Goal: Task Accomplishment & Management: Manage account settings

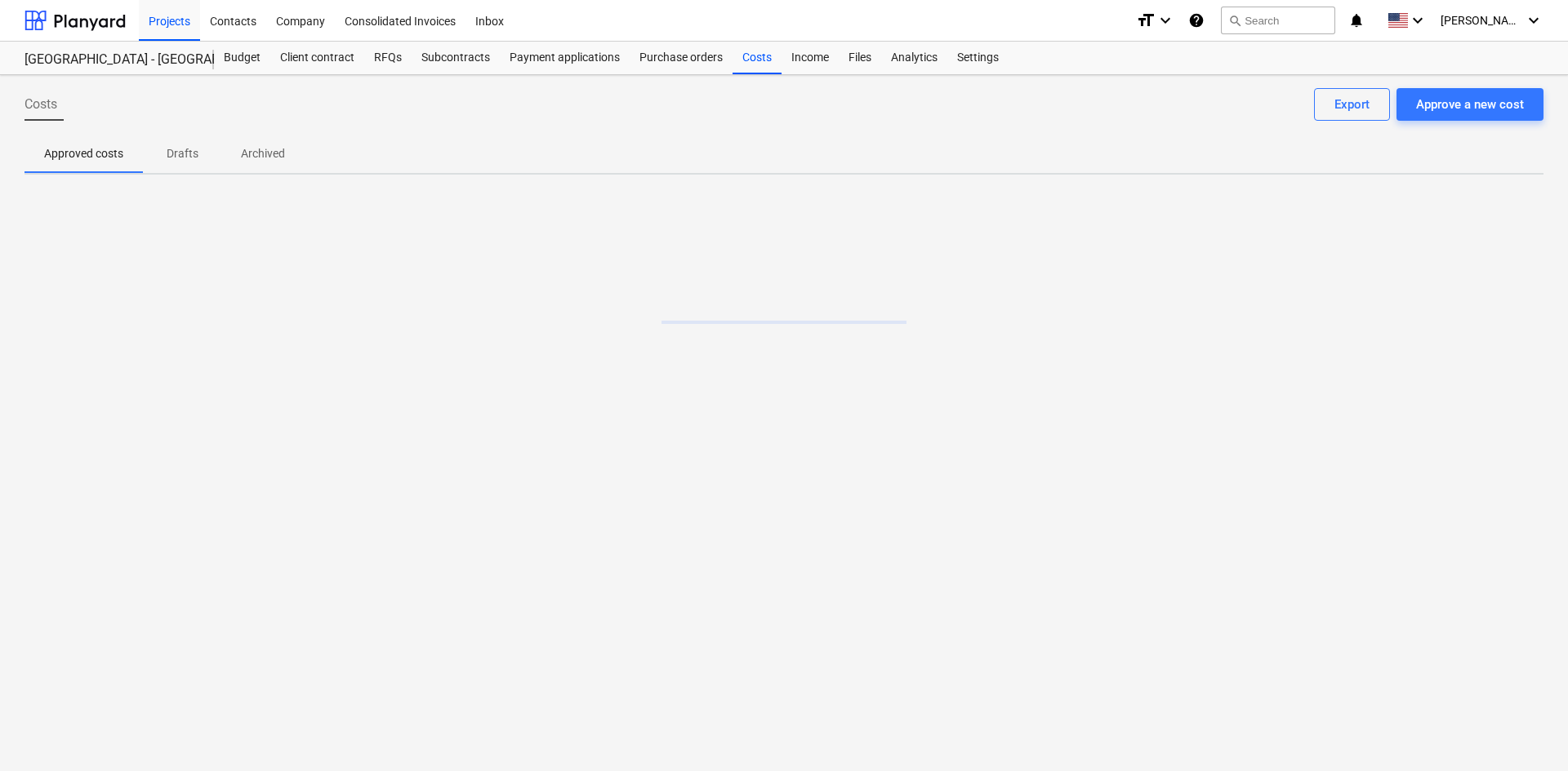
click at [92, 27] on div at bounding box center [74, 20] width 101 height 41
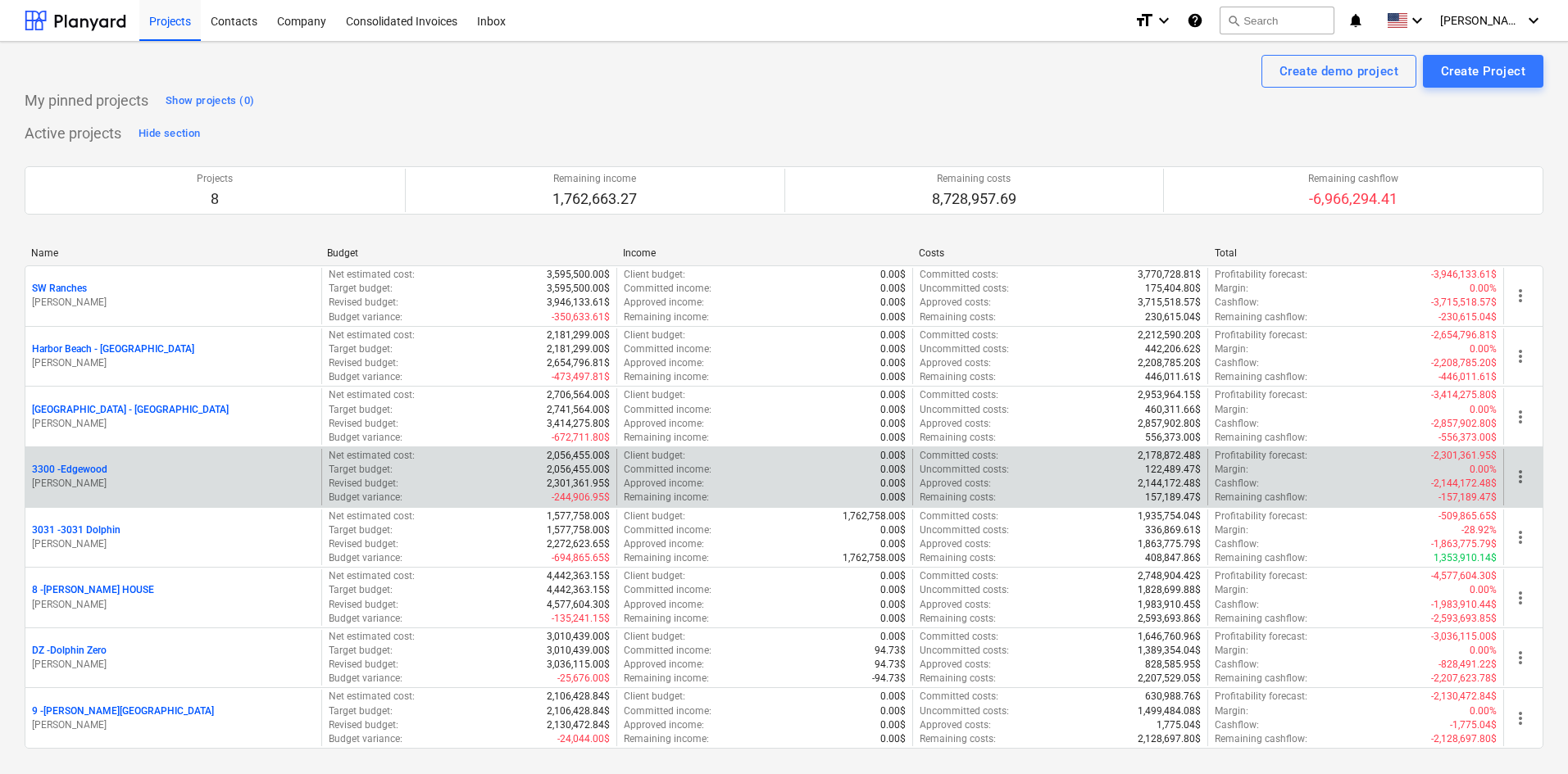
click at [89, 472] on p "3300 - [GEOGRAPHIC_DATA]" at bounding box center [69, 470] width 76 height 14
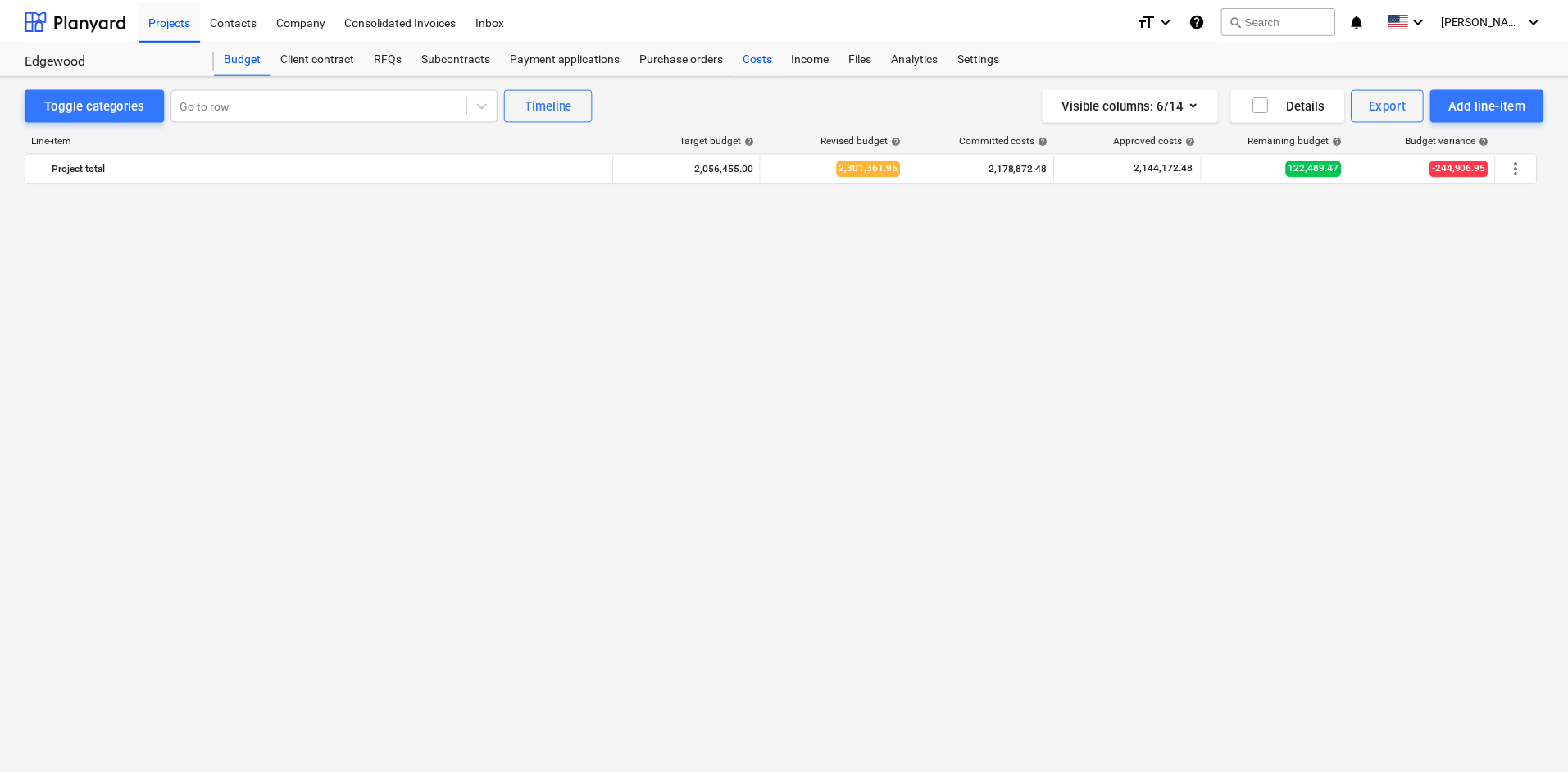
scroll to position [1147, 0]
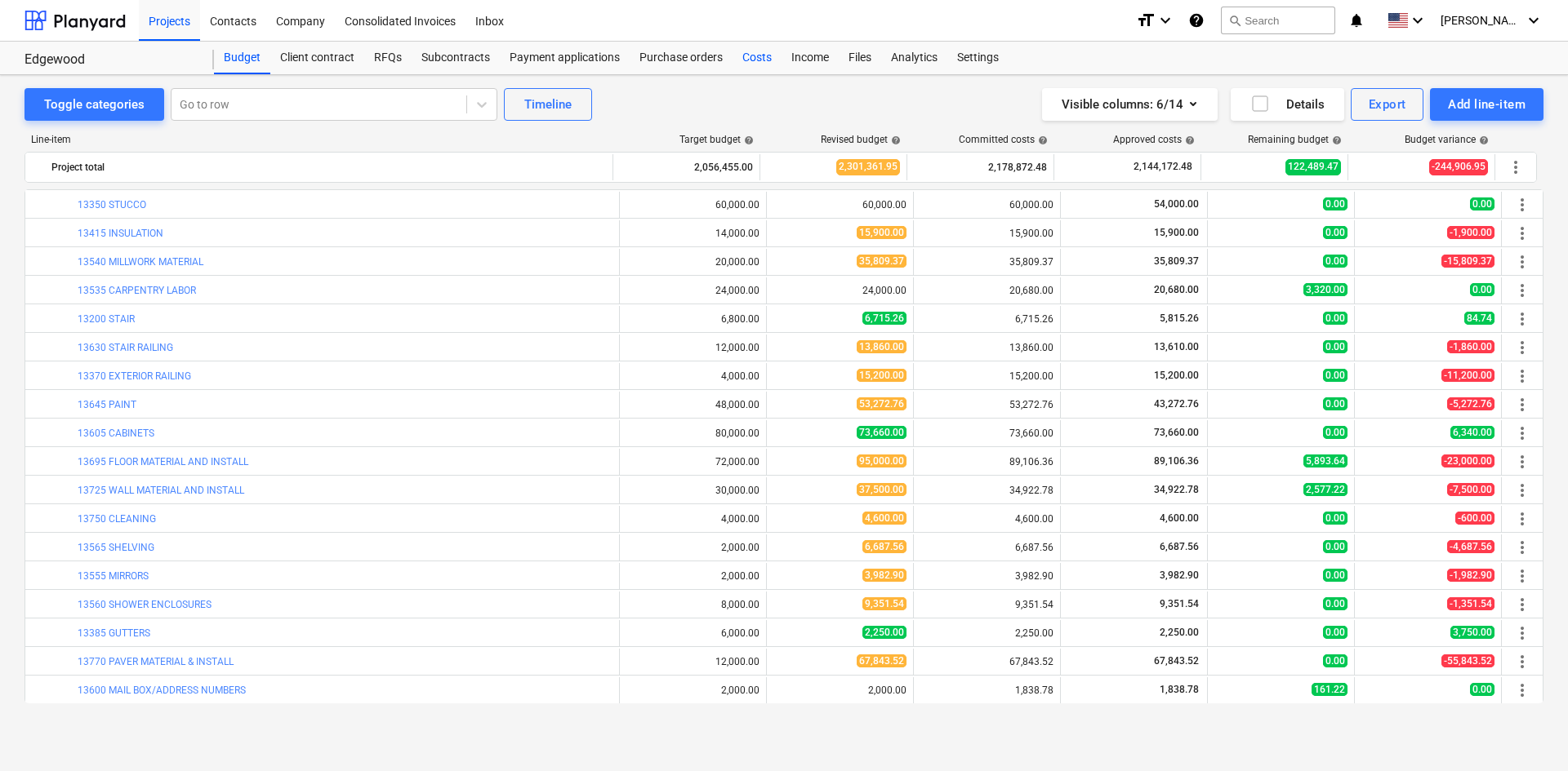
click at [760, 72] on div "Costs" at bounding box center [757, 58] width 49 height 33
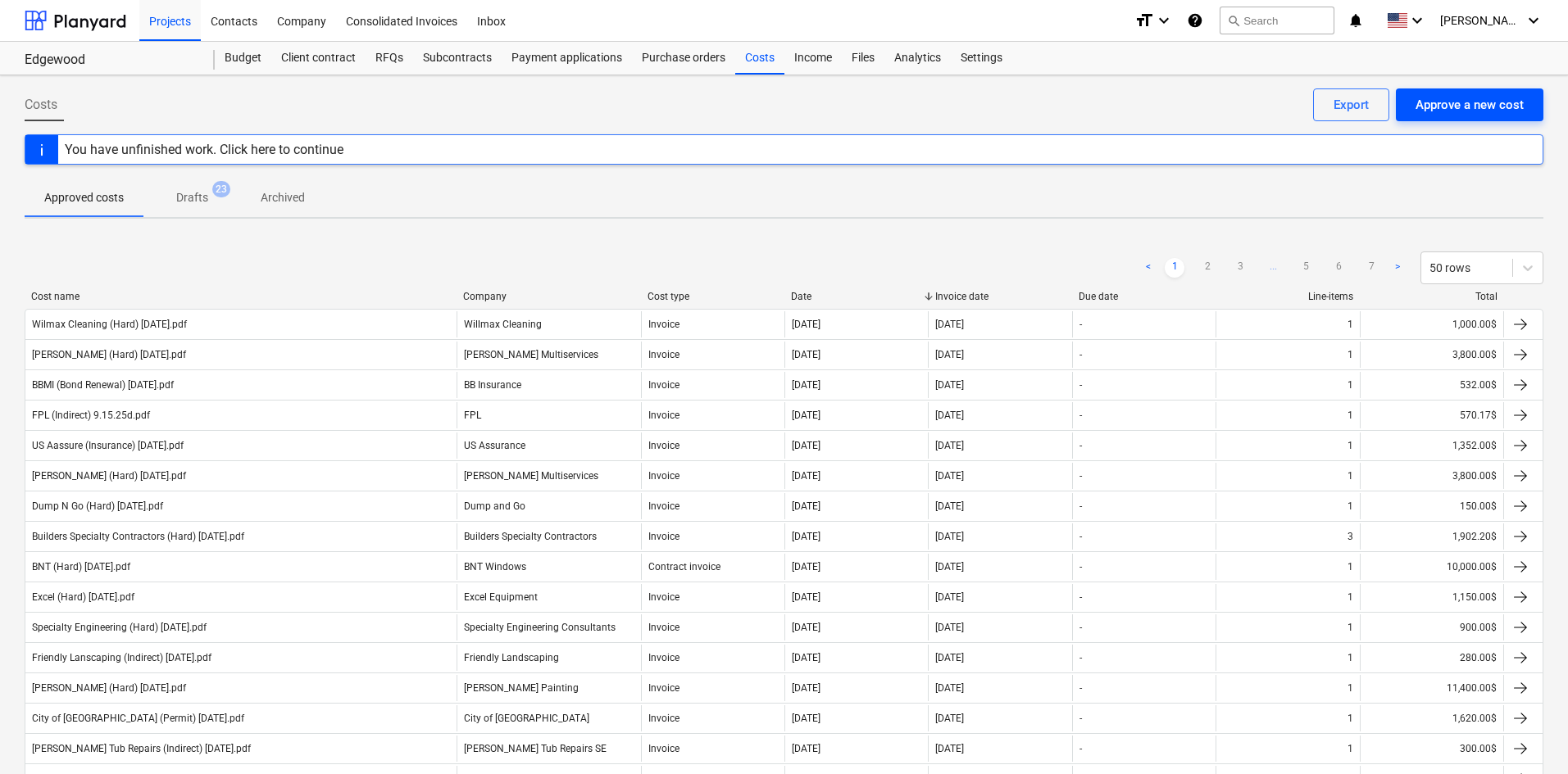
click at [1470, 117] on button "Approve a new cost" at bounding box center [1470, 104] width 147 height 33
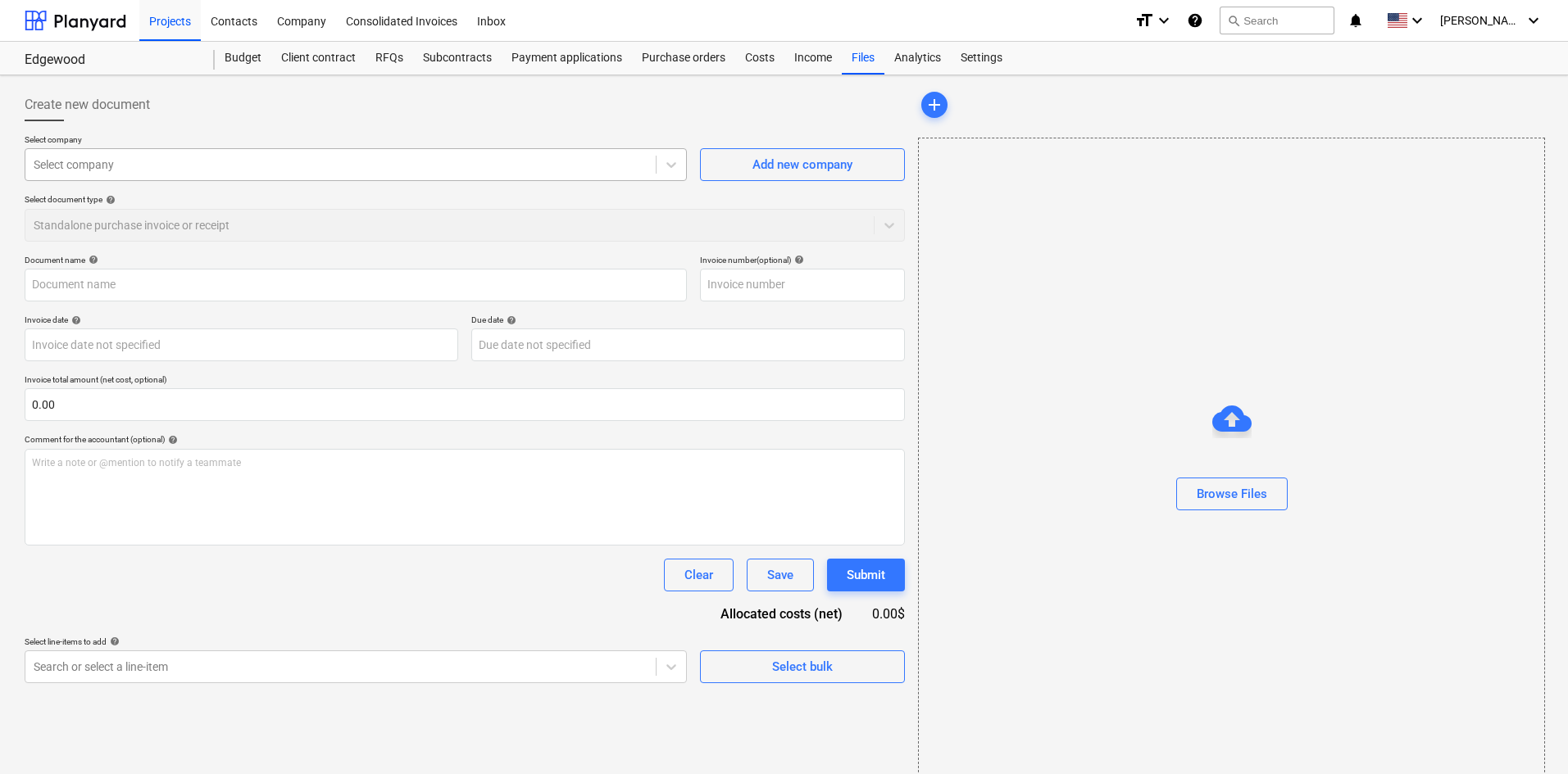
click at [218, 181] on div "Select company" at bounding box center [355, 164] width 662 height 33
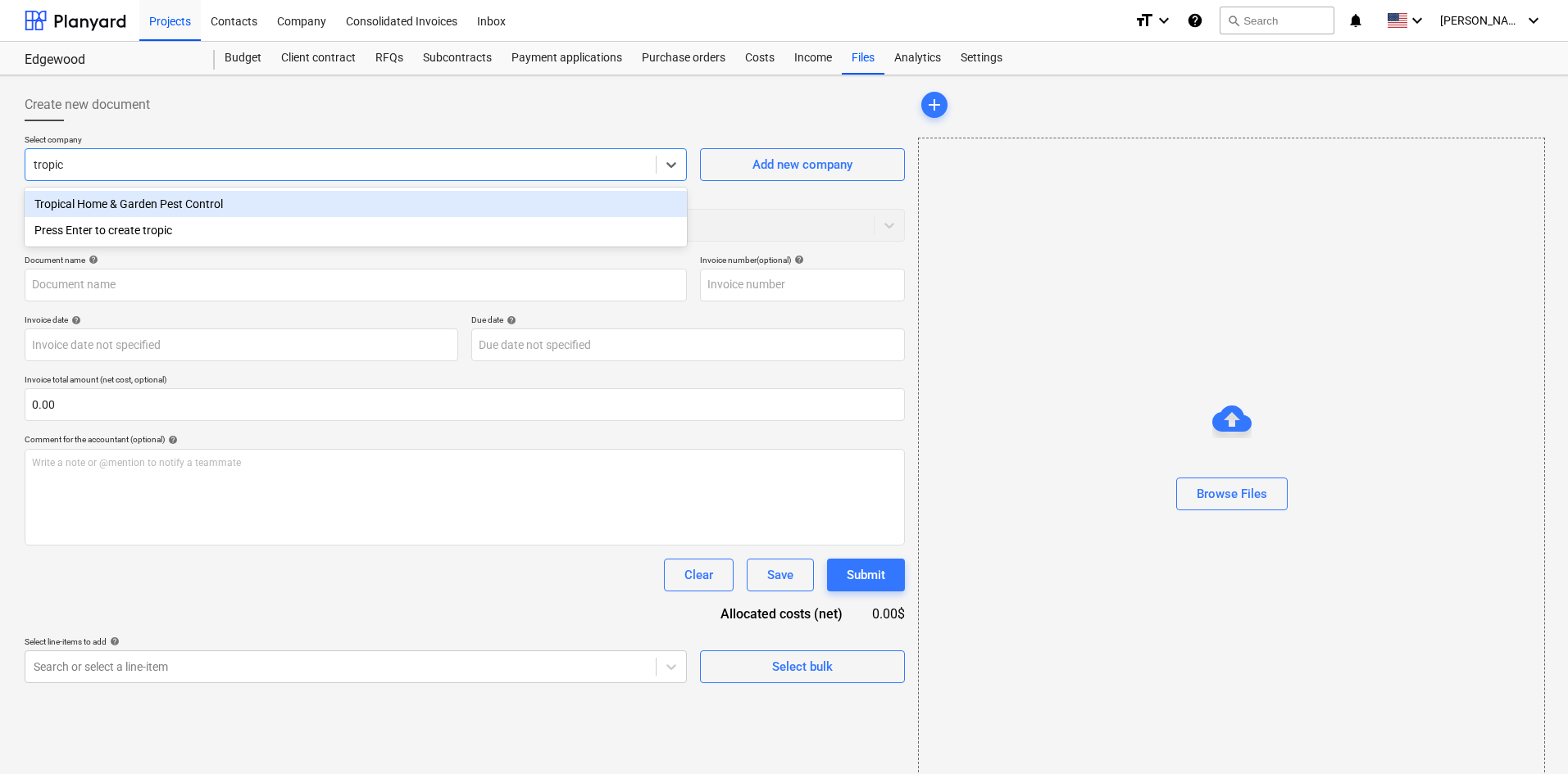
type input "tropica"
click at [361, 200] on div "Tropical Home & Garden Pest Control" at bounding box center [355, 204] width 662 height 26
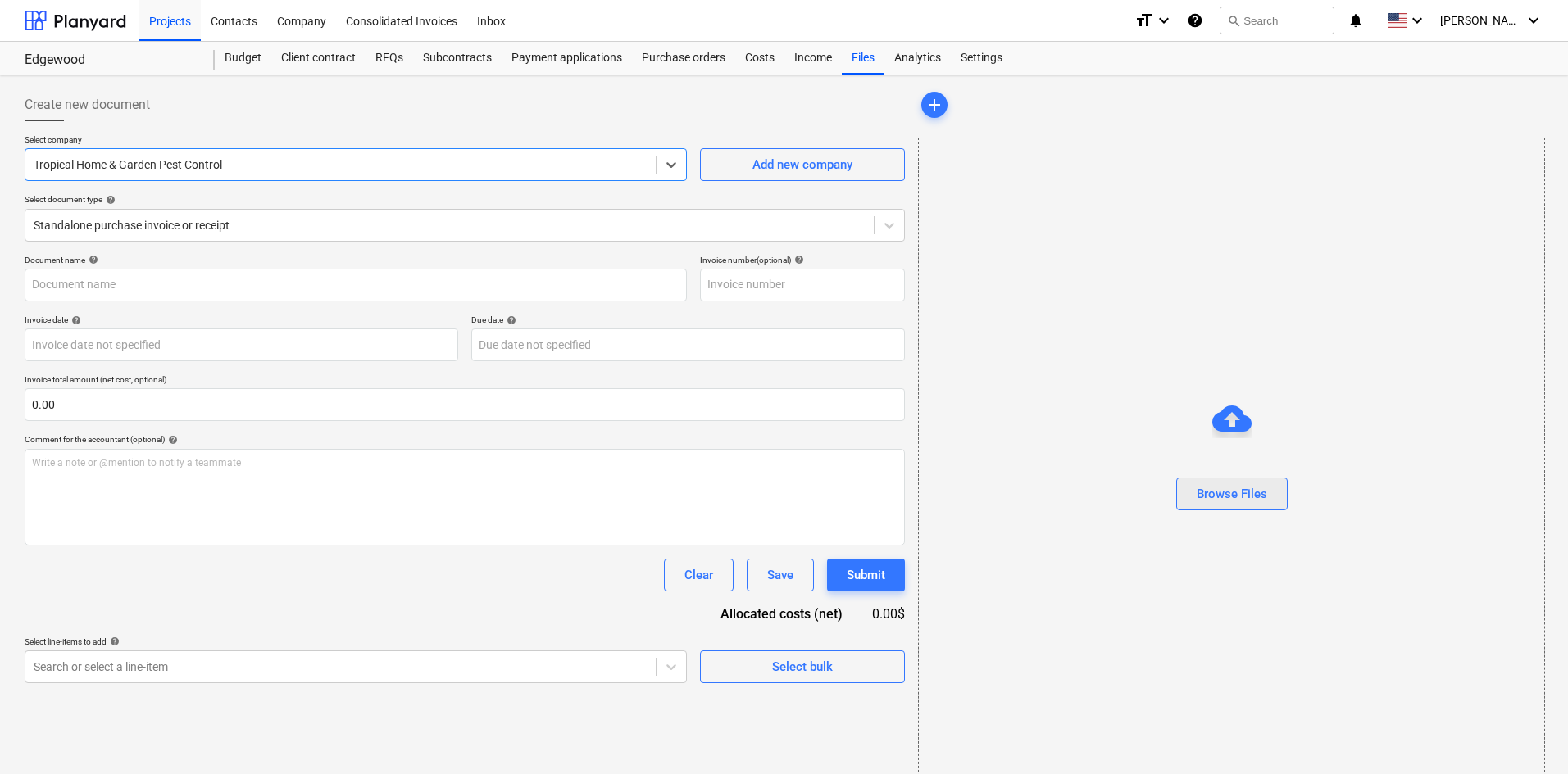
click at [1231, 499] on div "Browse Files" at bounding box center [1232, 494] width 71 height 21
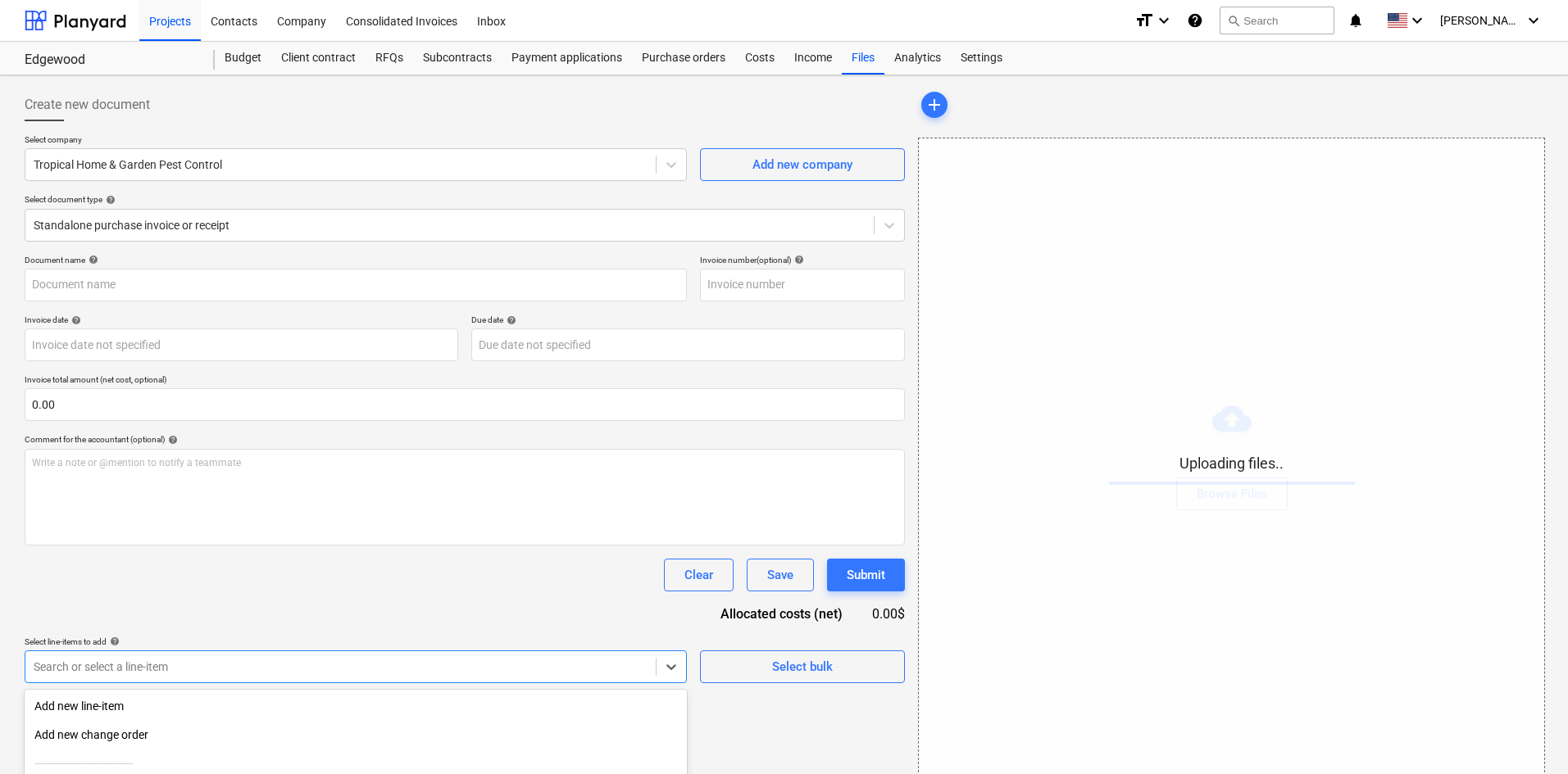
scroll to position [165, 0]
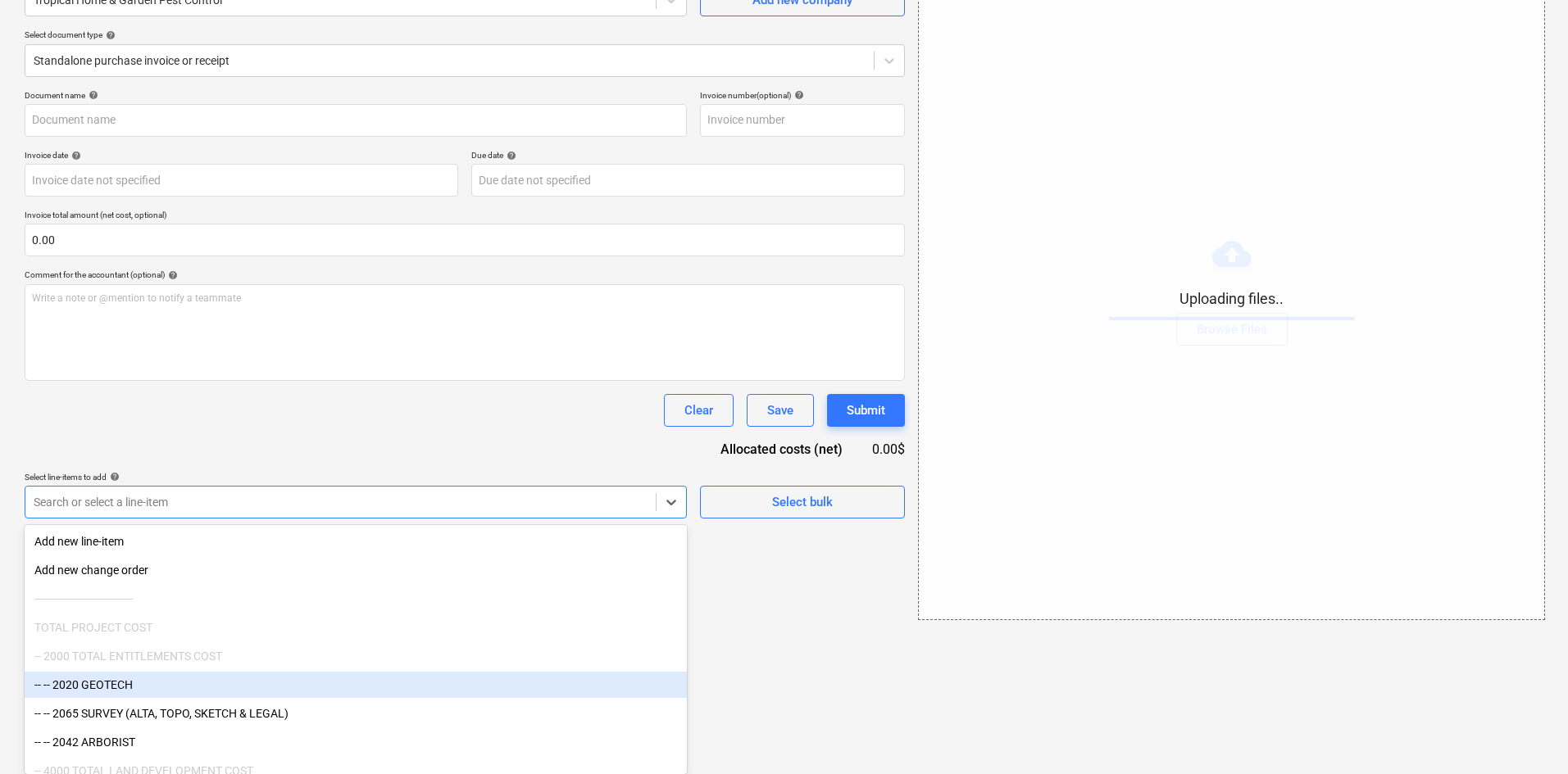
click at [375, 610] on body "Projects Contacts Company Consolidated Invoices Inbox format_size keyboard_arro…" at bounding box center [784, 222] width 1568 height 774
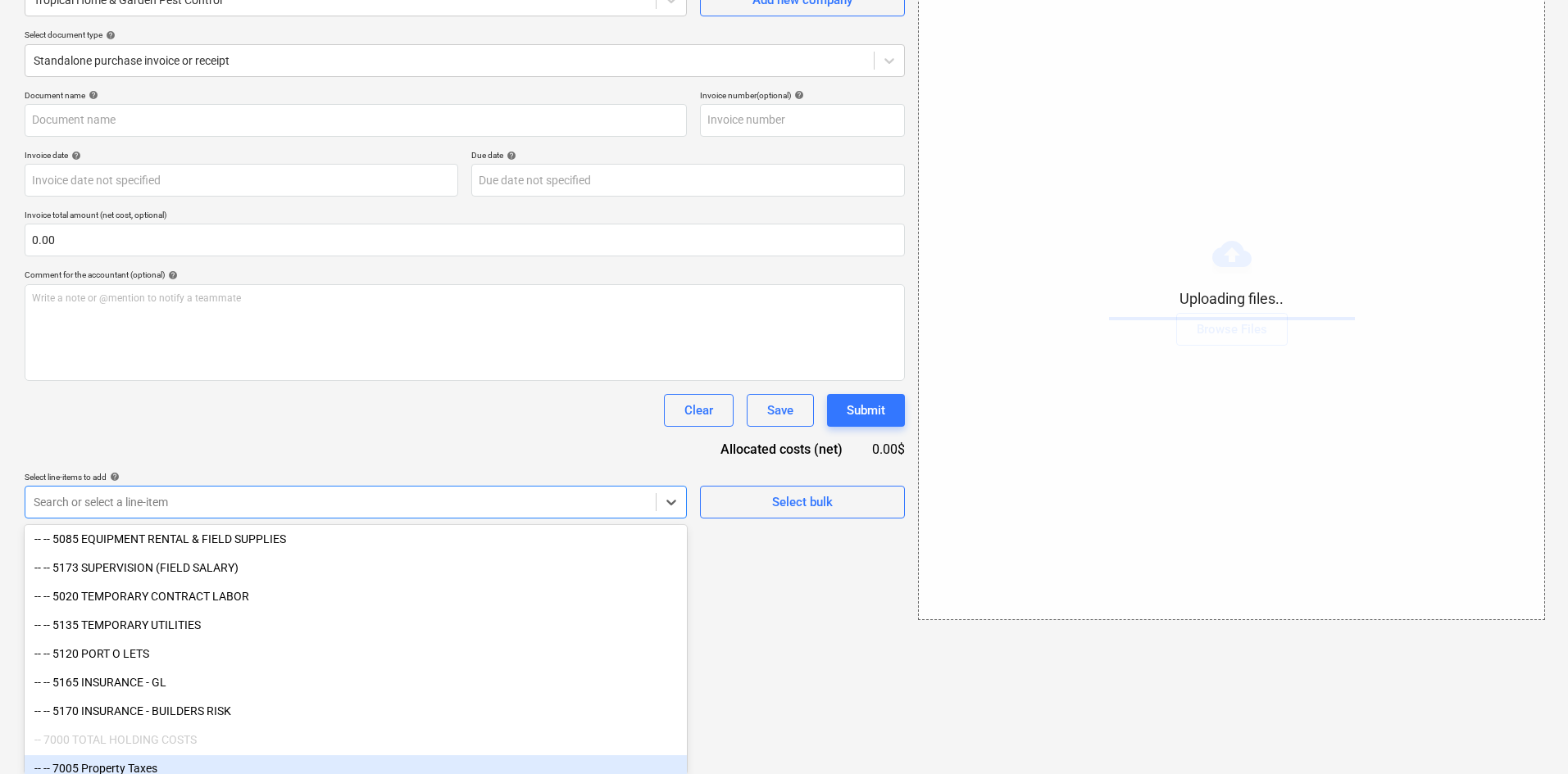
scroll to position [2057, 0]
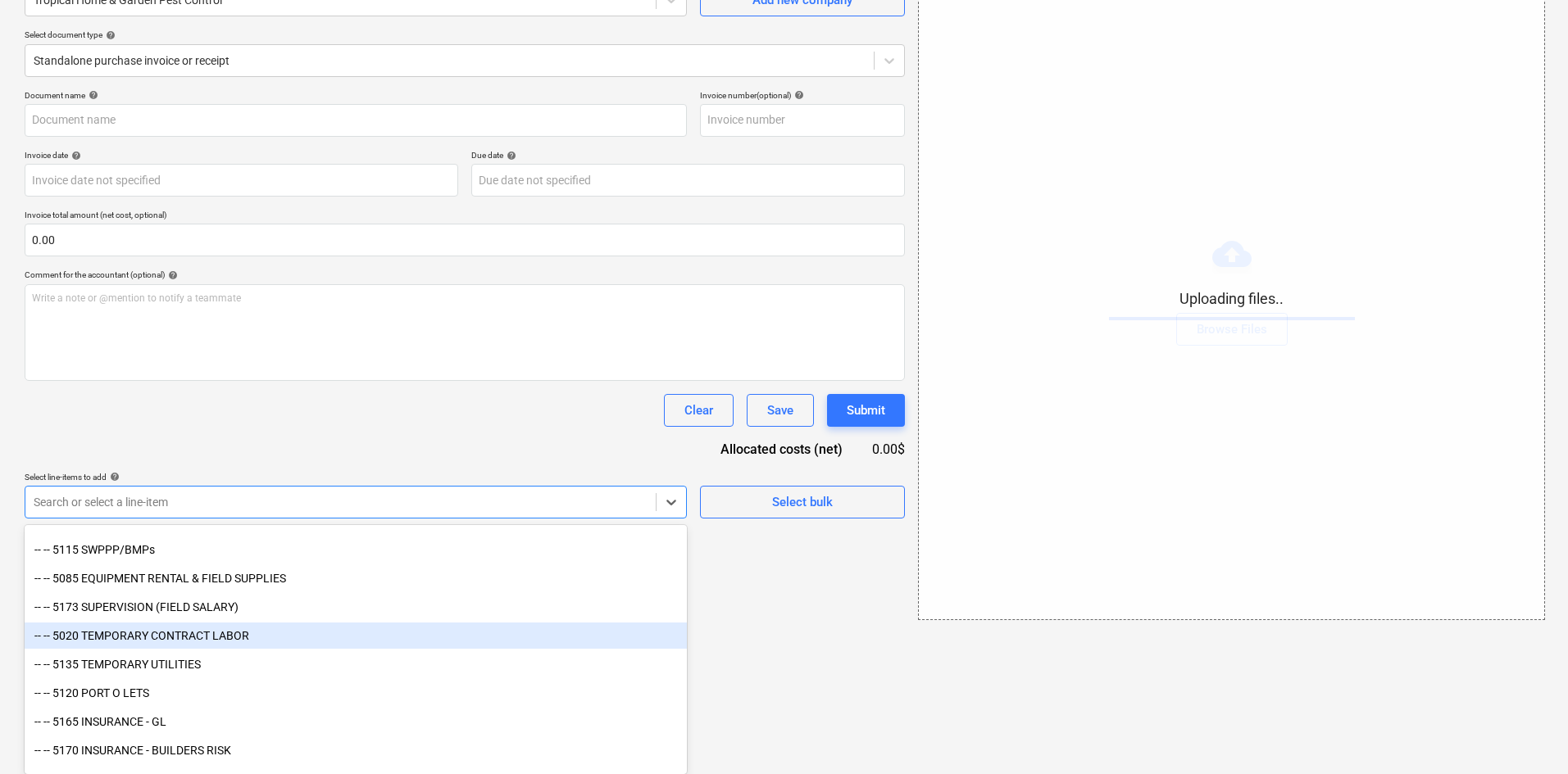
click at [254, 637] on div "-- -- 5020 TEMPORARY CONTRACT LABOR" at bounding box center [355, 636] width 662 height 26
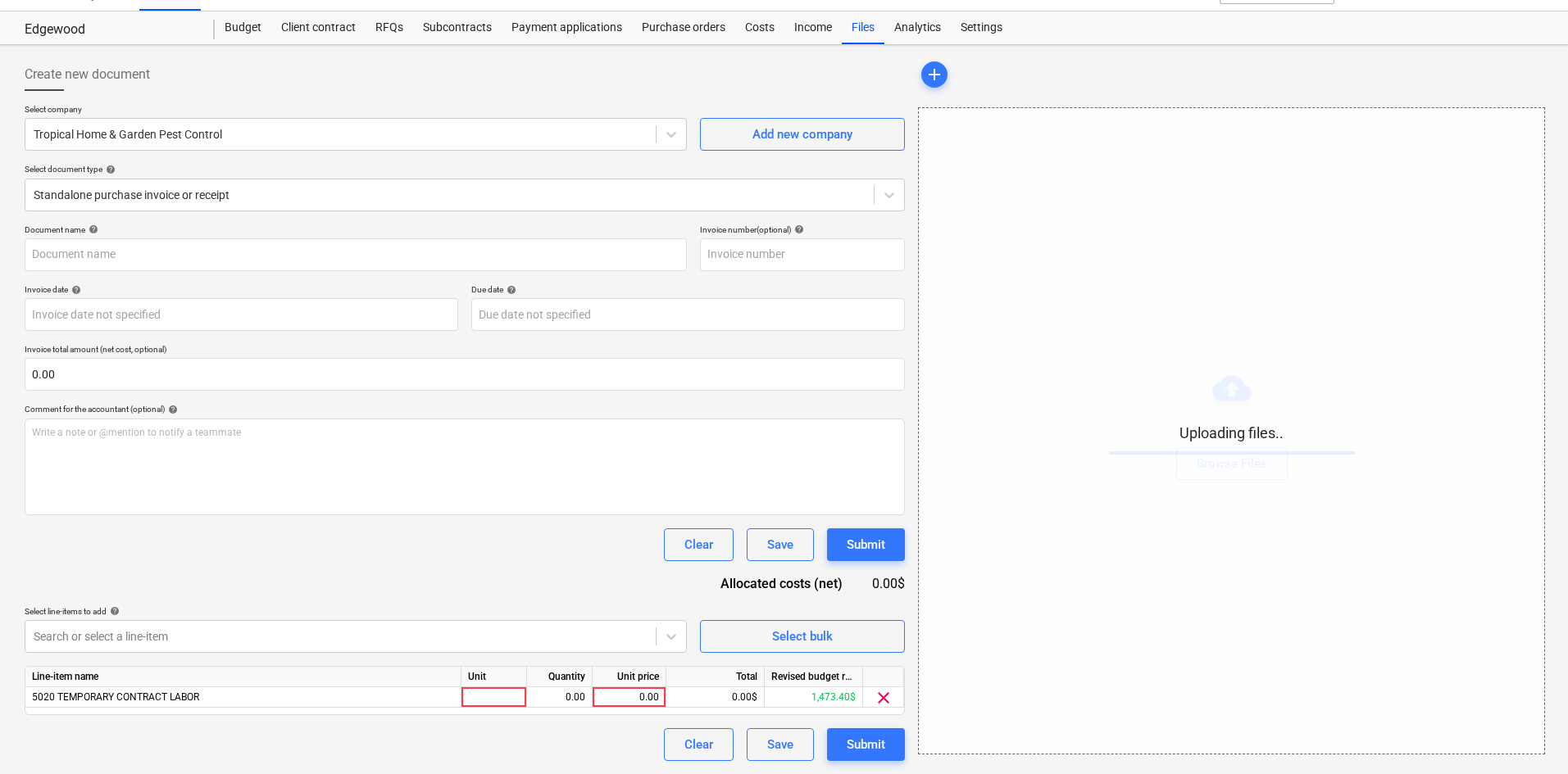
scroll to position [31, 0]
click at [424, 425] on div "Document name help Invoice number (optional) help Invoice date help Press the d…" at bounding box center [465, 493] width 881 height 537
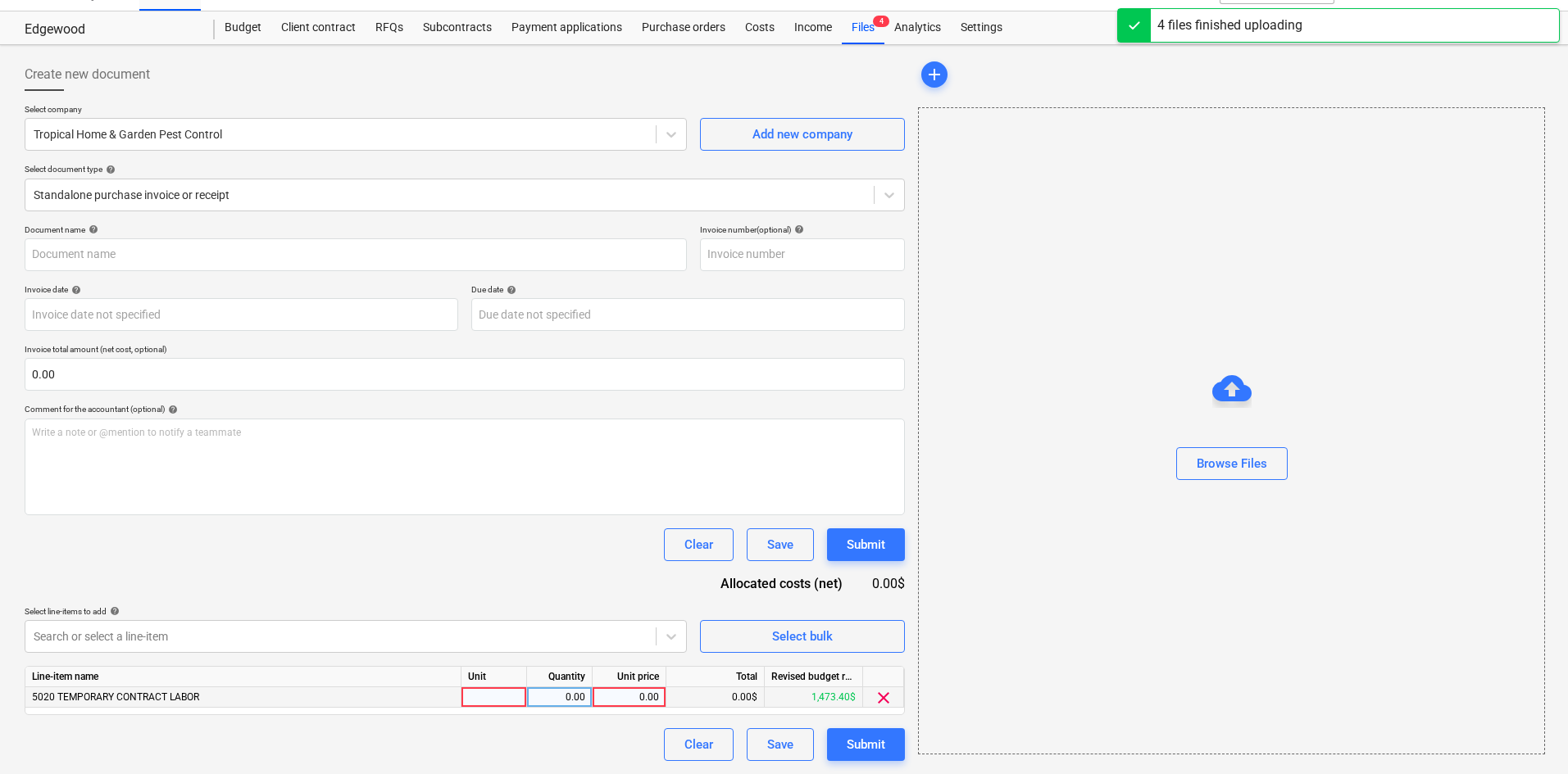
type input "Tropical Home and Garden (Indirect) 9.11.25B.pdf"
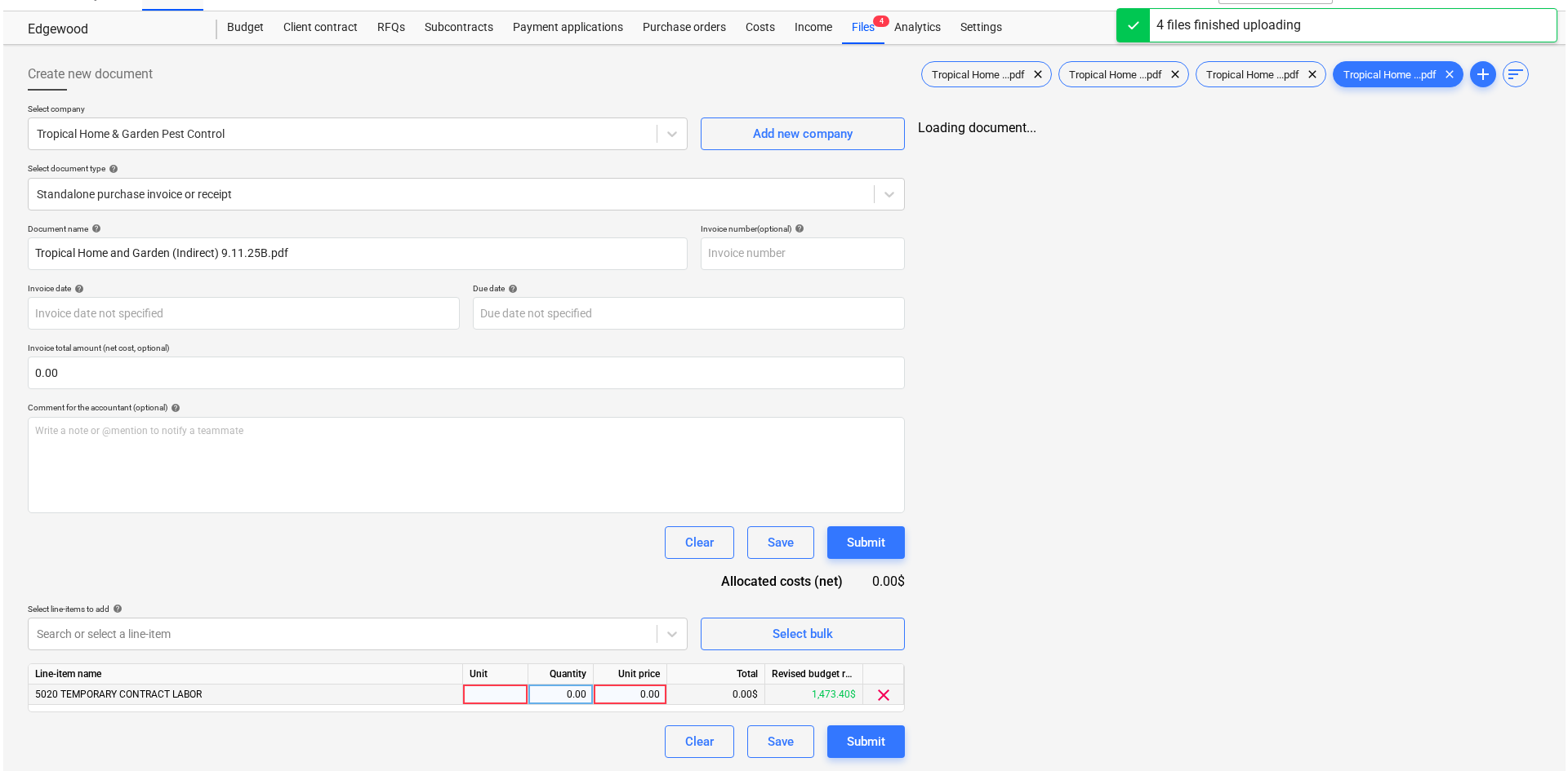
scroll to position [164, 0]
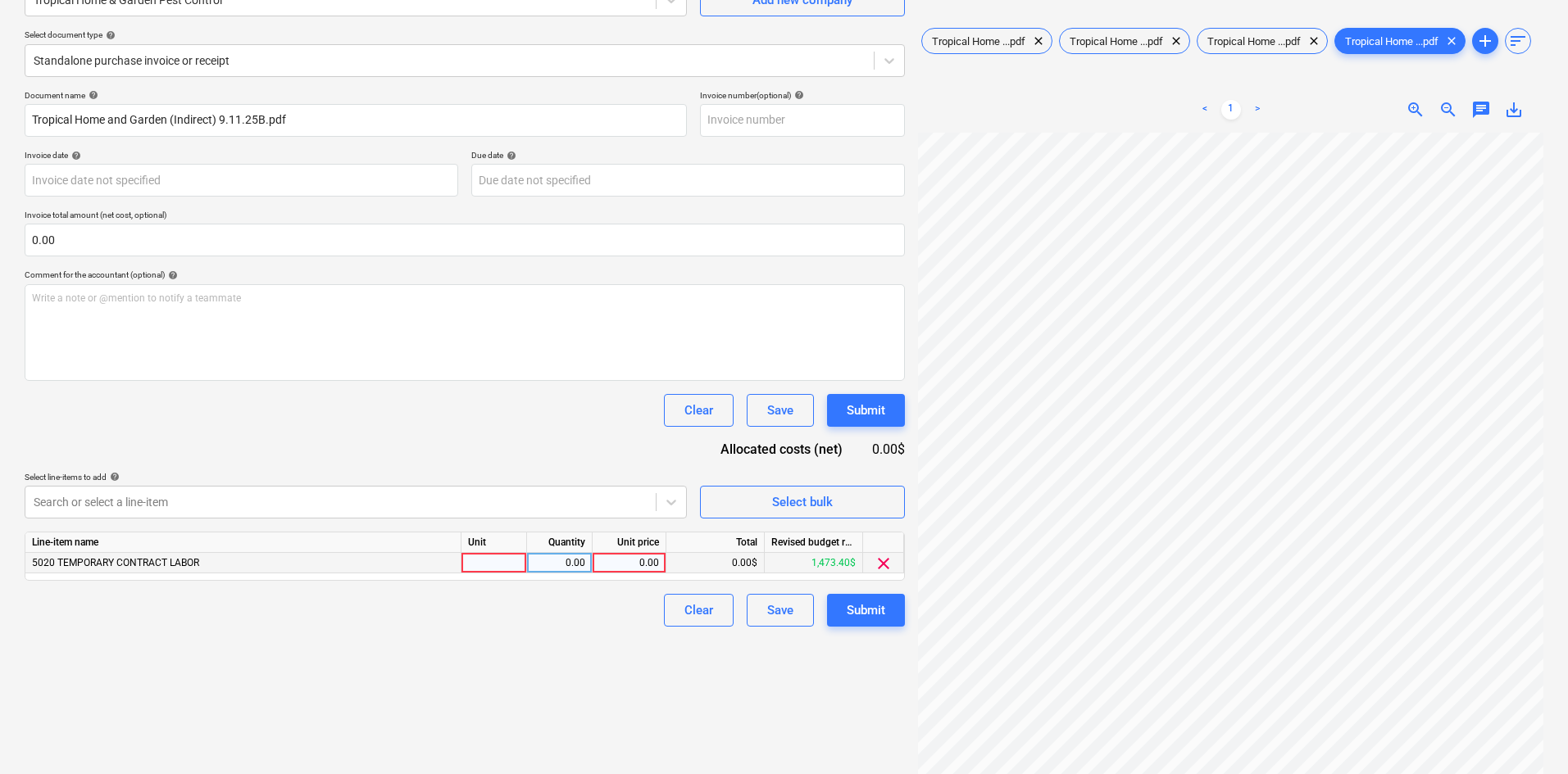
click at [626, 553] on div "0.00" at bounding box center [629, 563] width 60 height 21
type input "535"
click at [512, 645] on div "Create new document Select company Tropical Home & Garden Pest Control Add new …" at bounding box center [465, 358] width 894 height 882
click at [869, 622] on button "Submit" at bounding box center [866, 610] width 77 height 33
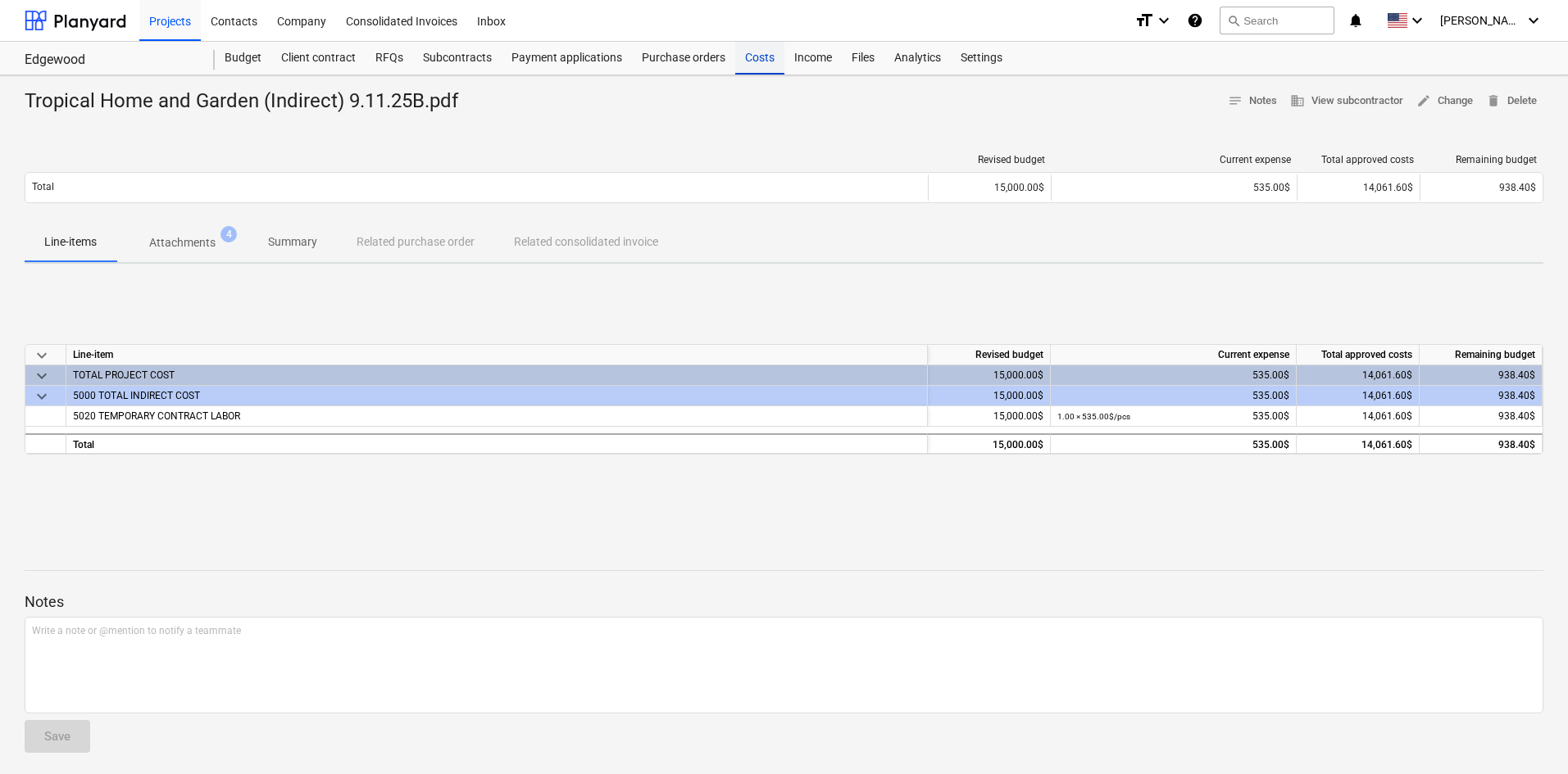
click at [737, 49] on div "Costs" at bounding box center [759, 58] width 49 height 33
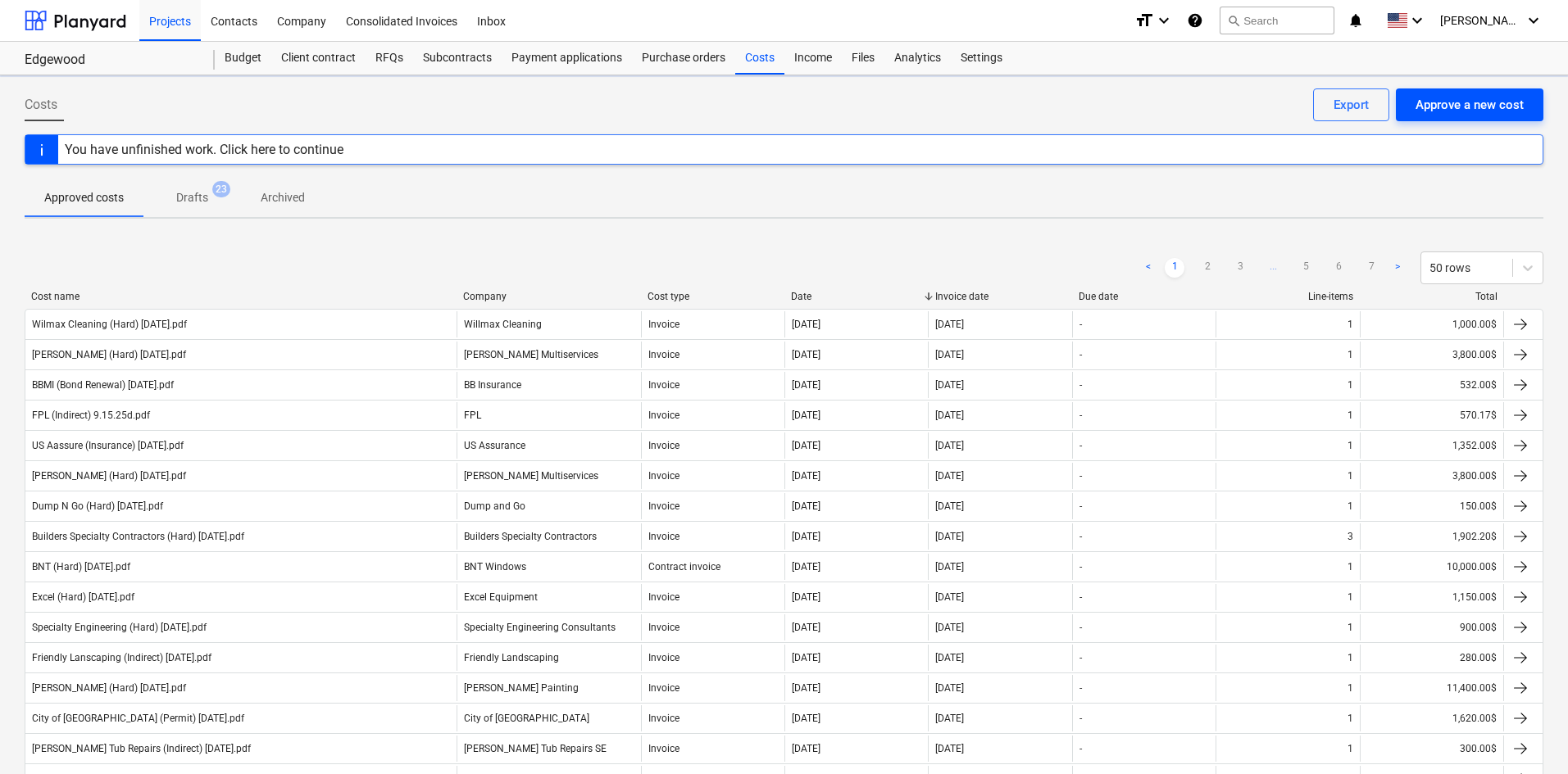
click at [1470, 110] on div "Approve a new cost" at bounding box center [1470, 104] width 108 height 21
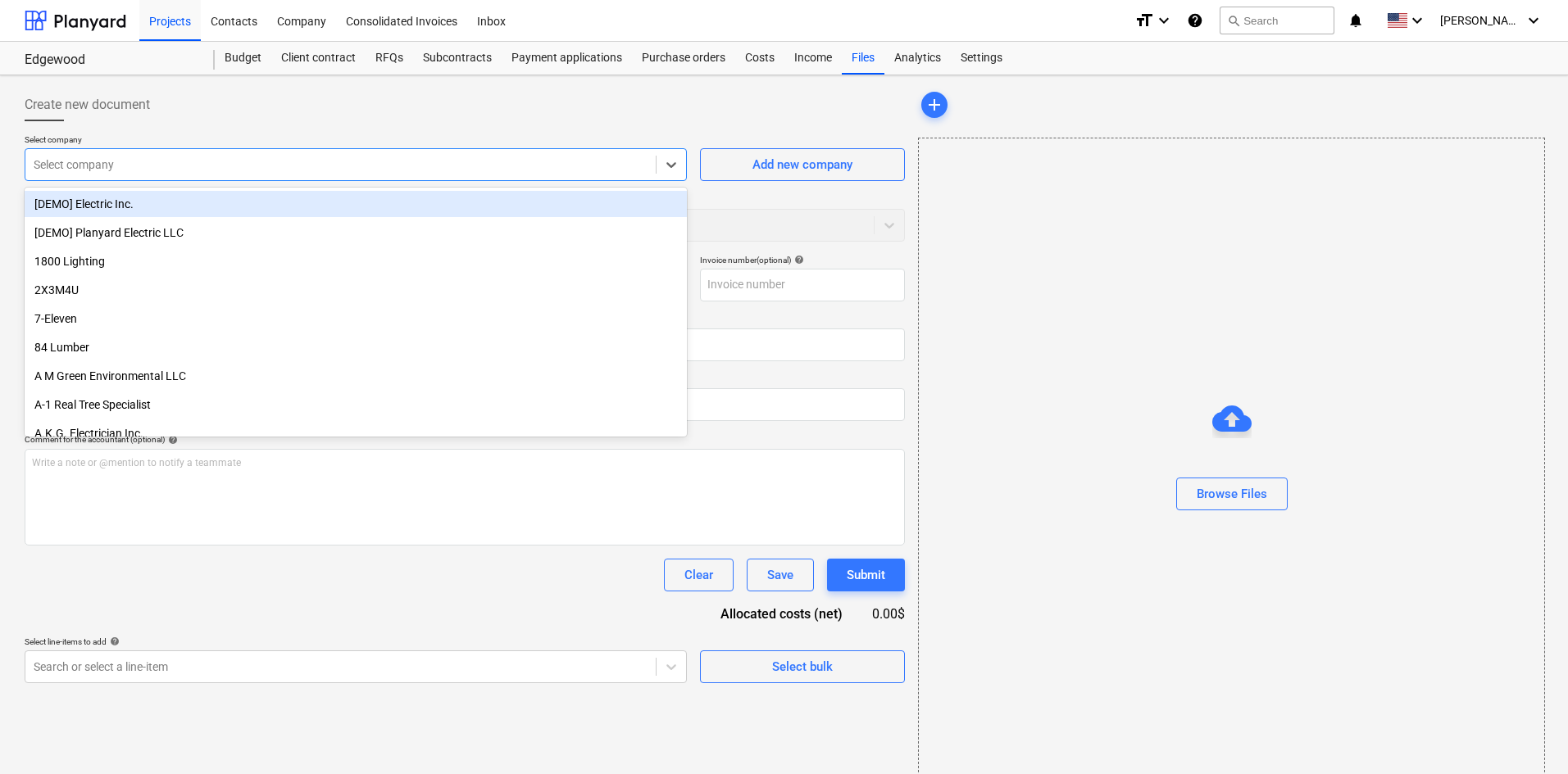
click at [310, 169] on div at bounding box center [340, 165] width 614 height 17
type input "abc"
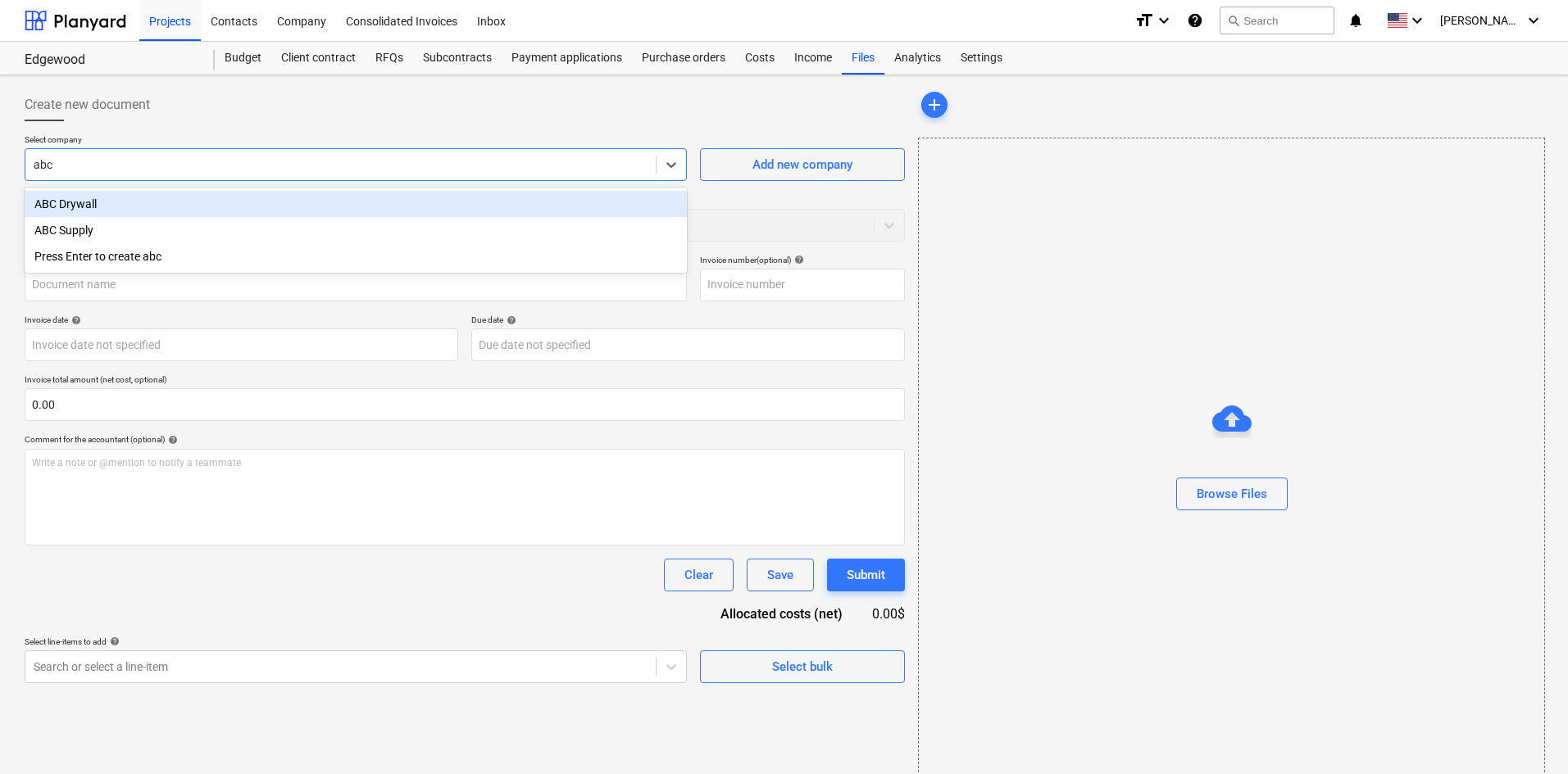
click at [191, 199] on div "ABC Drywall" at bounding box center [355, 204] width 662 height 26
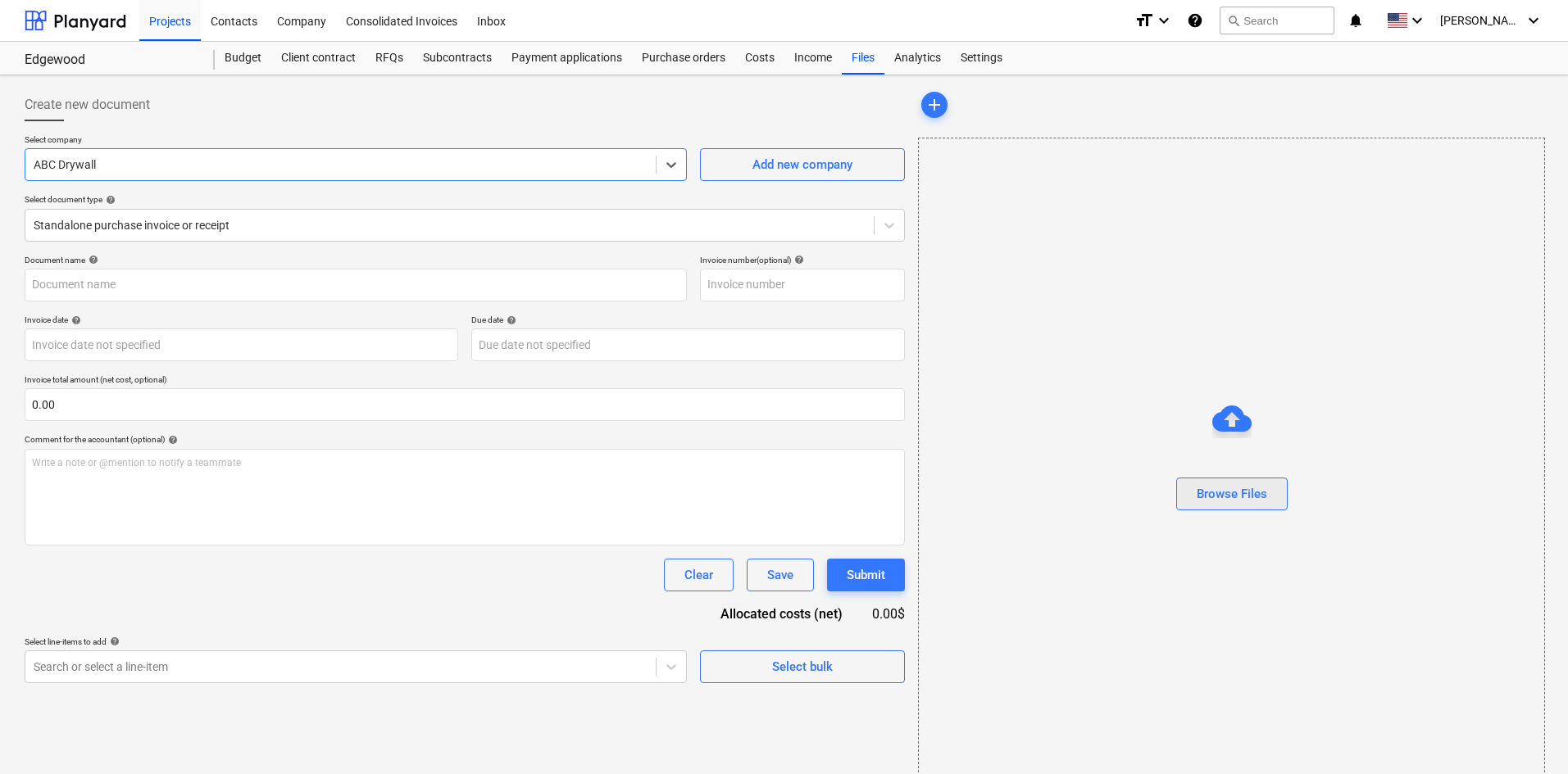
click at [1204, 505] on button "Browse Files" at bounding box center [1232, 493] width 112 height 33
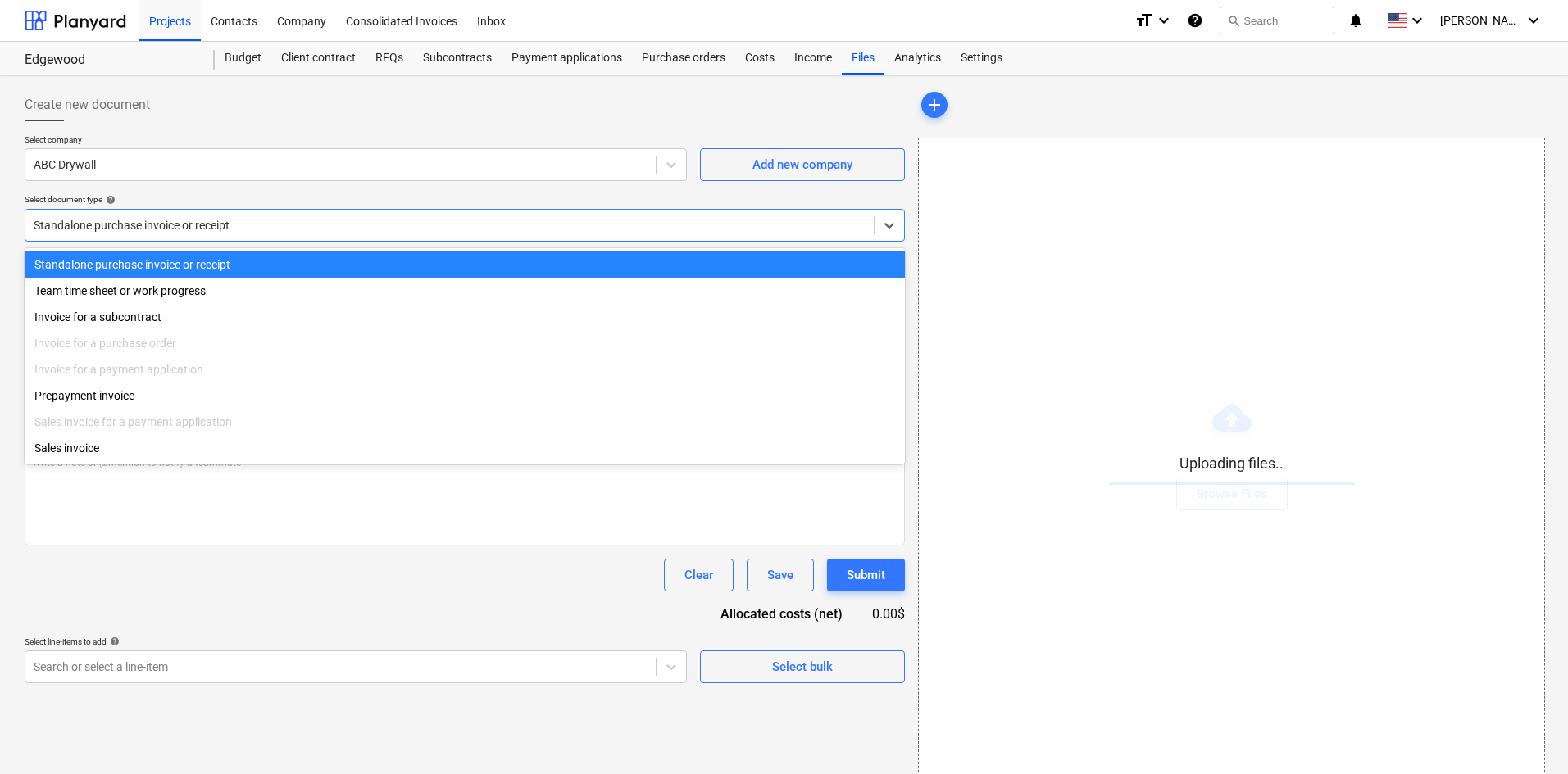
click at [243, 233] on div at bounding box center [450, 226] width 832 height 17
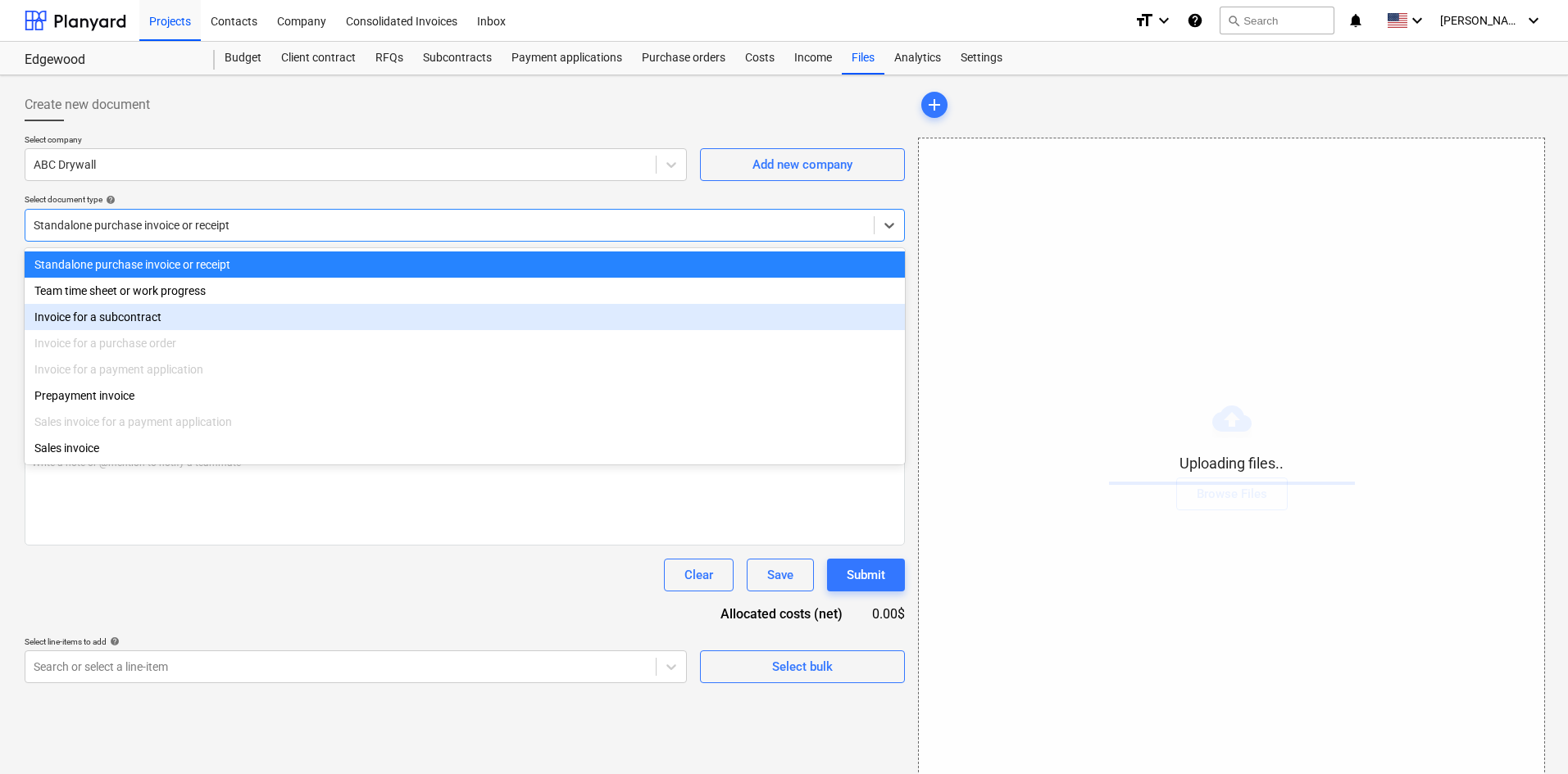
click at [185, 309] on div "Invoice for a subcontract" at bounding box center [465, 317] width 881 height 26
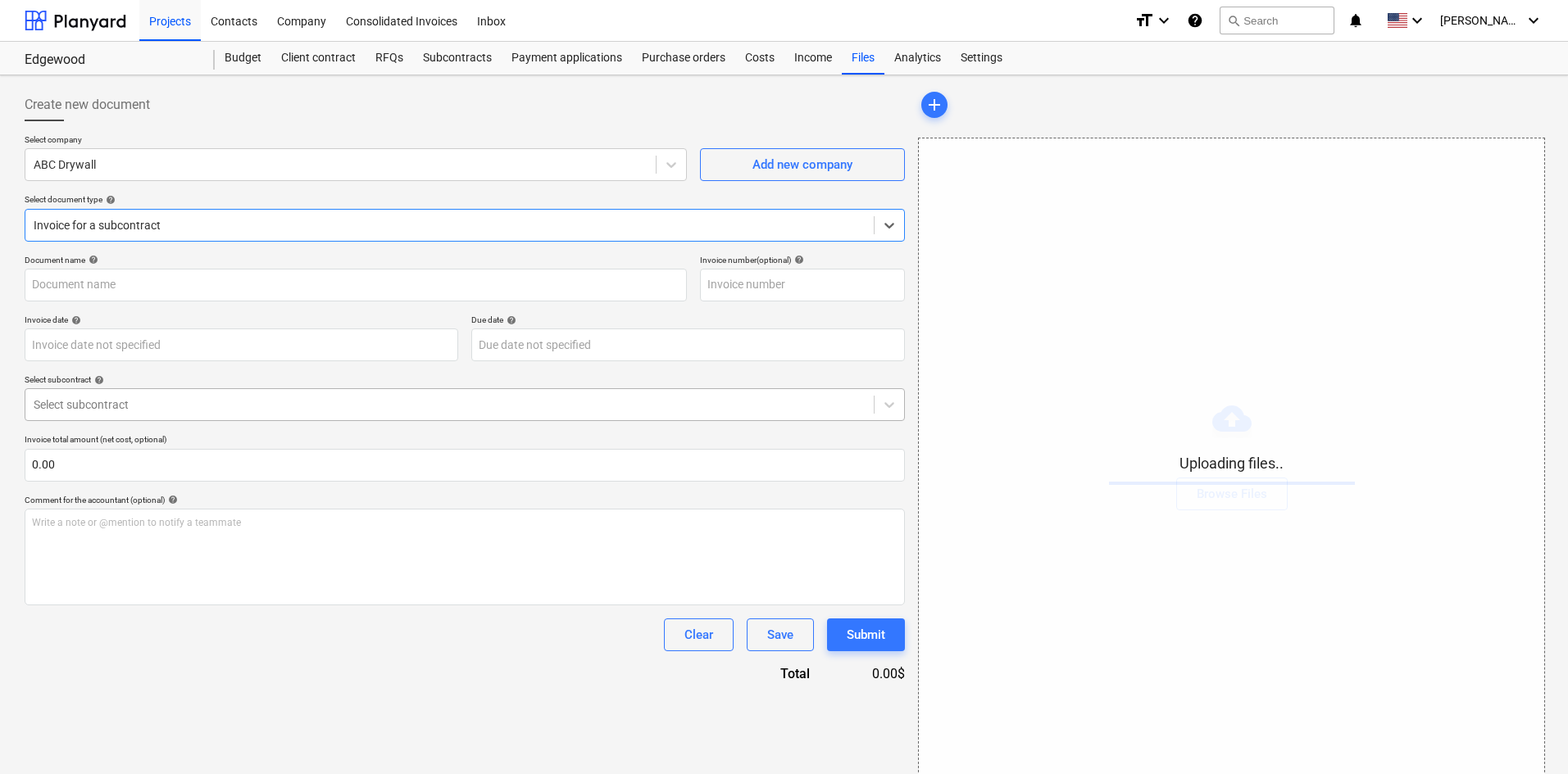
click at [175, 396] on div at bounding box center [450, 405] width 832 height 17
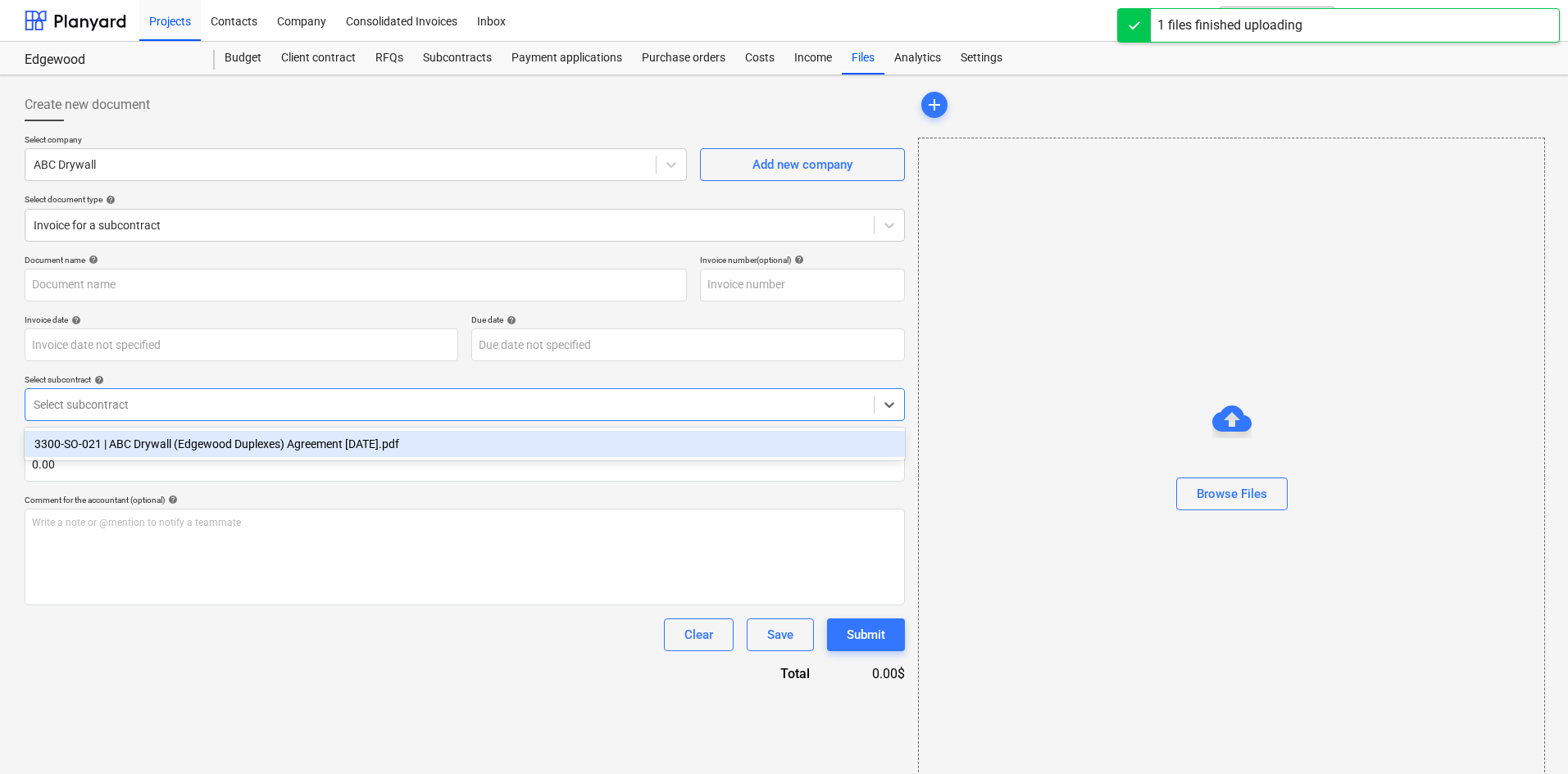
type input "ABC Drywall (Hard) [DATE].pdf"
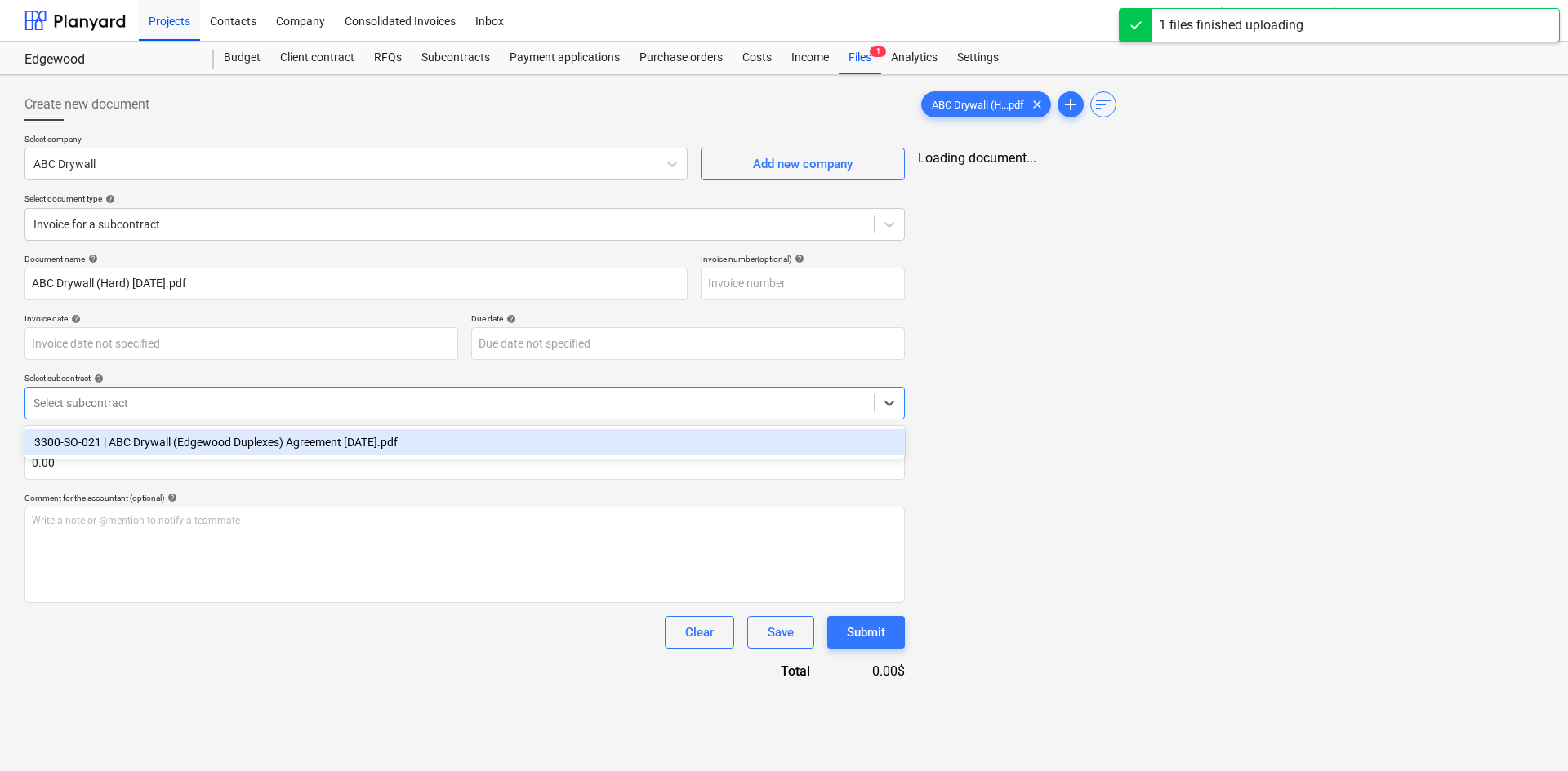
click at [184, 458] on div "3300-SO-021 | ABC Drywall (Edgewood Duplexes) Agreement [DATE].pdf" at bounding box center [464, 442] width 880 height 33
click at [185, 452] on div "3300-SO-021 | ABC Drywall (Edgewood Duplexes) Agreement [DATE].pdf" at bounding box center [464, 442] width 880 height 26
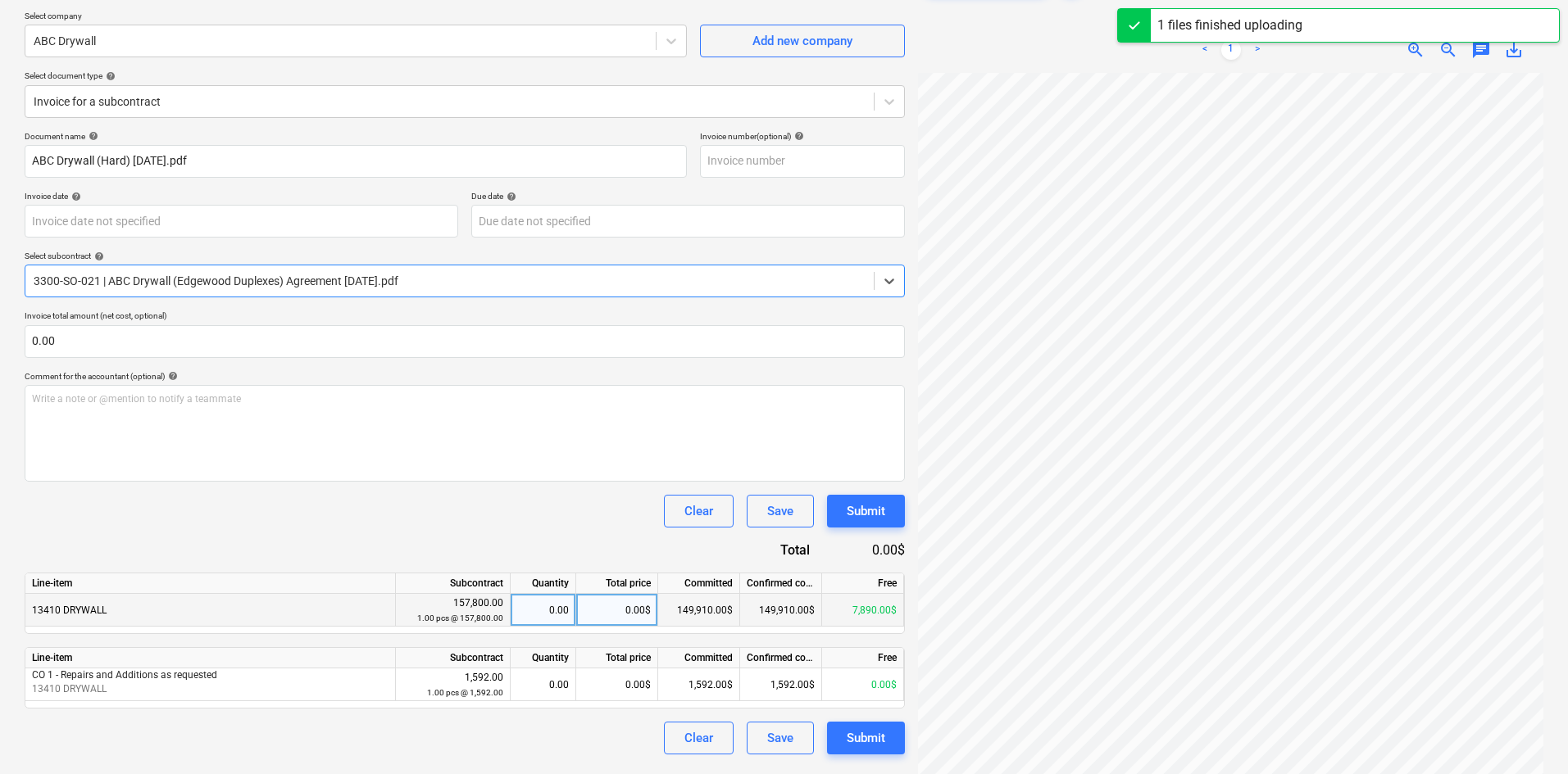
scroll to position [164, 0]
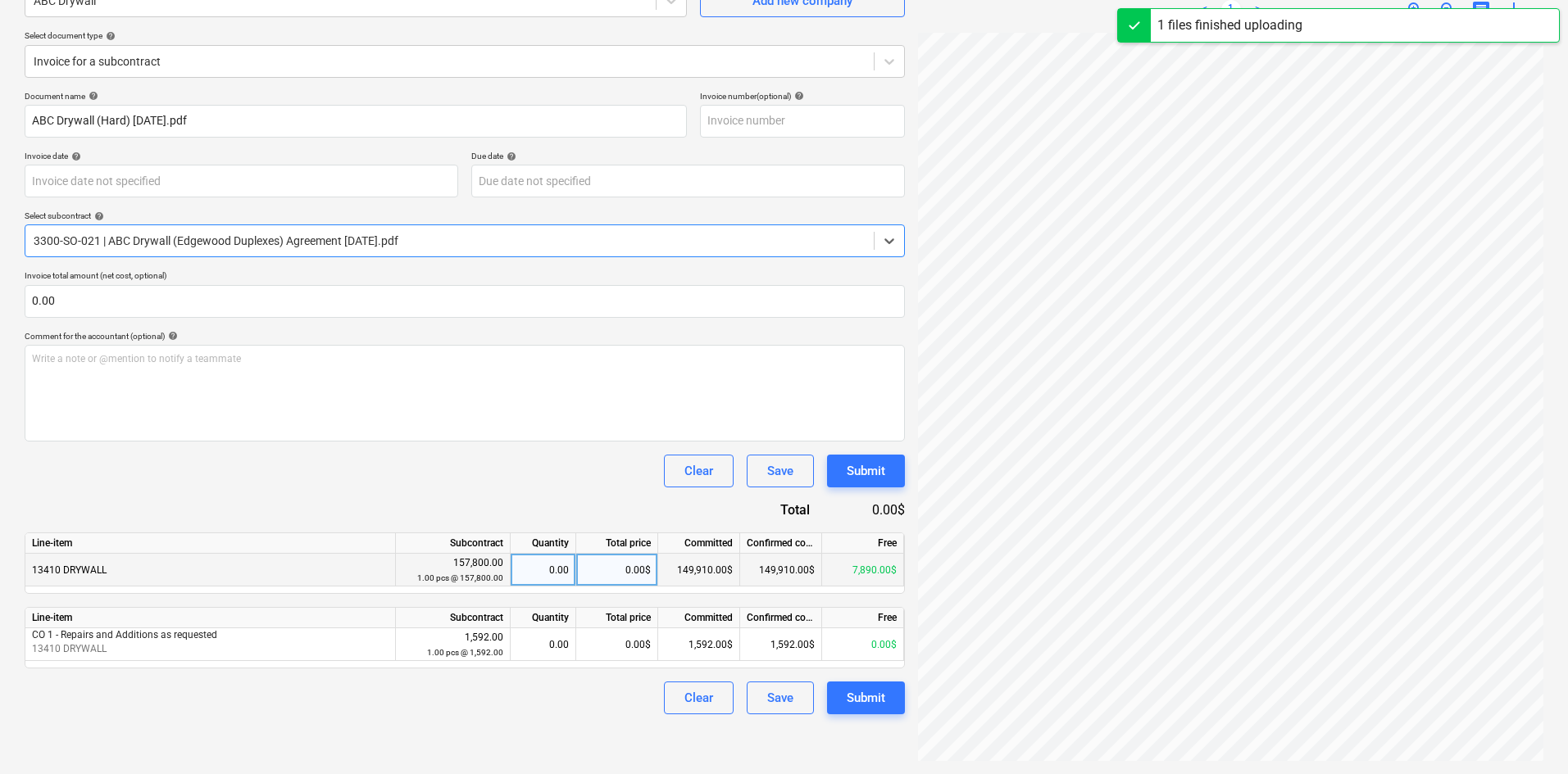
click at [584, 571] on div "0.00$" at bounding box center [617, 570] width 82 height 33
click at [911, 532] on div "ABC Drywall (H...pdf clear add sort < 1 > zoom_in zoom_out chat 0 save_alt" at bounding box center [1230, 342] width 639 height 850
click at [616, 577] on div "0.00$" at bounding box center [617, 570] width 82 height 33
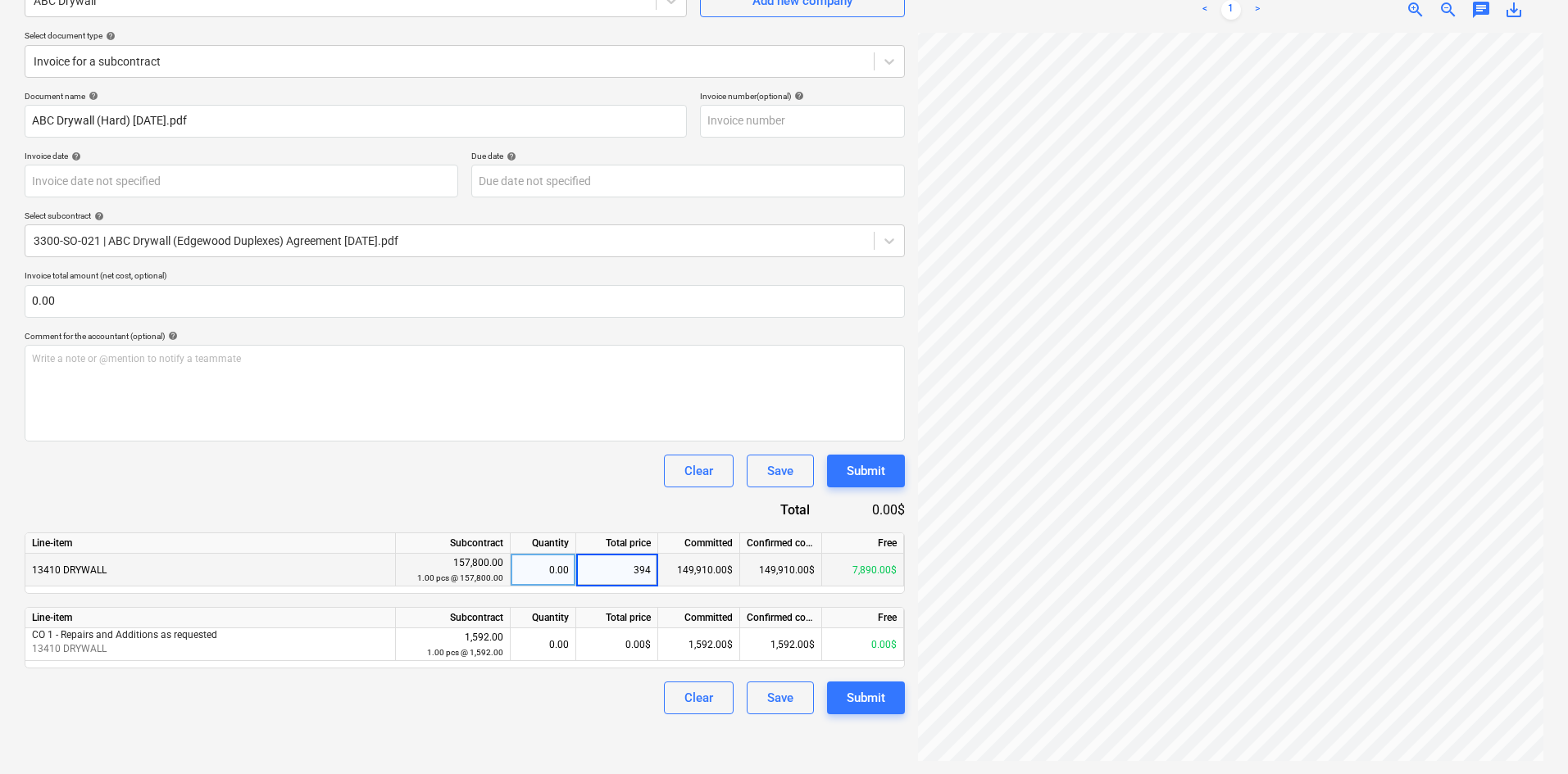
type input "3945"
click at [558, 462] on div "Clear Save Submit" at bounding box center [465, 471] width 881 height 33
click at [856, 696] on div "Submit" at bounding box center [866, 698] width 38 height 21
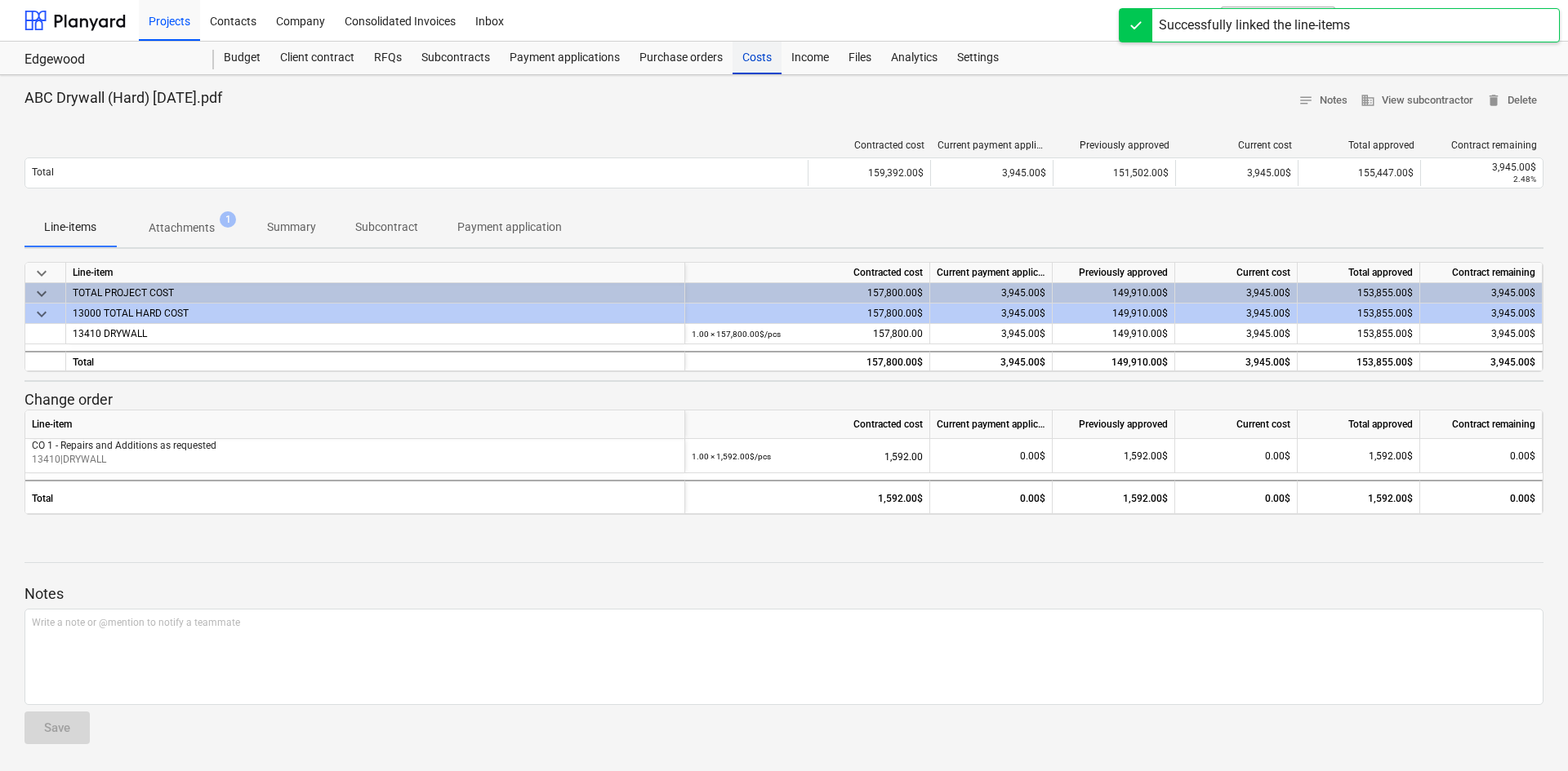
click at [758, 66] on div "Costs" at bounding box center [757, 58] width 49 height 33
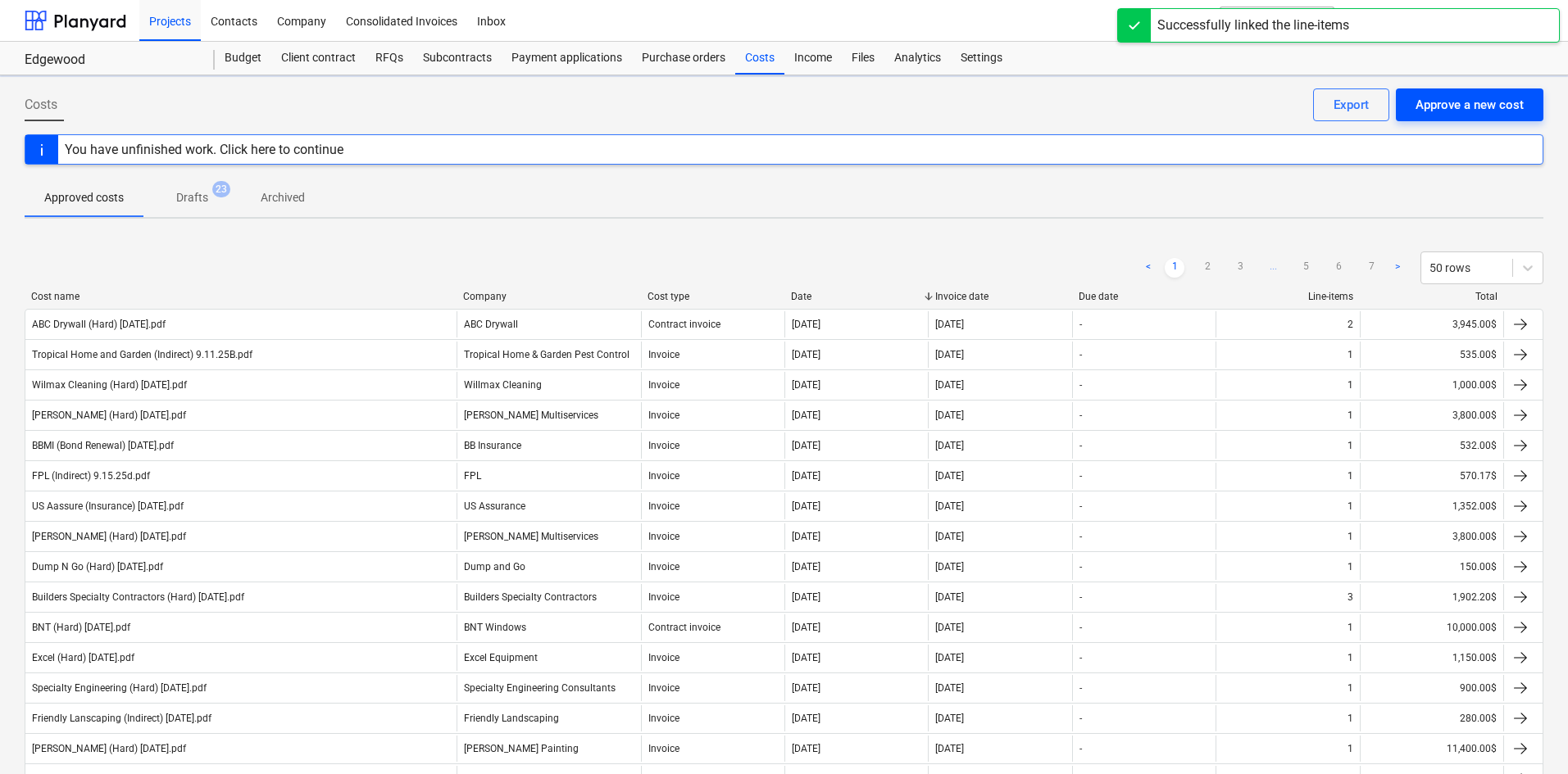
click at [1486, 106] on div "Approve a new cost" at bounding box center [1470, 104] width 108 height 21
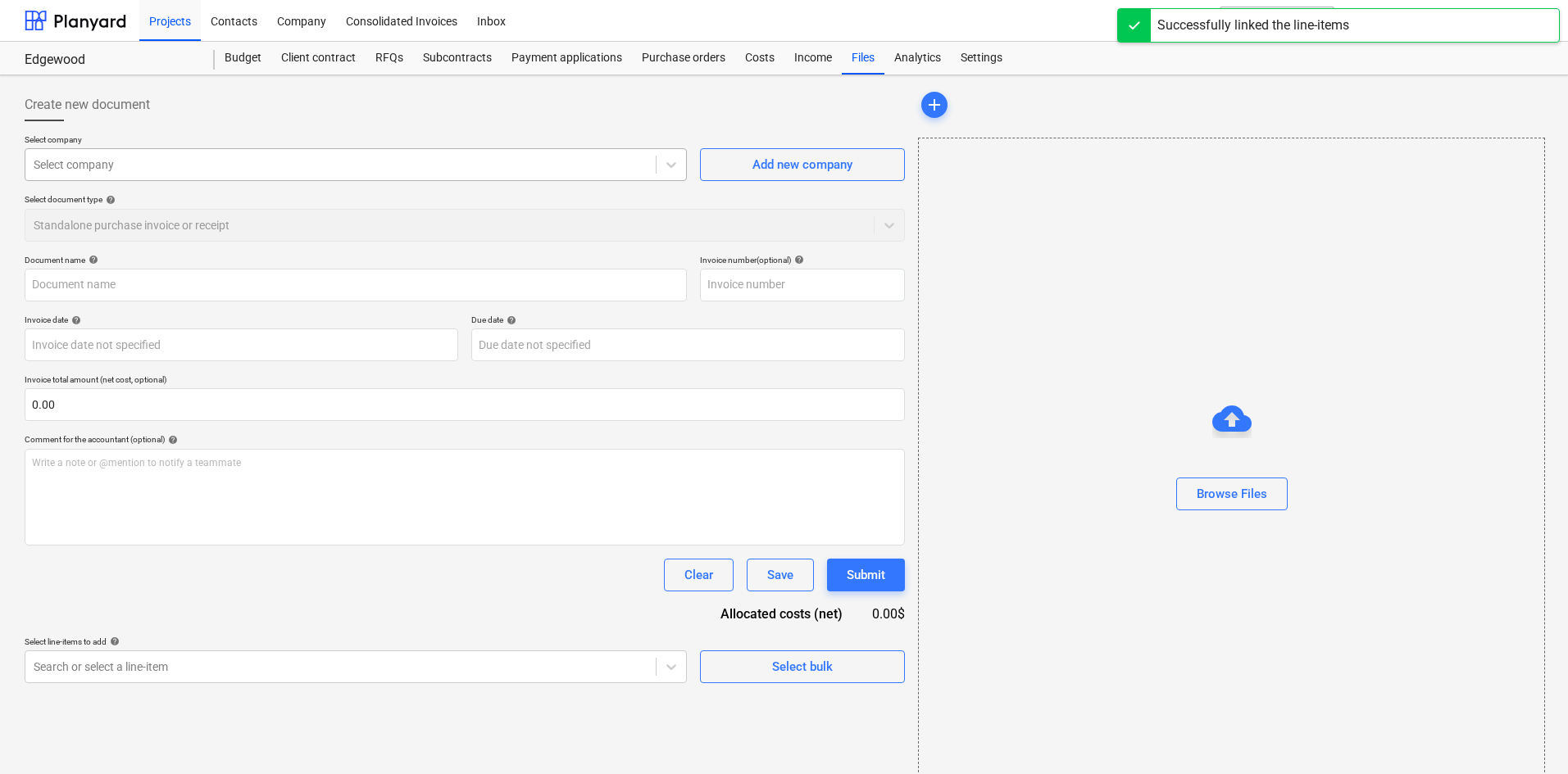
click at [255, 152] on div "Select company" at bounding box center [355, 164] width 662 height 33
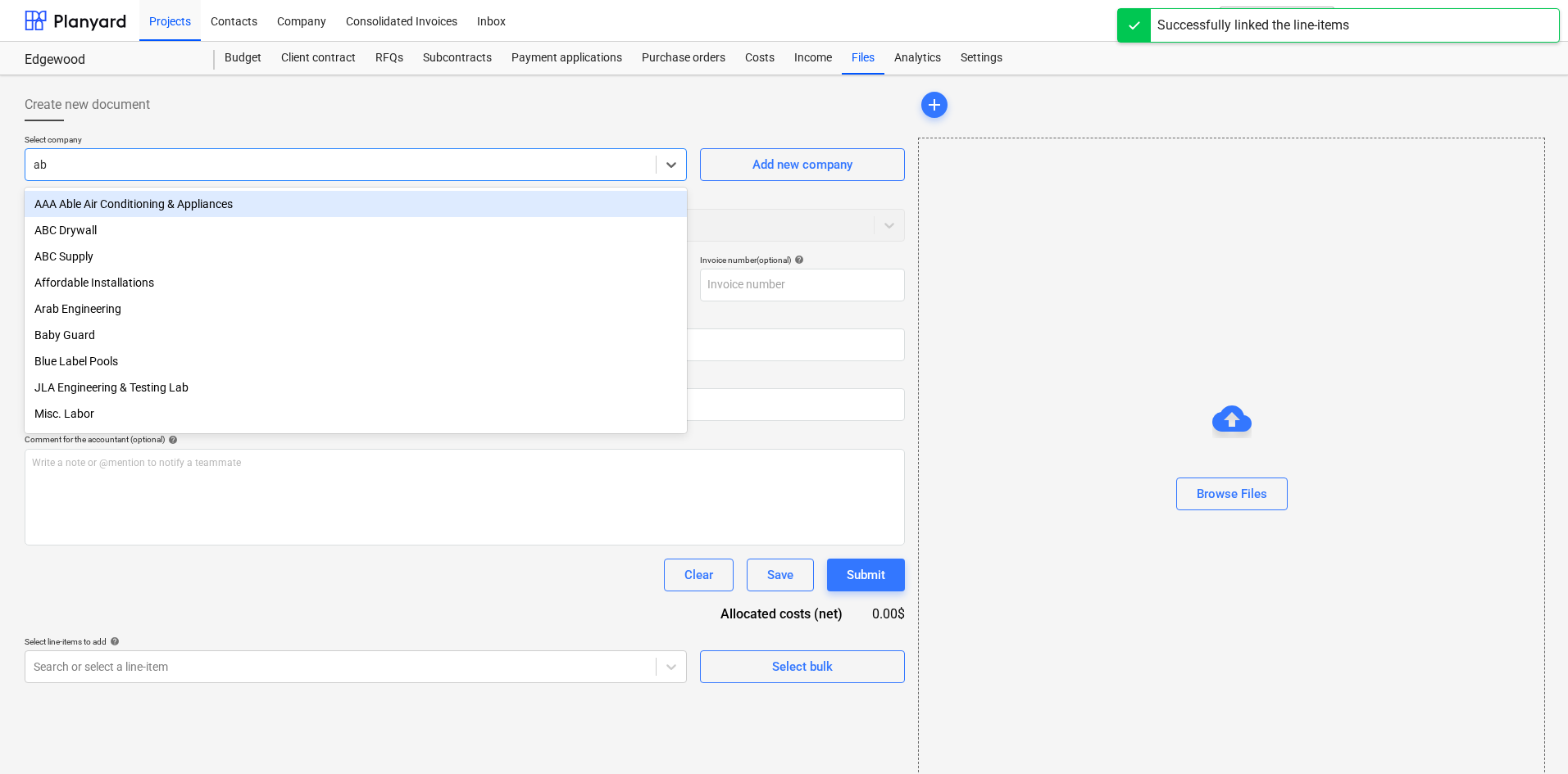
type input "abc"
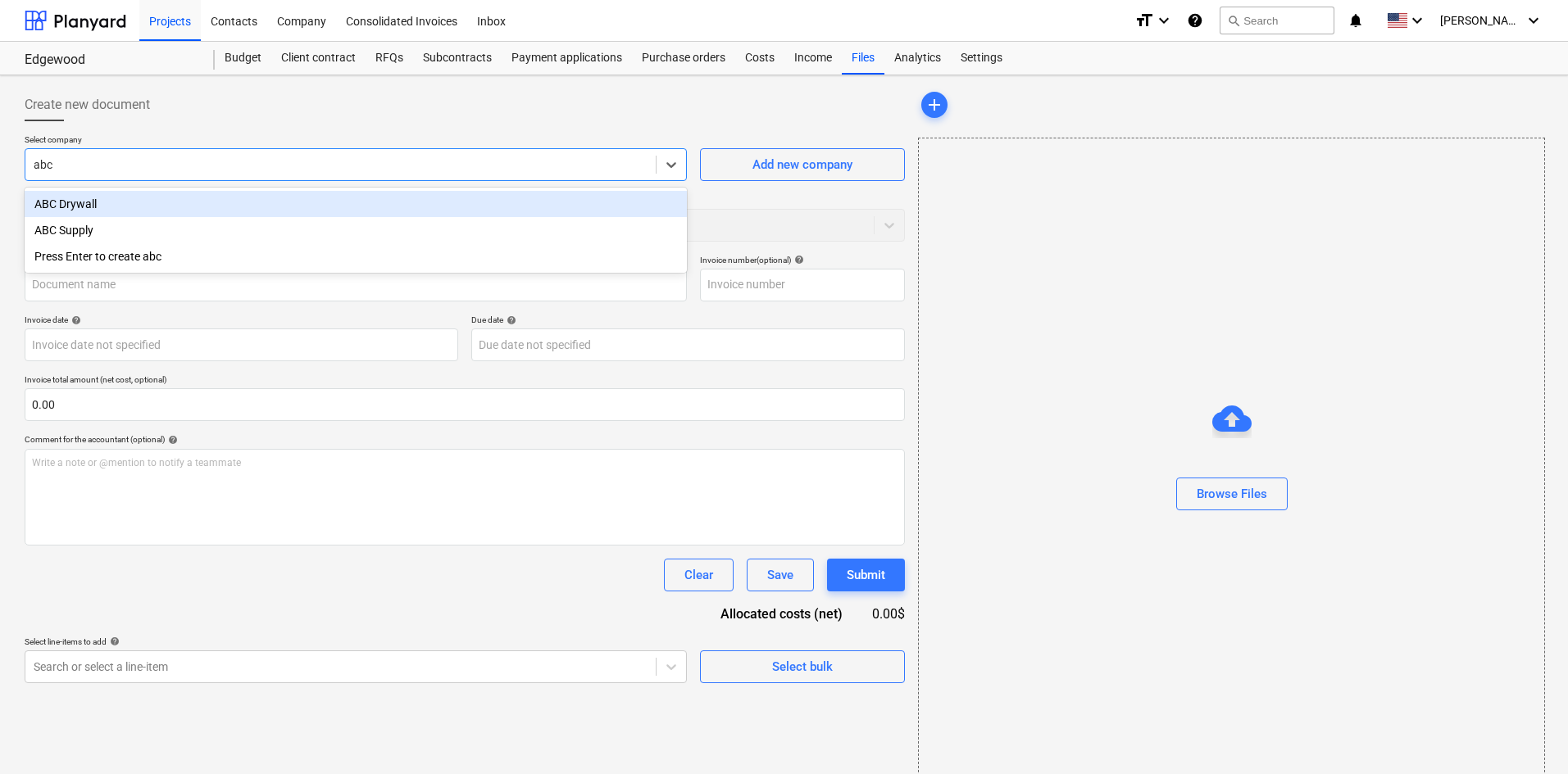
click at [200, 207] on div "ABC Drywall" at bounding box center [355, 204] width 662 height 26
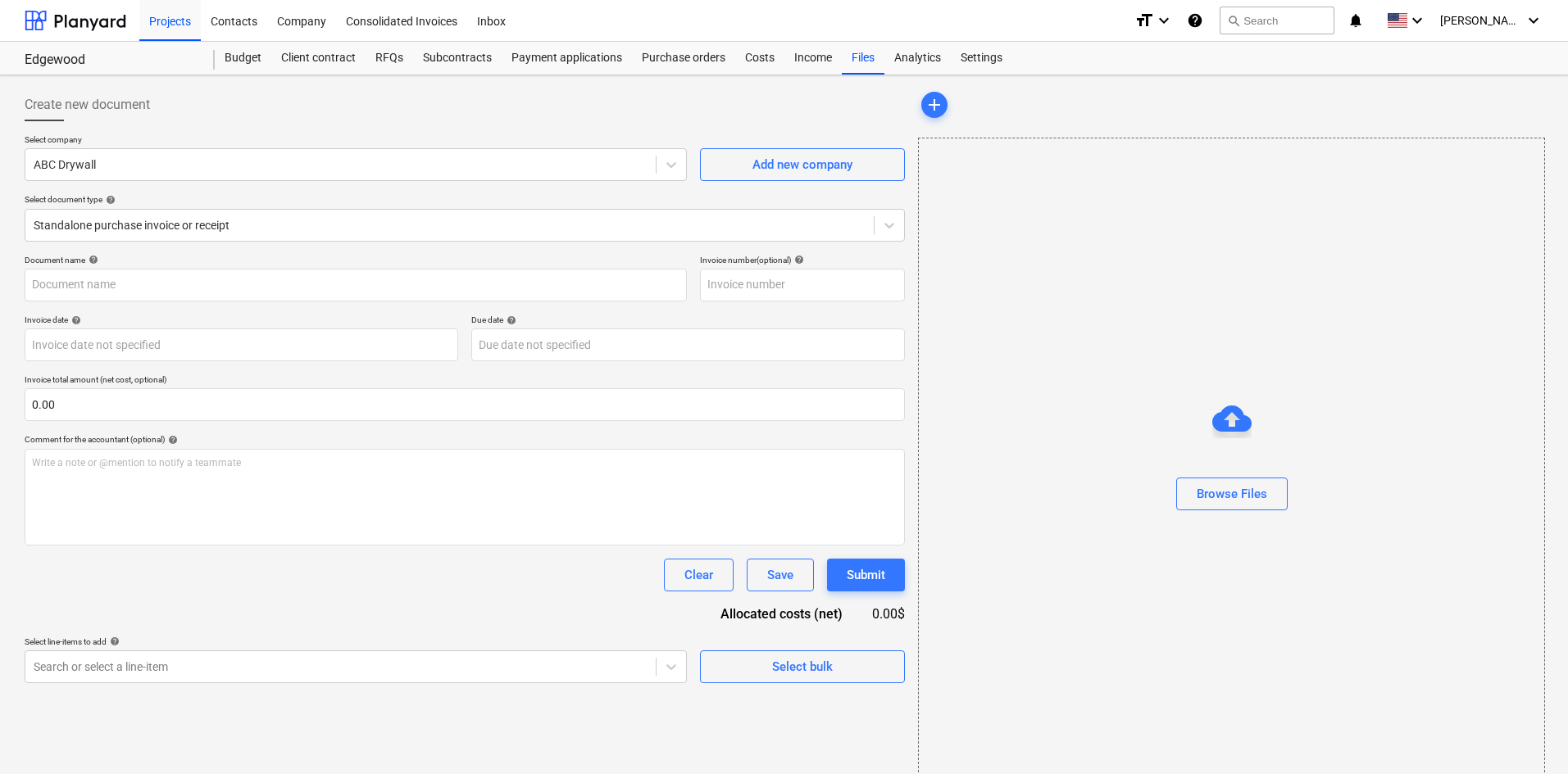
click at [374, 116] on div "Create new document" at bounding box center [465, 104] width 881 height 33
click at [1261, 502] on div "Browse Files" at bounding box center [1232, 494] width 71 height 21
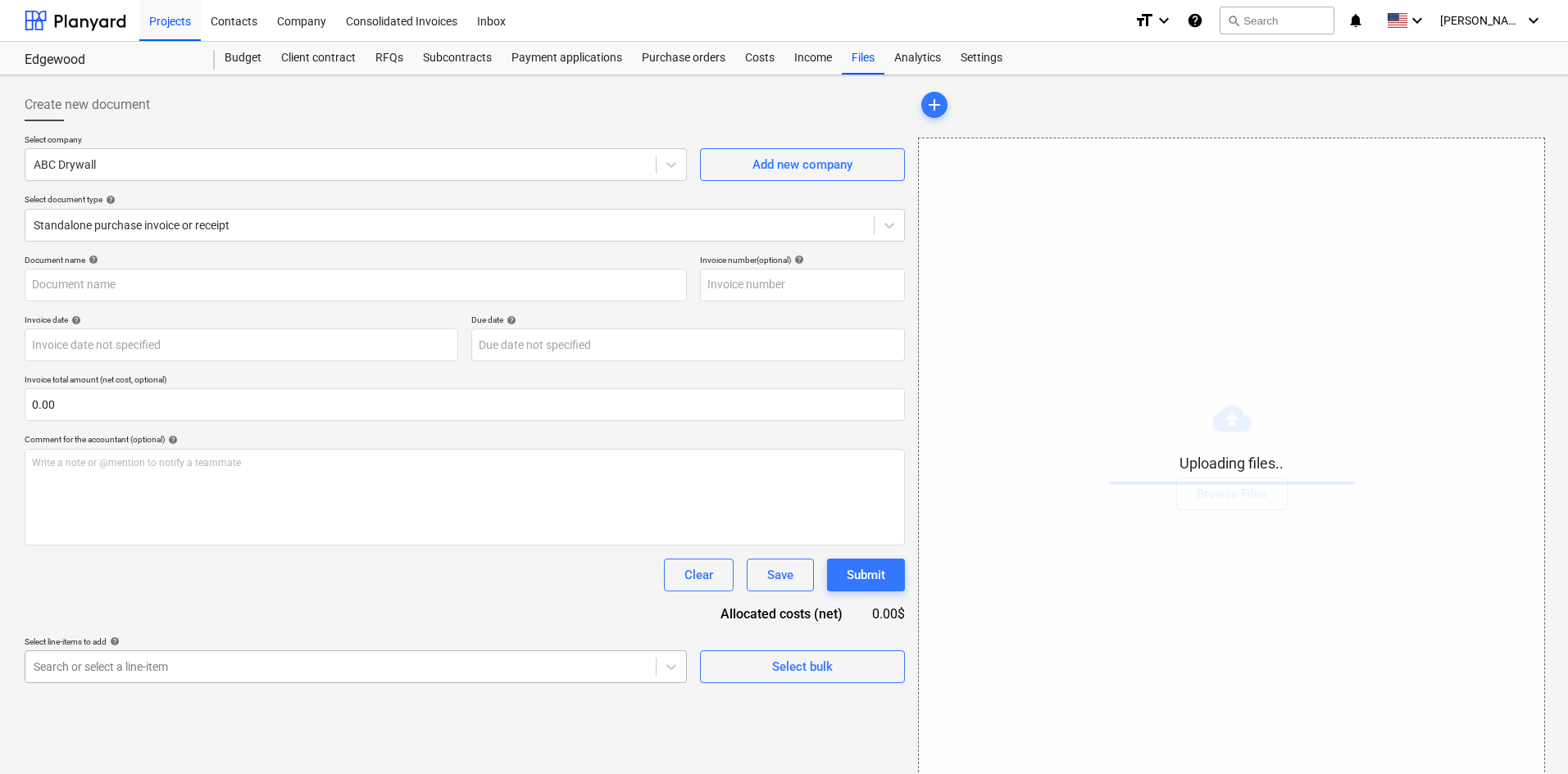
click at [213, 670] on body "Projects Contacts Company Consolidated Invoices Inbox format_size keyboard_arro…" at bounding box center [784, 387] width 1568 height 774
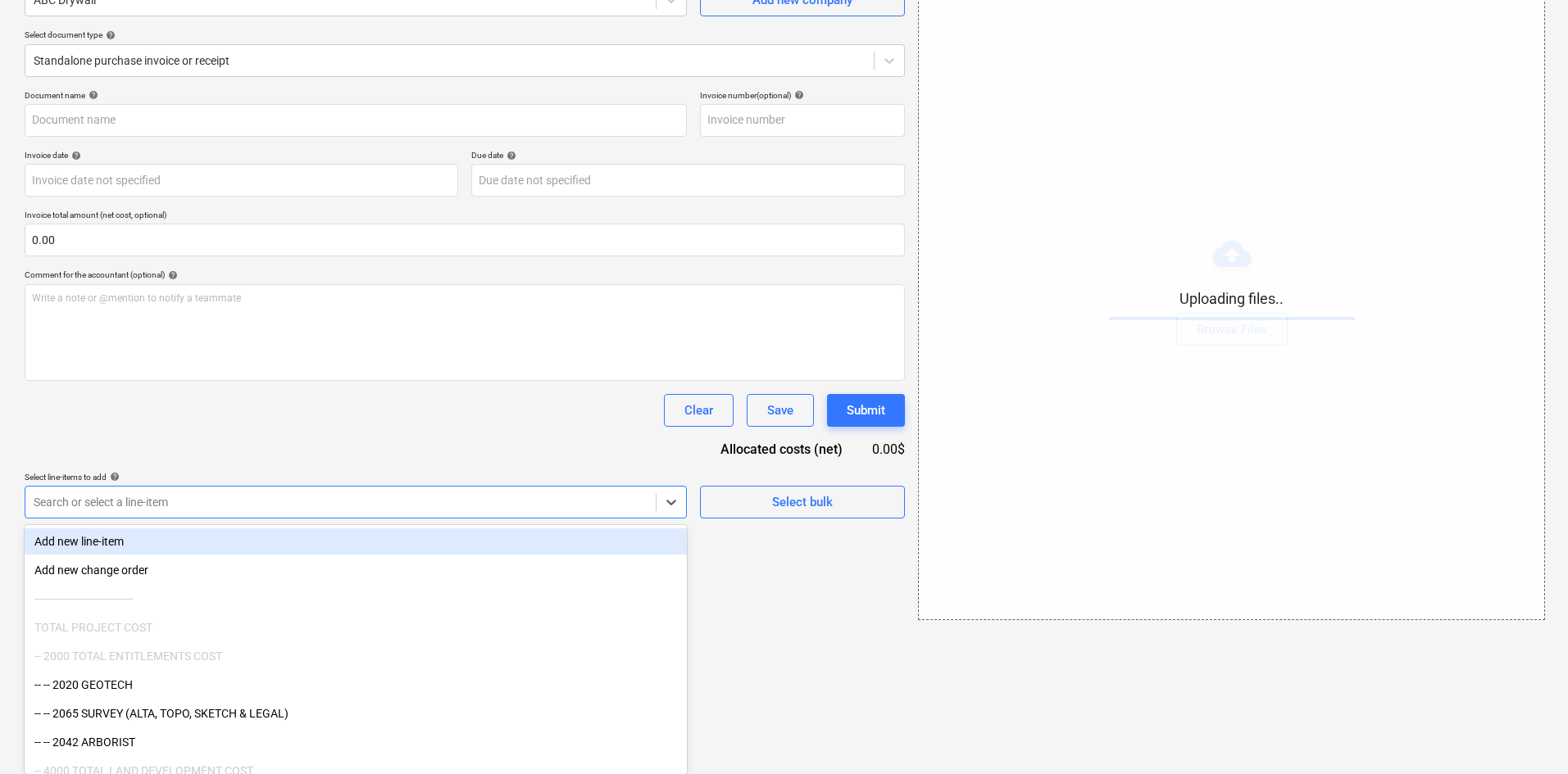
click at [214, 443] on div "Document name help Invoice number (optional) help Invoice date help Press the d…" at bounding box center [465, 305] width 881 height 429
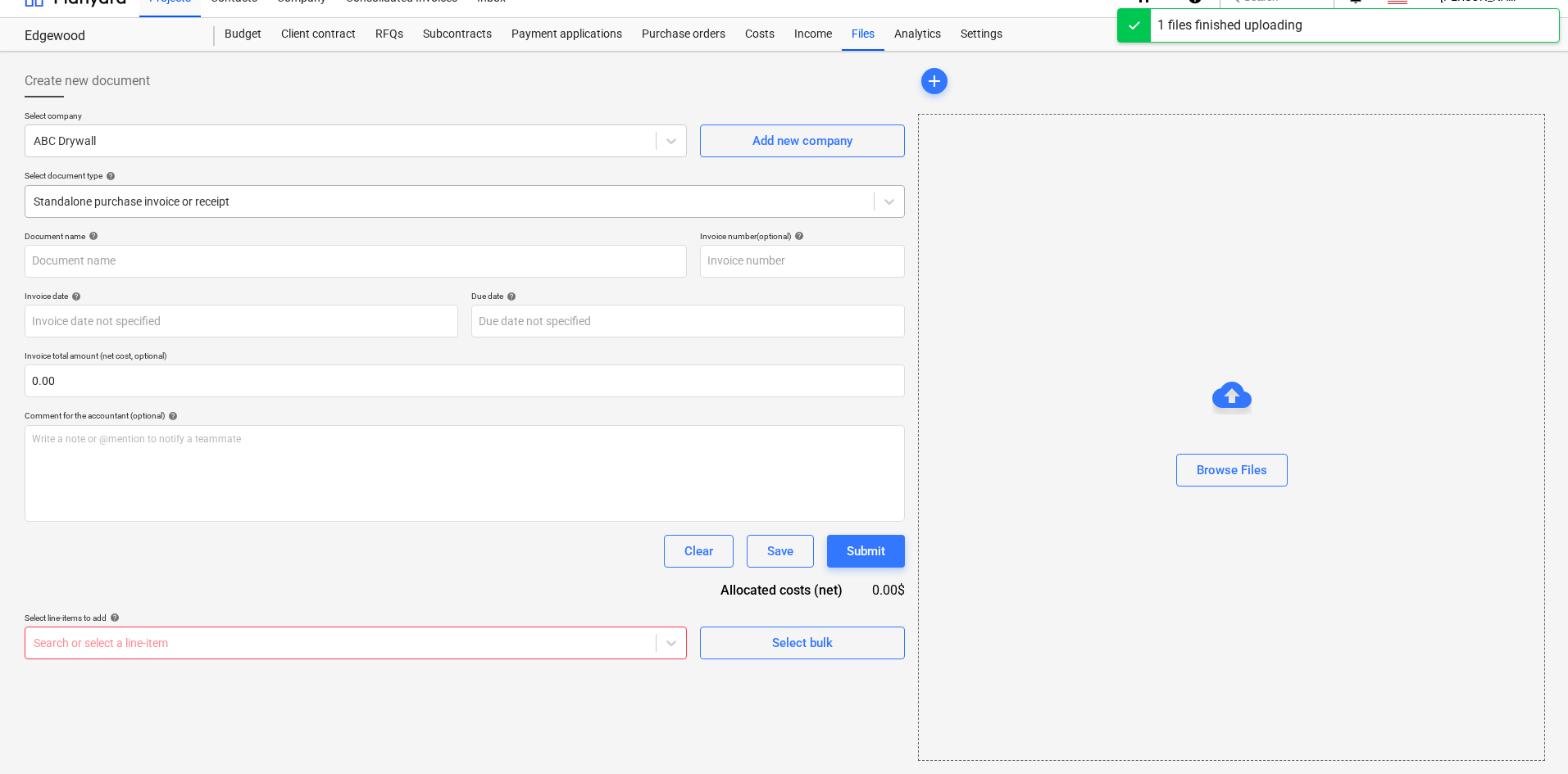
click at [180, 200] on div at bounding box center [450, 201] width 832 height 17
type input "ABC Drywall (Hard) 10.8.25b.pdf"
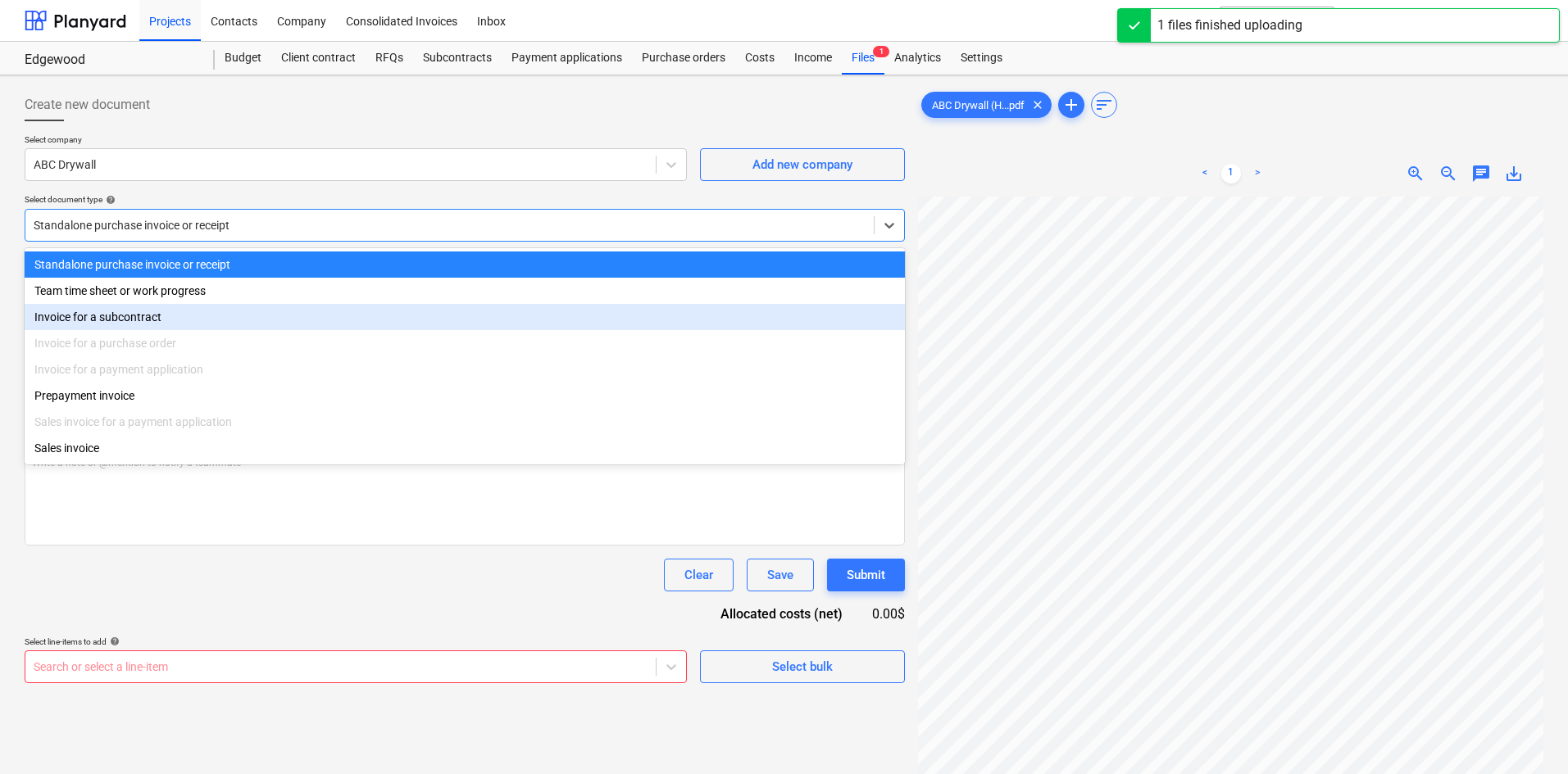
click at [149, 321] on div "Invoice for a subcontract" at bounding box center [465, 317] width 881 height 26
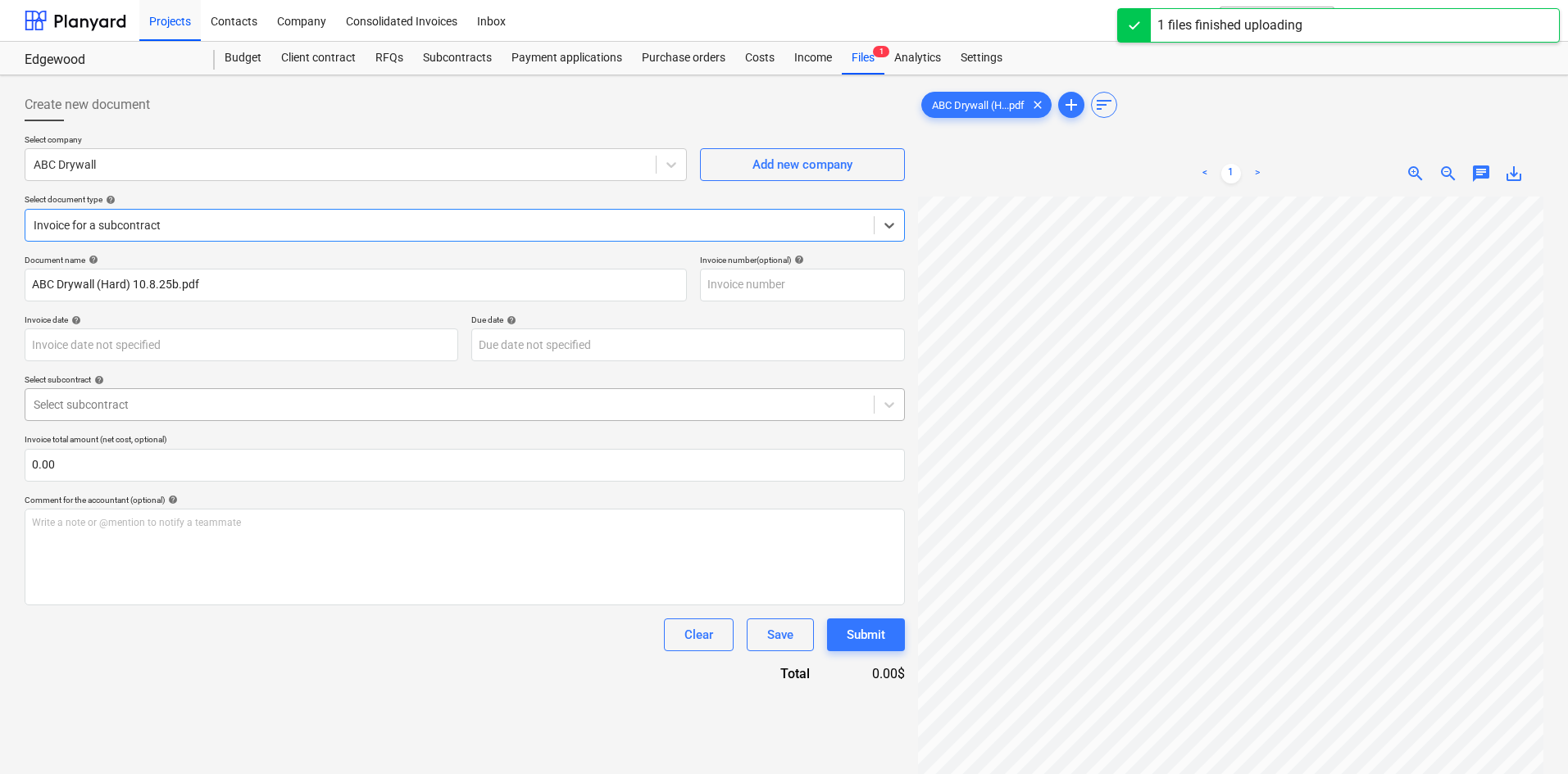
click at [123, 409] on div at bounding box center [450, 405] width 832 height 17
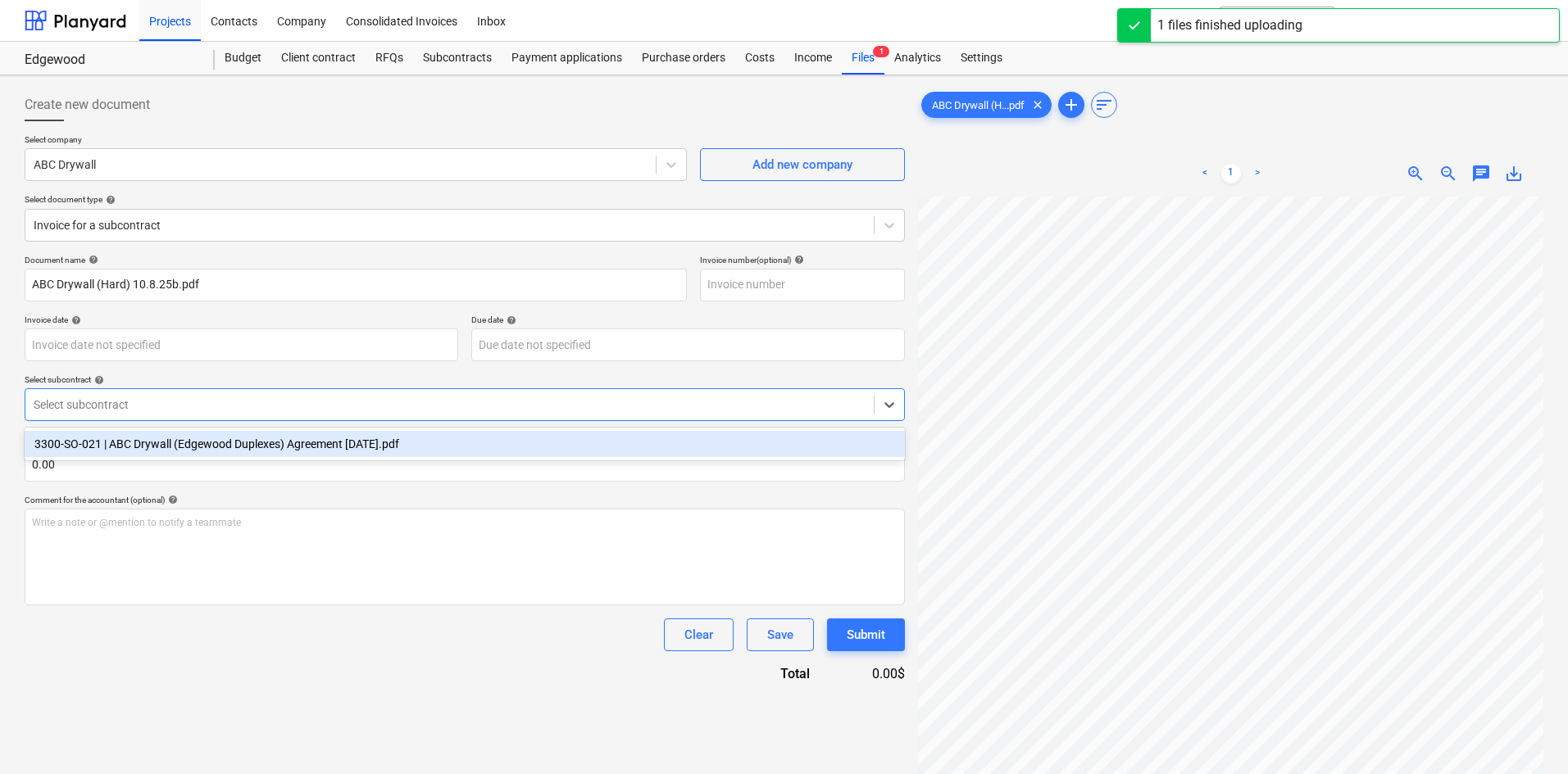
click at [121, 441] on div "3300-SO-021 | ABC Drywall (Edgewood Duplexes) Agreement [DATE].pdf" at bounding box center [465, 444] width 881 height 26
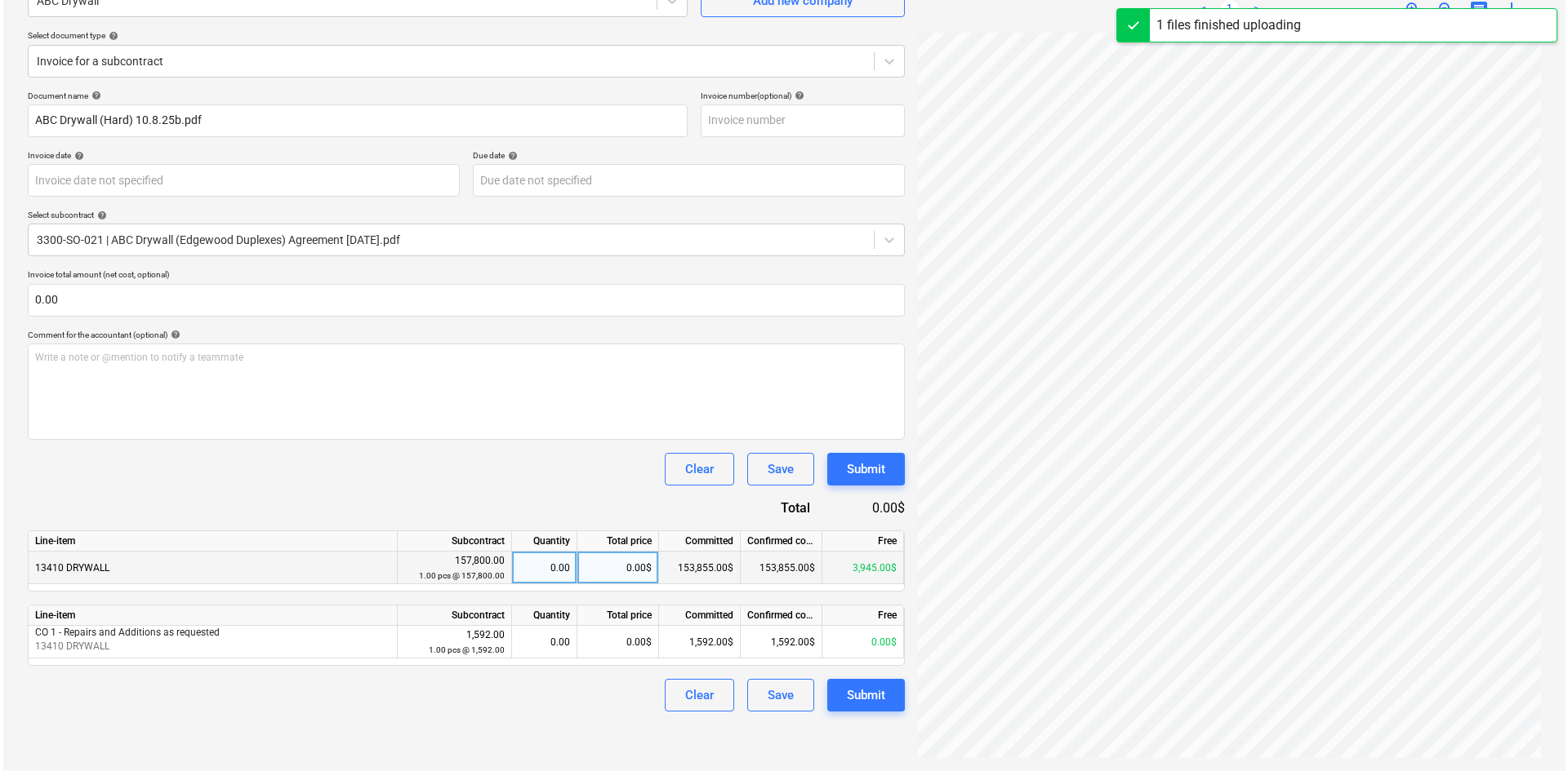
scroll to position [22, 136]
click at [618, 574] on div "0.00$" at bounding box center [615, 568] width 82 height 33
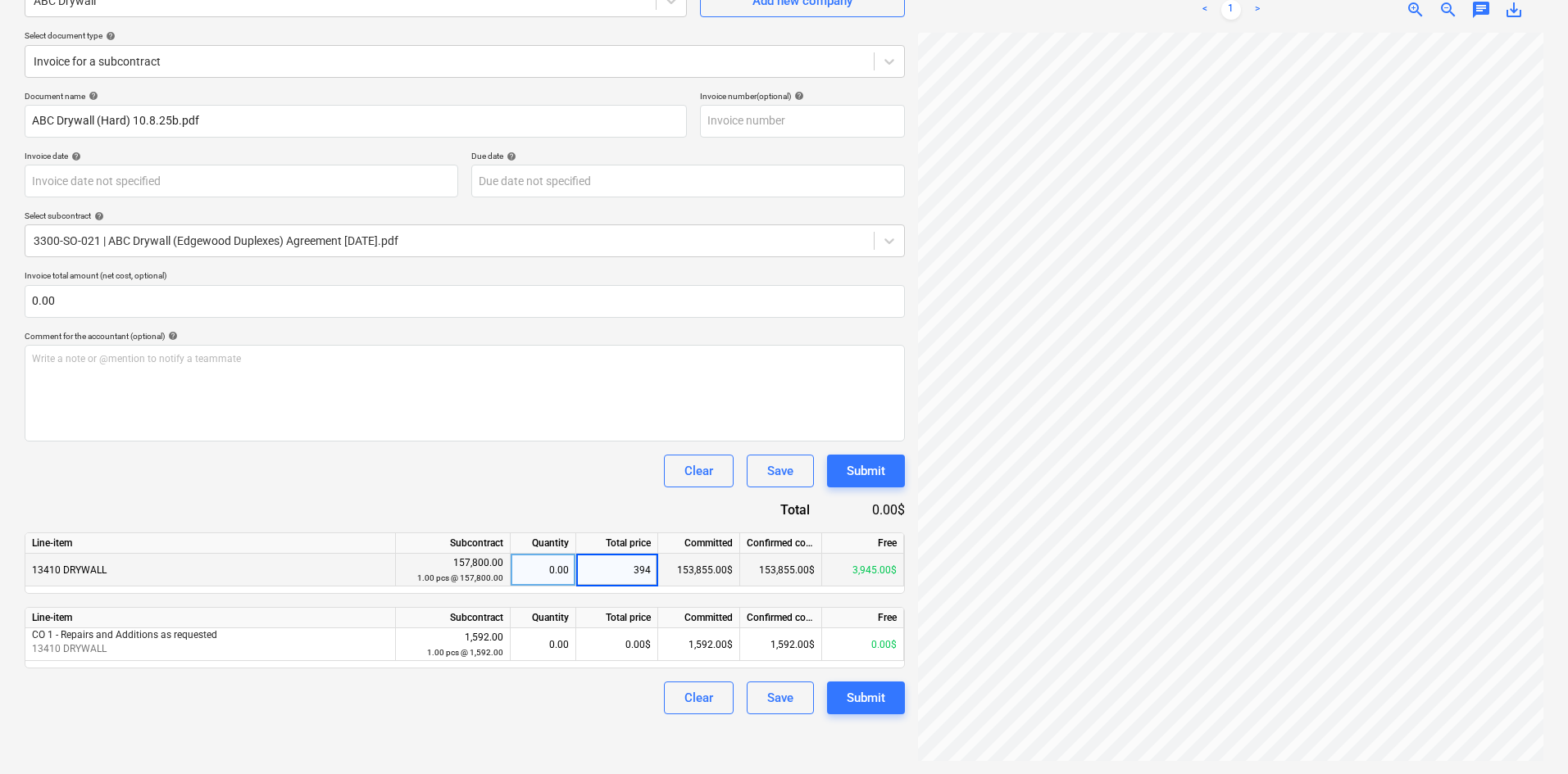
type input "3945"
click at [548, 480] on div "Clear Save Submit" at bounding box center [465, 471] width 881 height 33
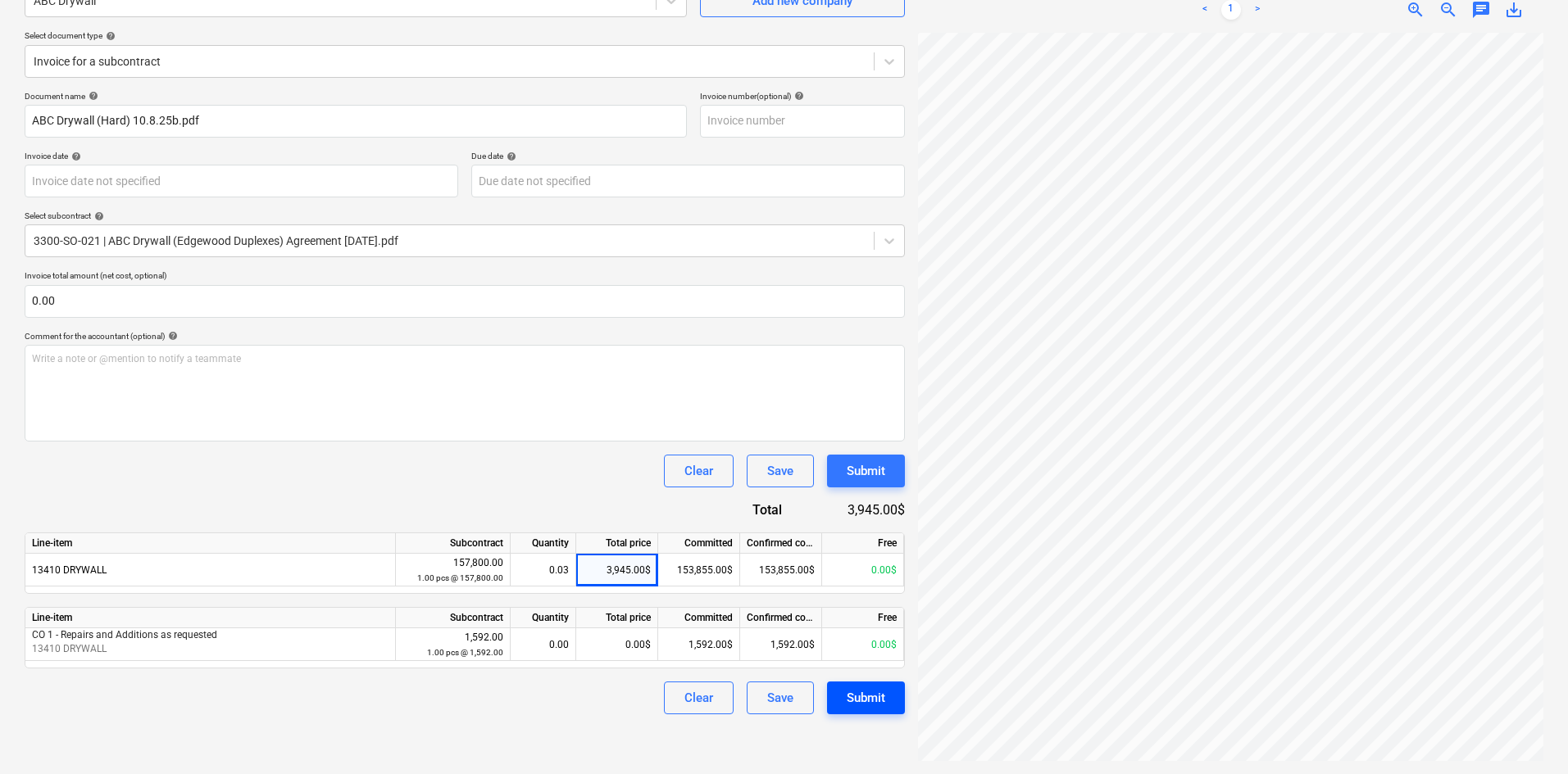
click at [863, 701] on div "Submit" at bounding box center [866, 698] width 38 height 21
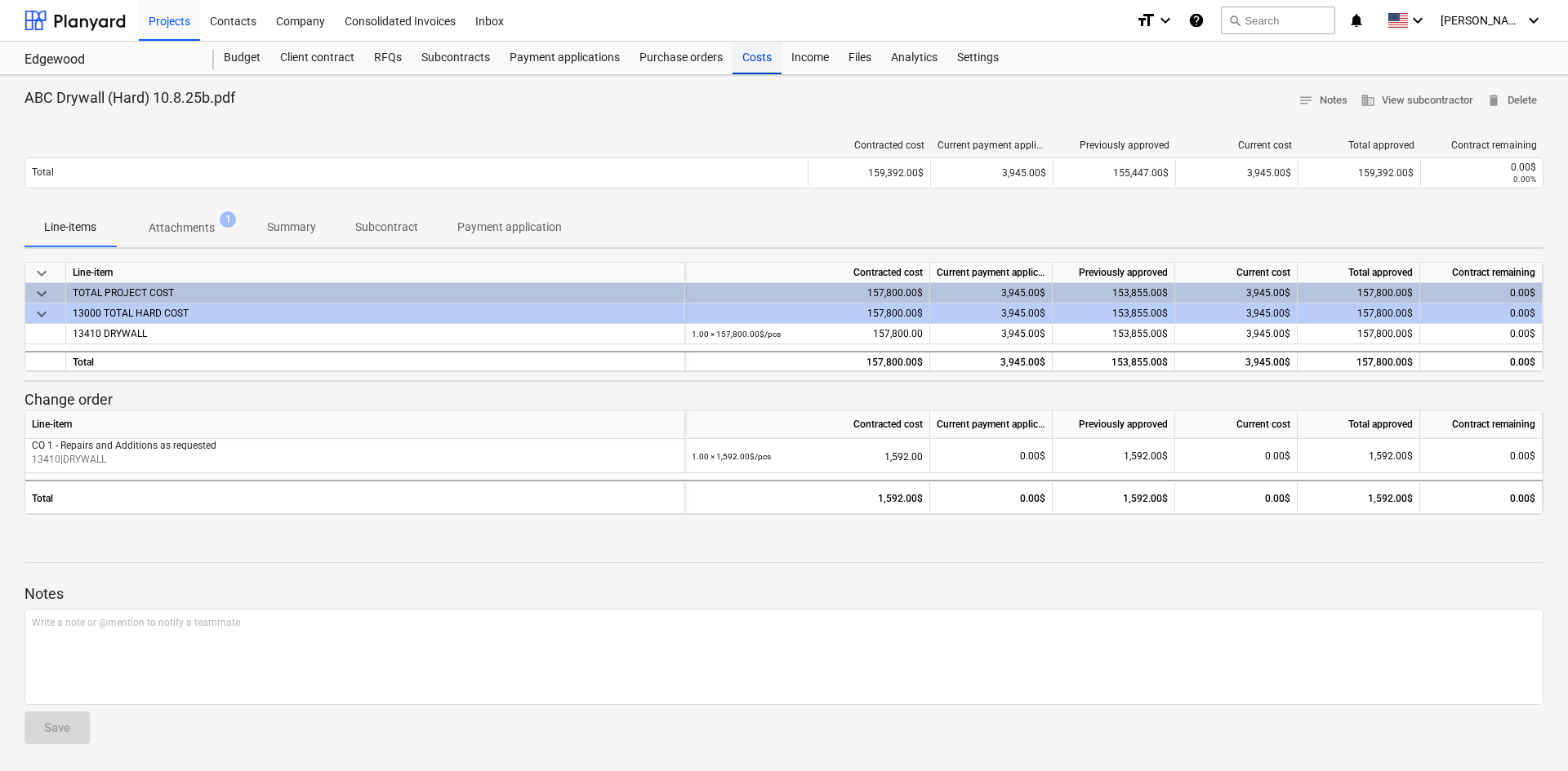
click at [762, 68] on div "Costs" at bounding box center [757, 58] width 49 height 33
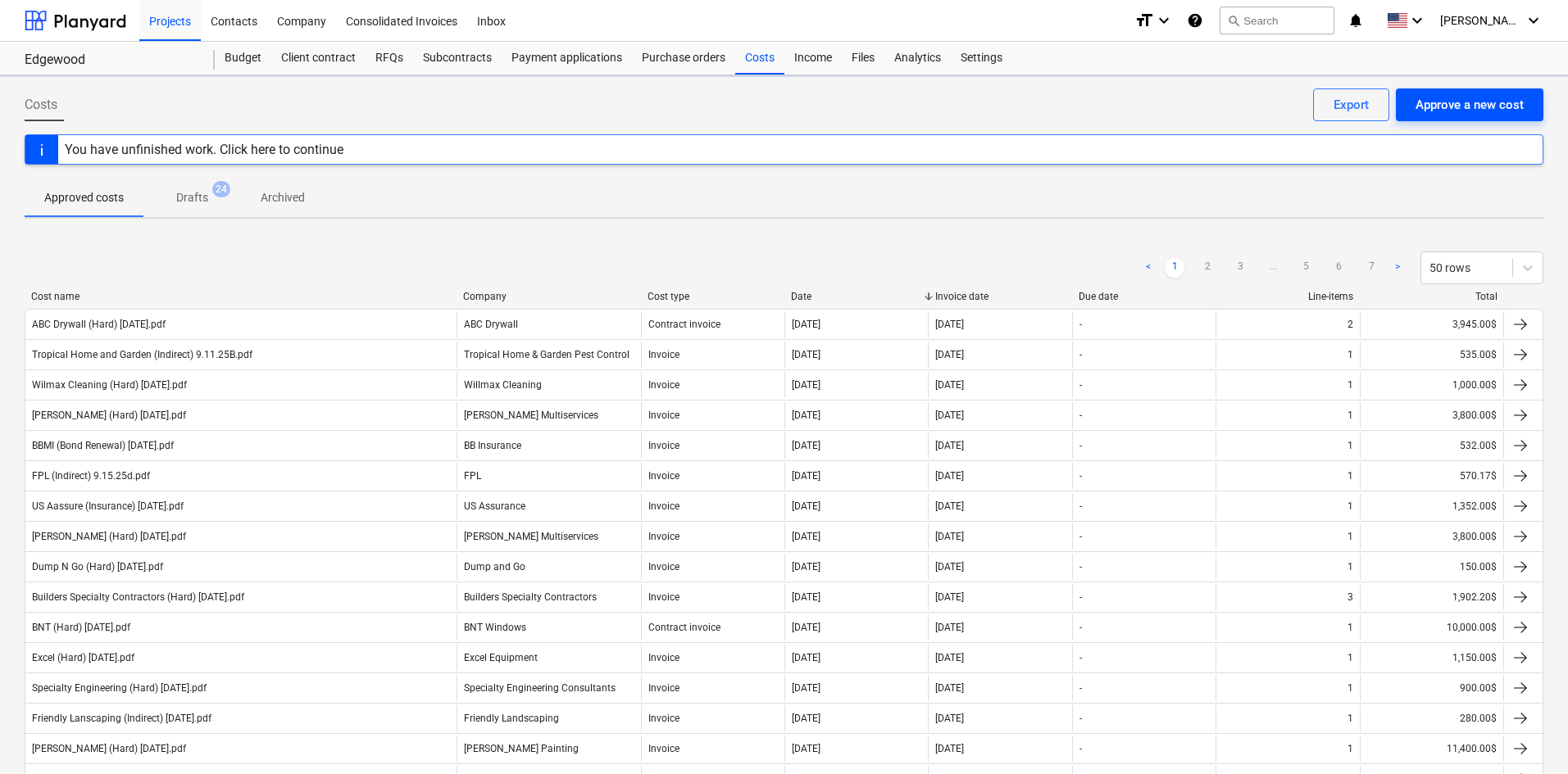
click at [1460, 113] on div "Approve a new cost" at bounding box center [1470, 104] width 108 height 21
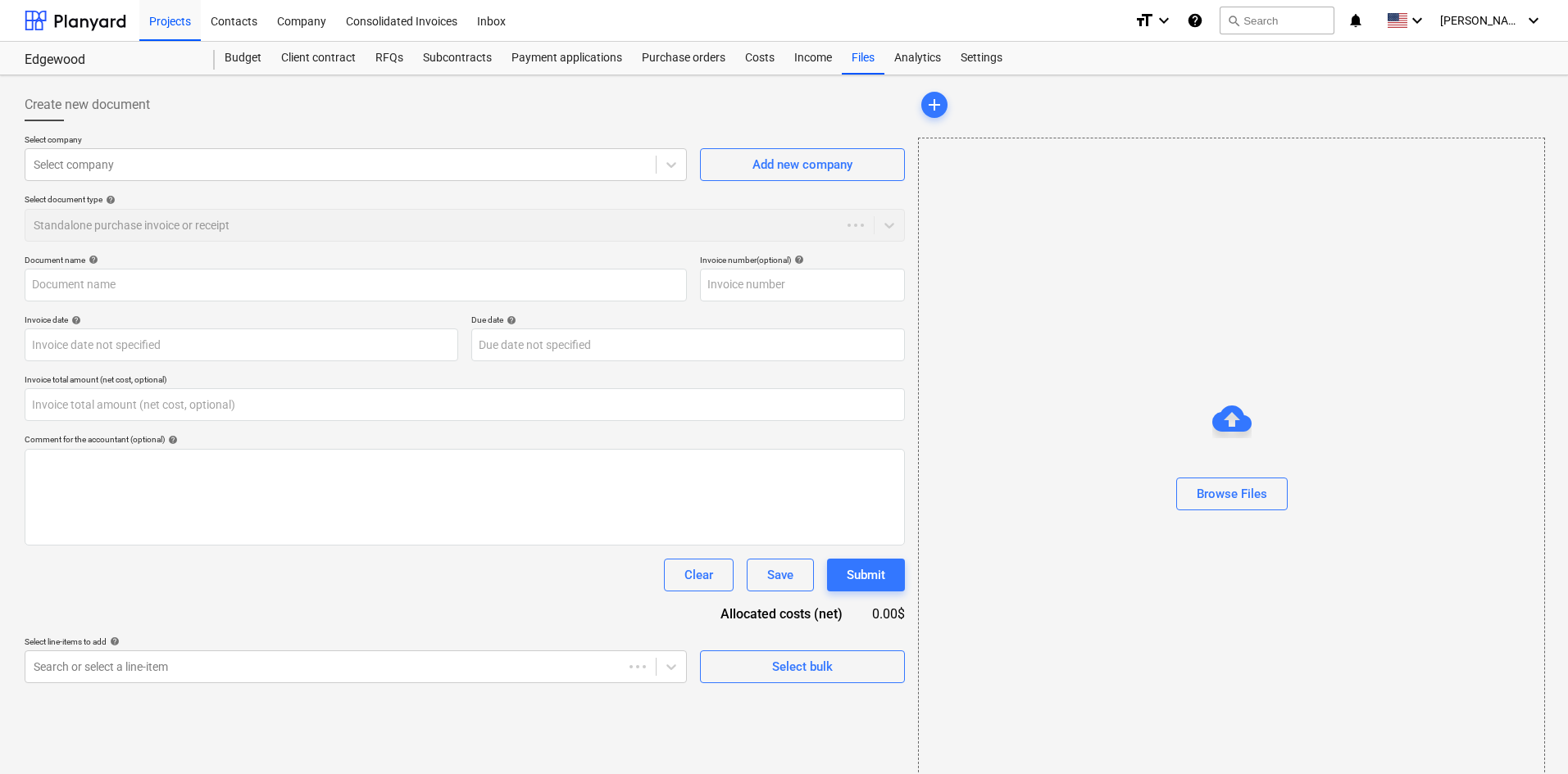
type input "0.00"
click at [85, 166] on div at bounding box center [340, 165] width 614 height 17
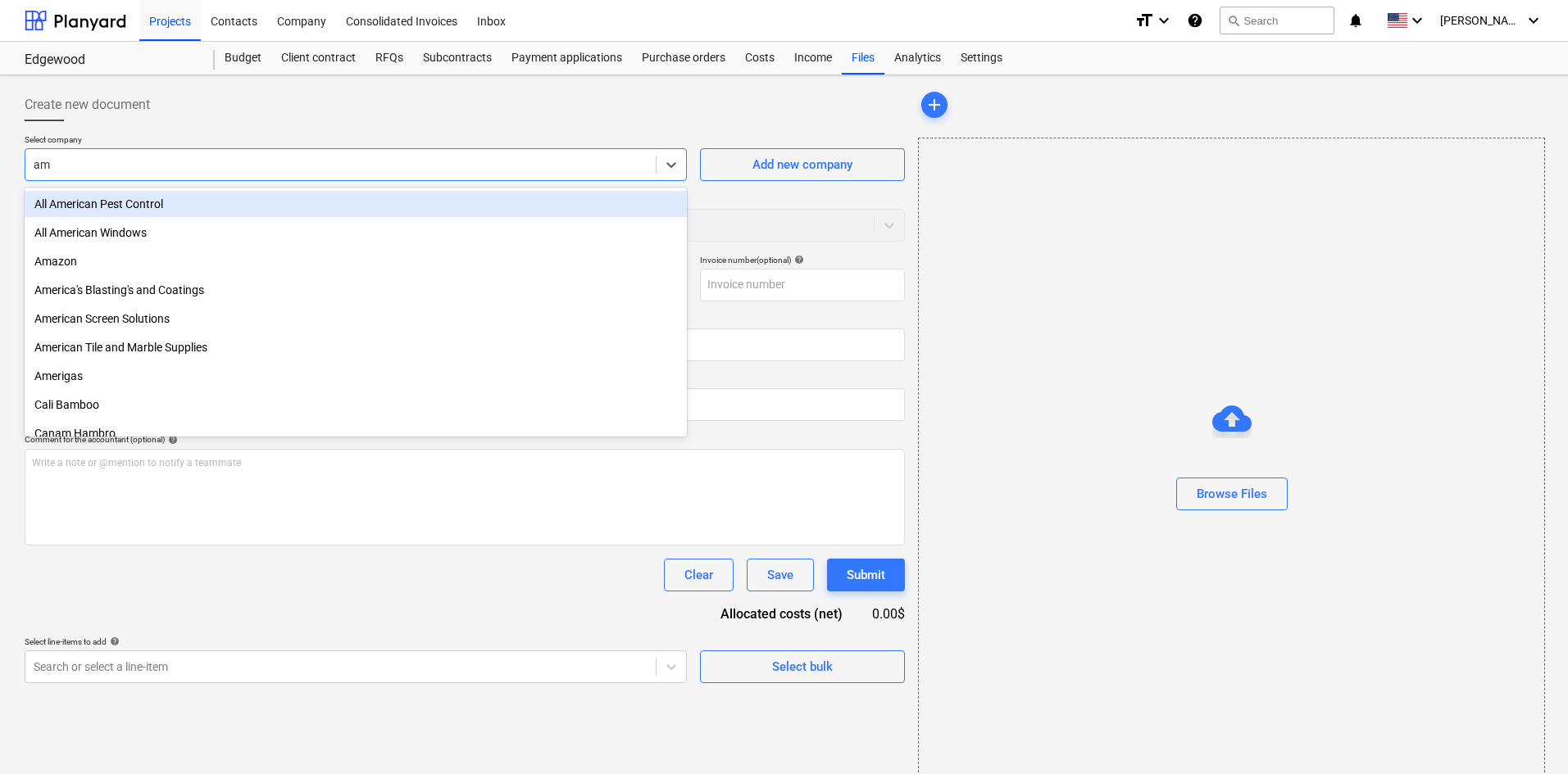
type input "ama"
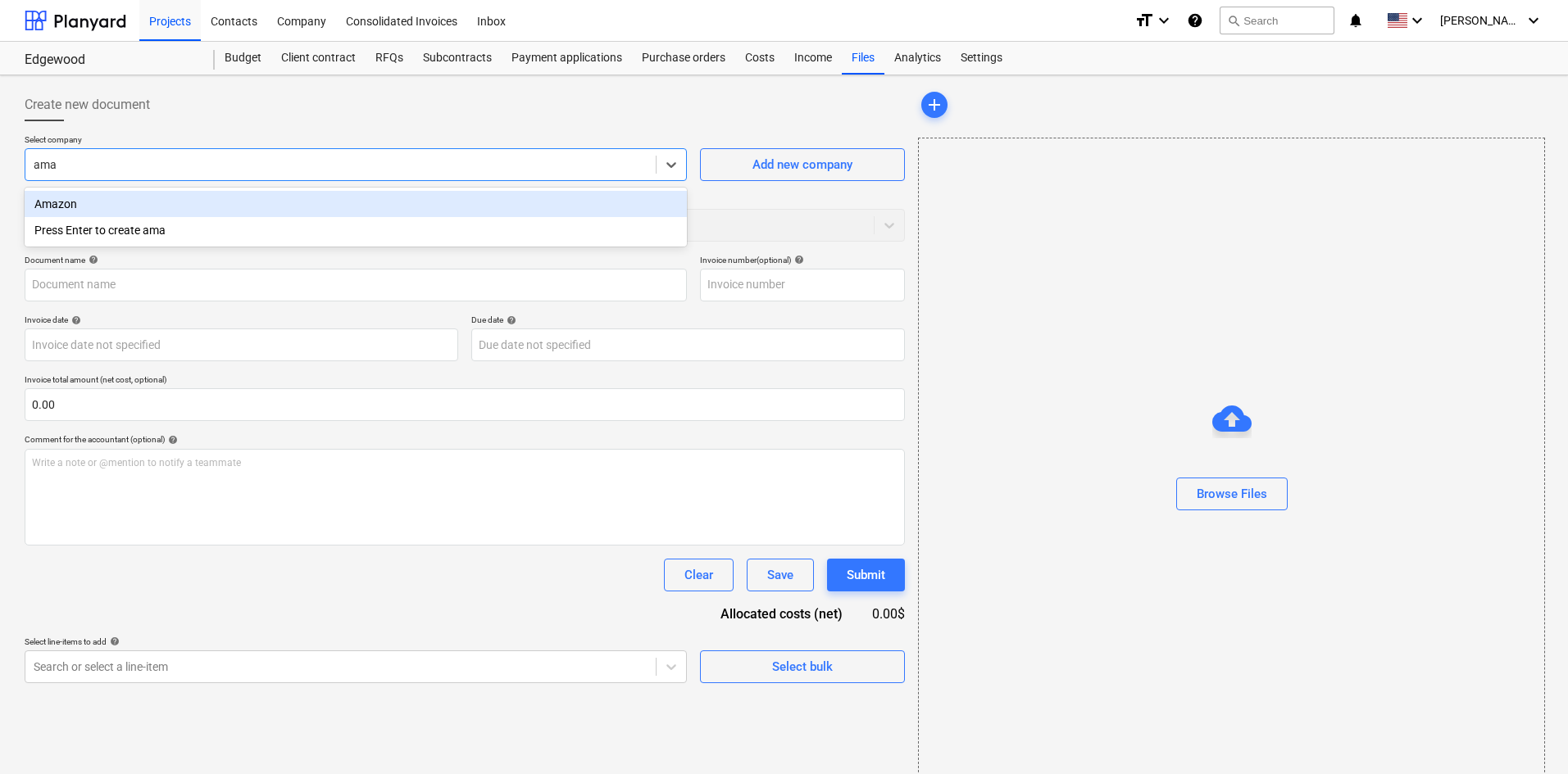
click at [291, 215] on div "Amazon" at bounding box center [355, 204] width 662 height 26
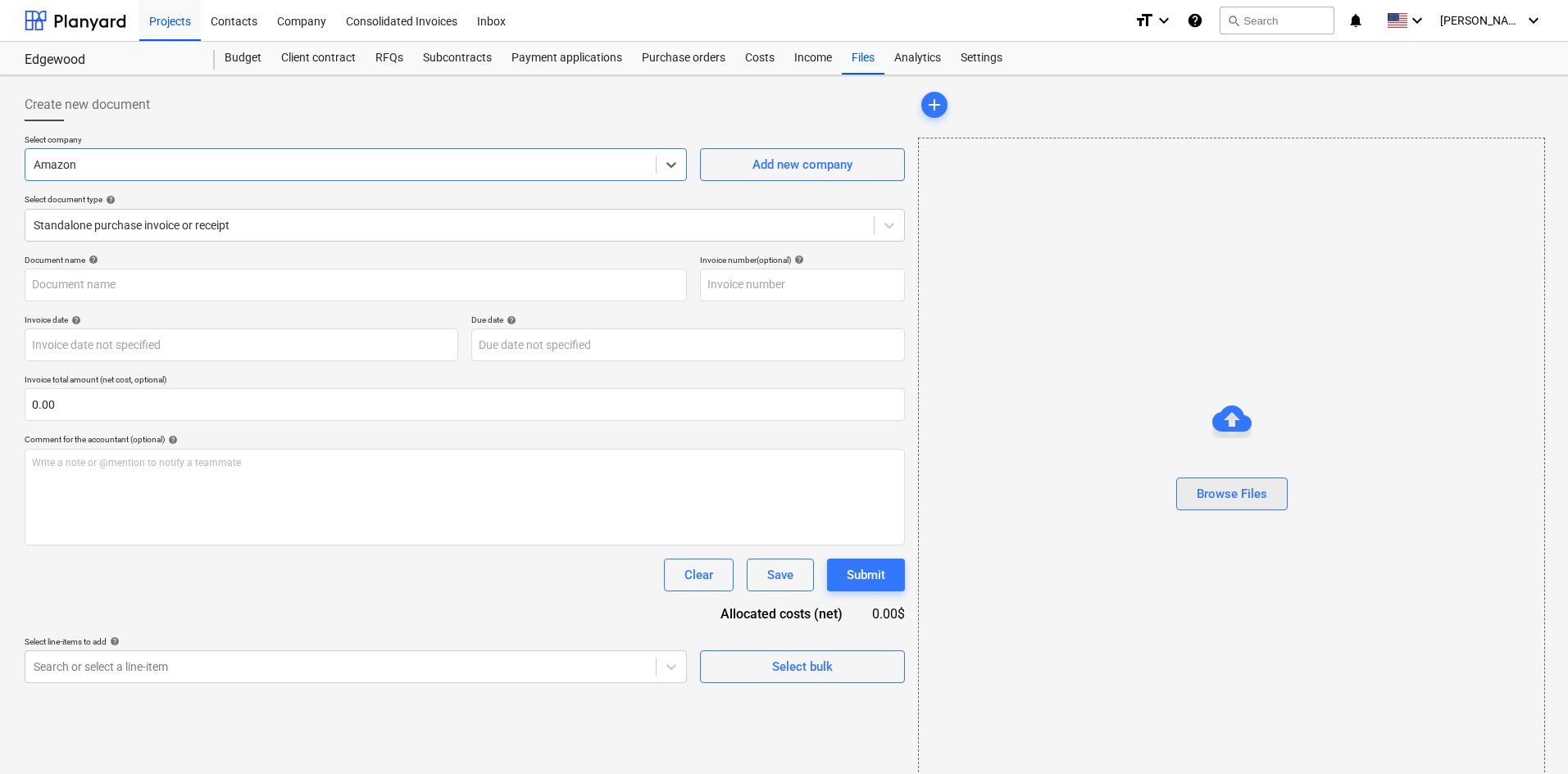
click at [1217, 508] on button "Browse Files" at bounding box center [1232, 493] width 112 height 33
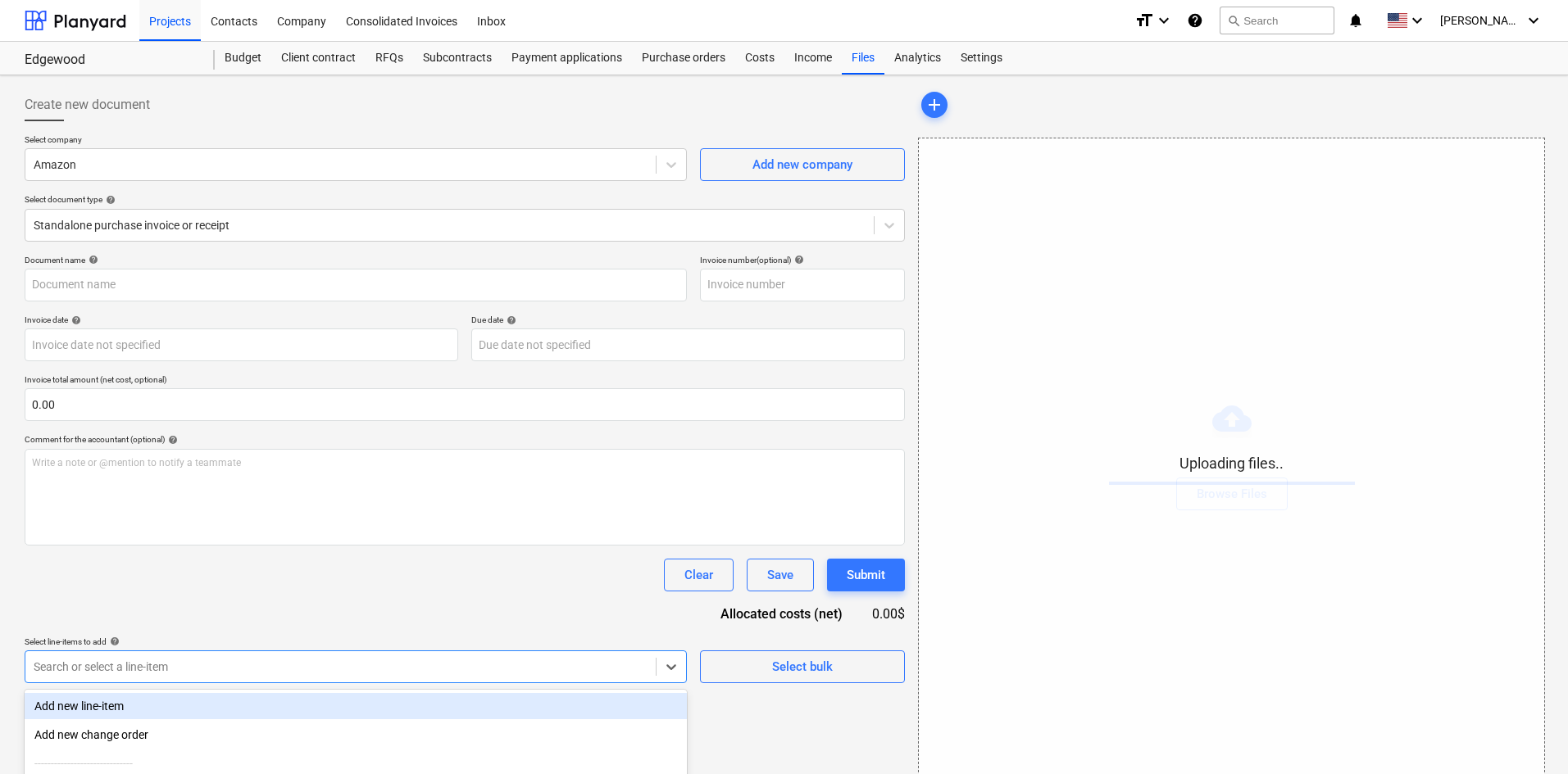
scroll to position [165, 0]
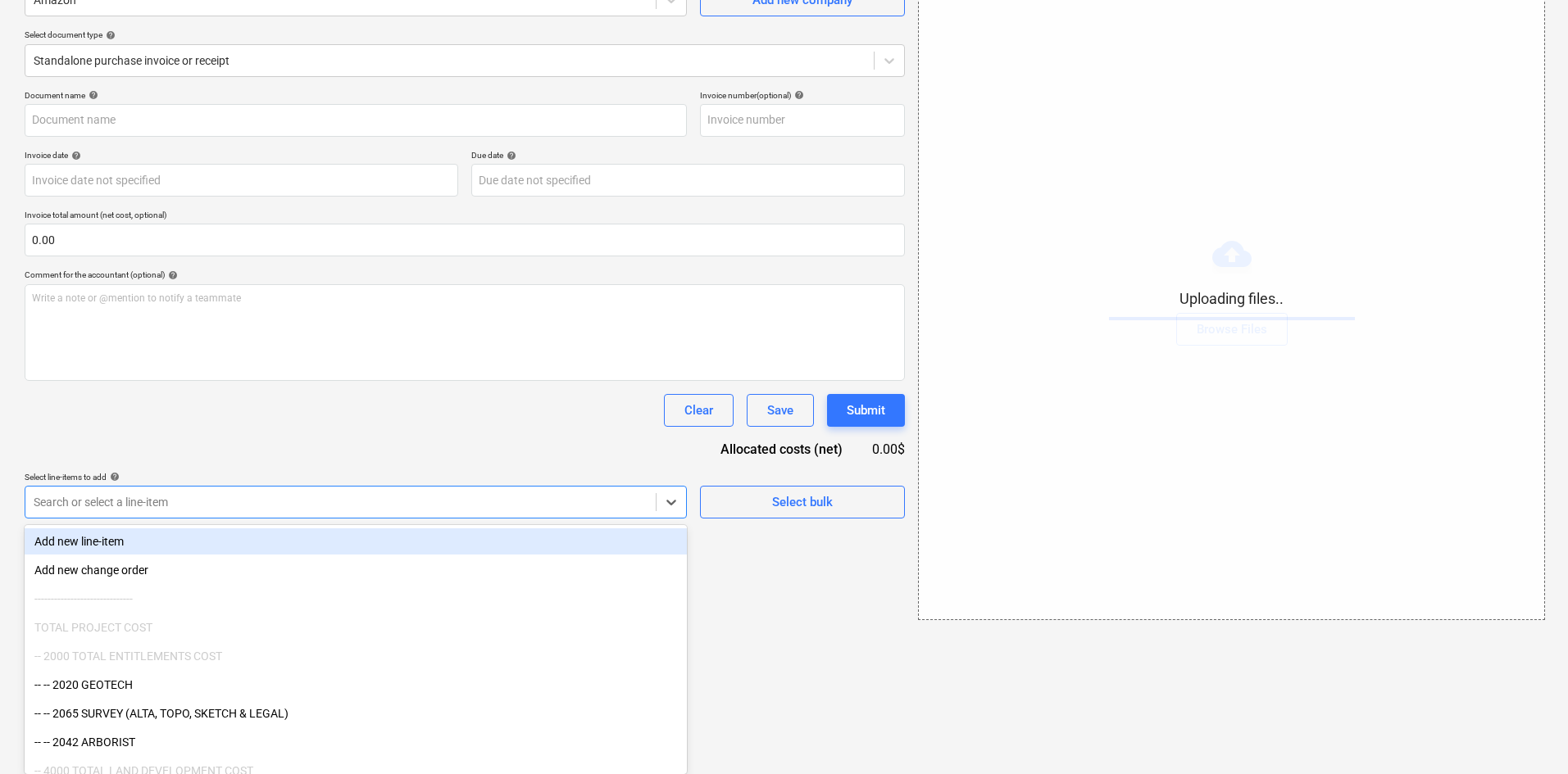
click at [335, 610] on body "Projects Contacts Company Consolidated Invoices Inbox format_size keyboard_arro…" at bounding box center [784, 222] width 1568 height 774
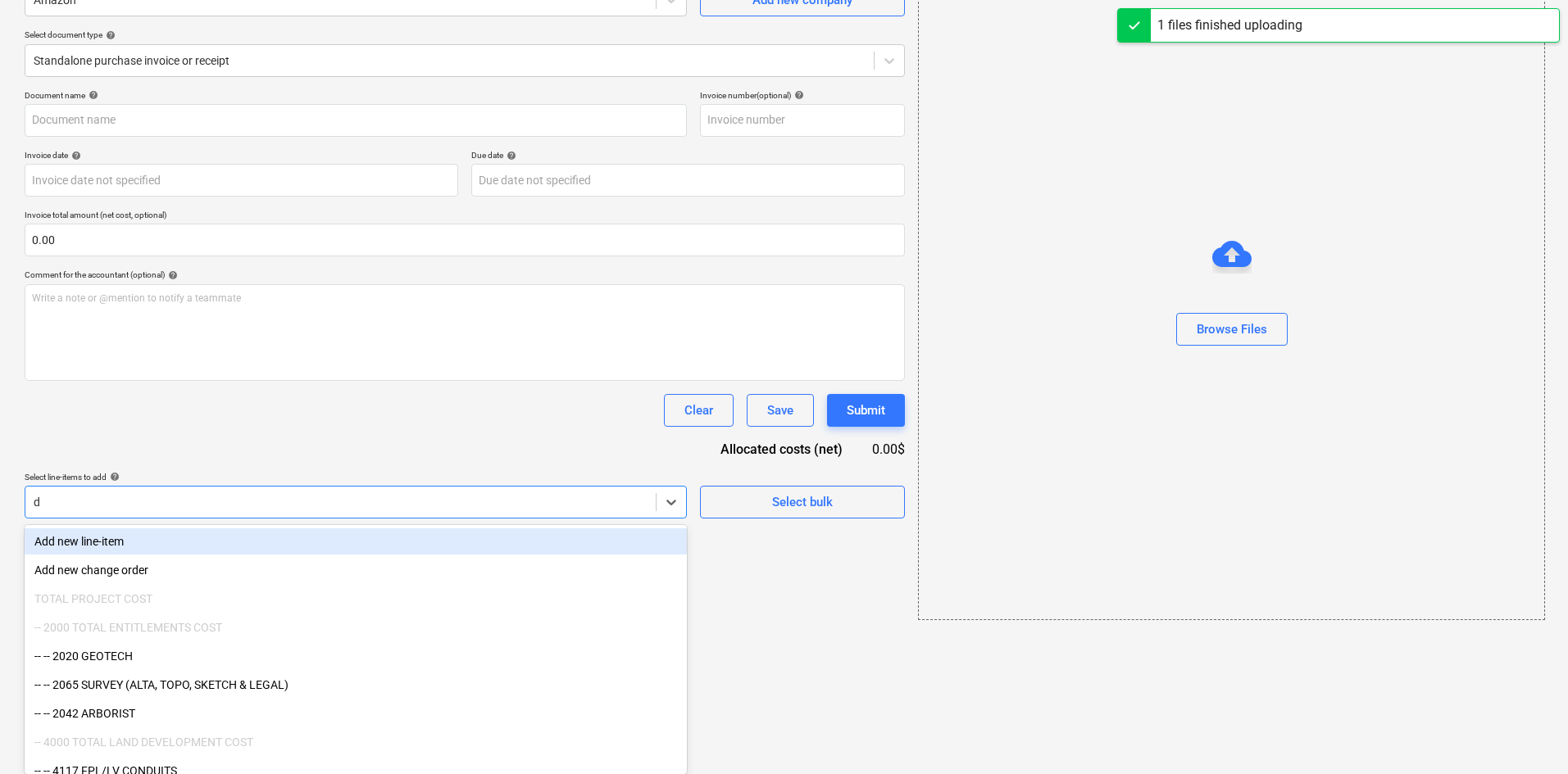
type input "dr"
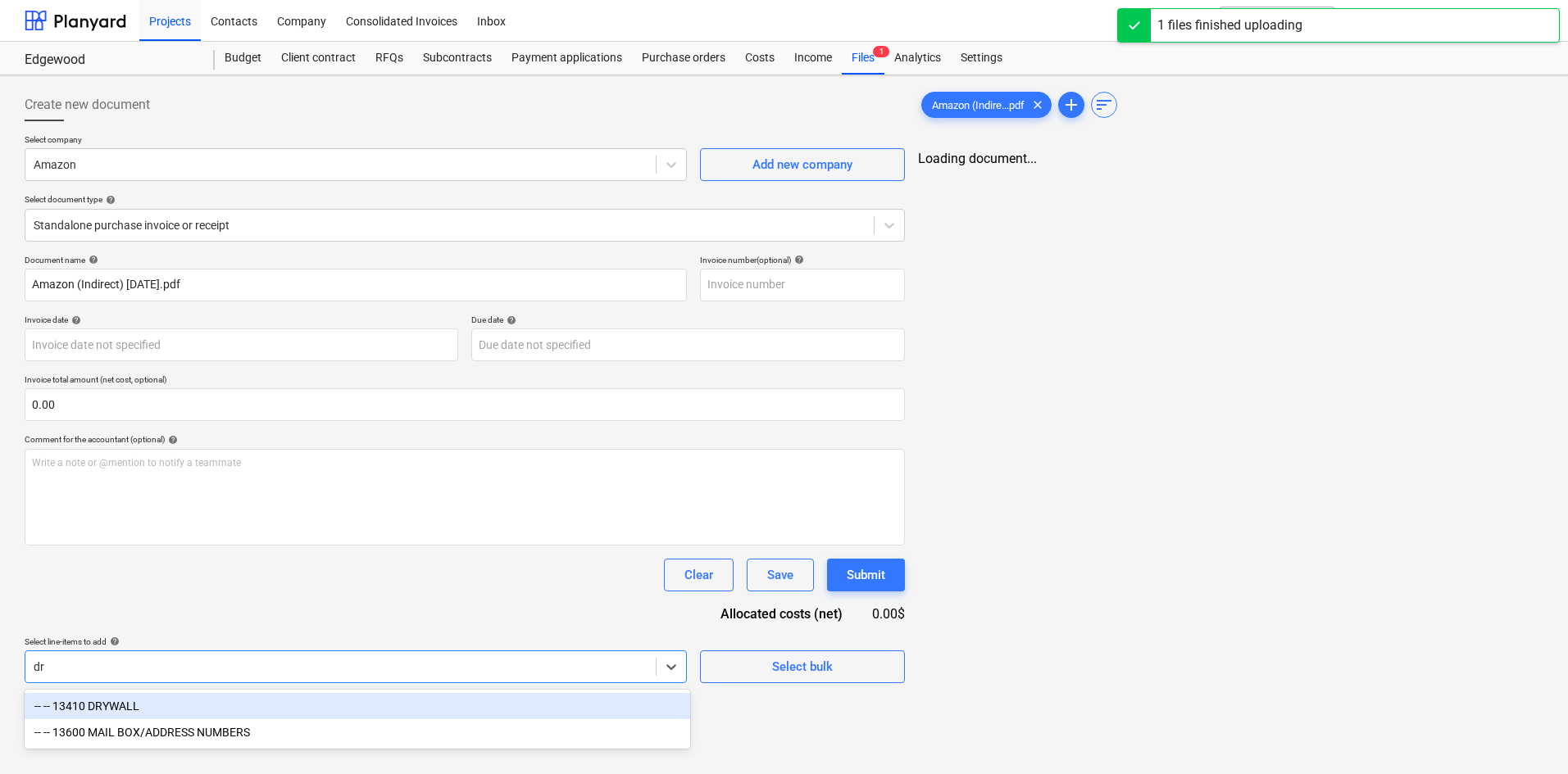
type input "Amazon (Indirect) [DATE].pdf"
type input "d"
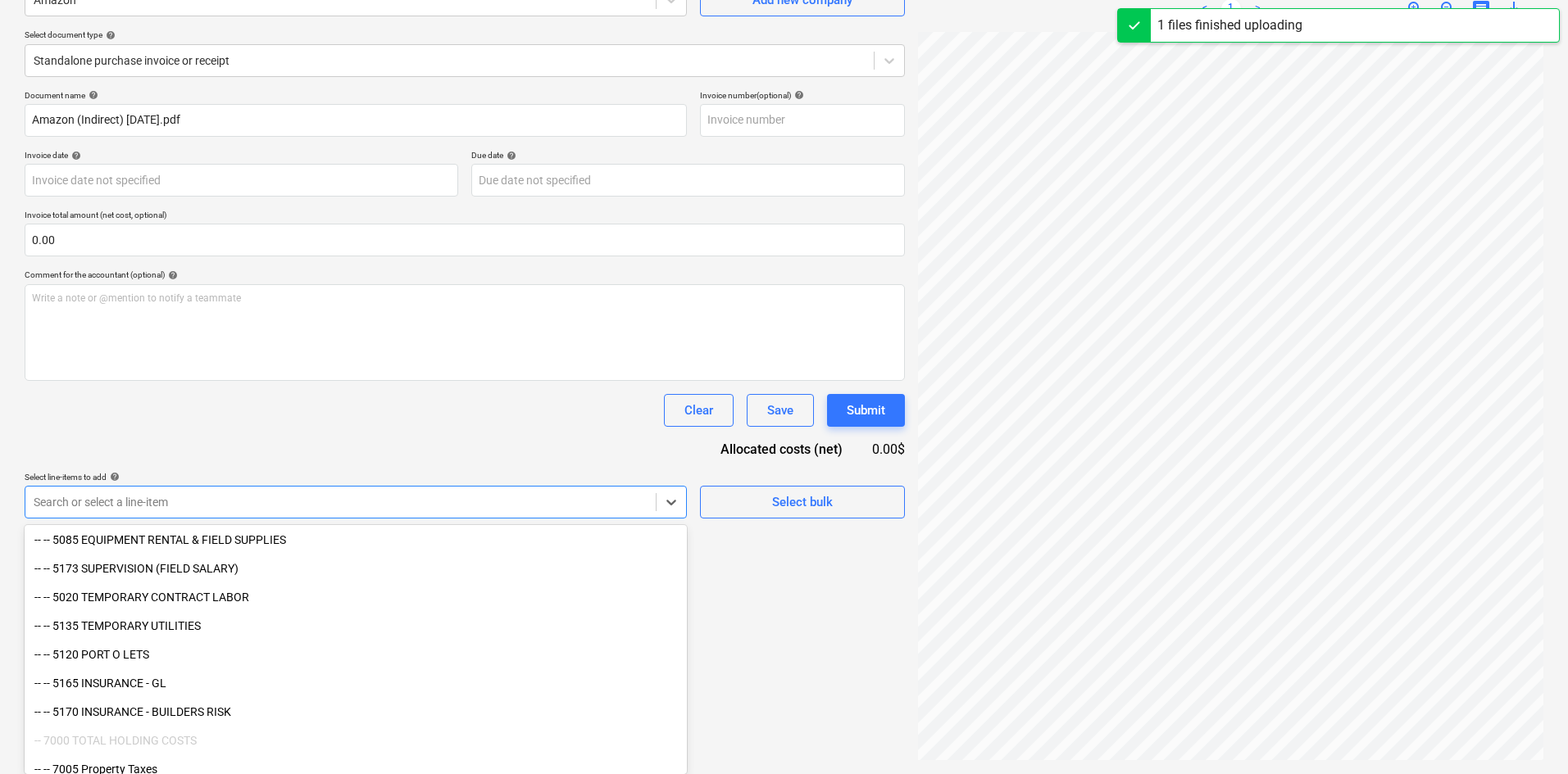
scroll to position [2057, 0]
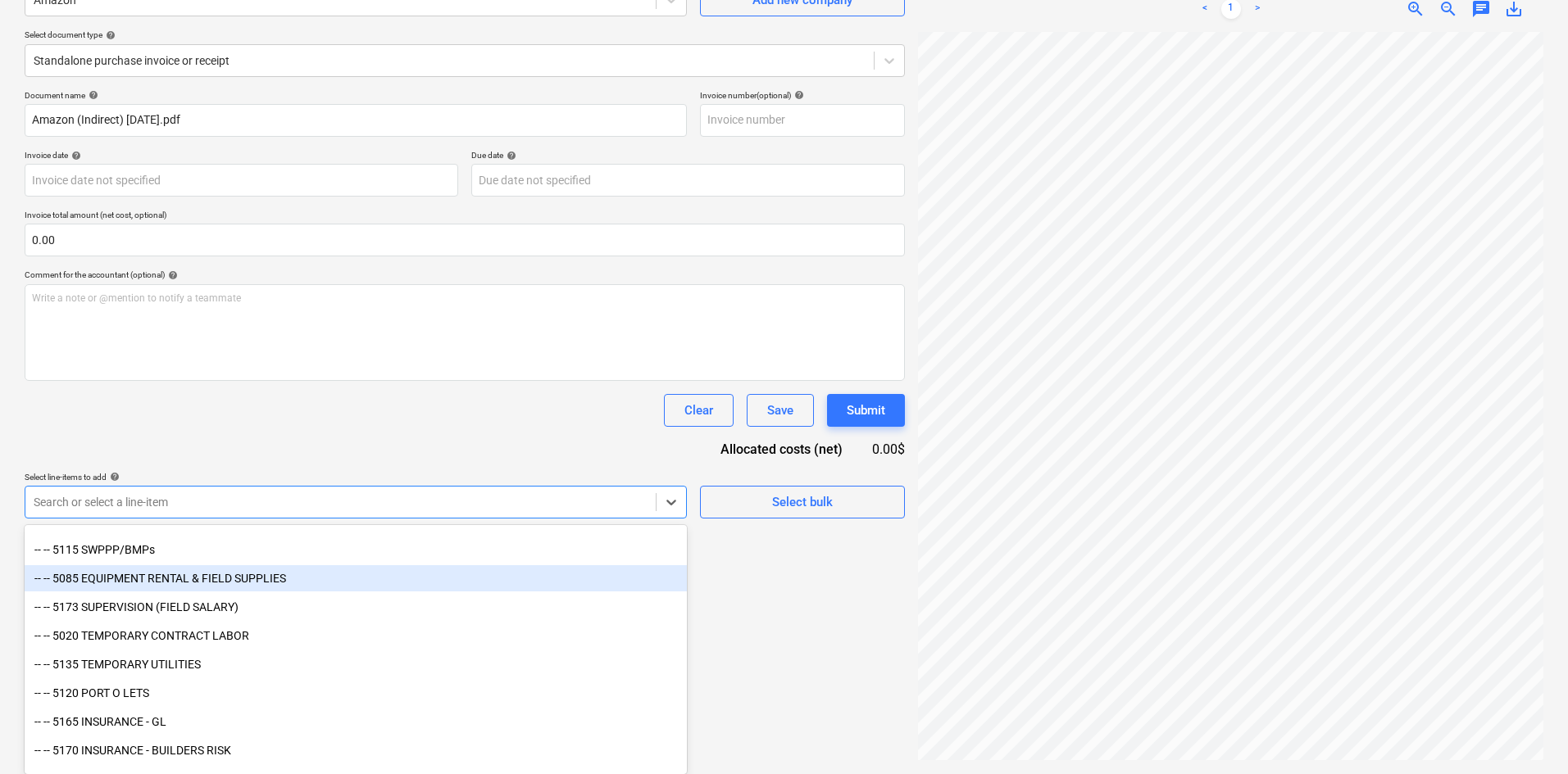
click at [245, 578] on div "-- -- 5085 EQUIPMENT RENTAL & FIELD SUPPLIES" at bounding box center [355, 578] width 662 height 26
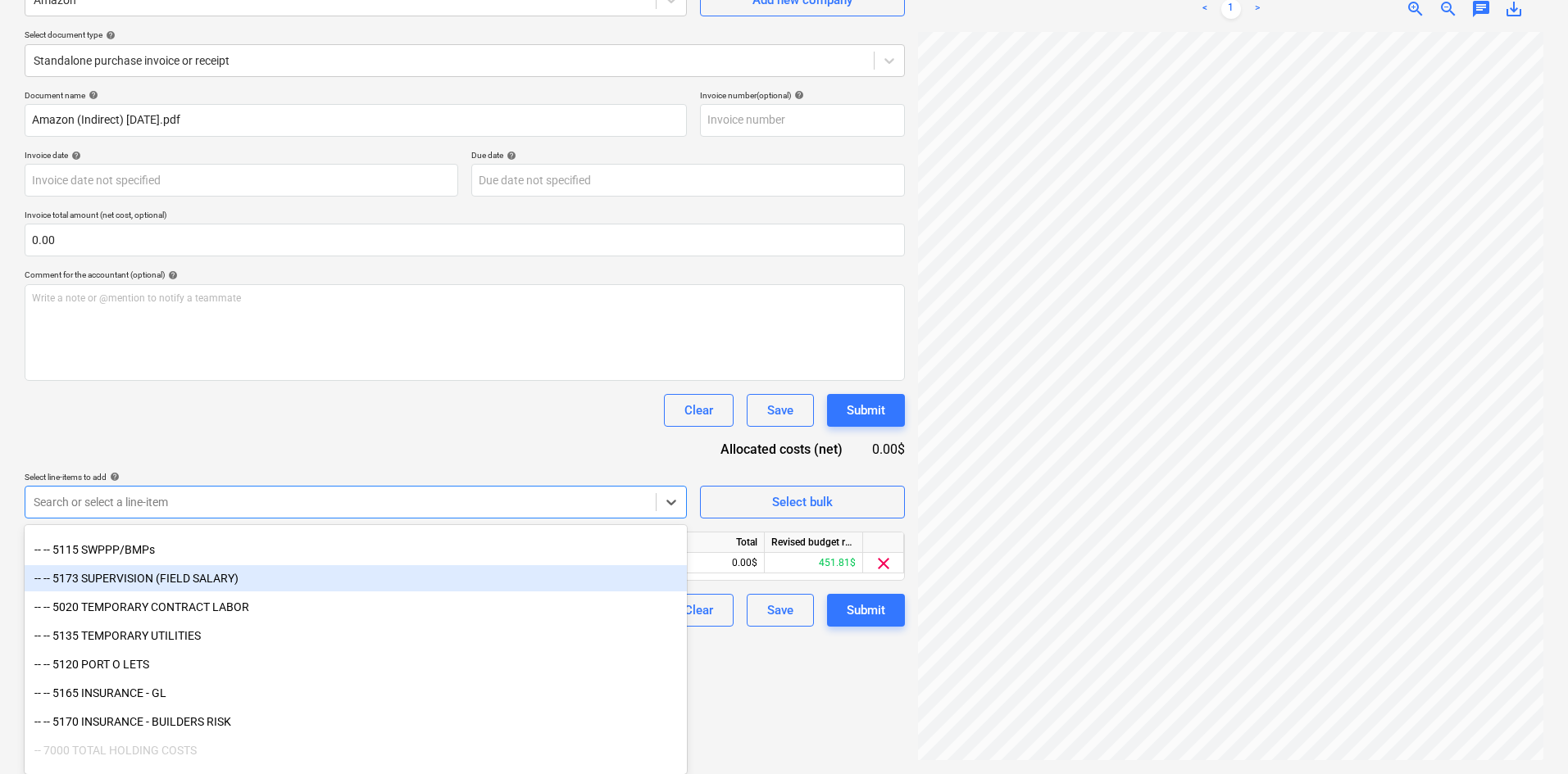
click at [424, 426] on div "Clear Save Submit" at bounding box center [465, 410] width 881 height 33
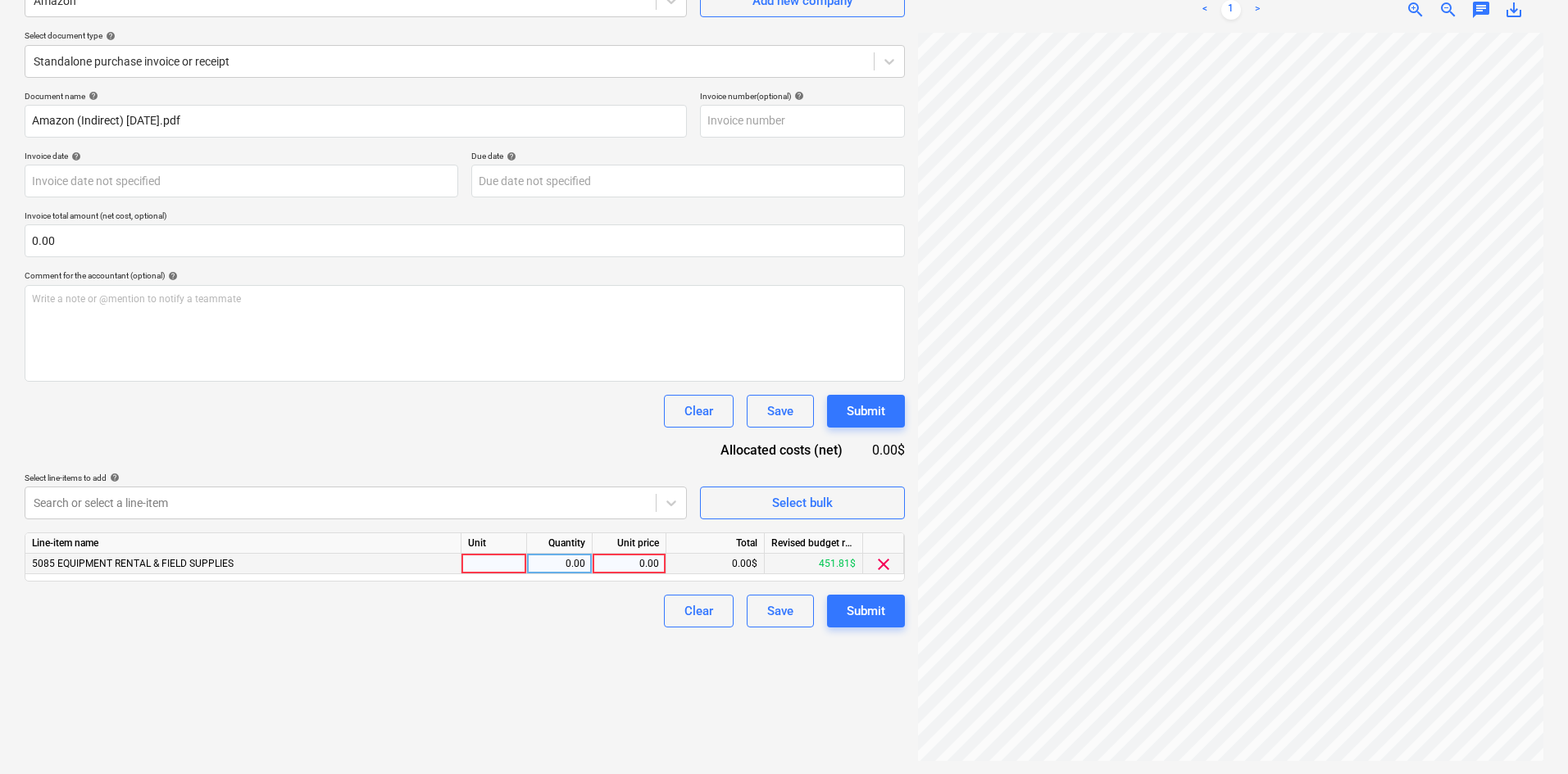
click at [623, 571] on div "0.00" at bounding box center [629, 564] width 60 height 21
click at [620, 568] on div "0.00" at bounding box center [629, 564] width 60 height 21
type input "44.87"
click at [519, 618] on div "Clear Save Submit" at bounding box center [465, 611] width 881 height 33
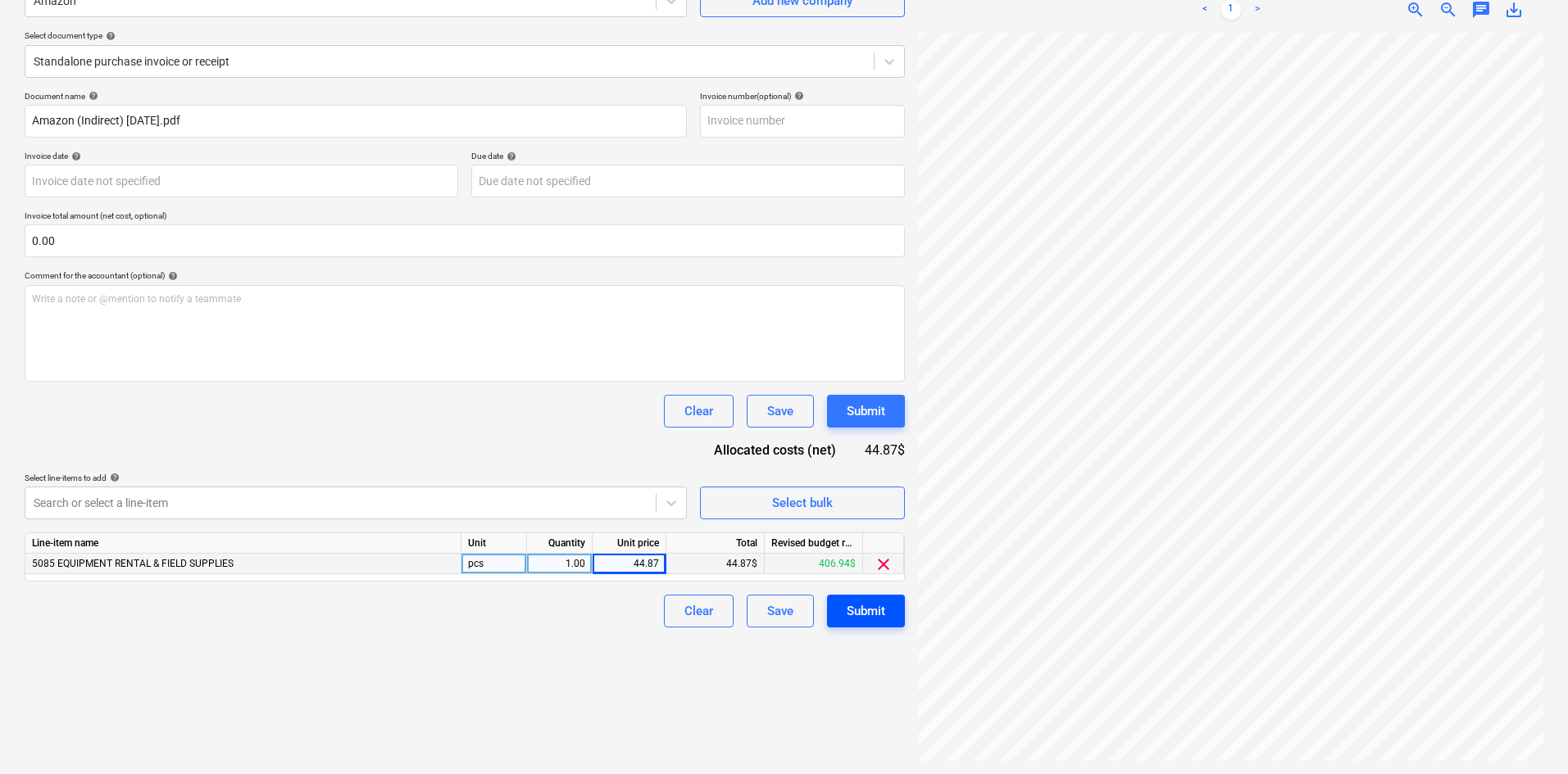
click at [890, 599] on button "Submit" at bounding box center [866, 611] width 77 height 33
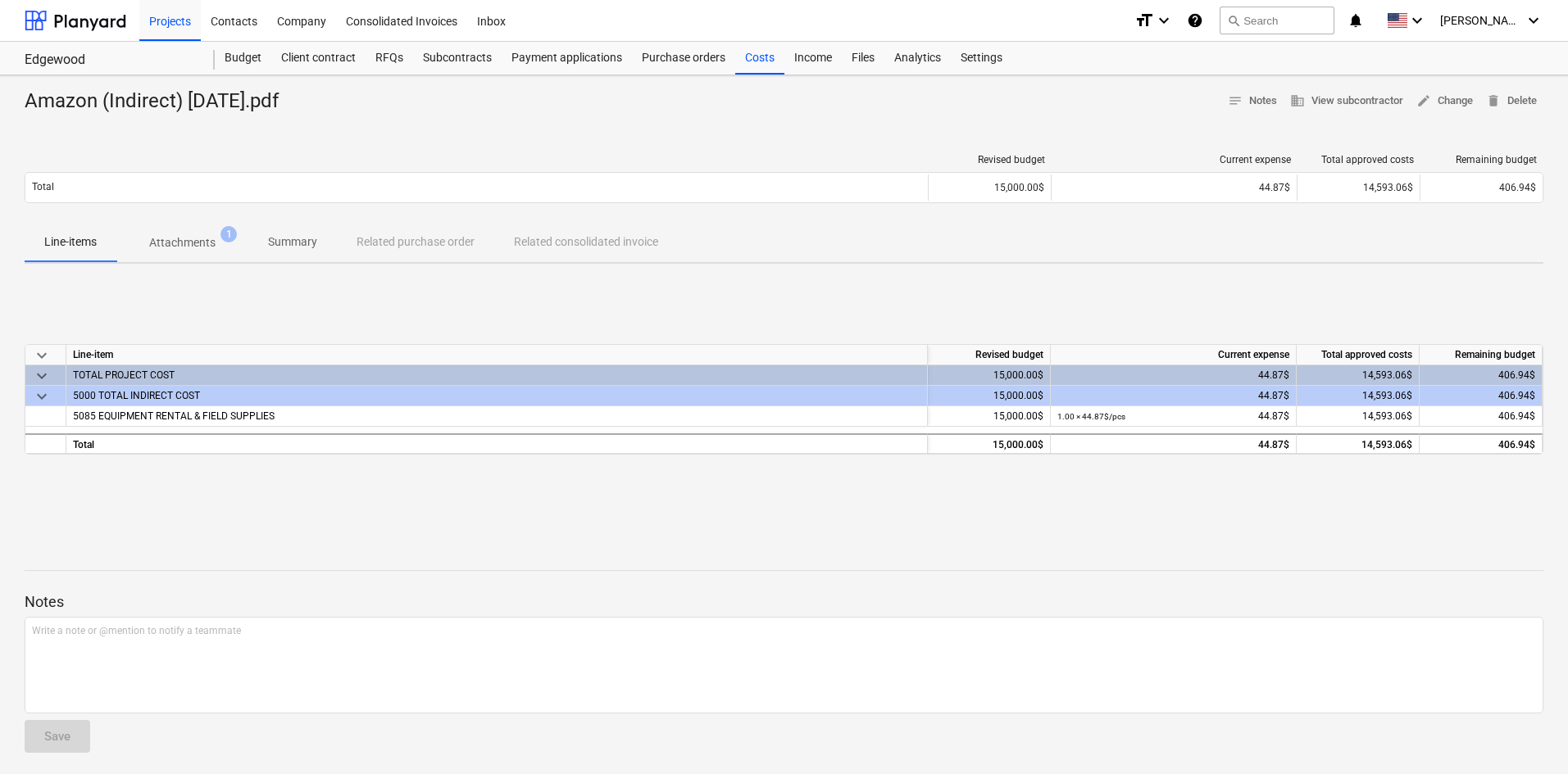
drag, startPoint x: 18, startPoint y: 134, endPoint x: 498, endPoint y: 106, distance: 480.8
click at [19, 134] on div "Amazon (Indirect) [DATE].pdf notes Notes business View subcontractor edit Chang…" at bounding box center [784, 427] width 1568 height 704
click at [741, 64] on div "Costs" at bounding box center [759, 58] width 49 height 33
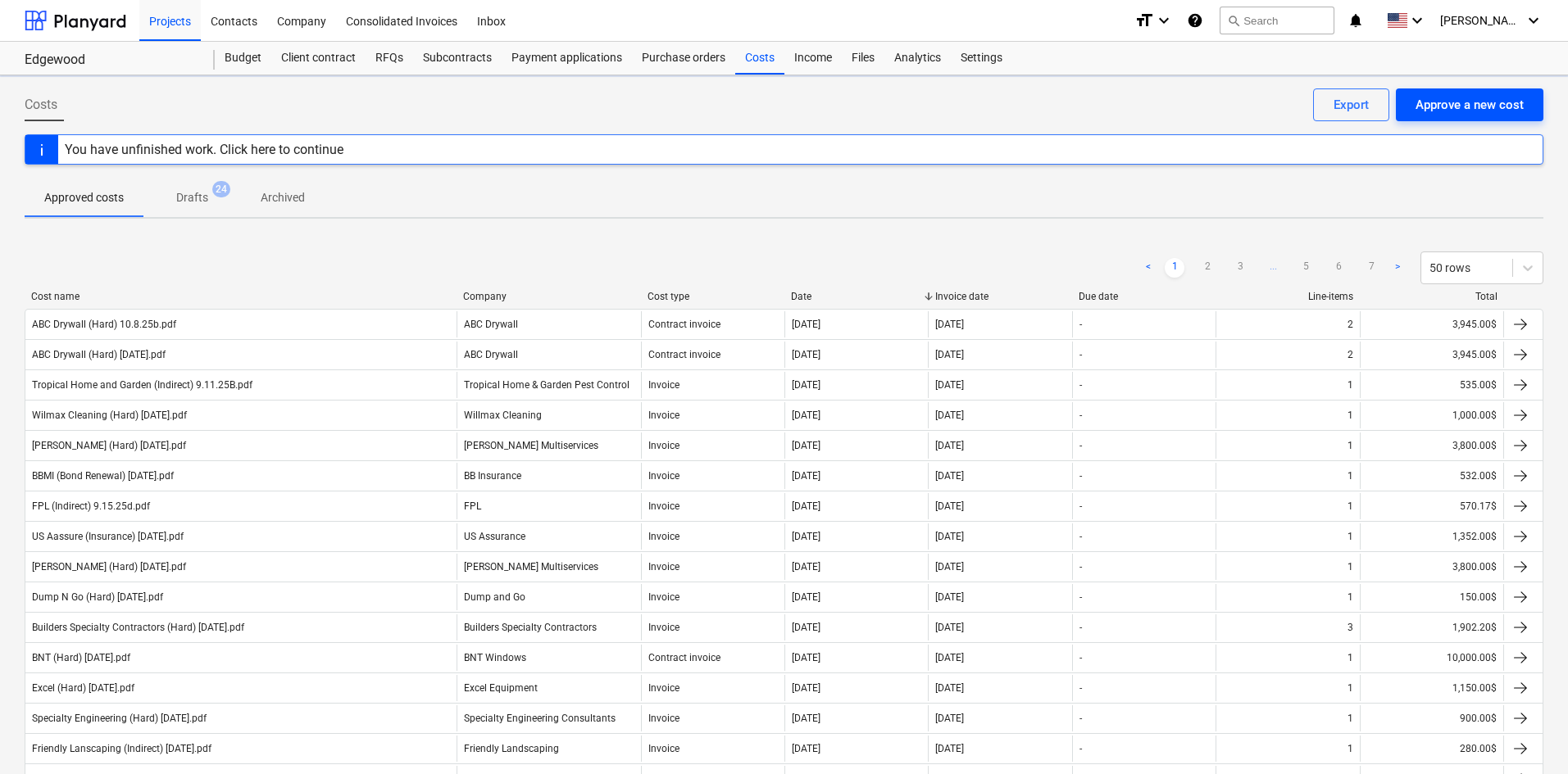
click at [1436, 108] on div "Approve a new cost" at bounding box center [1470, 104] width 108 height 21
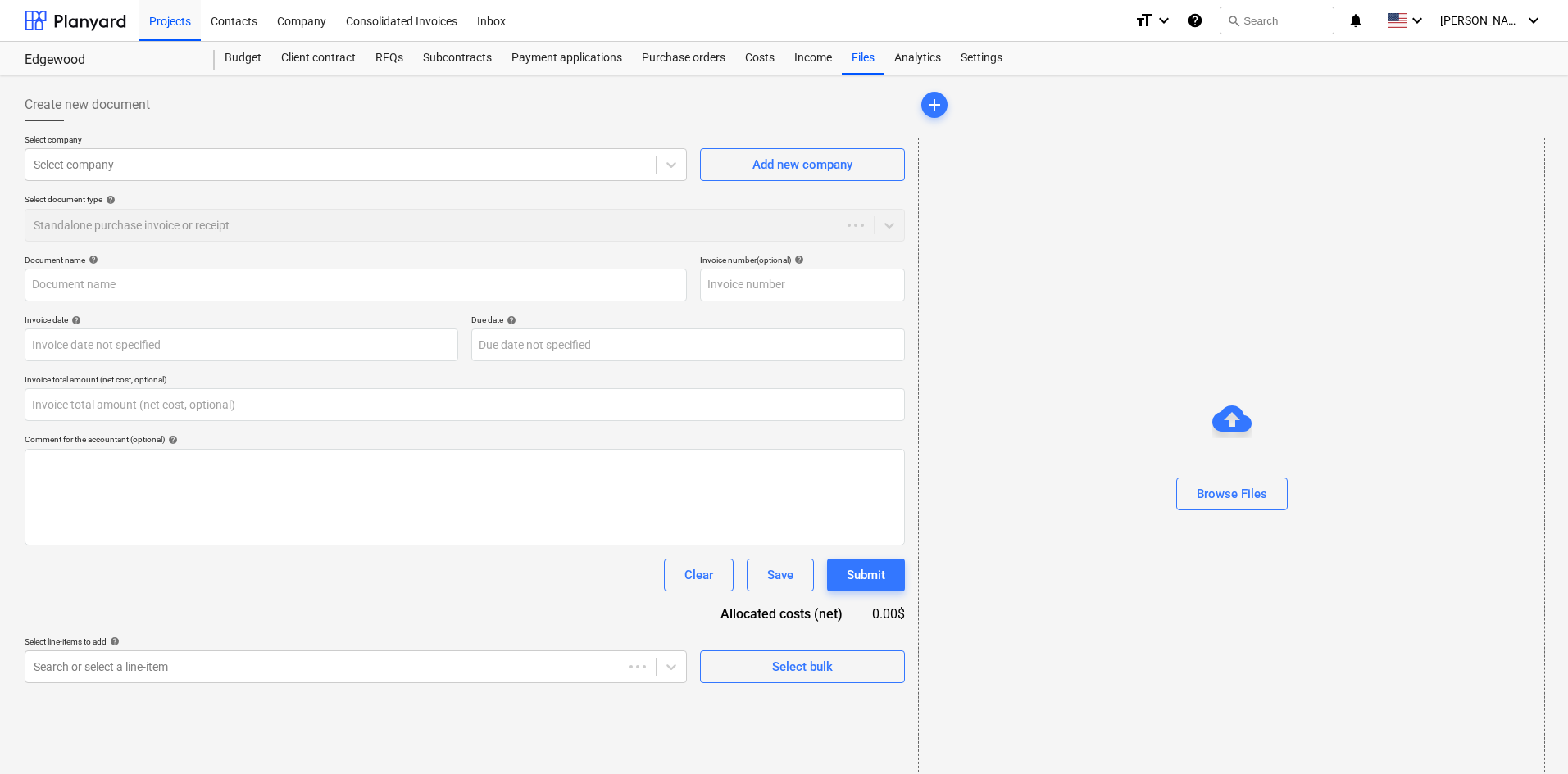
type input "0.00"
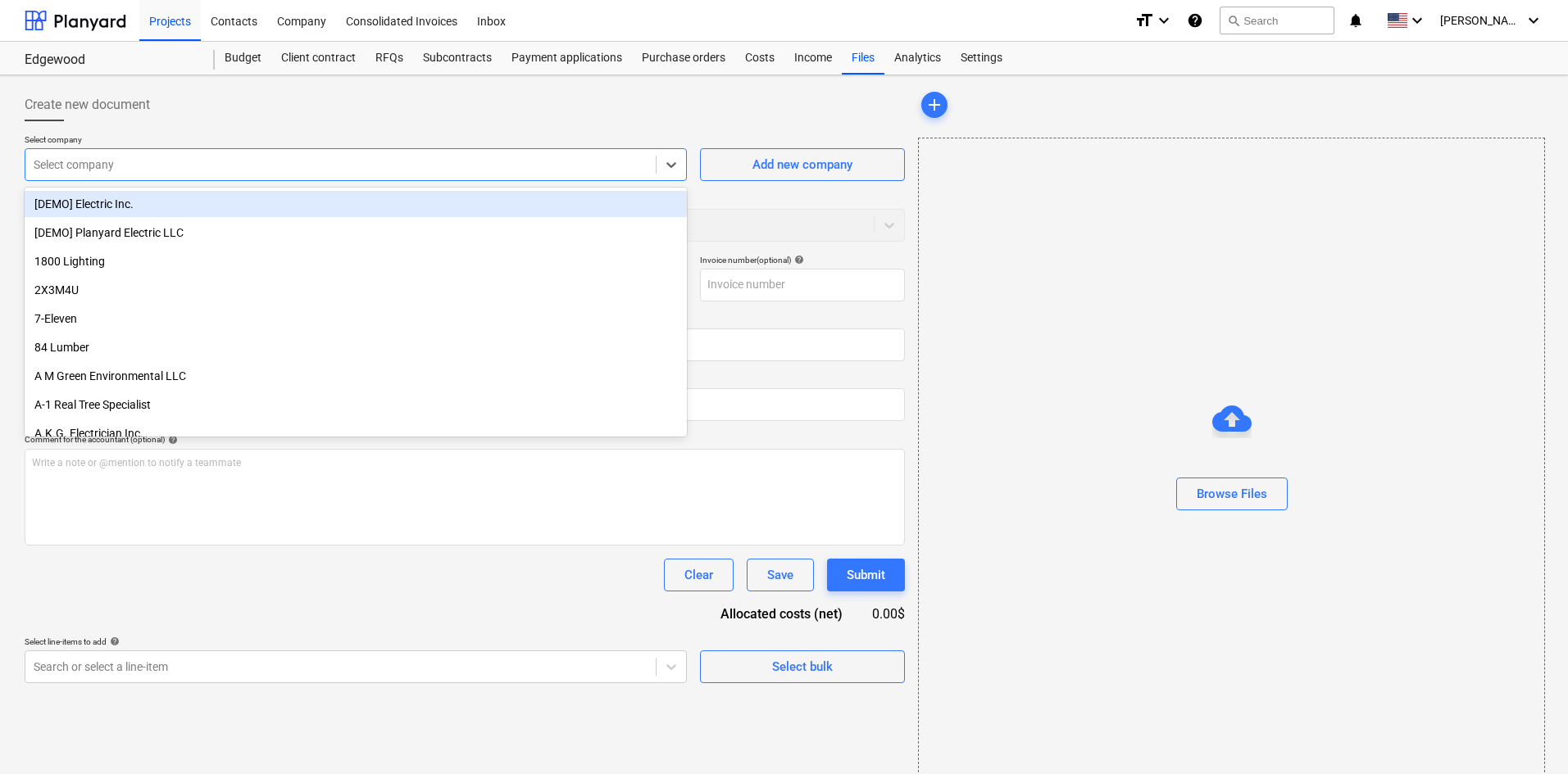
click at [309, 178] on div "Select company" at bounding box center [355, 164] width 662 height 33
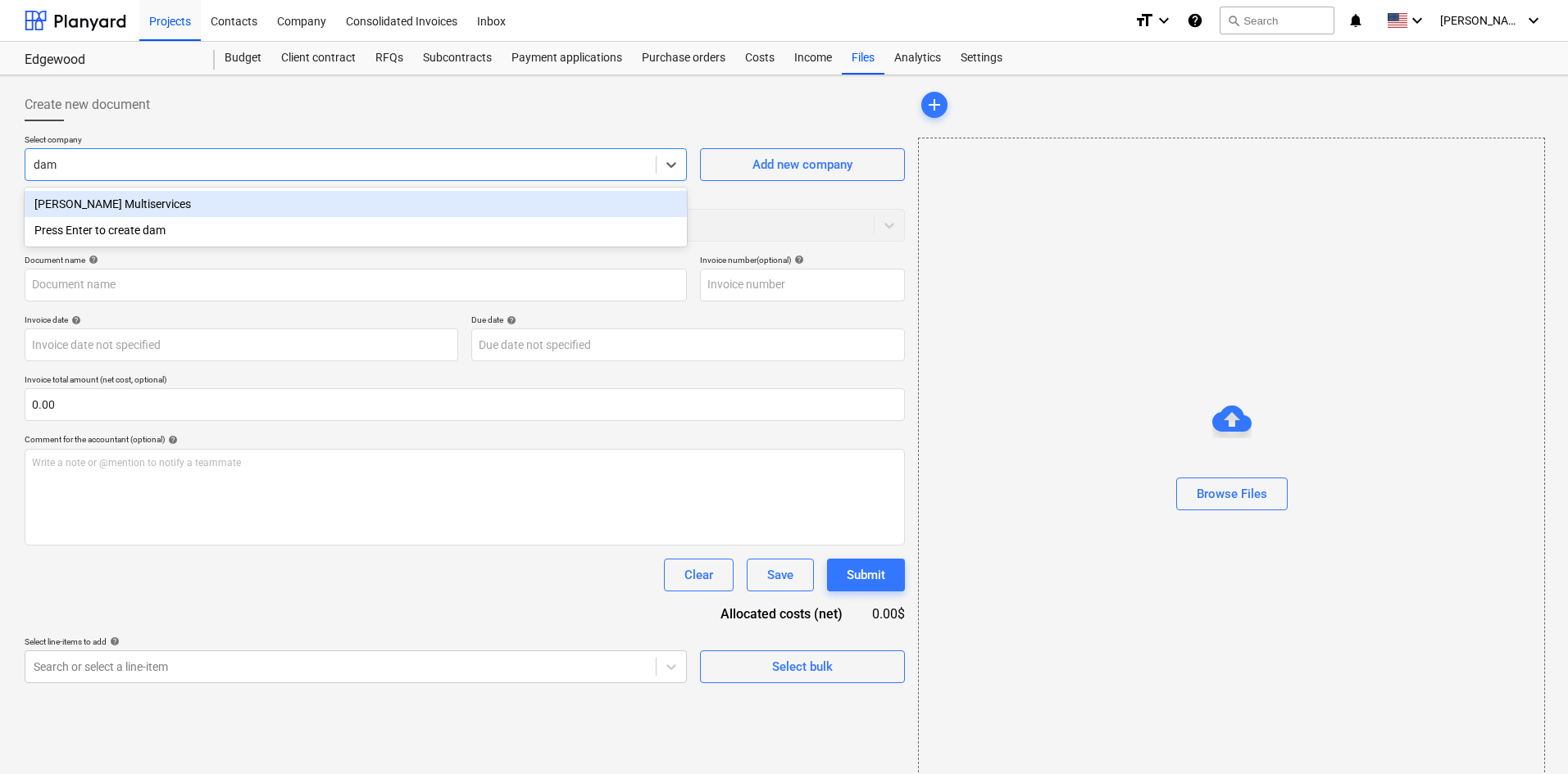
type input "dami"
click at [390, 192] on div "[PERSON_NAME] Multiservices" at bounding box center [355, 204] width 662 height 26
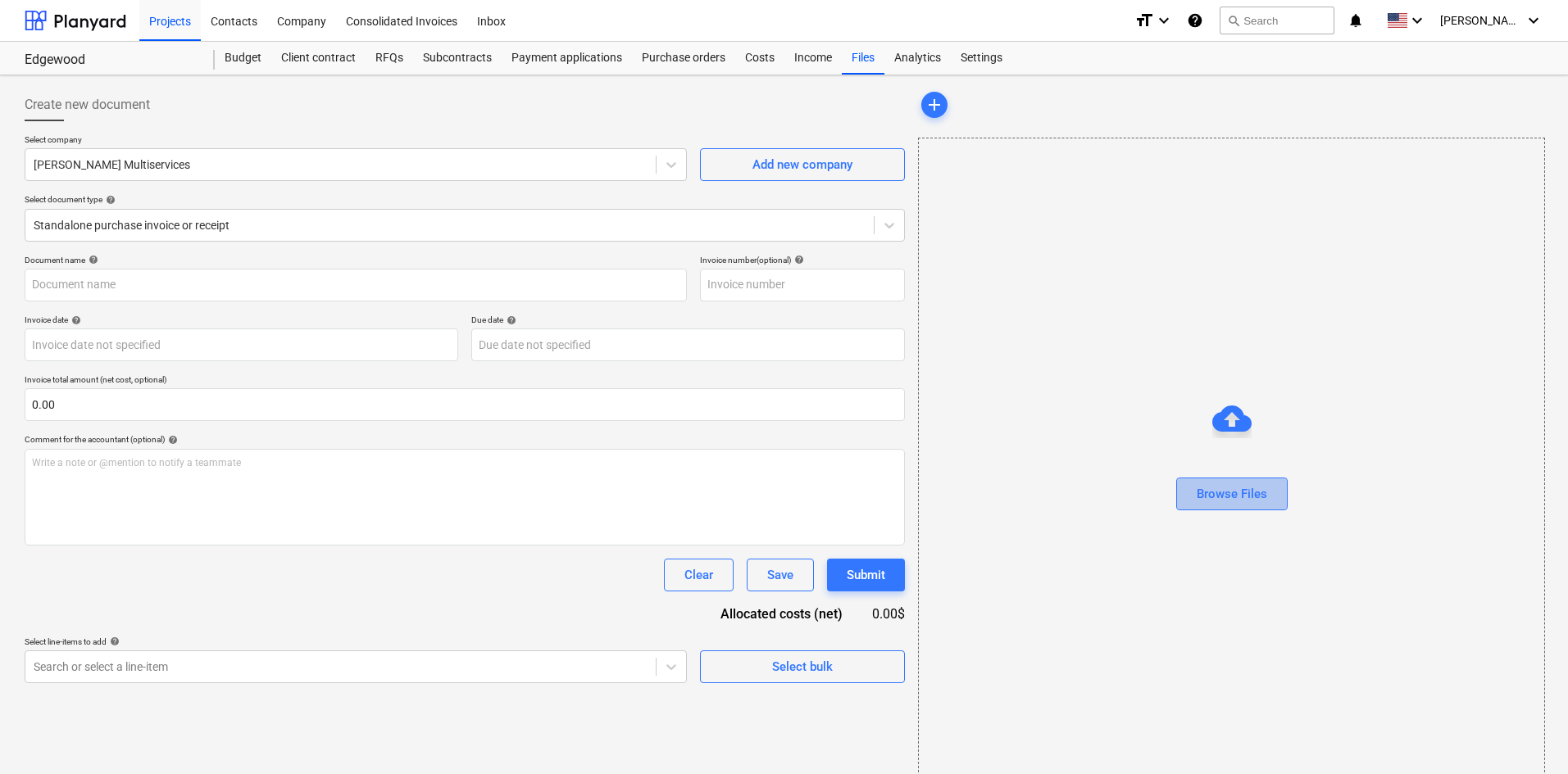
click at [1225, 498] on div "Browse Files" at bounding box center [1232, 494] width 71 height 21
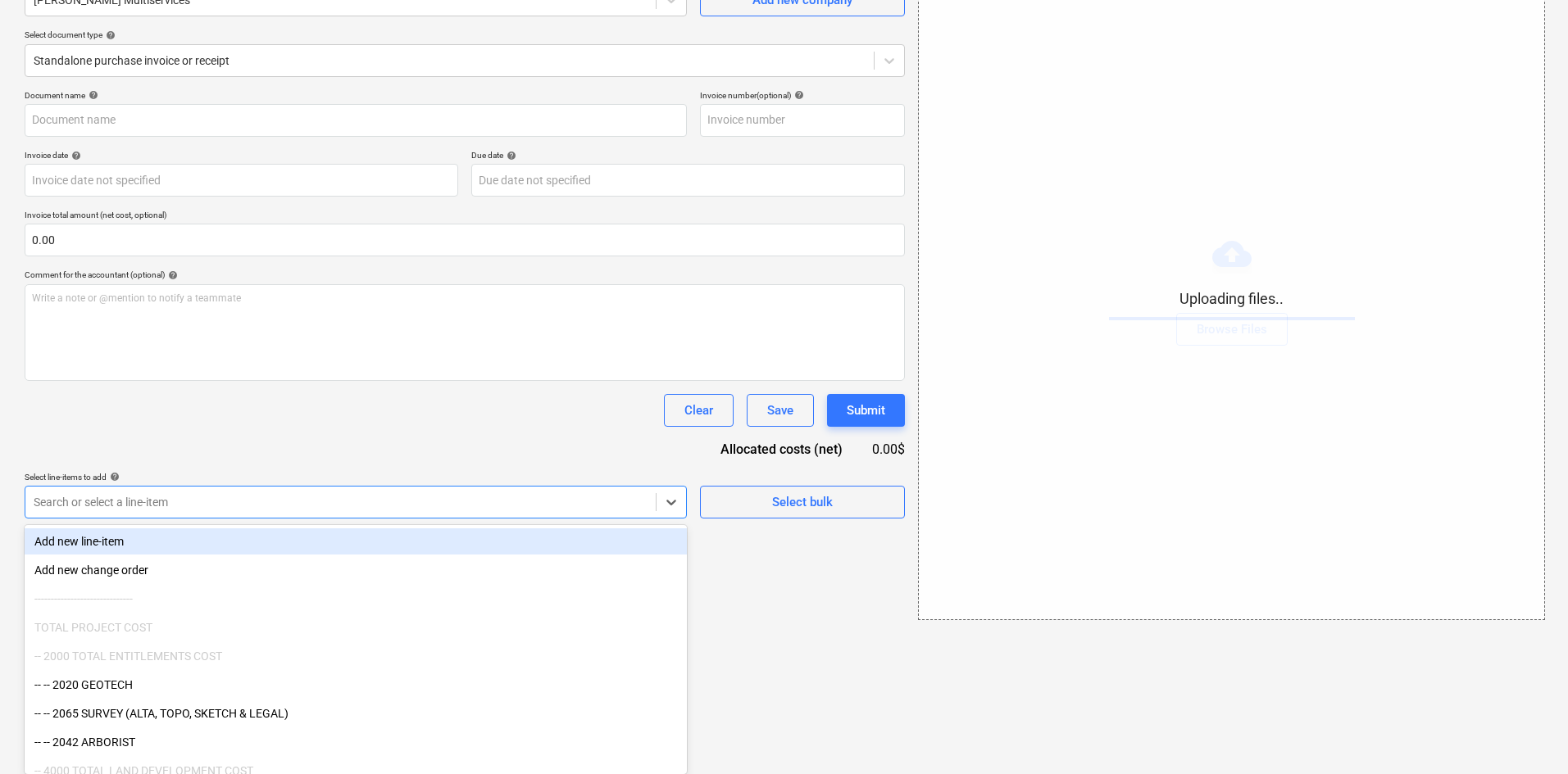
drag, startPoint x: 455, startPoint y: 658, endPoint x: 518, endPoint y: 597, distance: 87.7
click at [455, 610] on body "Projects Contacts Company Consolidated Invoices Inbox format_size keyboard_arro…" at bounding box center [784, 222] width 1568 height 774
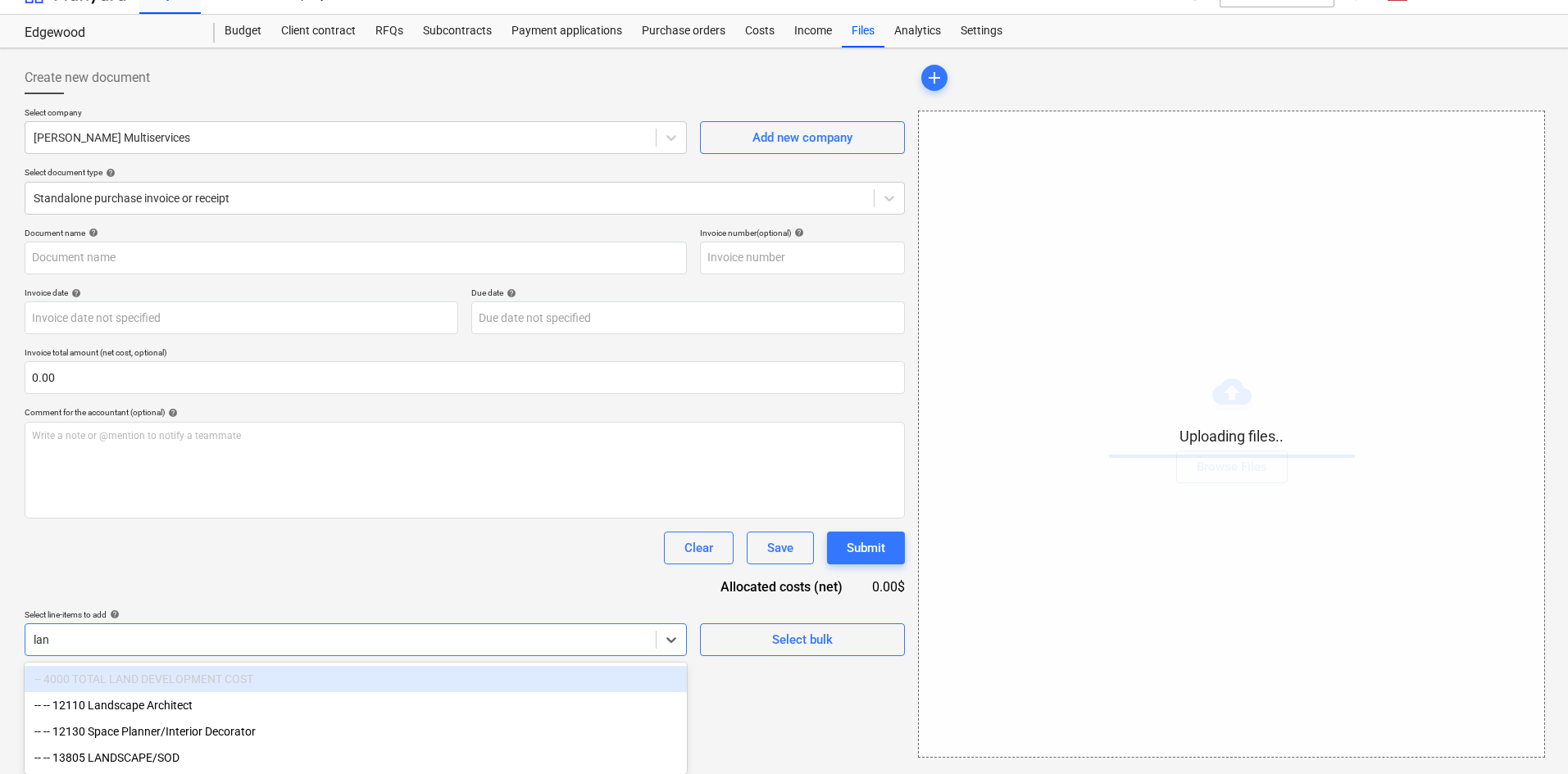
type input "land"
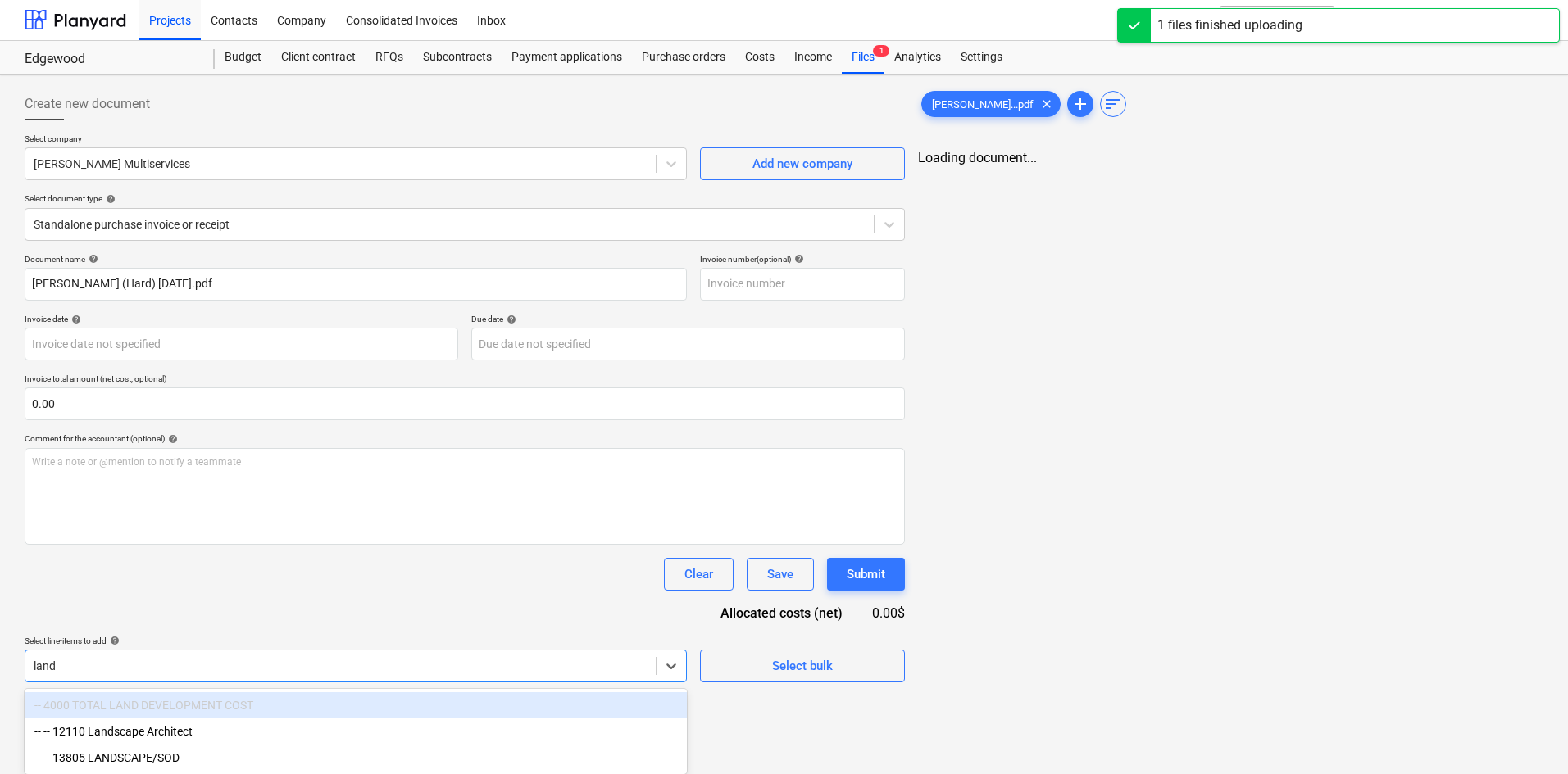
type input "[PERSON_NAME] (Hard) [DATE].pdf"
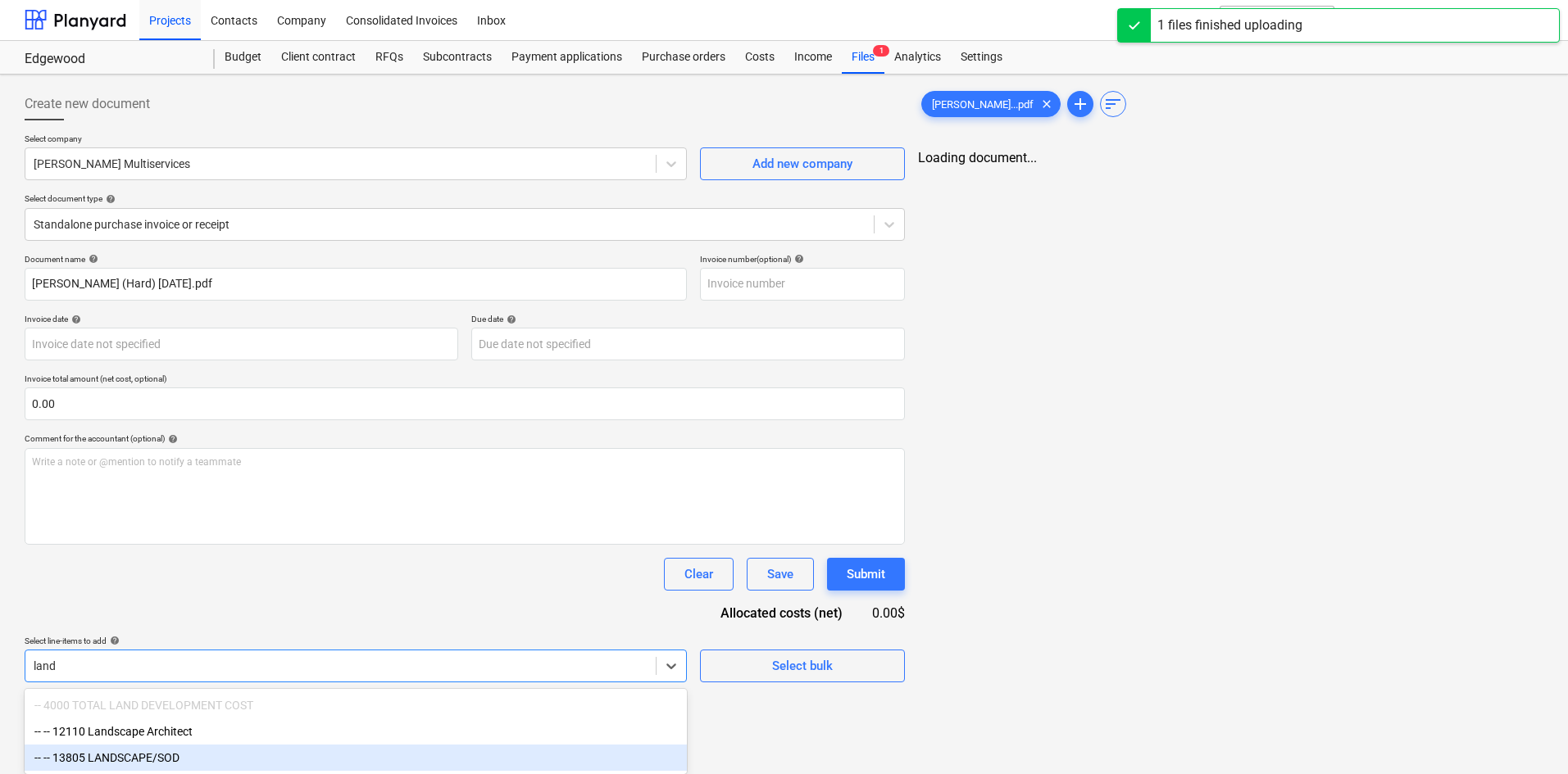
scroll to position [164, 0]
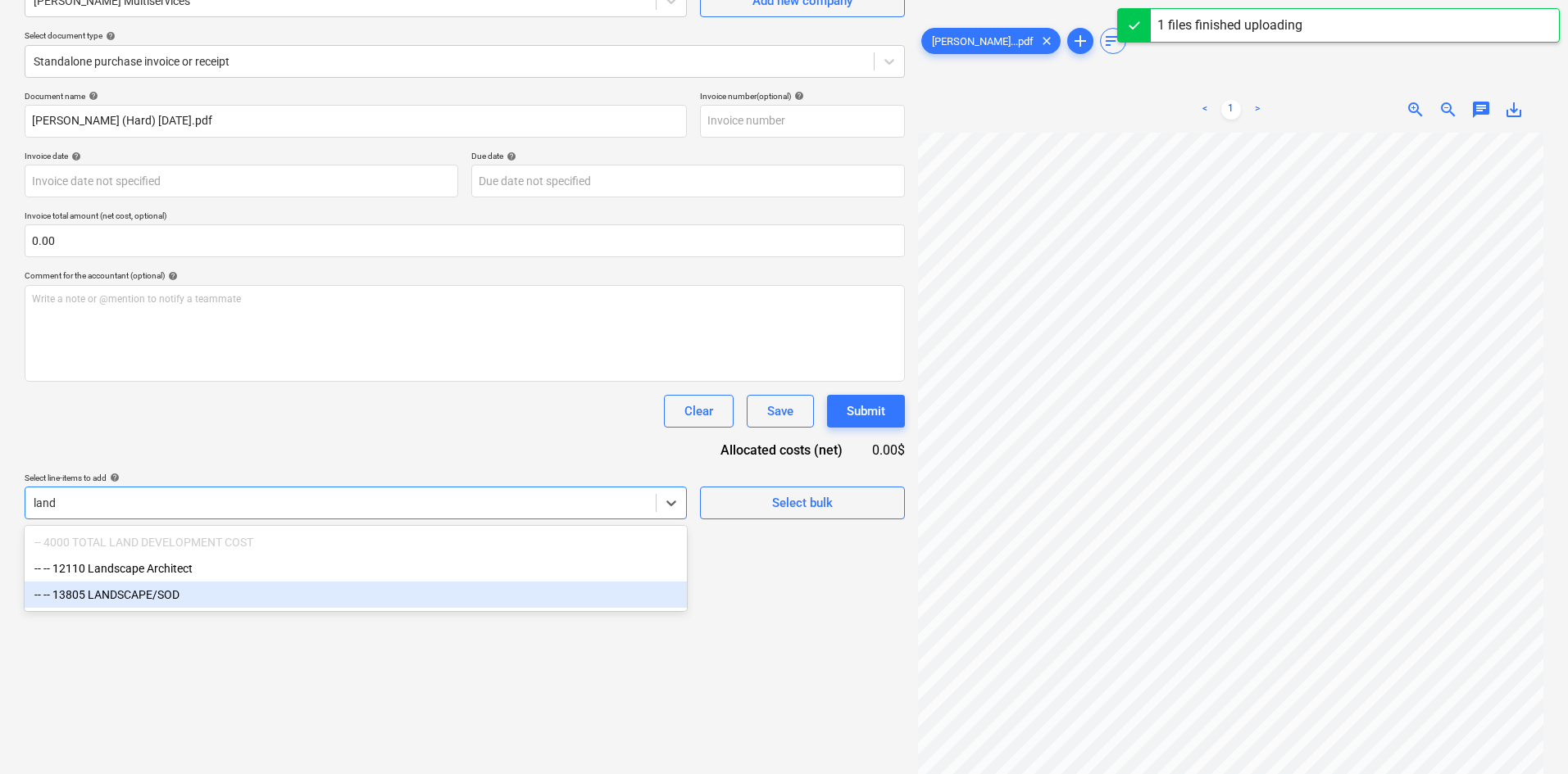
click at [166, 599] on div "-- -- 13805 LANDSCAPE/SOD" at bounding box center [355, 595] width 662 height 26
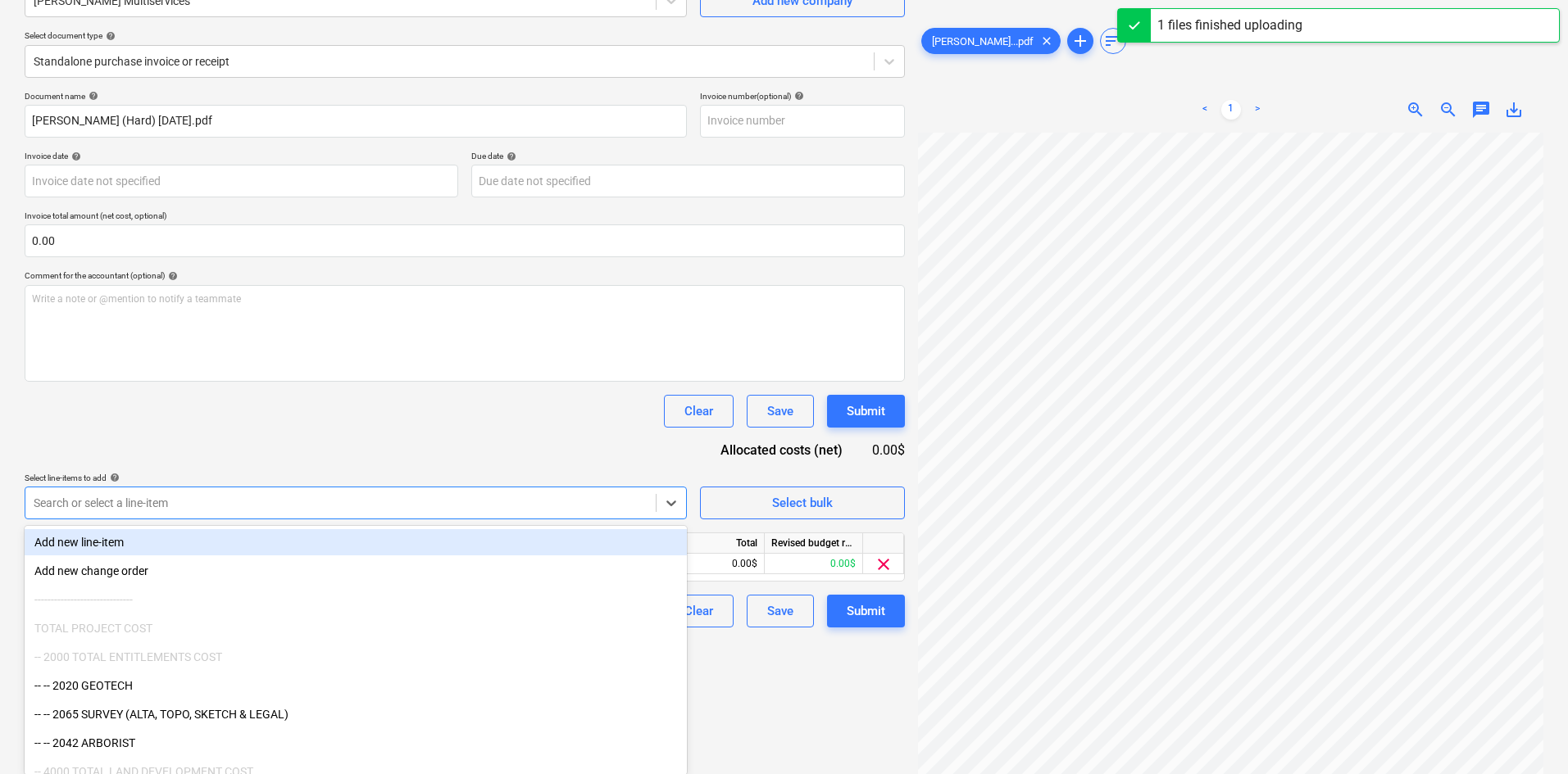
click at [398, 449] on div "Document name help [PERSON_NAME] (Hard) [DATE].pdf Invoice number (optional) he…" at bounding box center [465, 360] width 881 height 537
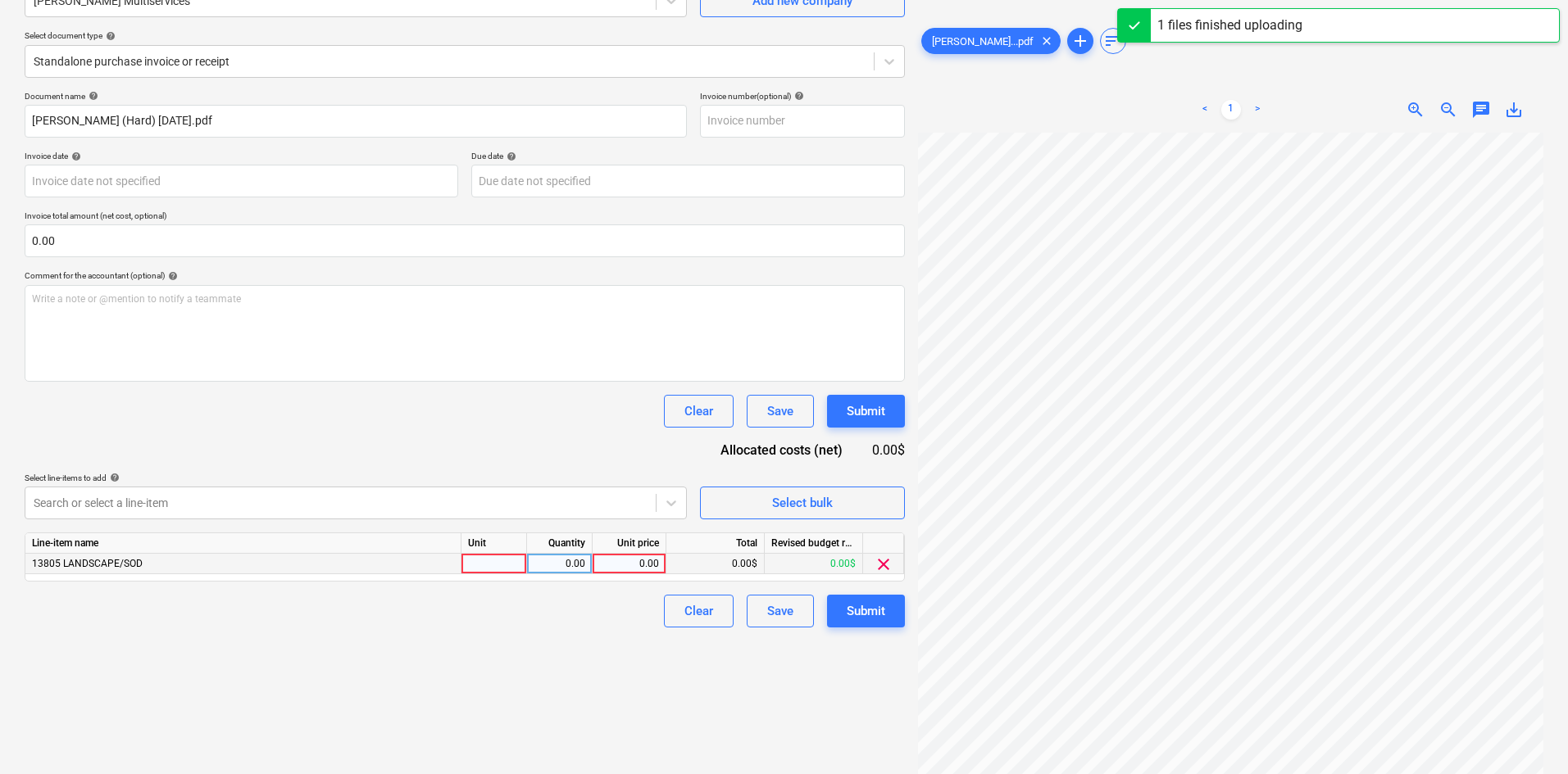
click at [625, 562] on div "0.00" at bounding box center [629, 564] width 60 height 21
type input "3800"
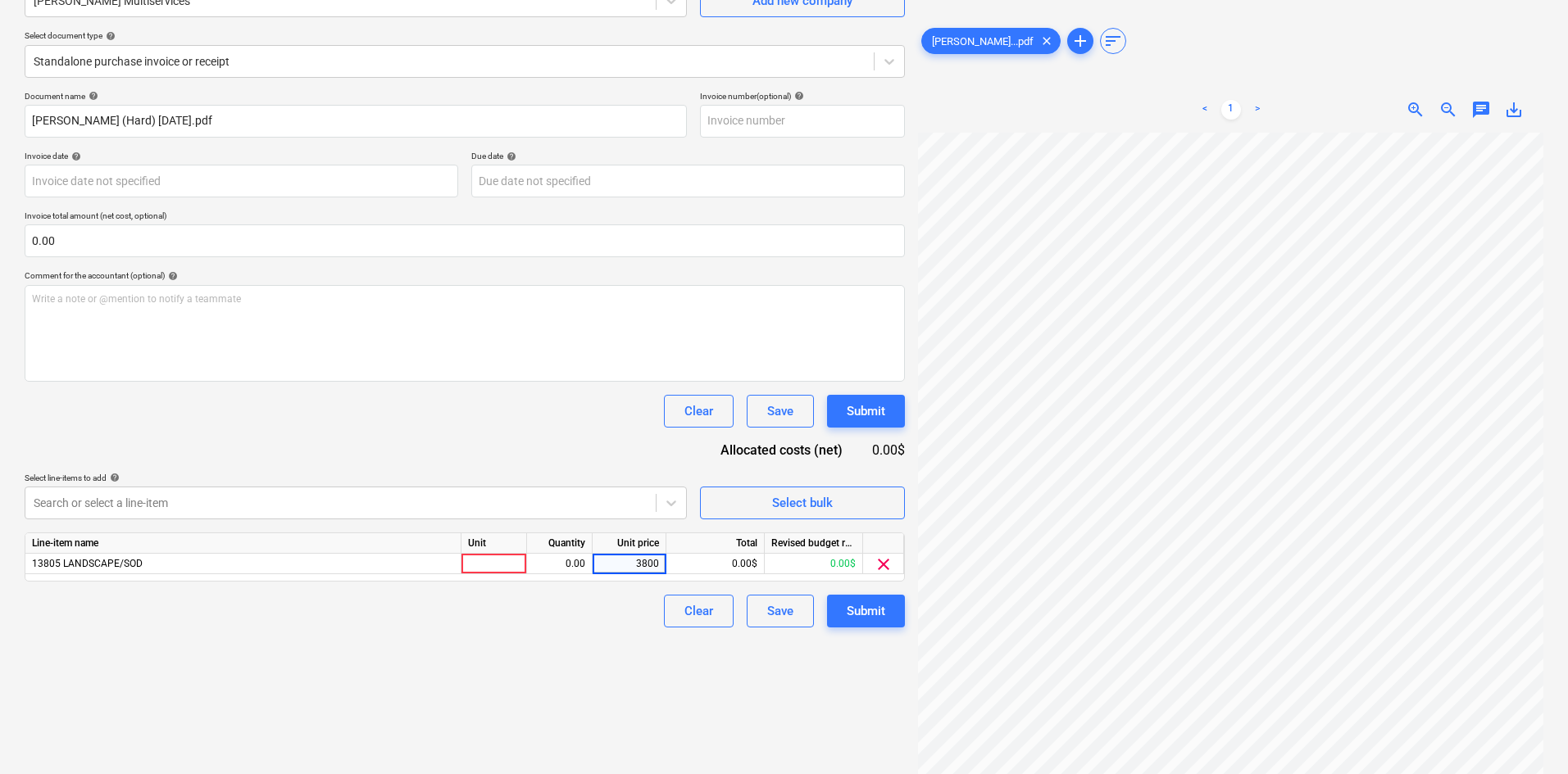
click at [701, 698] on div "Create new document Select company Damian Multiservices Add new company Select …" at bounding box center [465, 342] width 894 height 850
click at [604, 705] on div "Create new document Select company Damian Multiservices Add new company Select …" at bounding box center [465, 342] width 894 height 850
click at [863, 620] on div "Submit" at bounding box center [866, 611] width 38 height 21
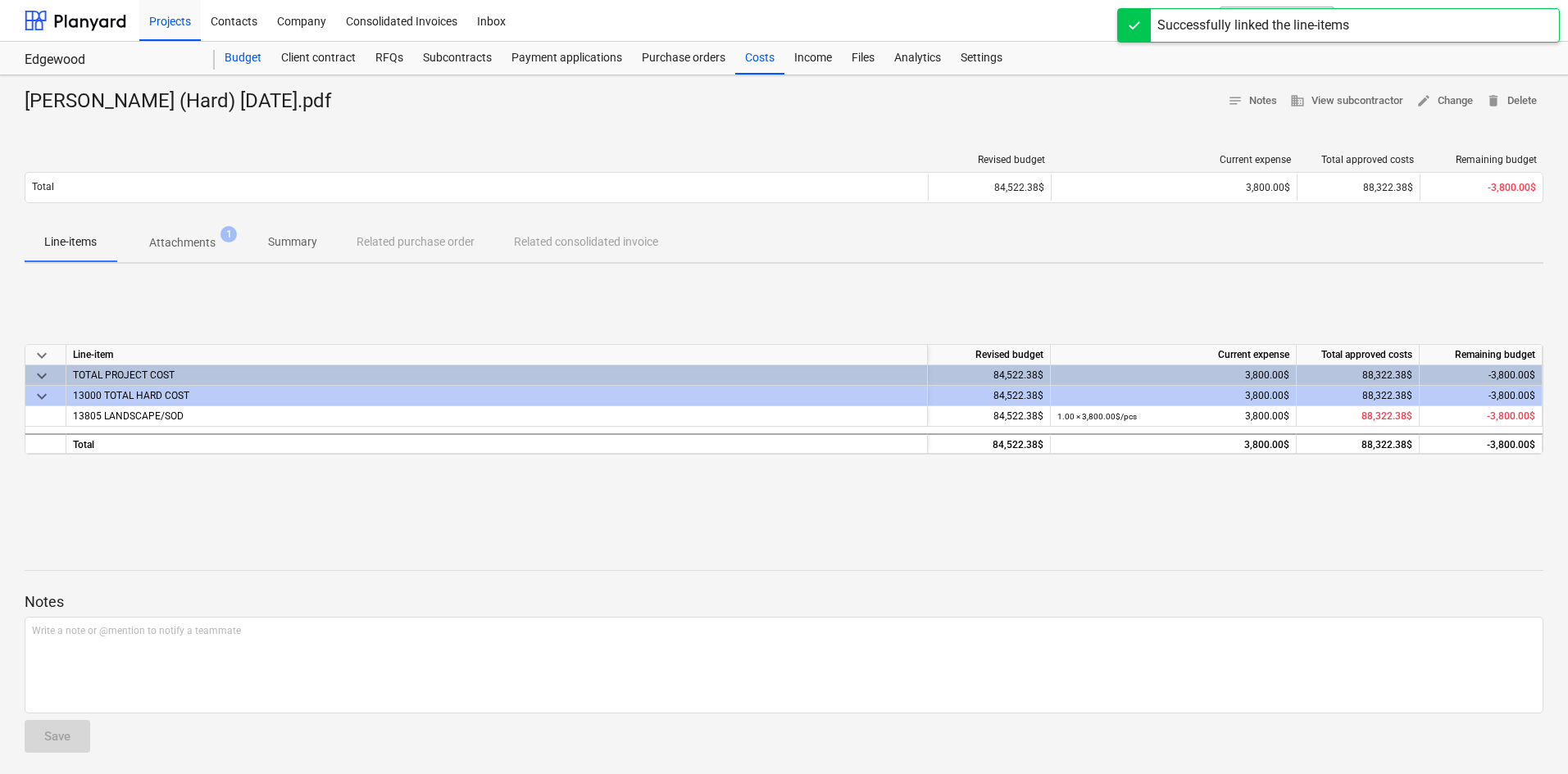
click at [229, 66] on div "Budget" at bounding box center [243, 58] width 57 height 33
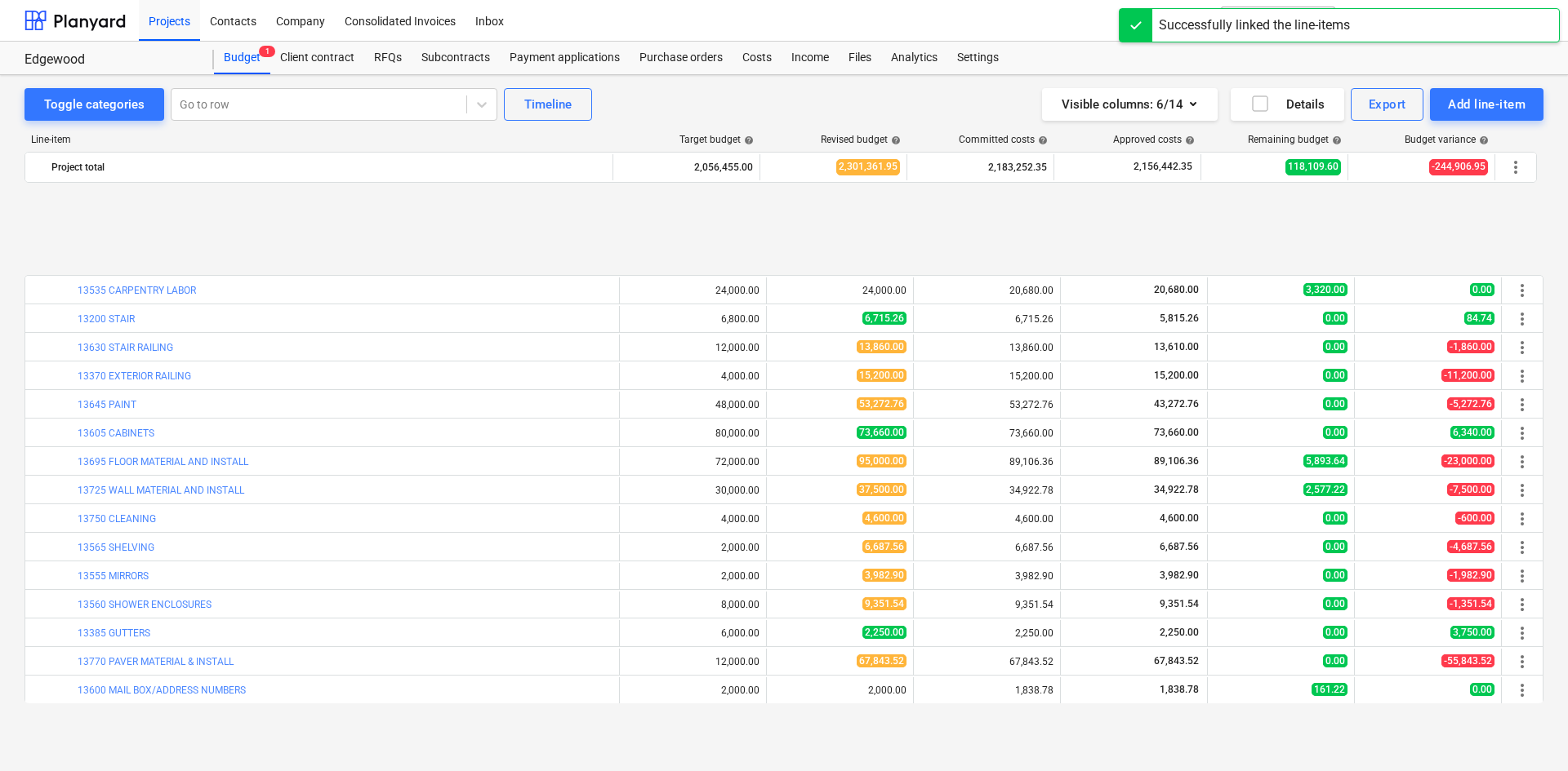
scroll to position [1470, 0]
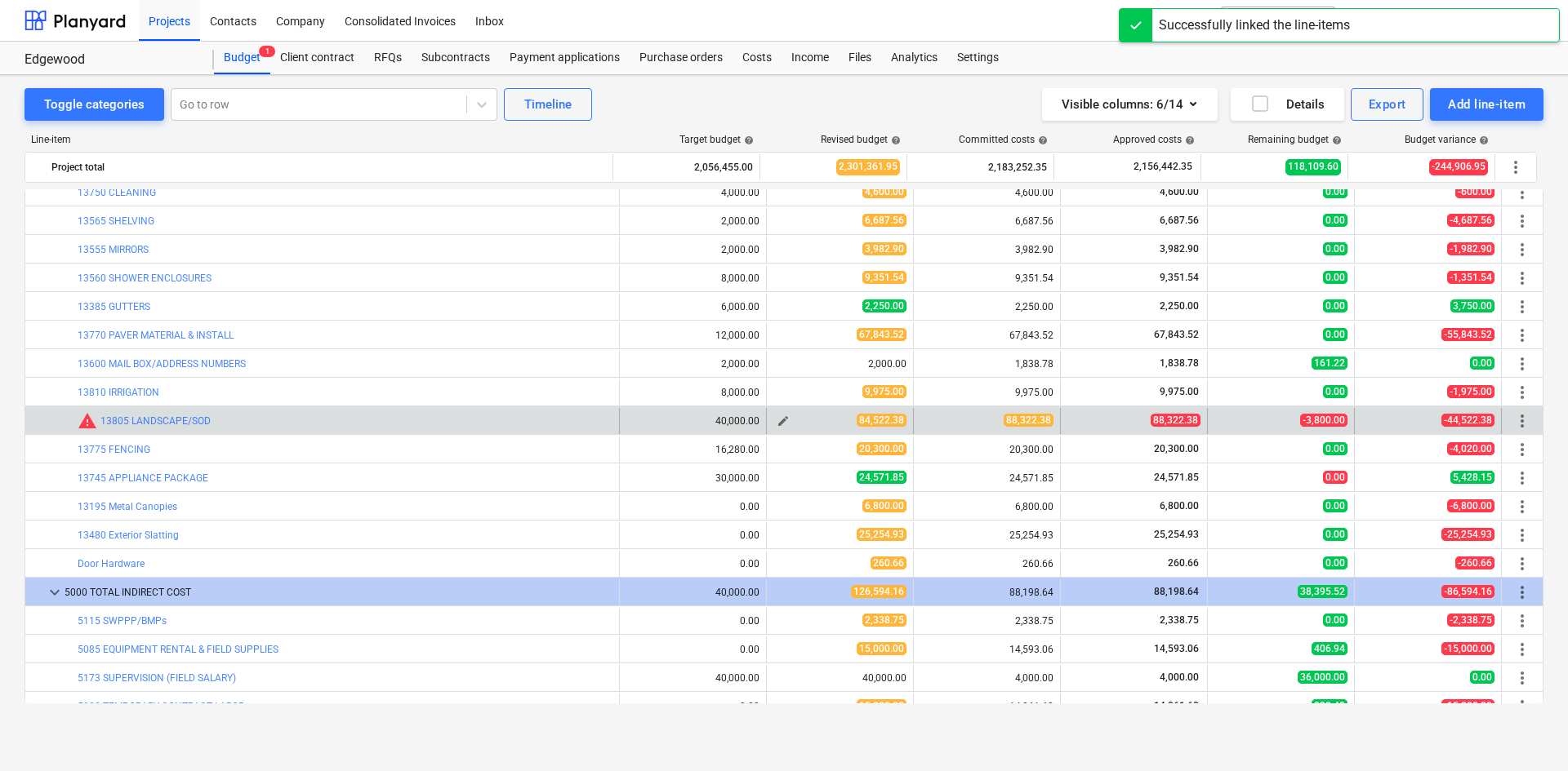
click at [777, 421] on span "edit" at bounding box center [784, 421] width 13 height 13
type textarea "x"
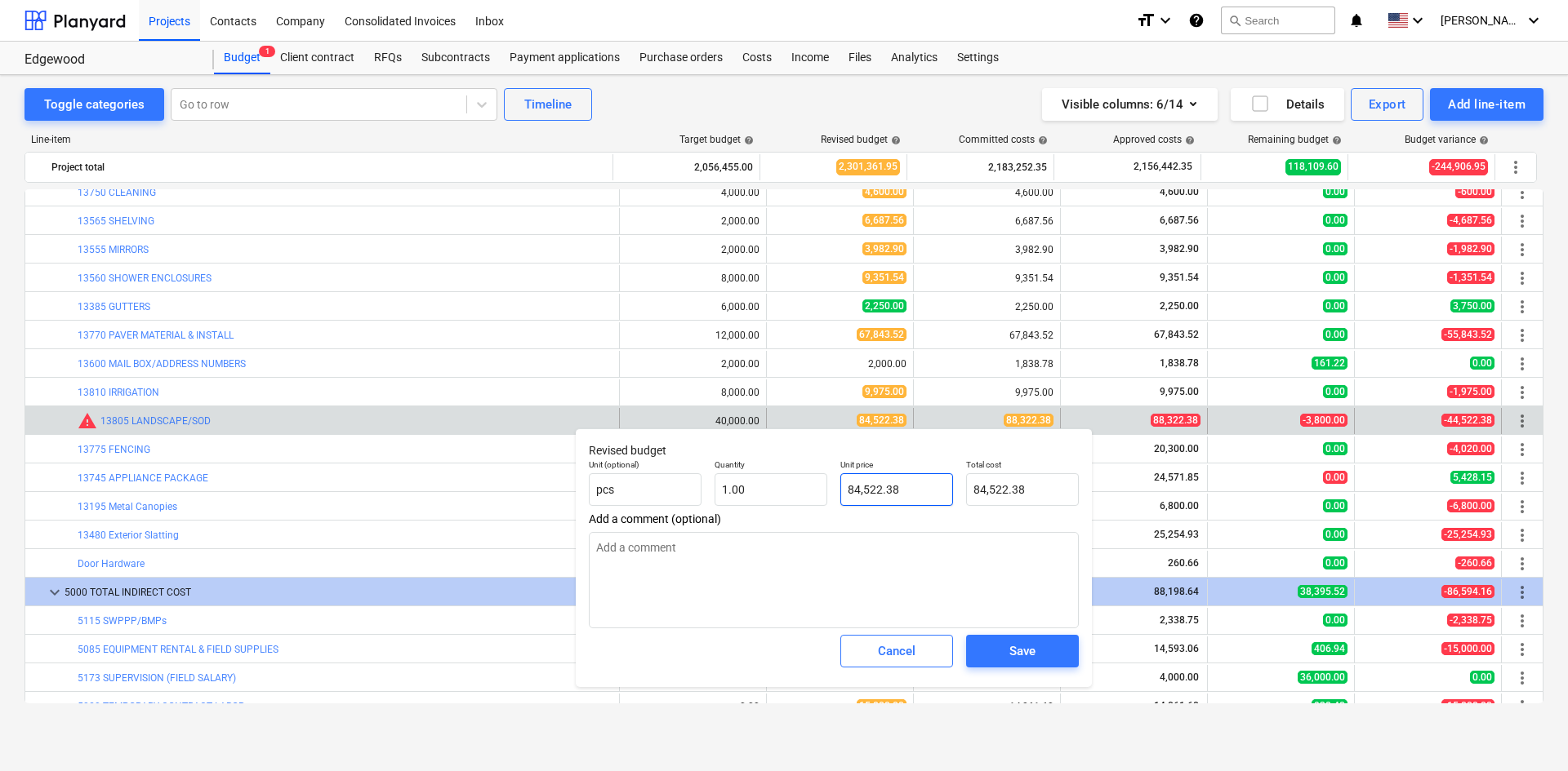
type input "84522.38"
drag, startPoint x: 912, startPoint y: 490, endPoint x: 817, endPoint y: 503, distance: 95.9
click at [817, 503] on div "Unit (optional) pcs Quantity 1.00 Unit price 84522.38 Total cost 84,522.38" at bounding box center [834, 483] width 503 height 59
type textarea "x"
type input "9"
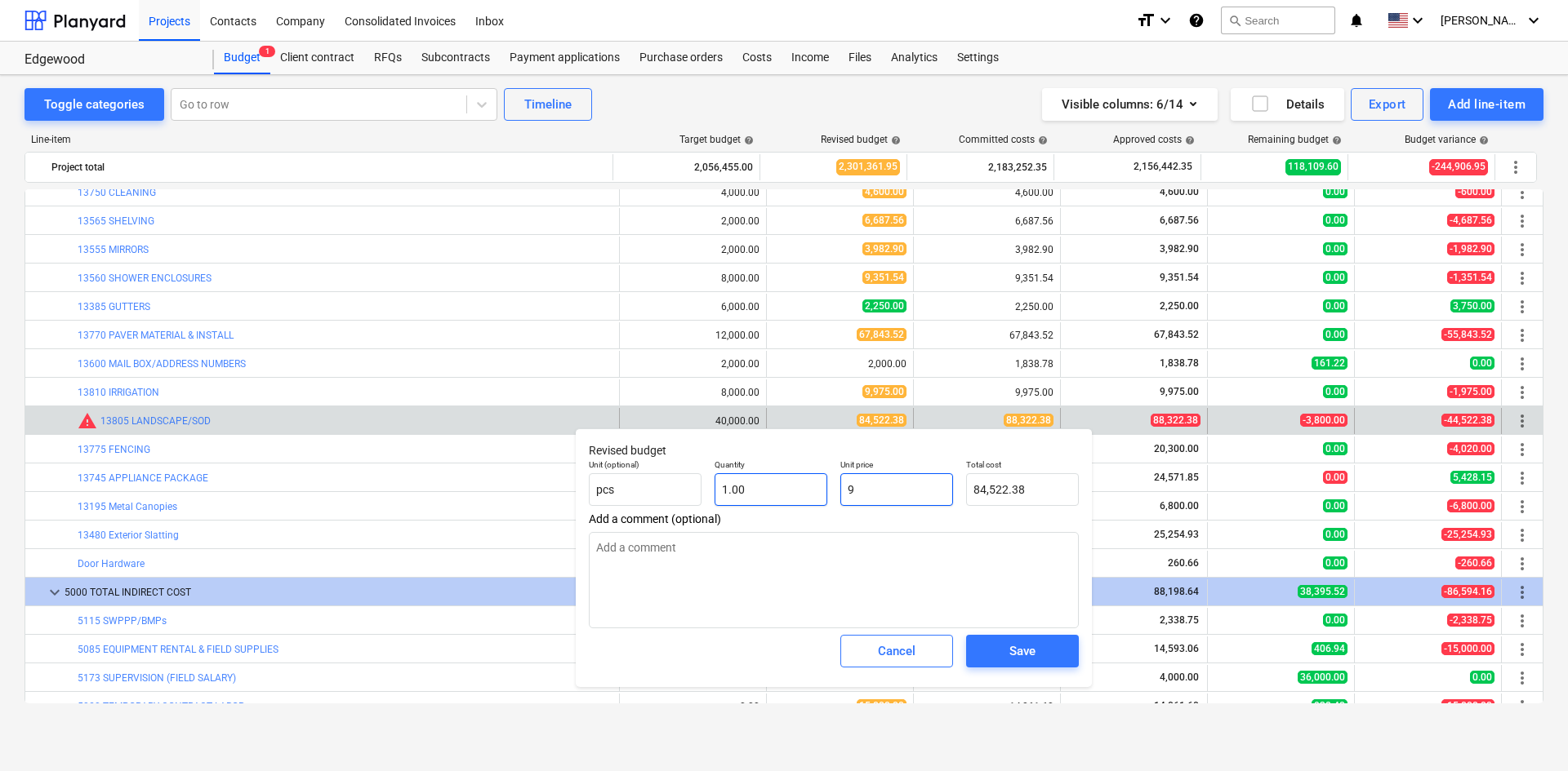
type input "9.00"
type textarea "x"
type input "91"
type input "91.00"
type textarea "x"
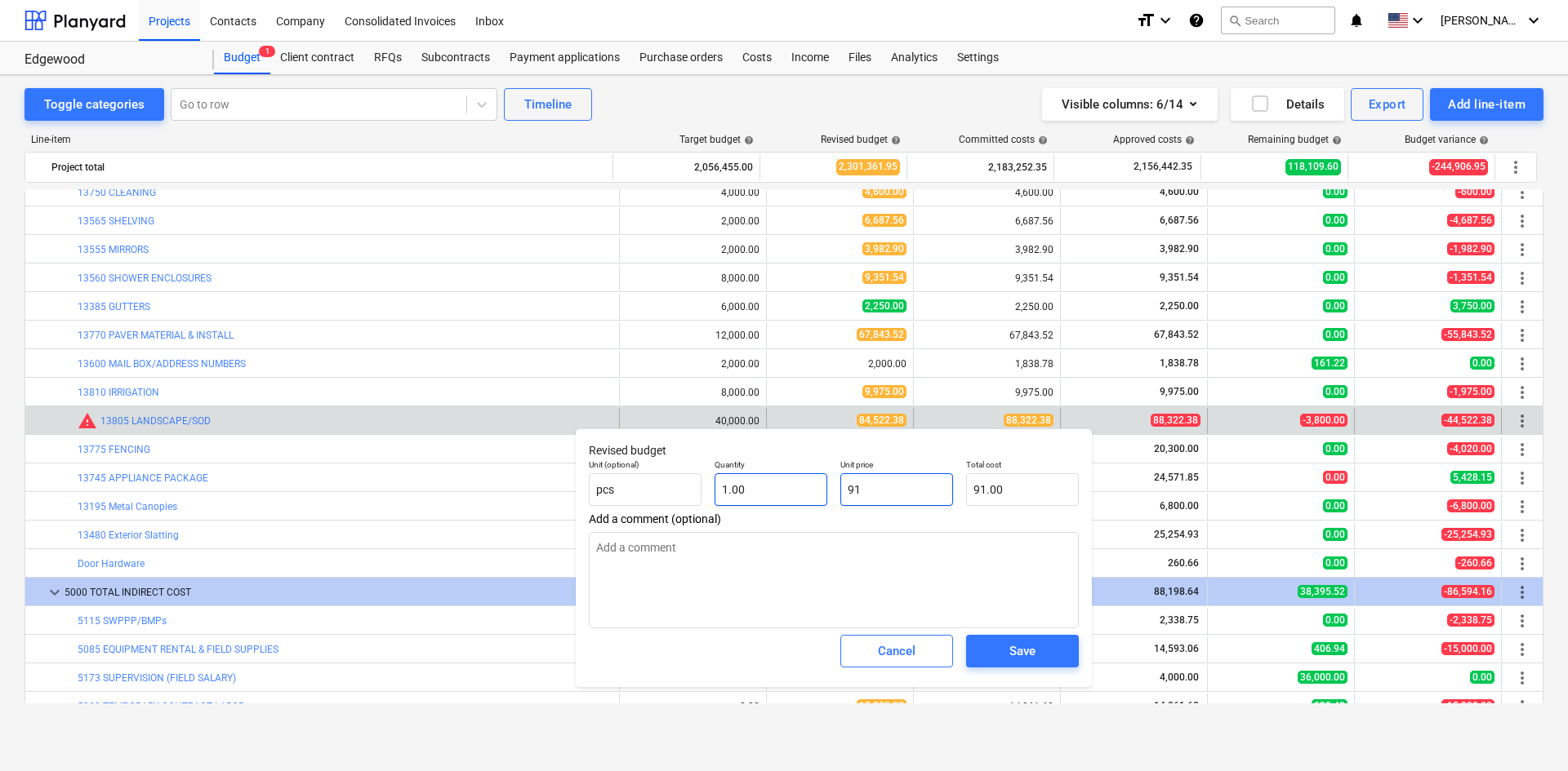
type input "913"
type input "913.00"
type textarea "x"
type input "9133"
type input "9,133.00"
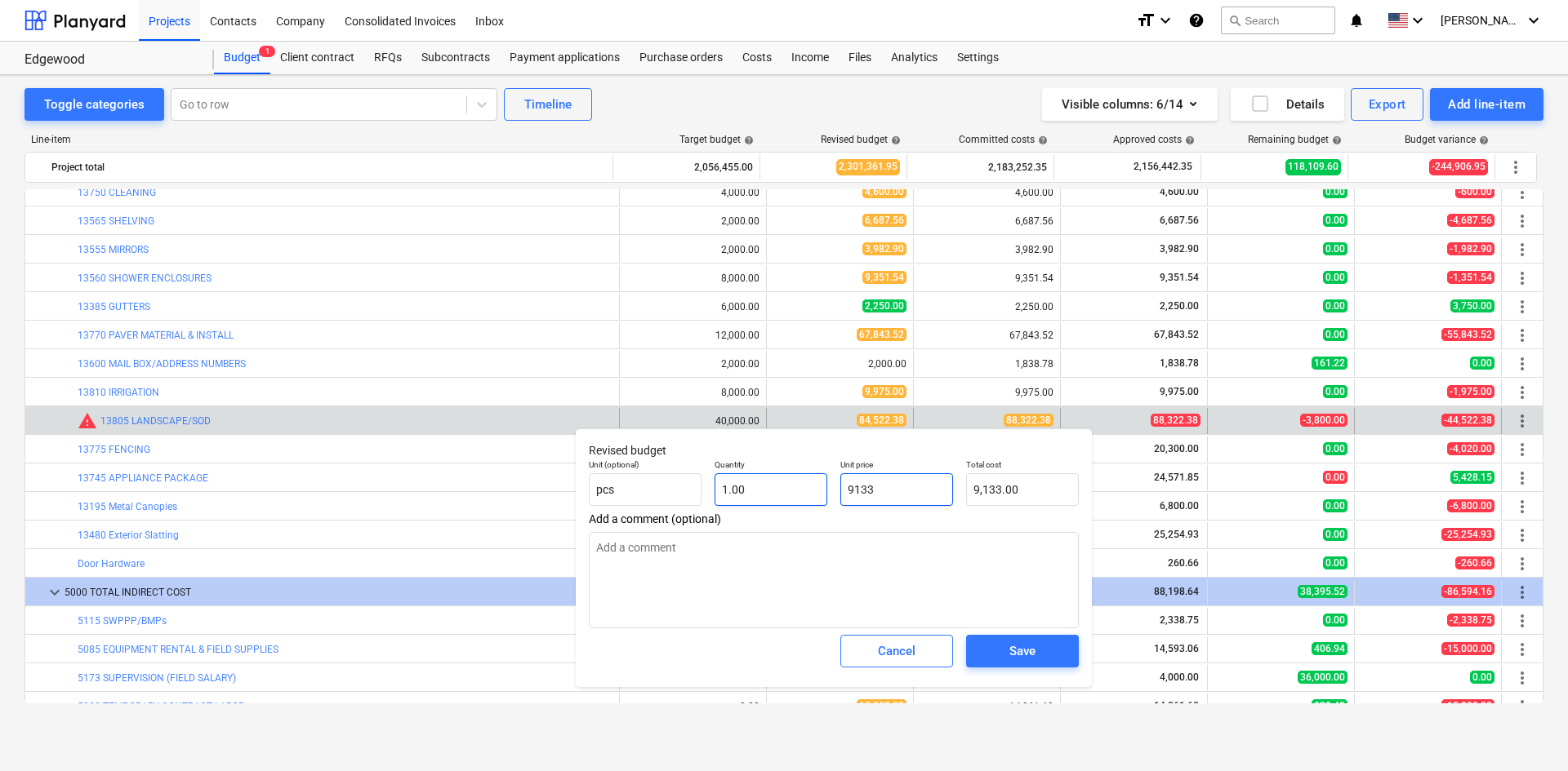
type textarea "x"
type input "91332"
type input "91,332.00"
type textarea "x"
type input "91332."
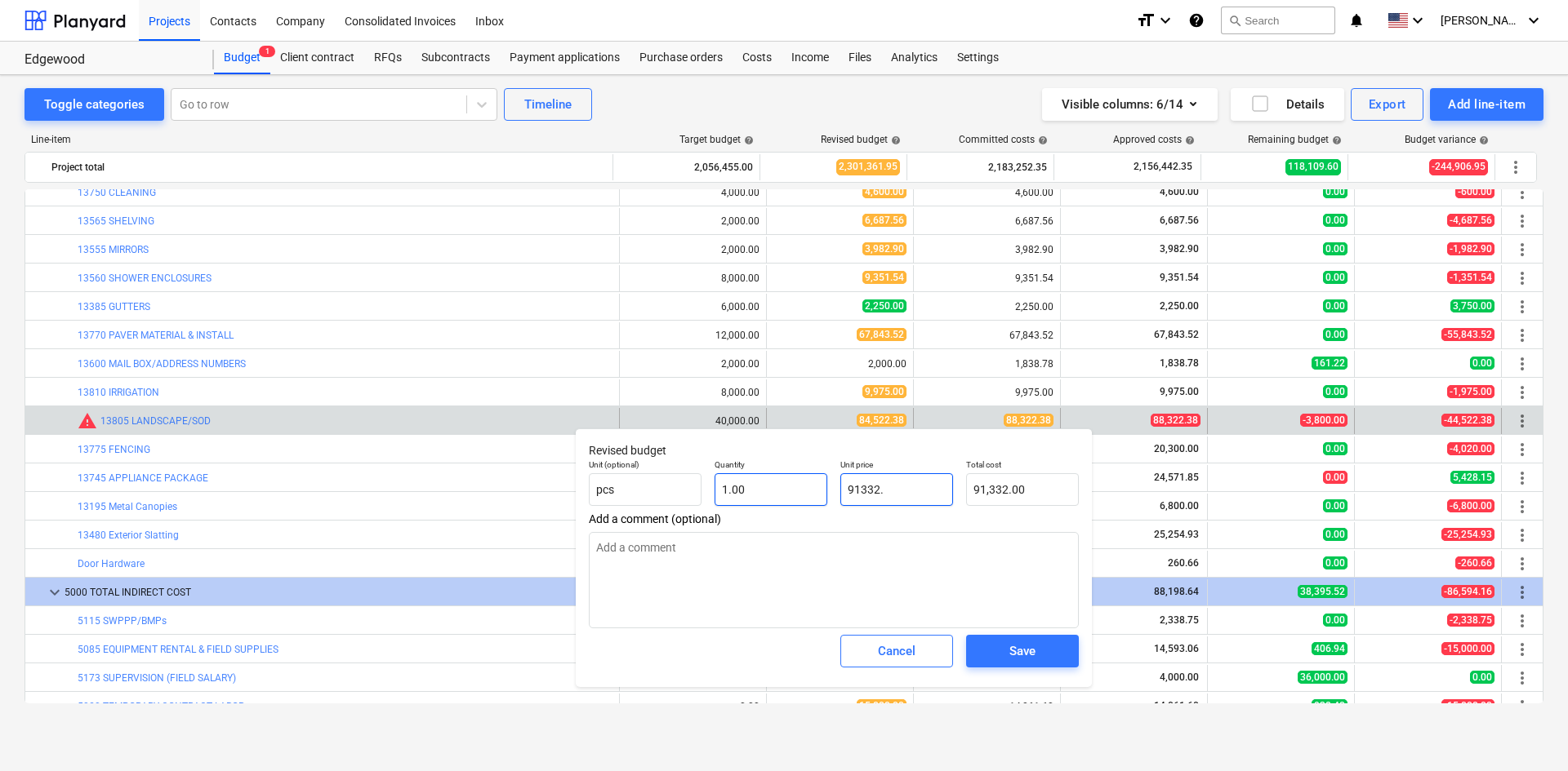
type textarea "x"
type input "91332.3"
type input "91,332.30"
type textarea "x"
type input "91332.38"
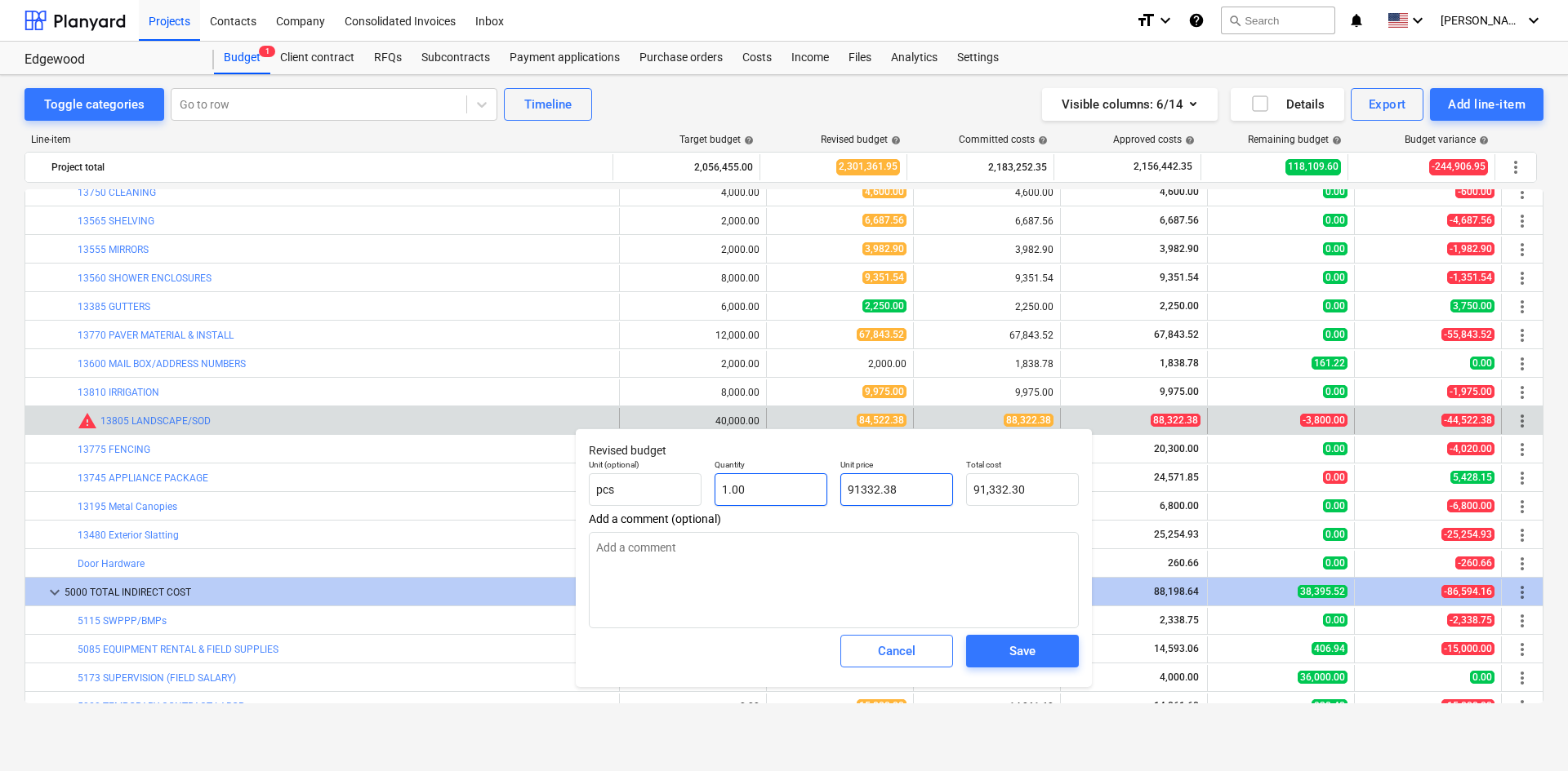
type input "91,332.38"
type input "91332.38"
type textarea "x"
type input "91,332.38"
click at [1018, 660] on div "Save" at bounding box center [1022, 651] width 26 height 21
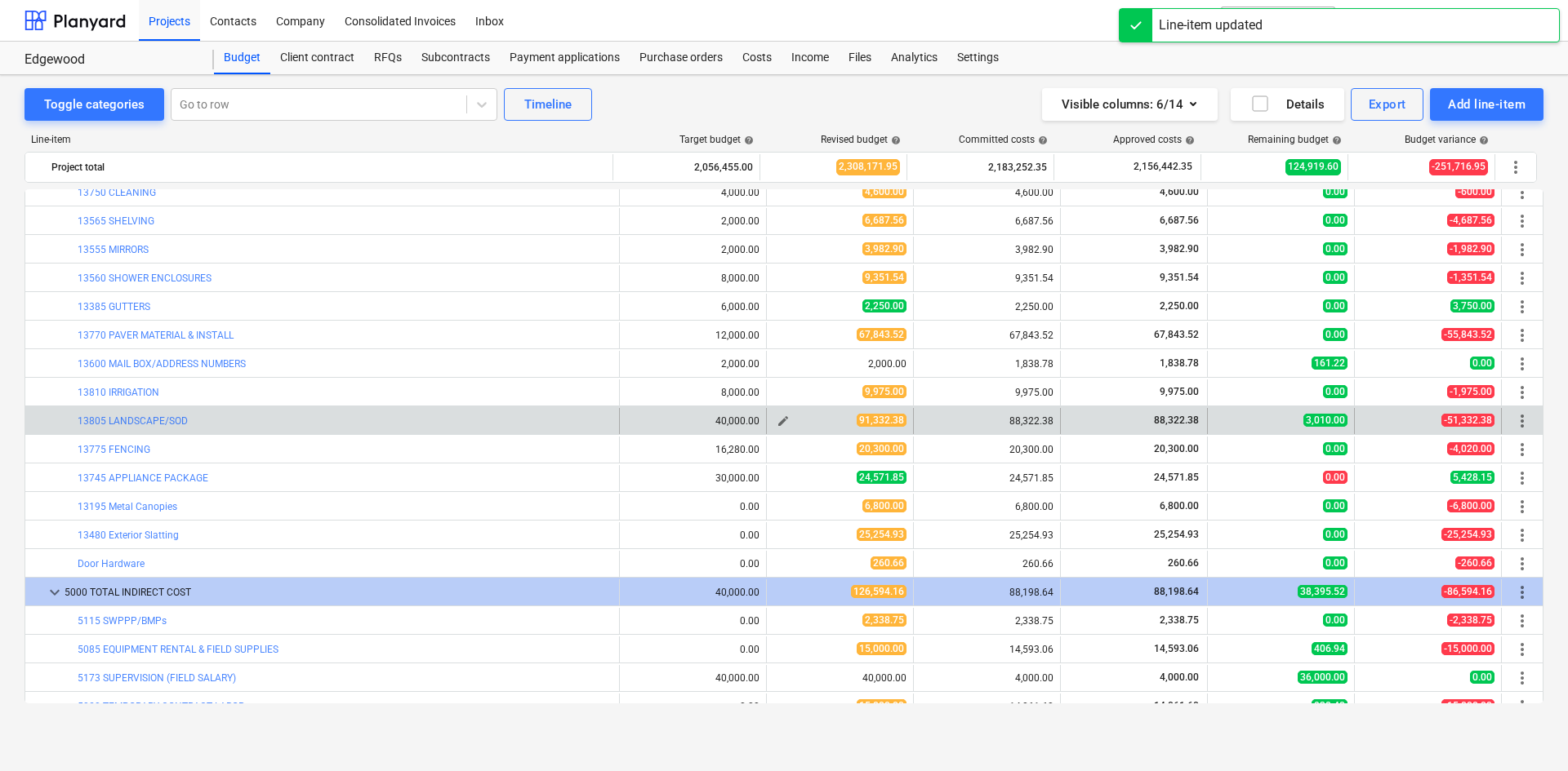
click at [779, 421] on span "edit" at bounding box center [784, 421] width 13 height 13
type textarea "x"
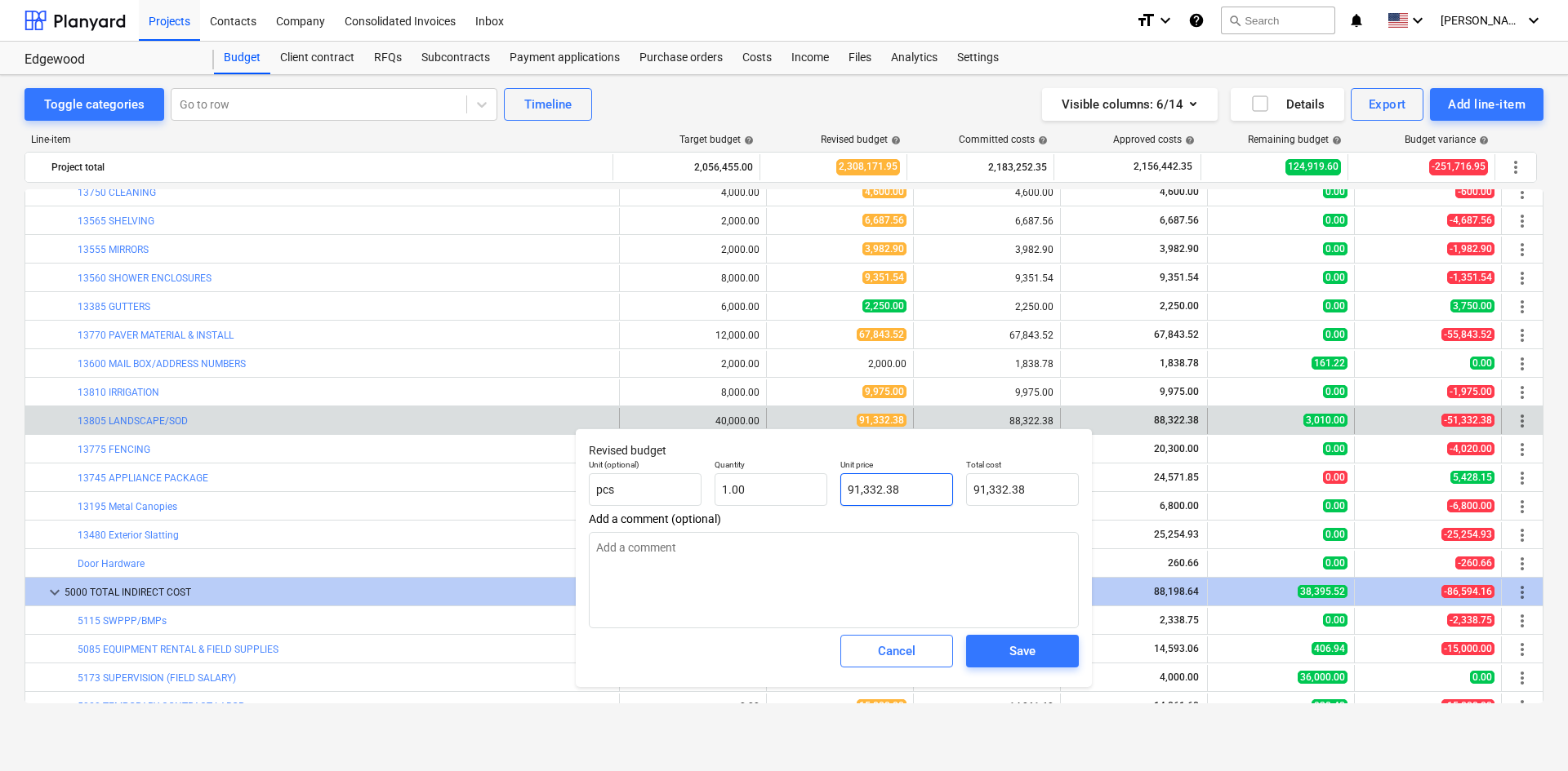
type input "91332.38"
click at [873, 489] on input "91332.38" at bounding box center [896, 490] width 112 height 33
drag, startPoint x: 855, startPoint y: 488, endPoint x: 864, endPoint y: 486, distance: 9.2
click at [864, 486] on input "91332.38" at bounding box center [896, 490] width 112 height 33
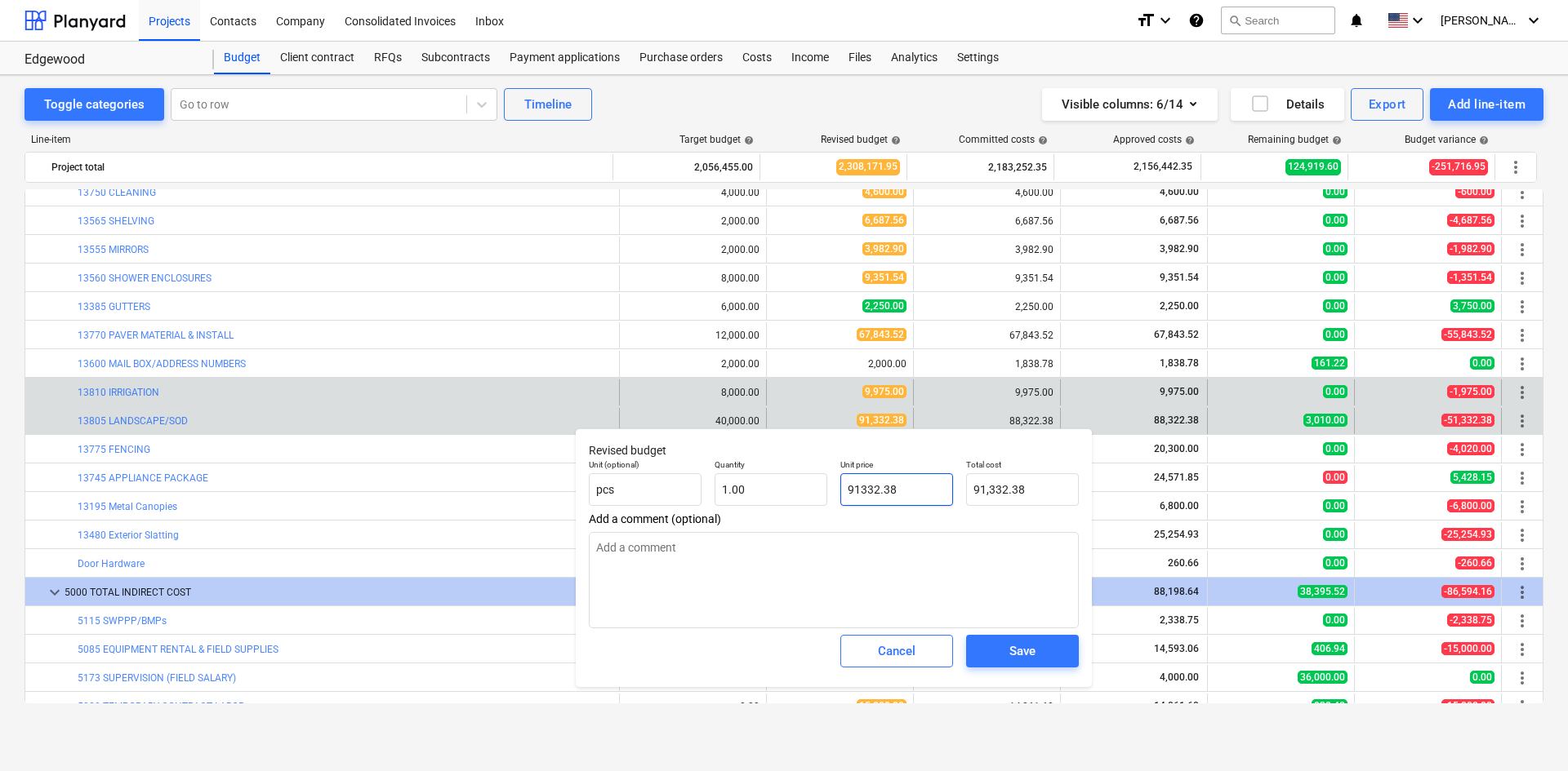
type textarea "x"
type input "9232.38"
type input "9,232.38"
type textarea "x"
type input "92132.38"
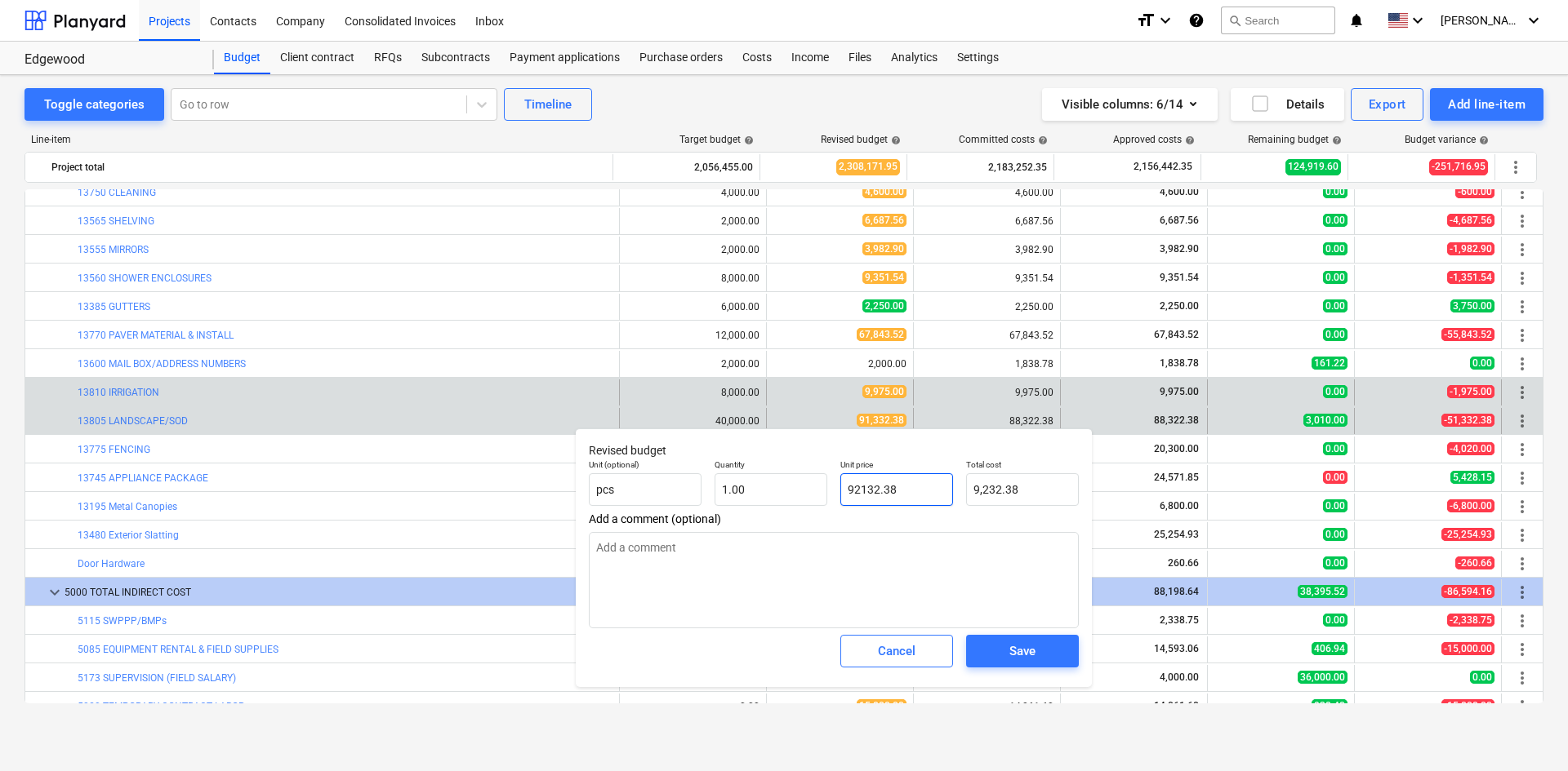
type input "92,132.38"
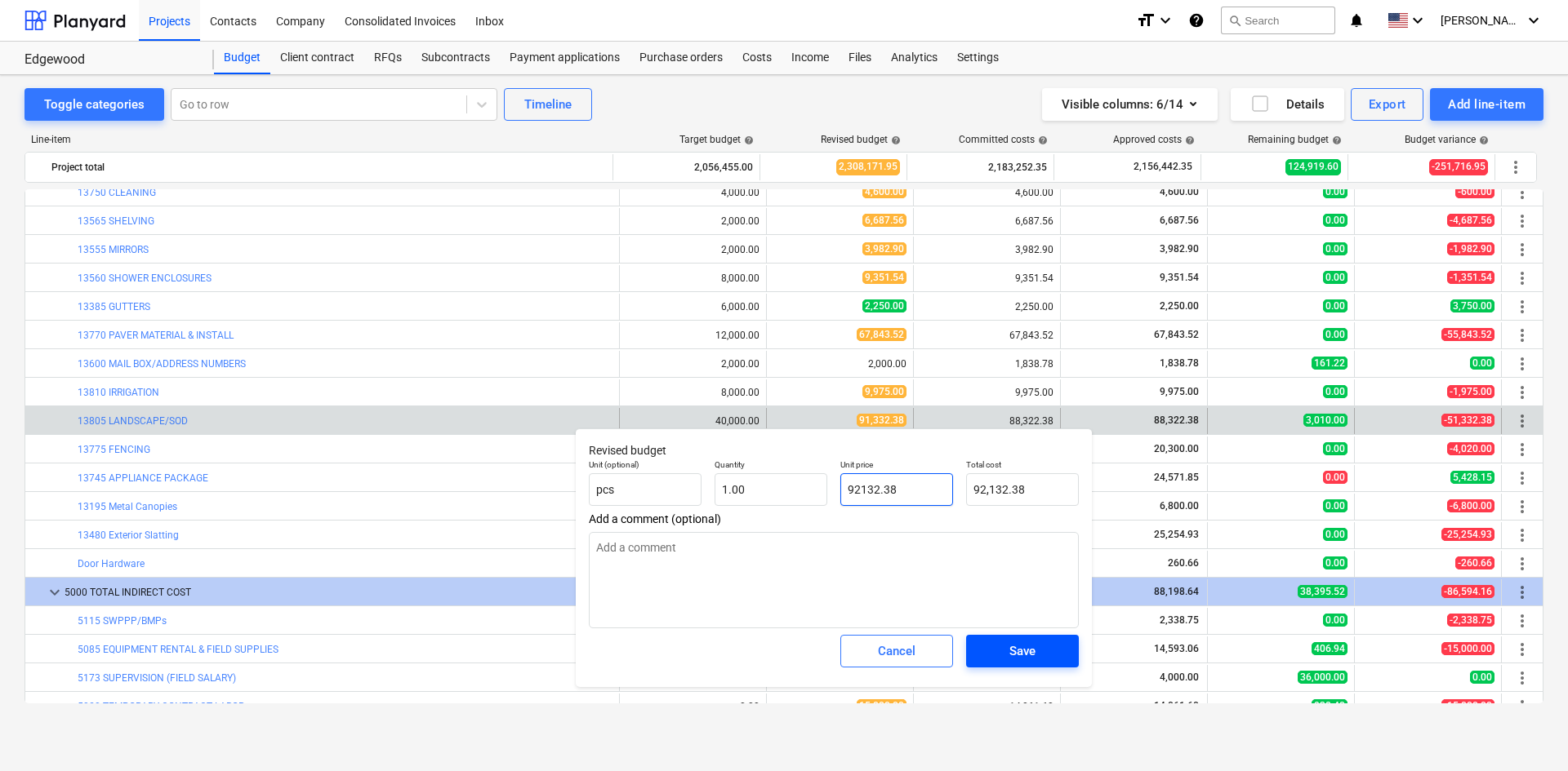
type input "92132.38"
type textarea "x"
type input "92,132.38"
click at [1020, 659] on div "Save" at bounding box center [1022, 651] width 26 height 21
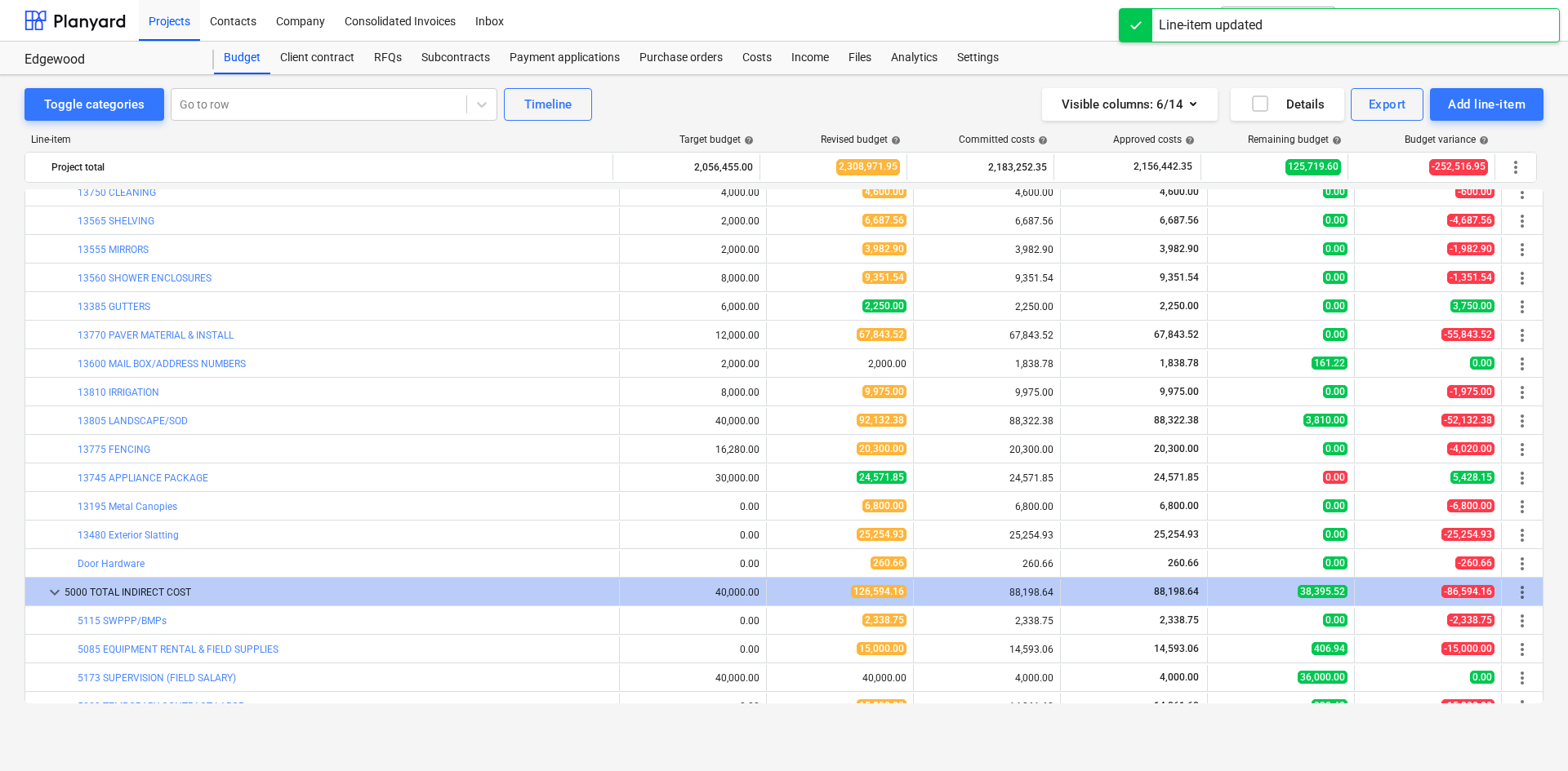
click at [1148, 752] on div "Toggle categories Go to row Timeline Visible columns : 6/14 Details Export Add …" at bounding box center [784, 424] width 1568 height 697
click at [1082, 752] on div "Toggle categories Go to row Timeline Visible columns : 6/14 Details Export Add …" at bounding box center [784, 424] width 1568 height 697
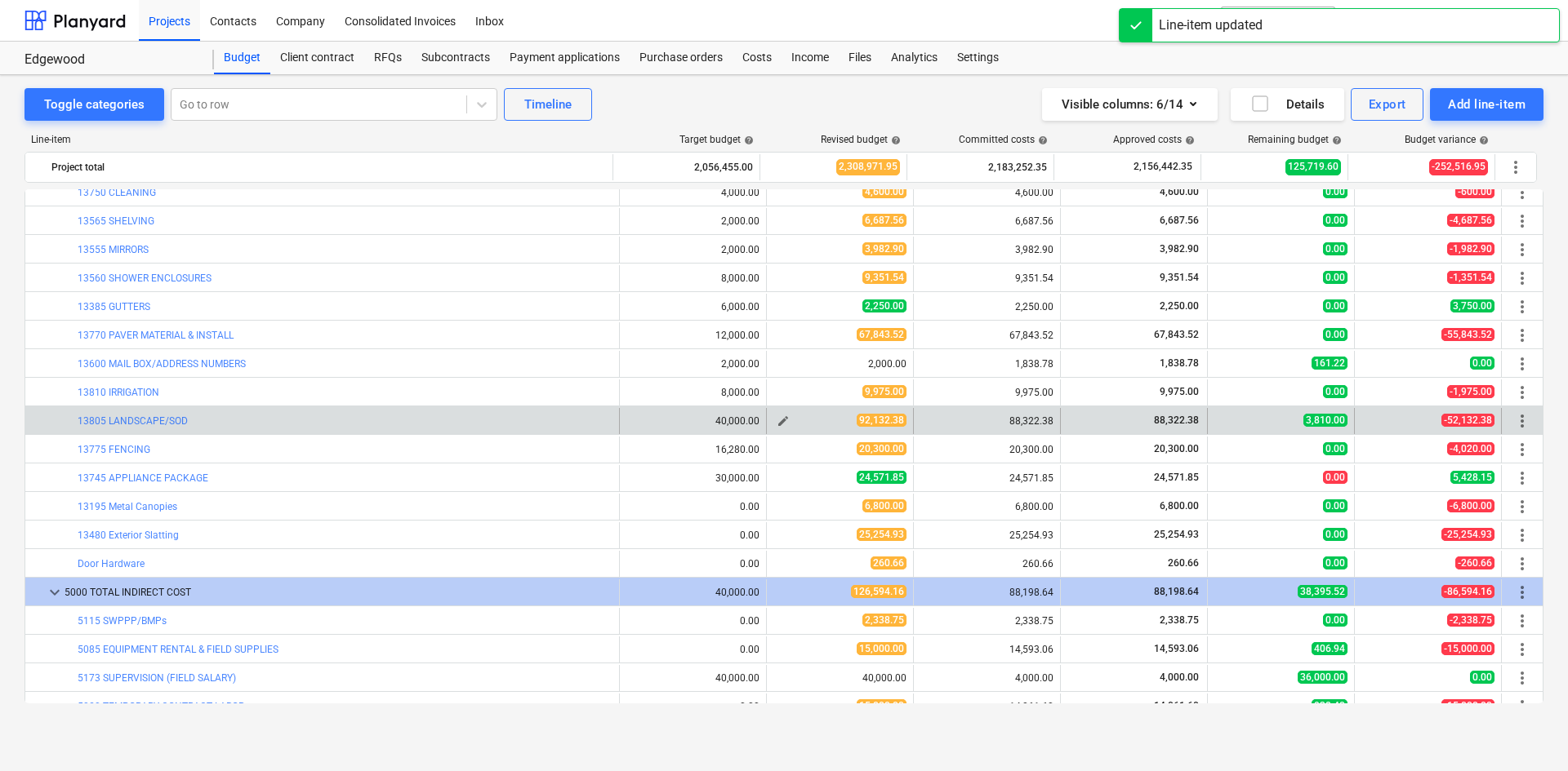
click at [777, 424] on span "edit" at bounding box center [784, 421] width 13 height 13
type textarea "x"
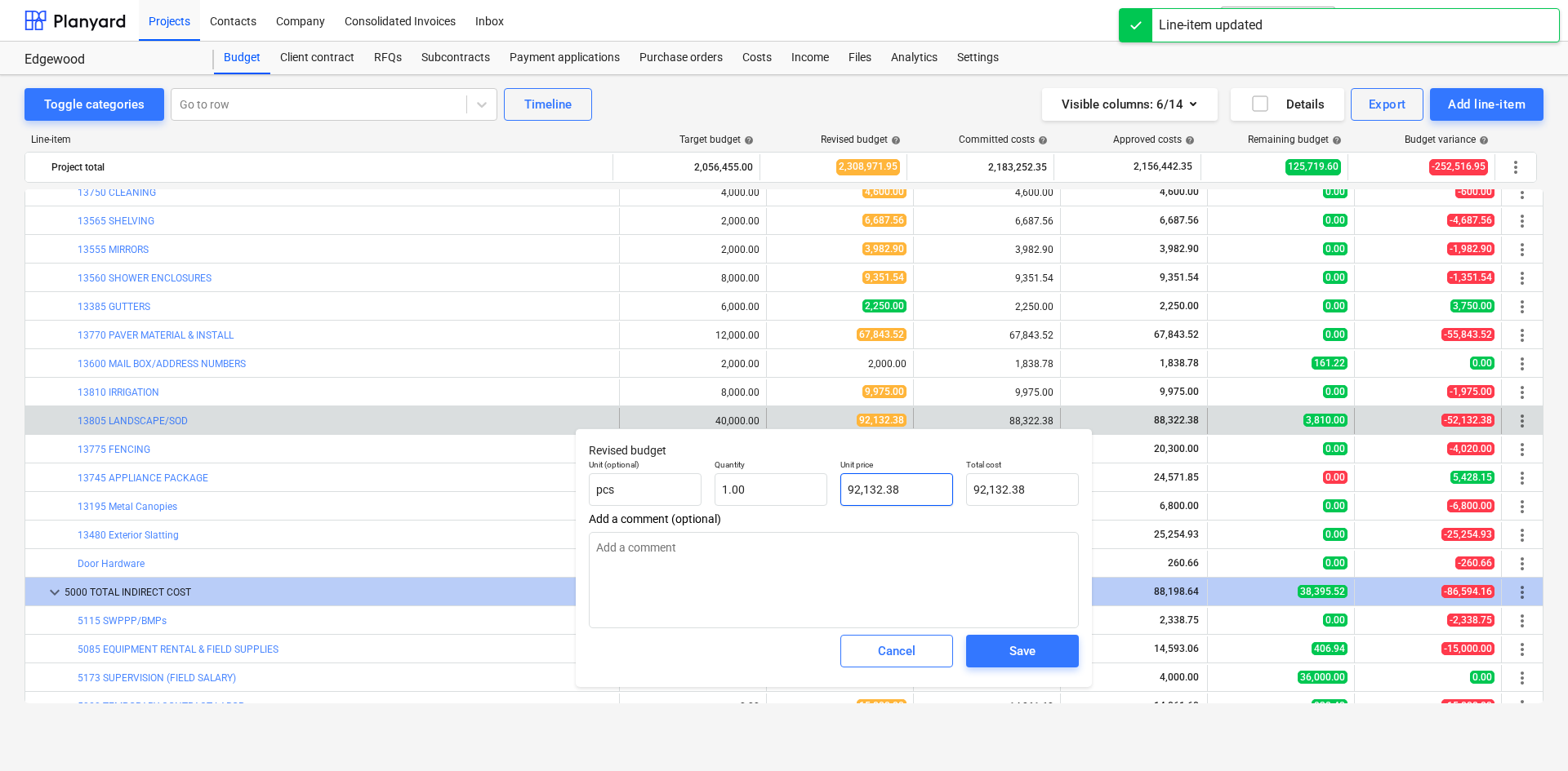
type input "92132.38"
click at [868, 483] on input "92132.38" at bounding box center [896, 490] width 112 height 33
click at [872, 487] on input "92132.38" at bounding box center [896, 490] width 112 height 33
type textarea "x"
type input "9212.38"
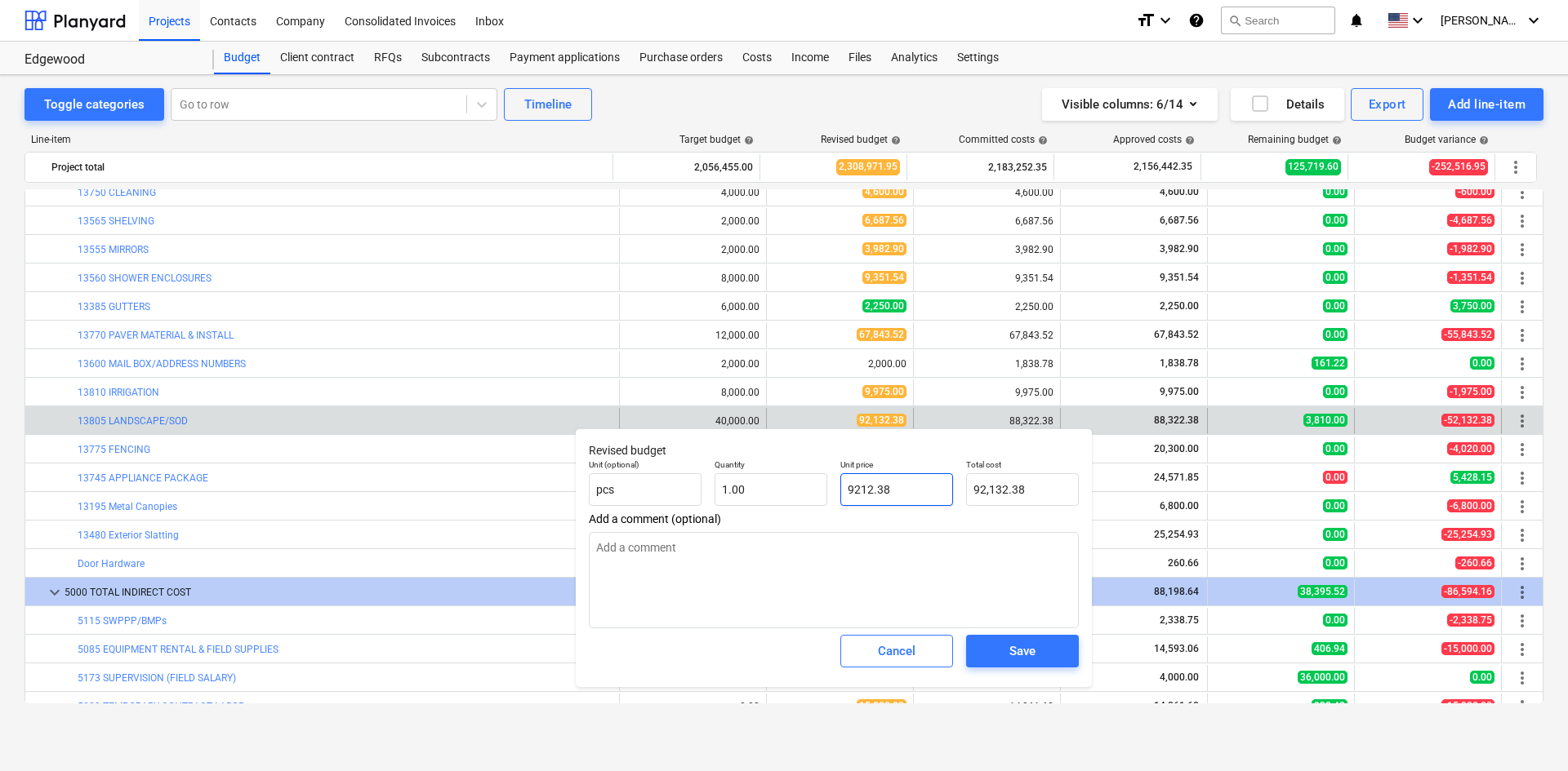
type input "9,212.38"
type textarea "x"
type input "92122.38"
type input "92,122.38"
type input "92122.38"
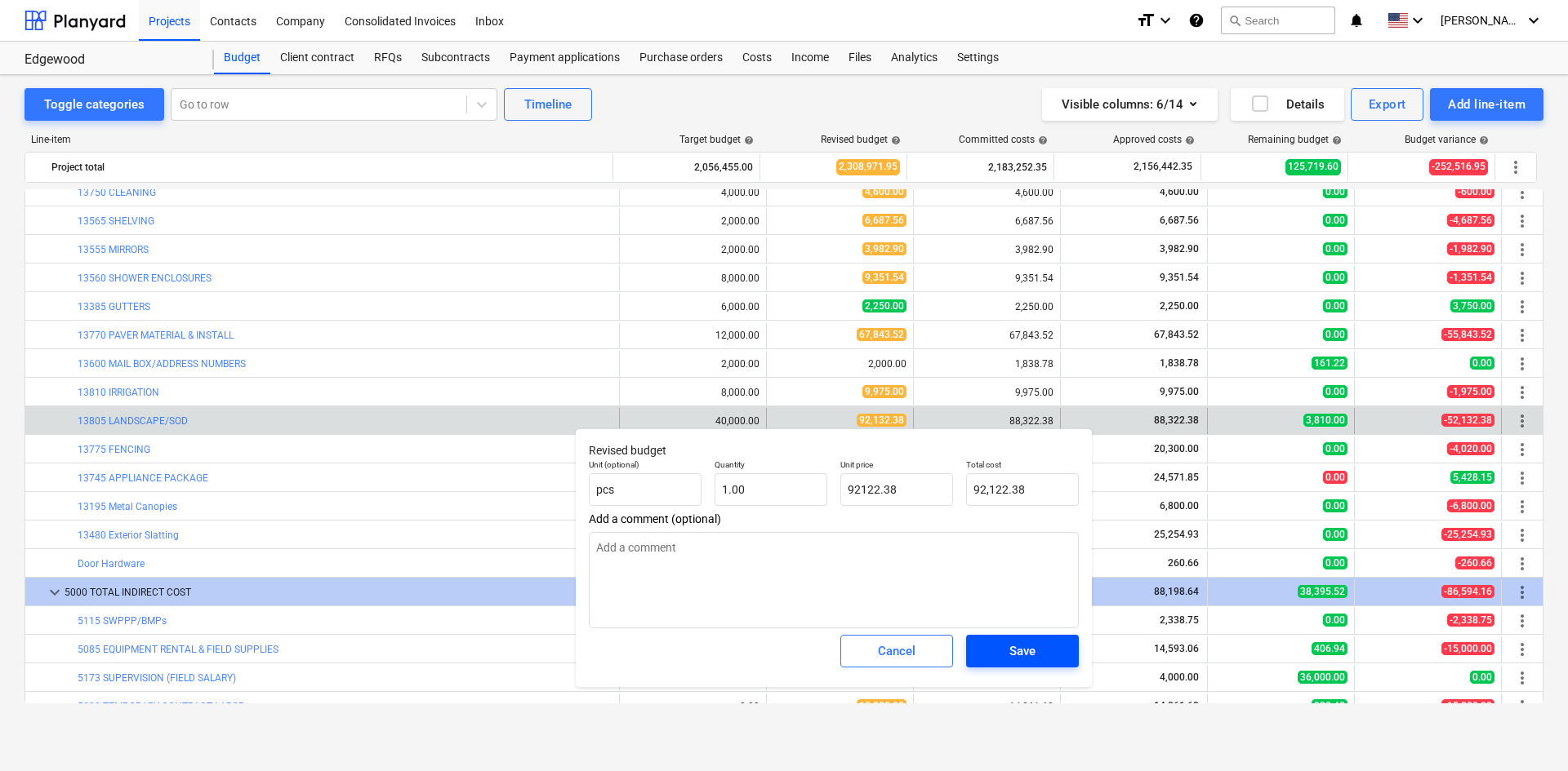
type textarea "x"
type input "92,122.38"
click at [1032, 649] on div "Save" at bounding box center [1022, 651] width 26 height 21
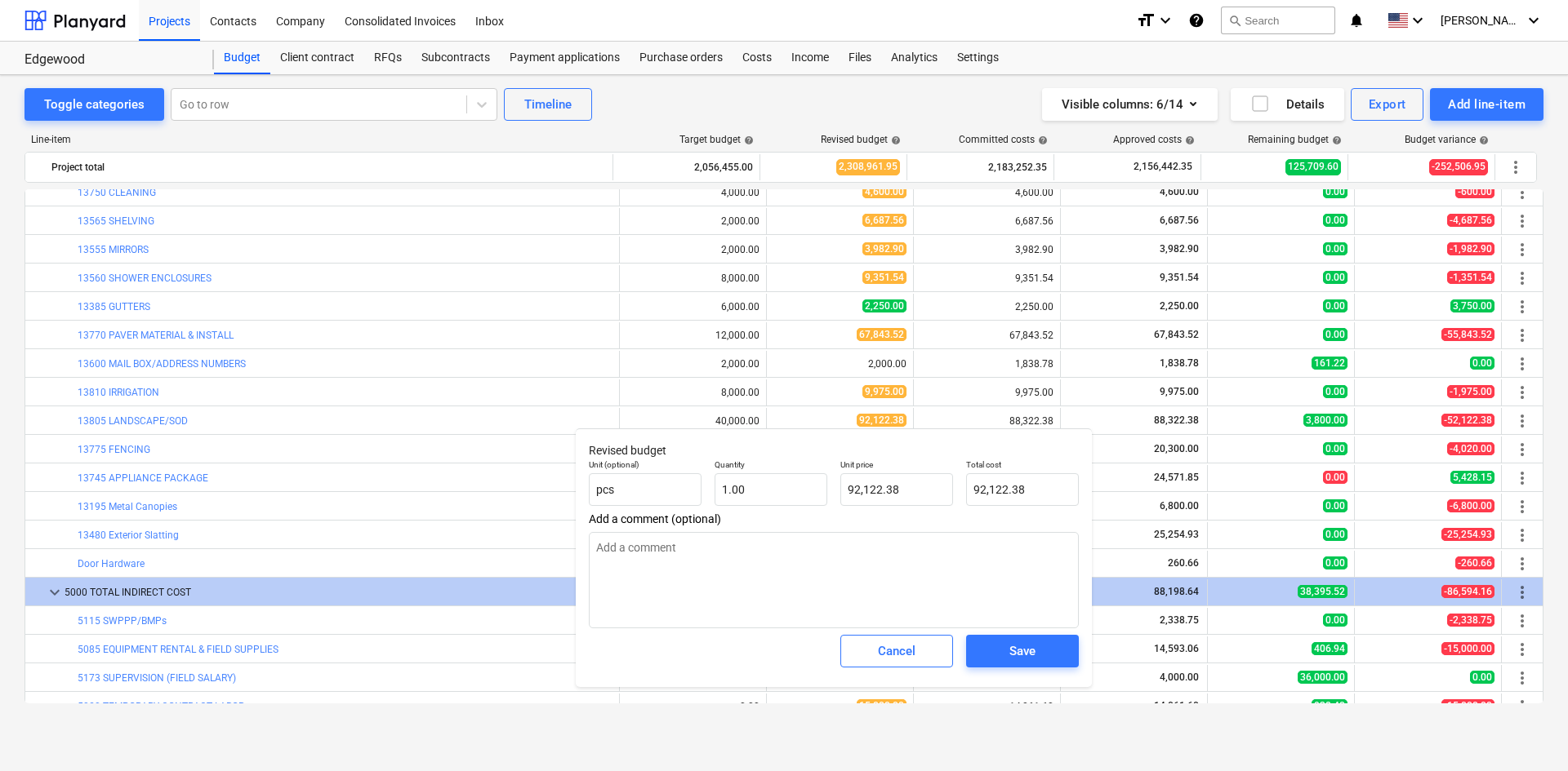
type textarea "x"
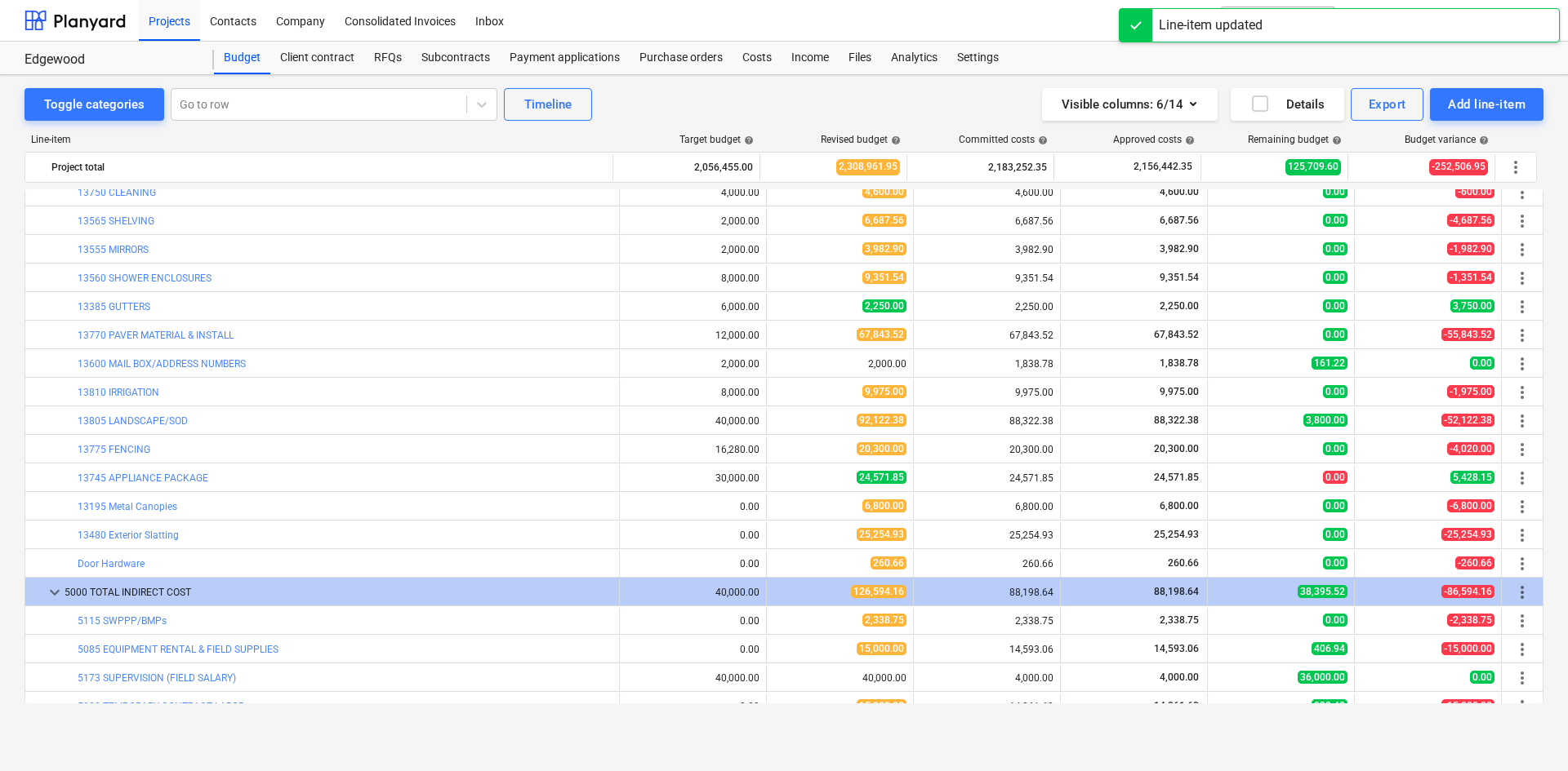
click at [1070, 725] on div "Toggle categories Go to row Timeline Visible columns : 6/14 Details Export Add …" at bounding box center [784, 406] width 1568 height 661
click at [764, 61] on div "Costs" at bounding box center [757, 58] width 49 height 33
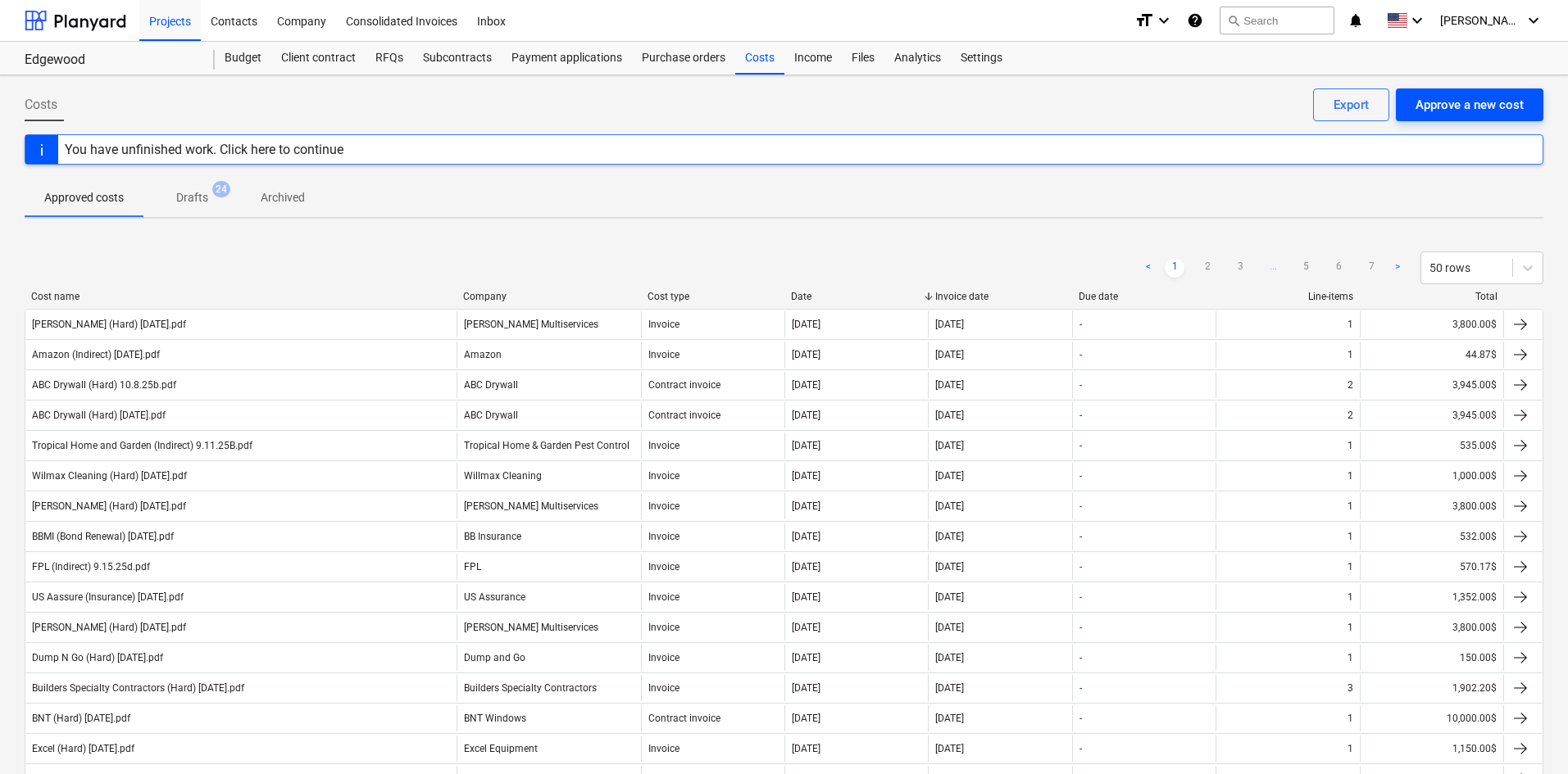
click at [1416, 97] on div "Approve a new cost" at bounding box center [1470, 104] width 108 height 21
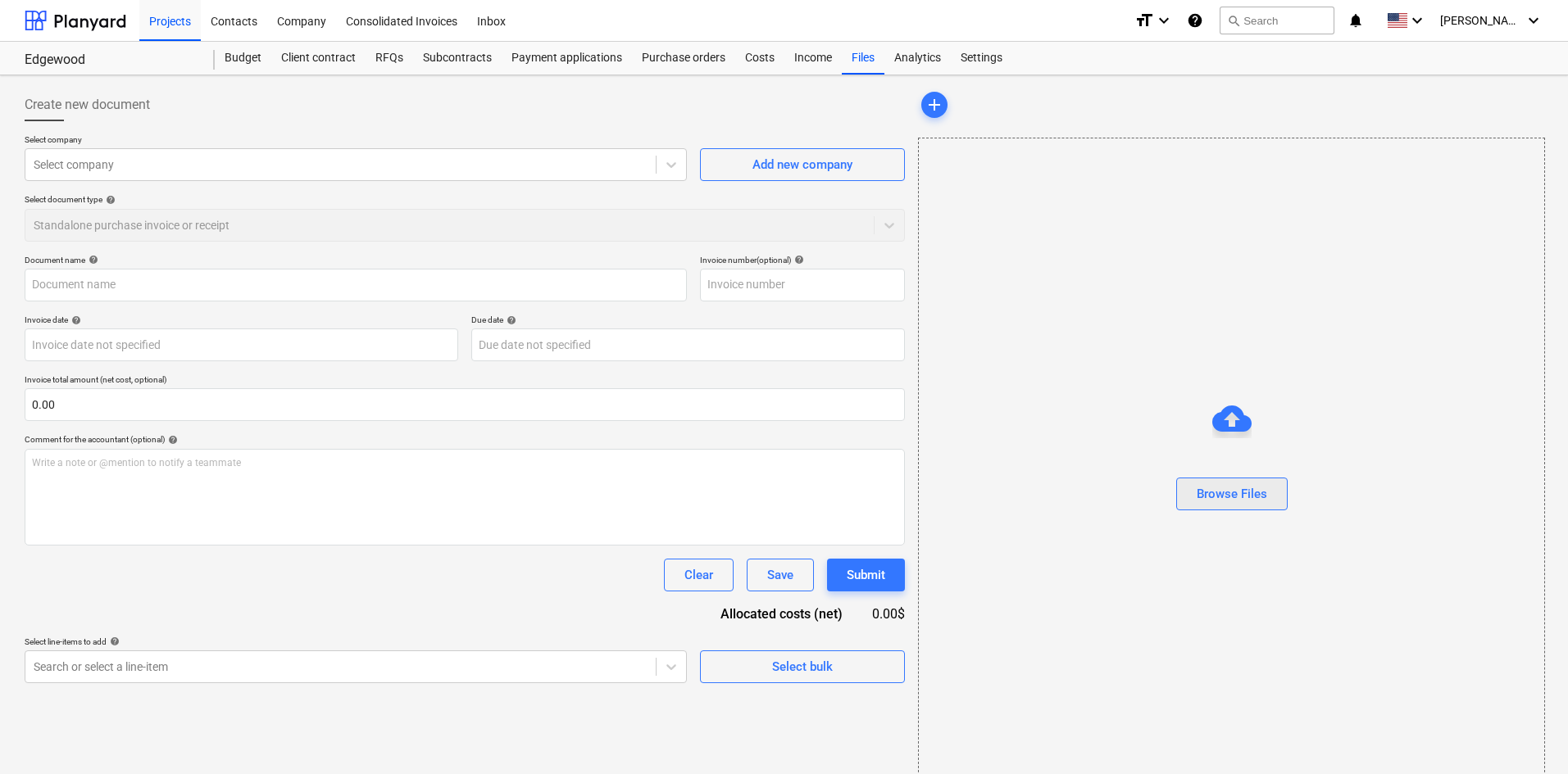
click at [1224, 496] on div "Browse Files" at bounding box center [1232, 494] width 71 height 21
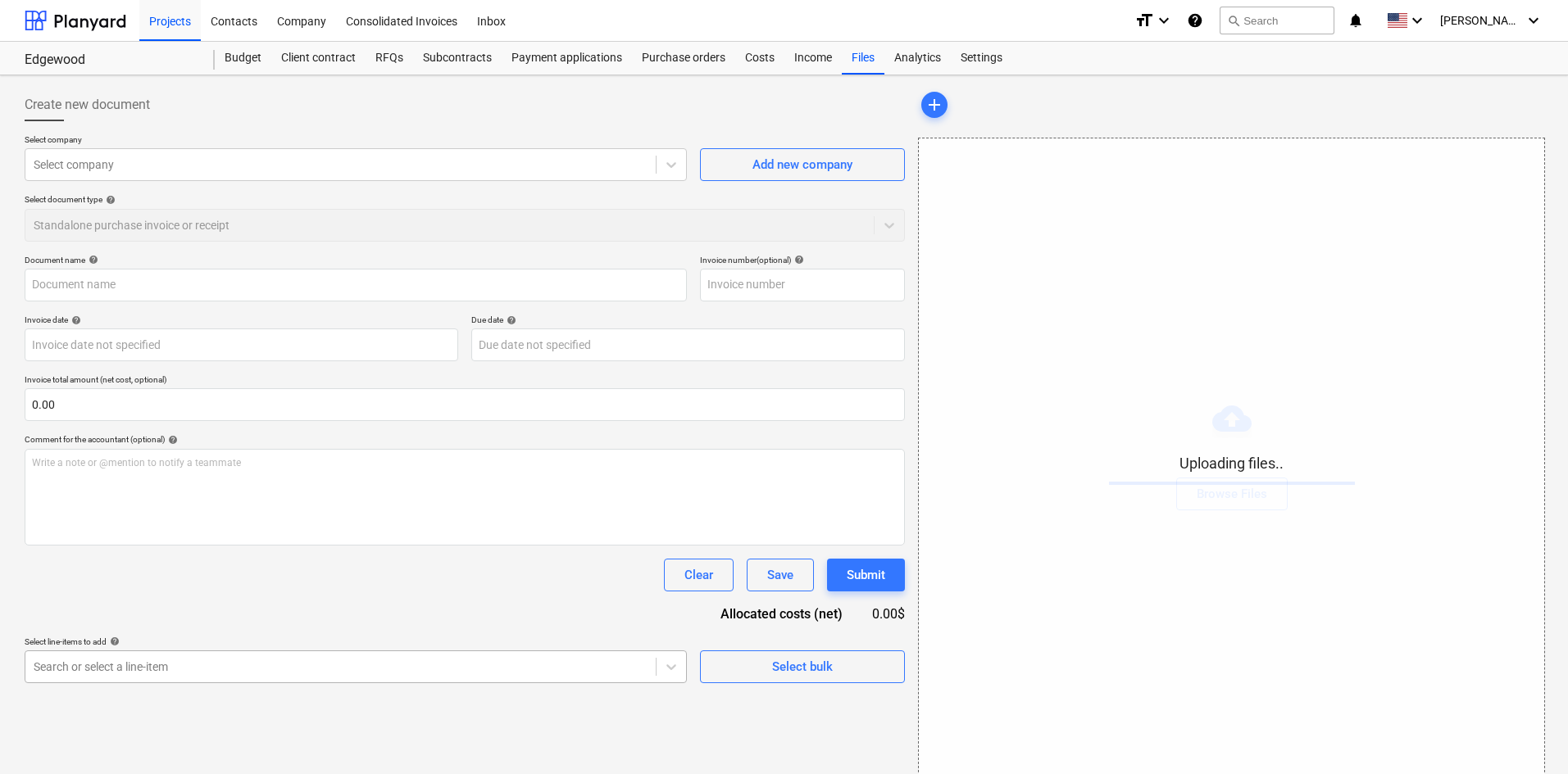
click at [308, 676] on body "Projects Contacts Company Consolidated Invoices Inbox format_size keyboard_arro…" at bounding box center [784, 387] width 1568 height 774
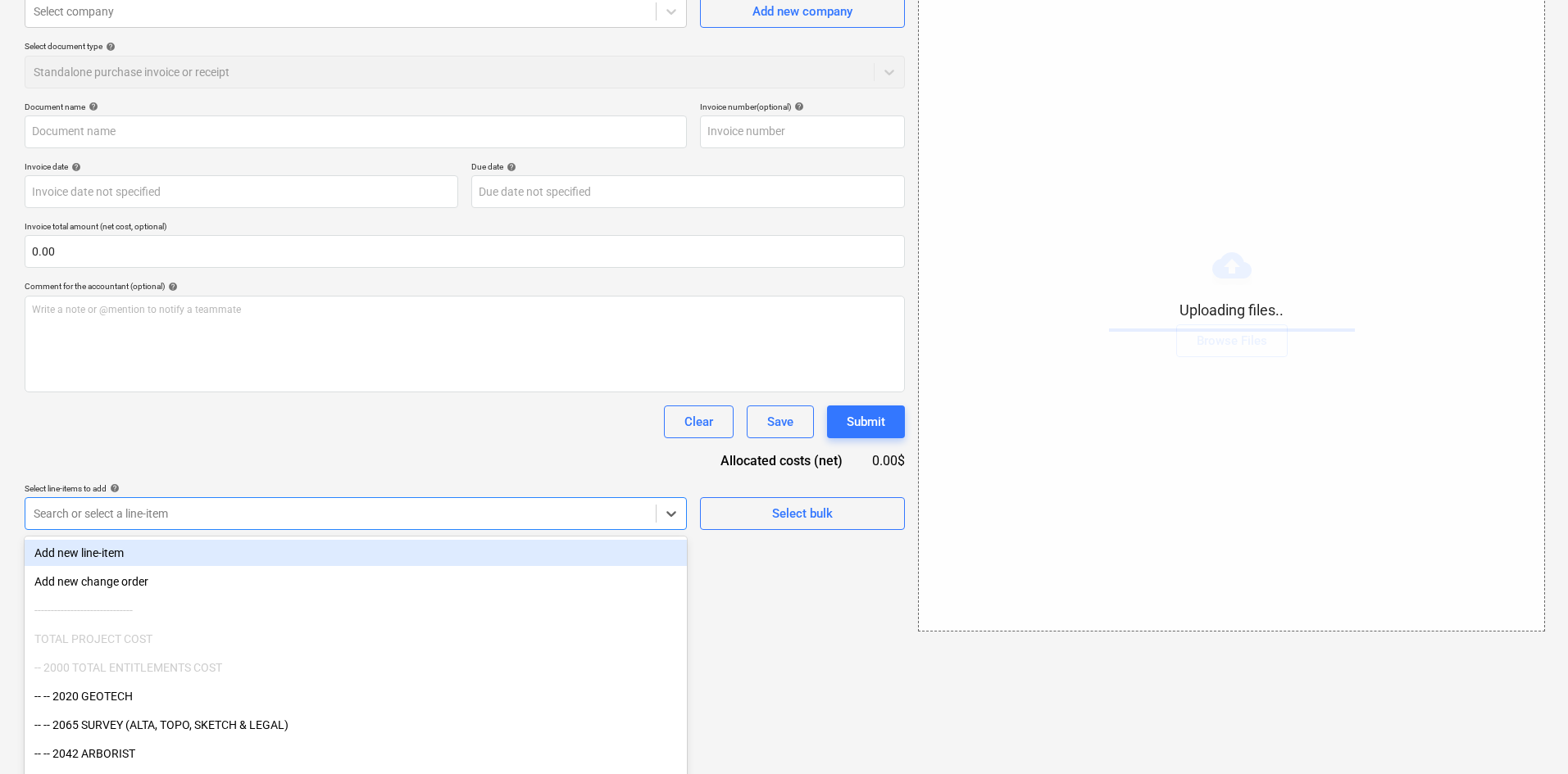
scroll to position [165, 0]
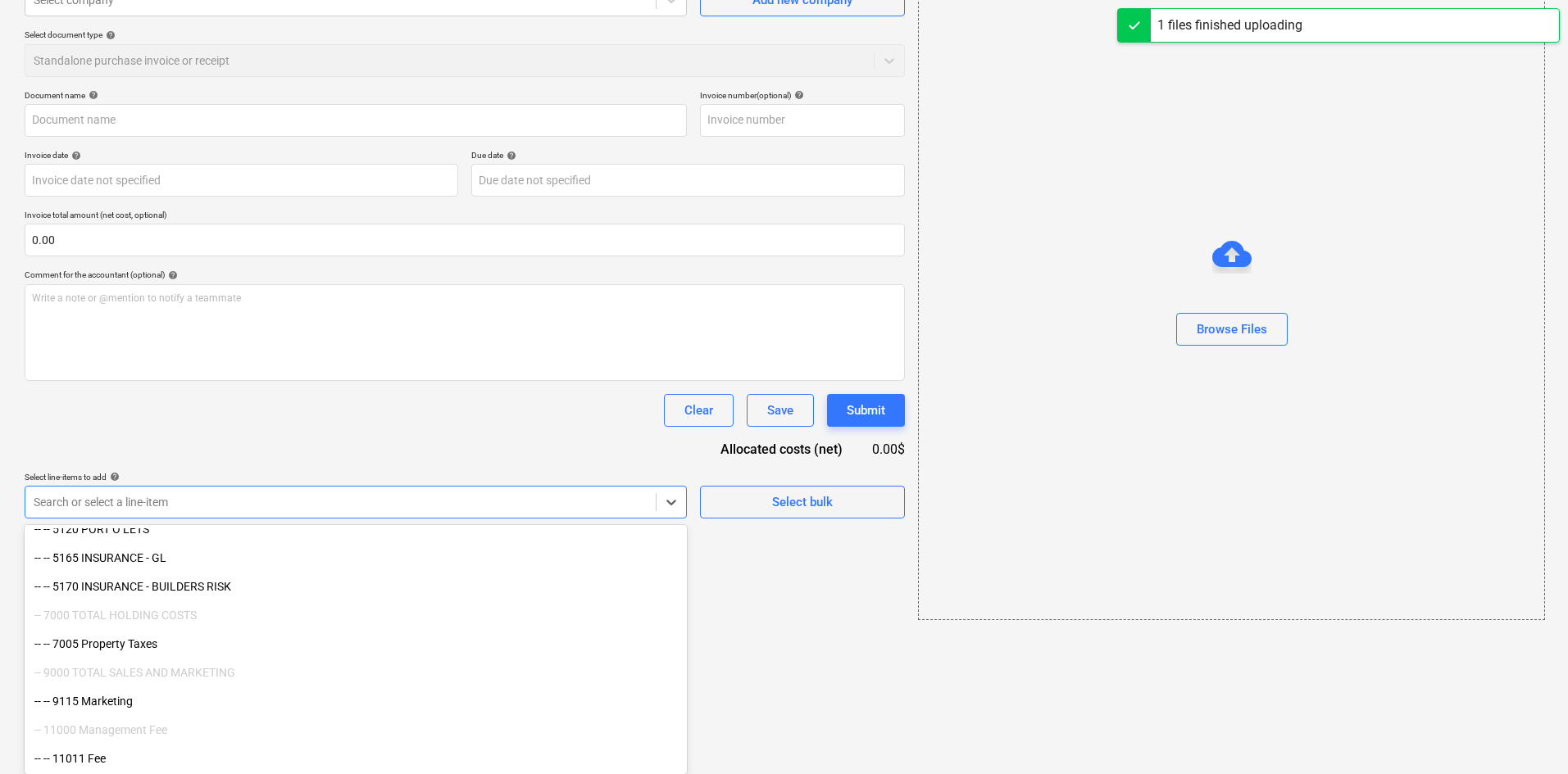
type input "Home Depot (Indirect) [DATE].pdf"
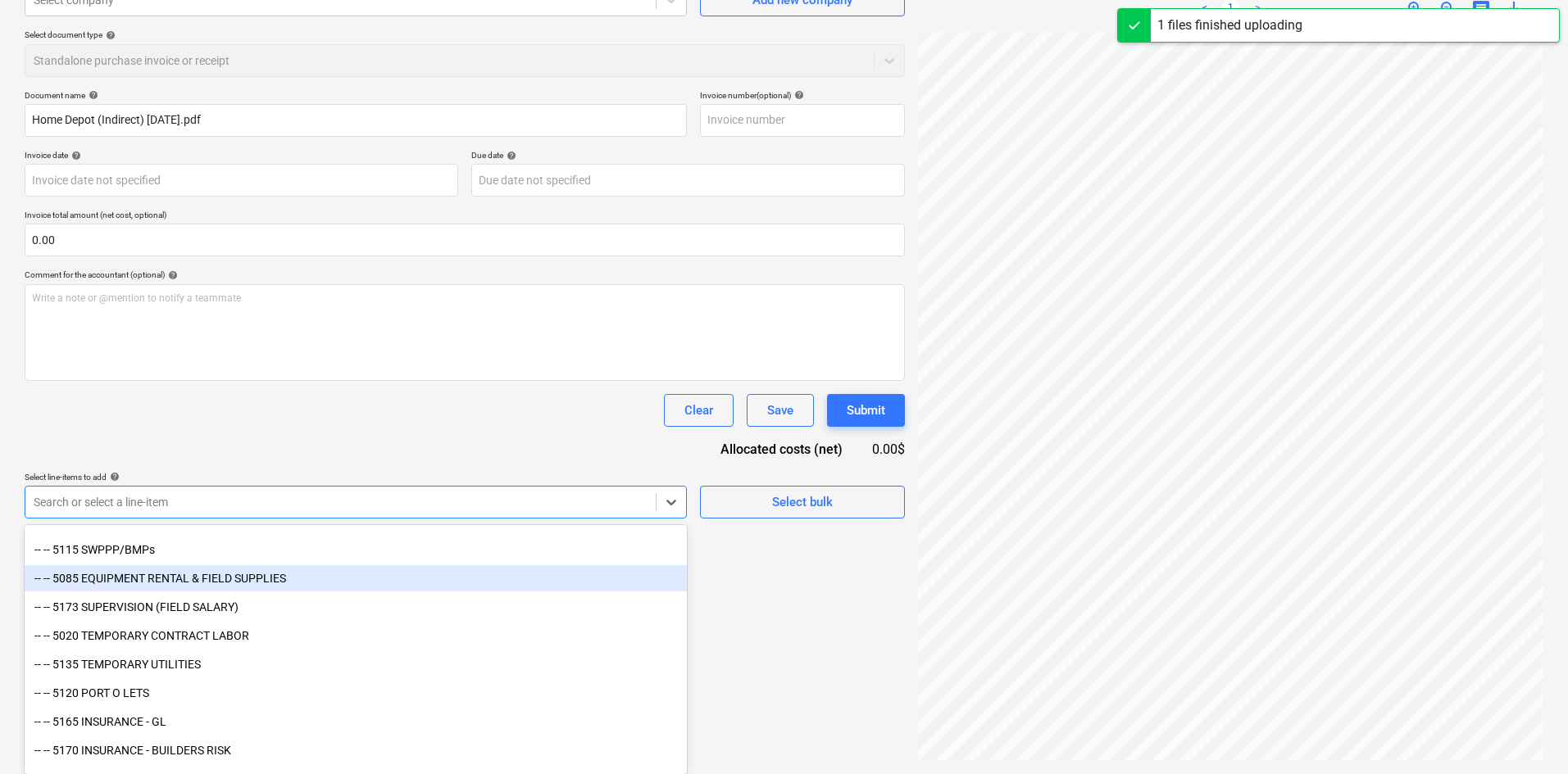
click at [287, 589] on div "-- -- 5085 EQUIPMENT RENTAL & FIELD SUPPLIES" at bounding box center [355, 578] width 662 height 26
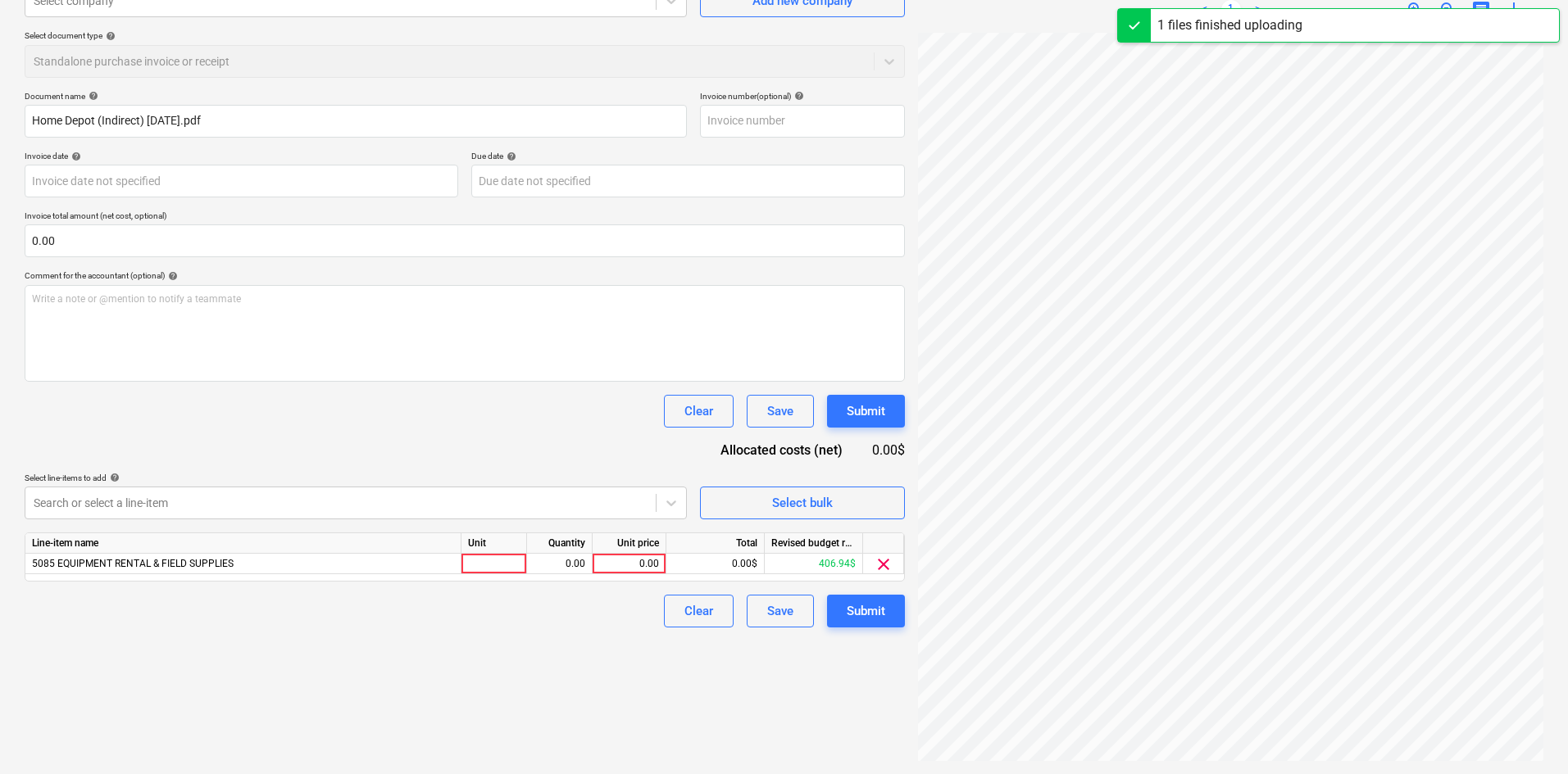
scroll to position [164, 0]
click at [380, 450] on div "Document name help Home Depot (Indirect) [DATE].pdf Invoice number (optional) h…" at bounding box center [465, 360] width 881 height 537
click at [619, 563] on div "0.00" at bounding box center [629, 564] width 60 height 21
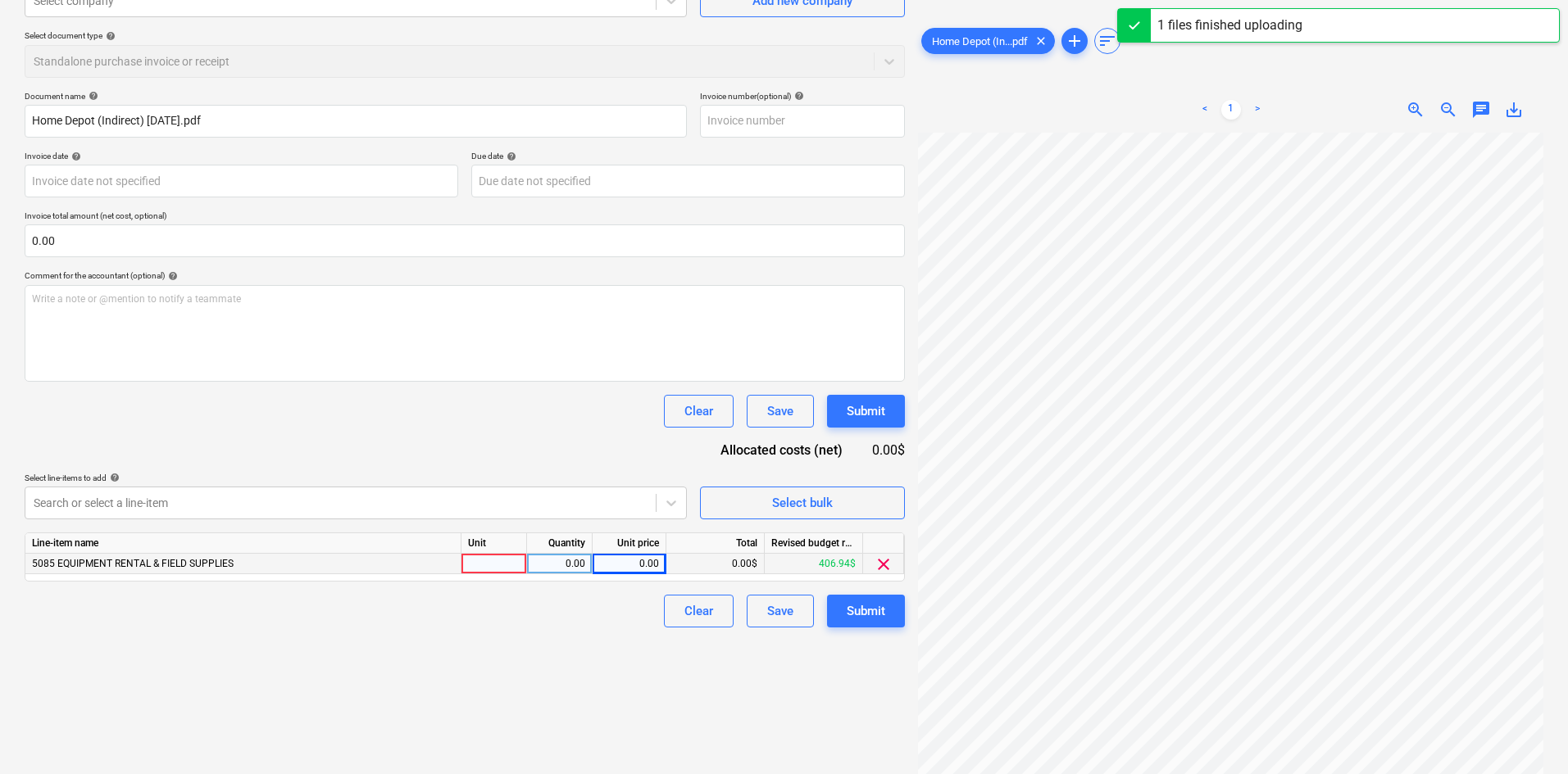
scroll to position [22, 125]
click at [620, 565] on div "0.00" at bounding box center [629, 564] width 60 height 21
type input "26.90"
click at [518, 642] on div "Create new document Select company Select company Add new company Select docume…" at bounding box center [465, 342] width 894 height 850
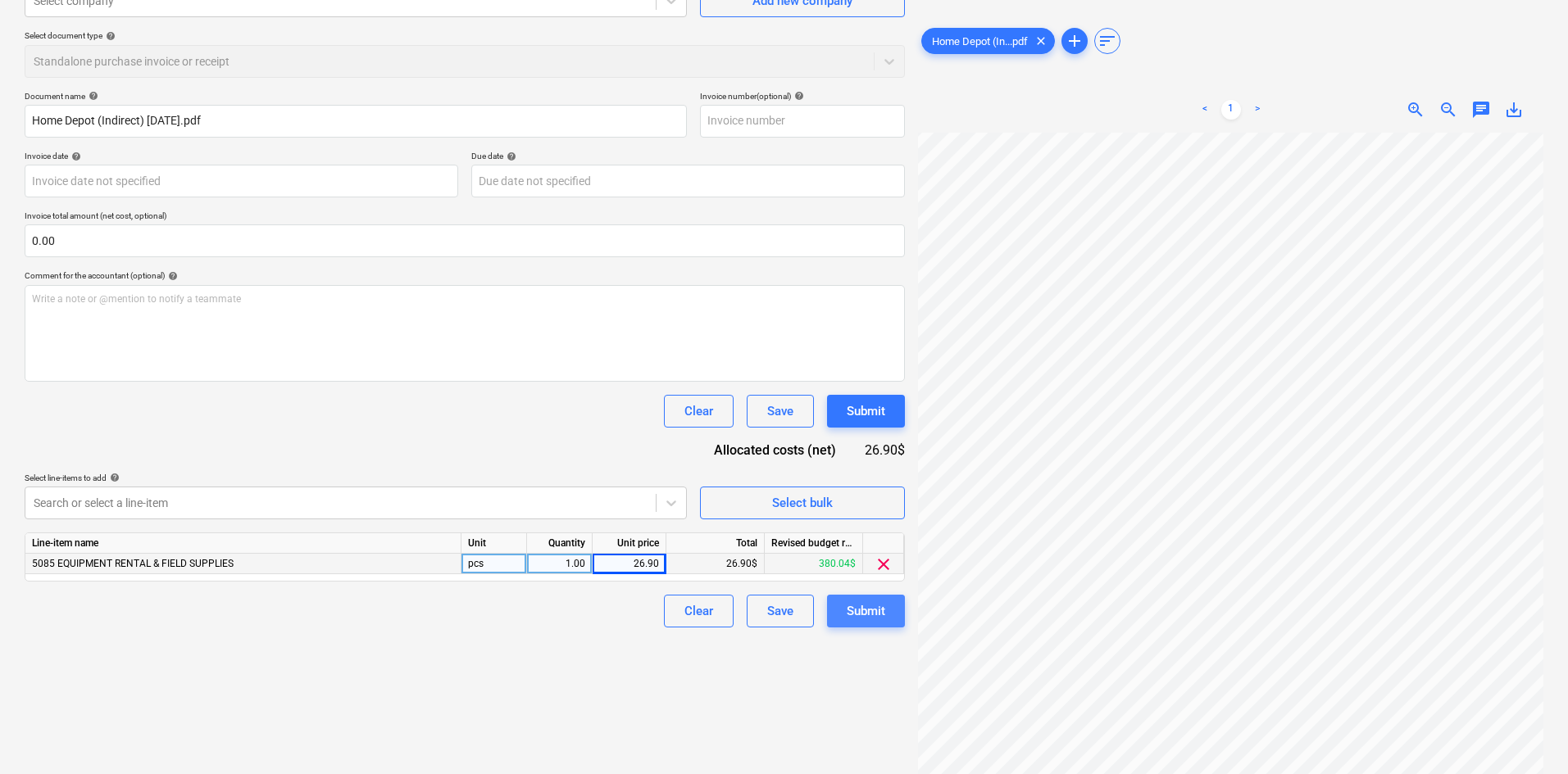
click at [889, 603] on button "Submit" at bounding box center [866, 611] width 77 height 33
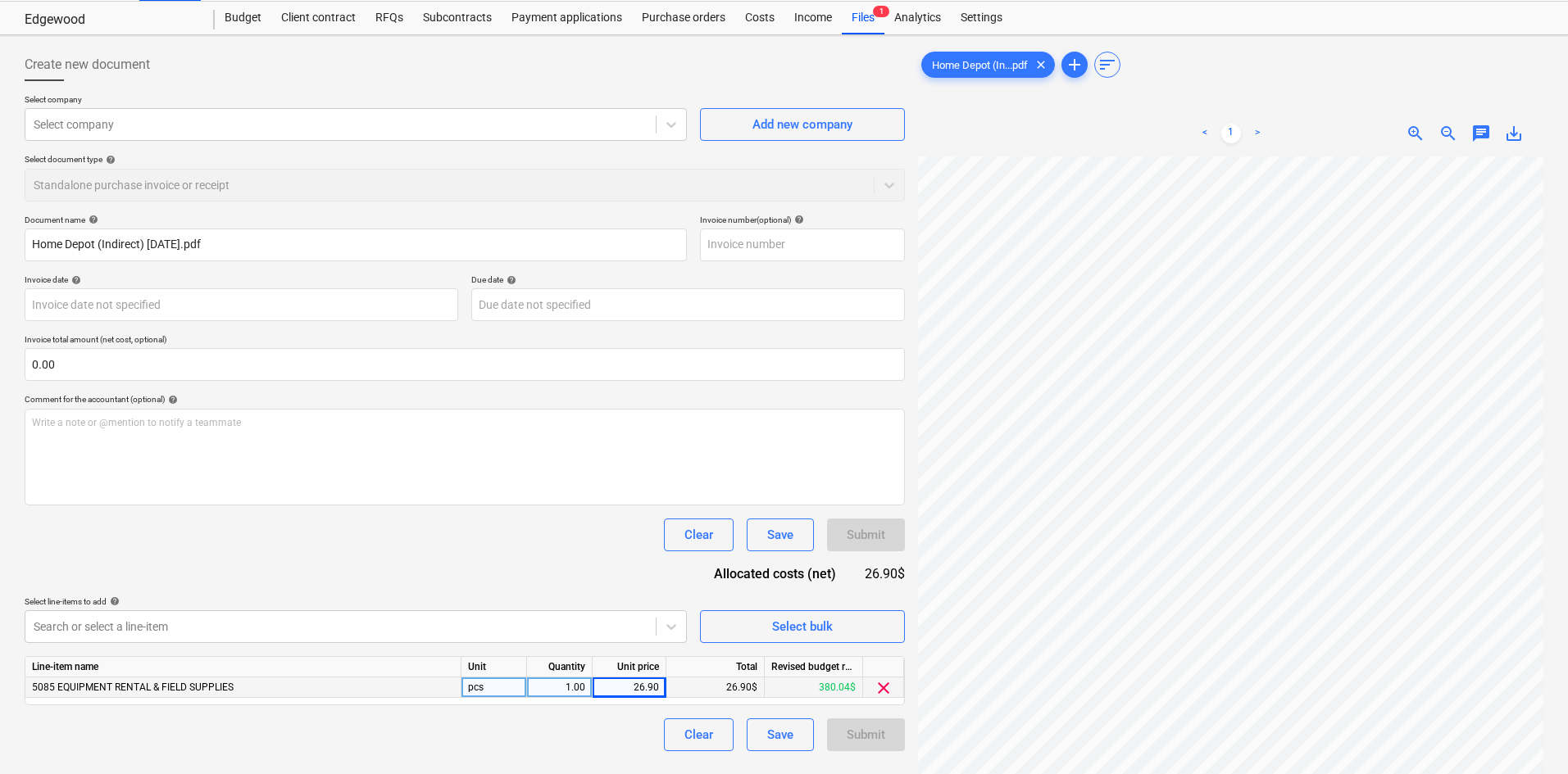
scroll to position [0, 0]
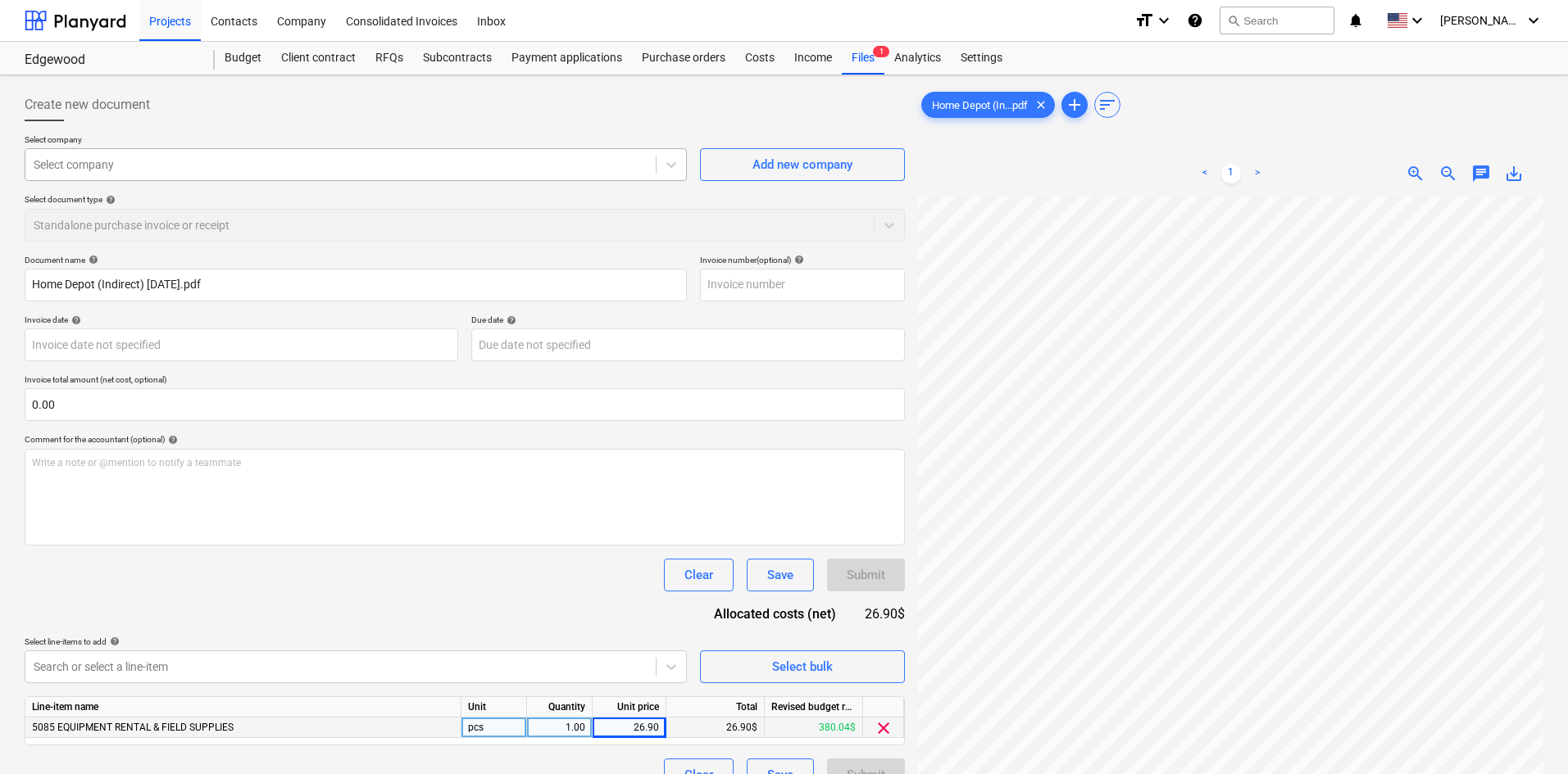
click at [442, 150] on div "Select company" at bounding box center [355, 164] width 662 height 33
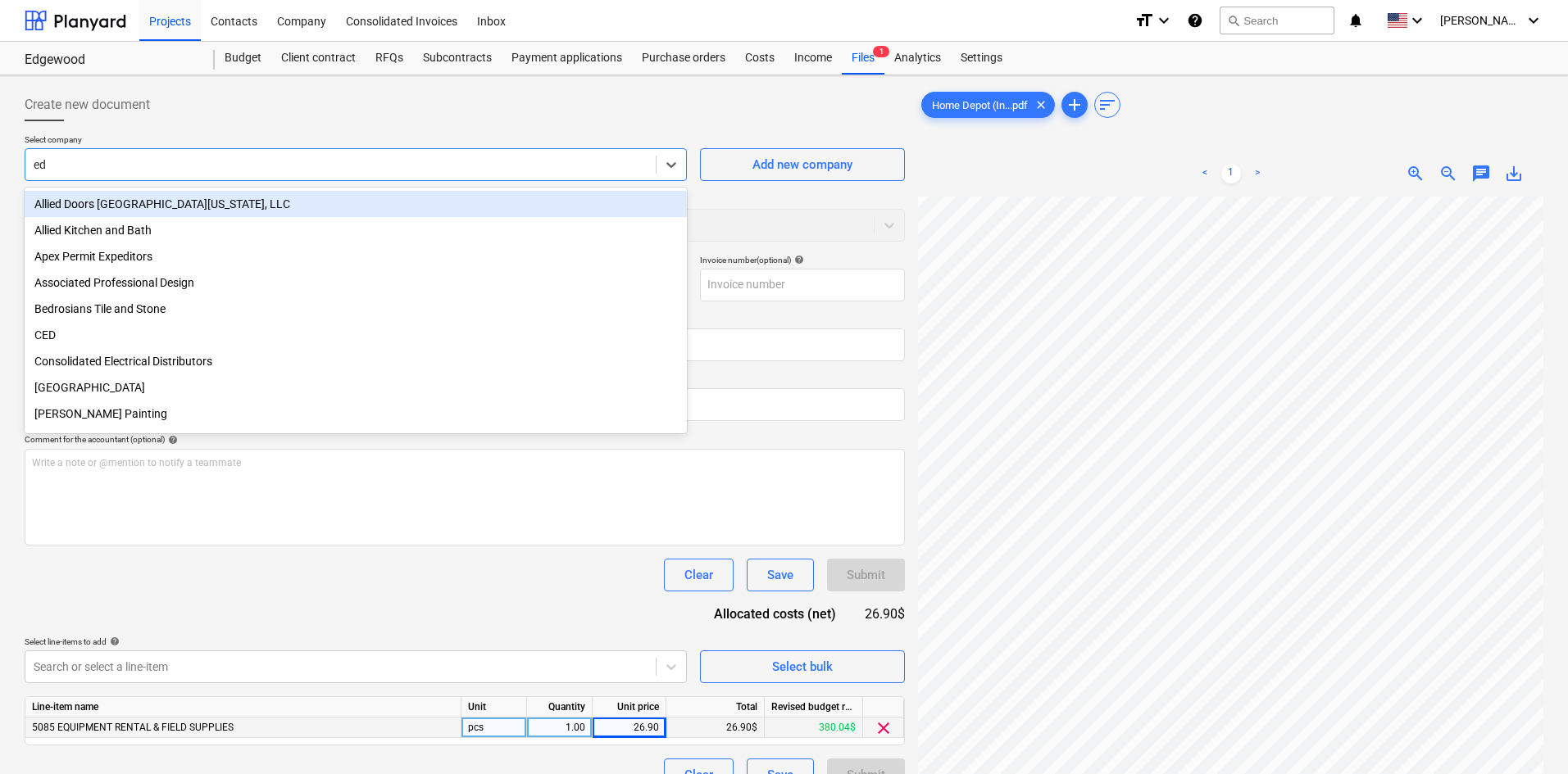
type input "e"
type input "home"
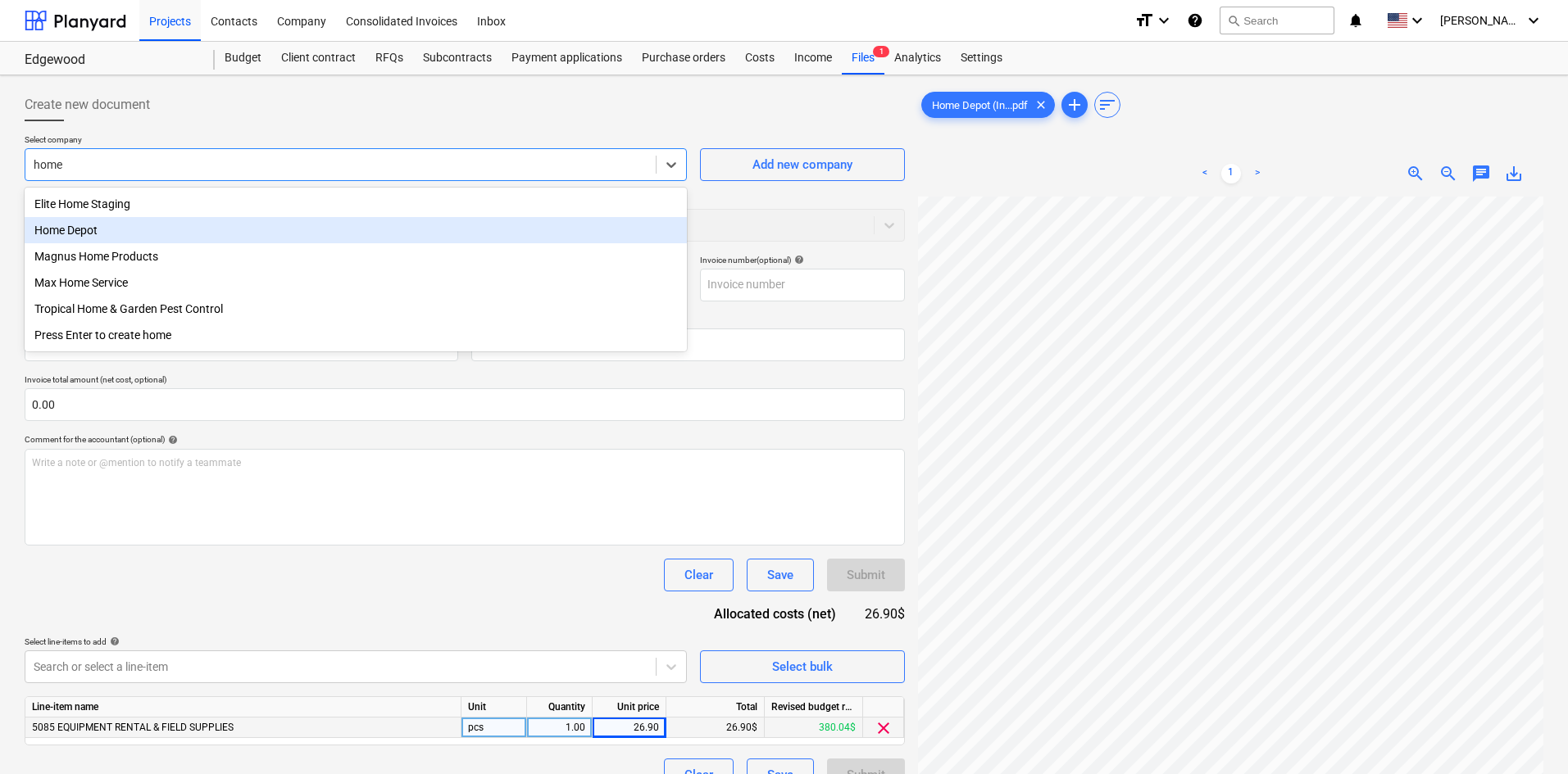
click at [125, 227] on div "Home Depot" at bounding box center [355, 230] width 662 height 26
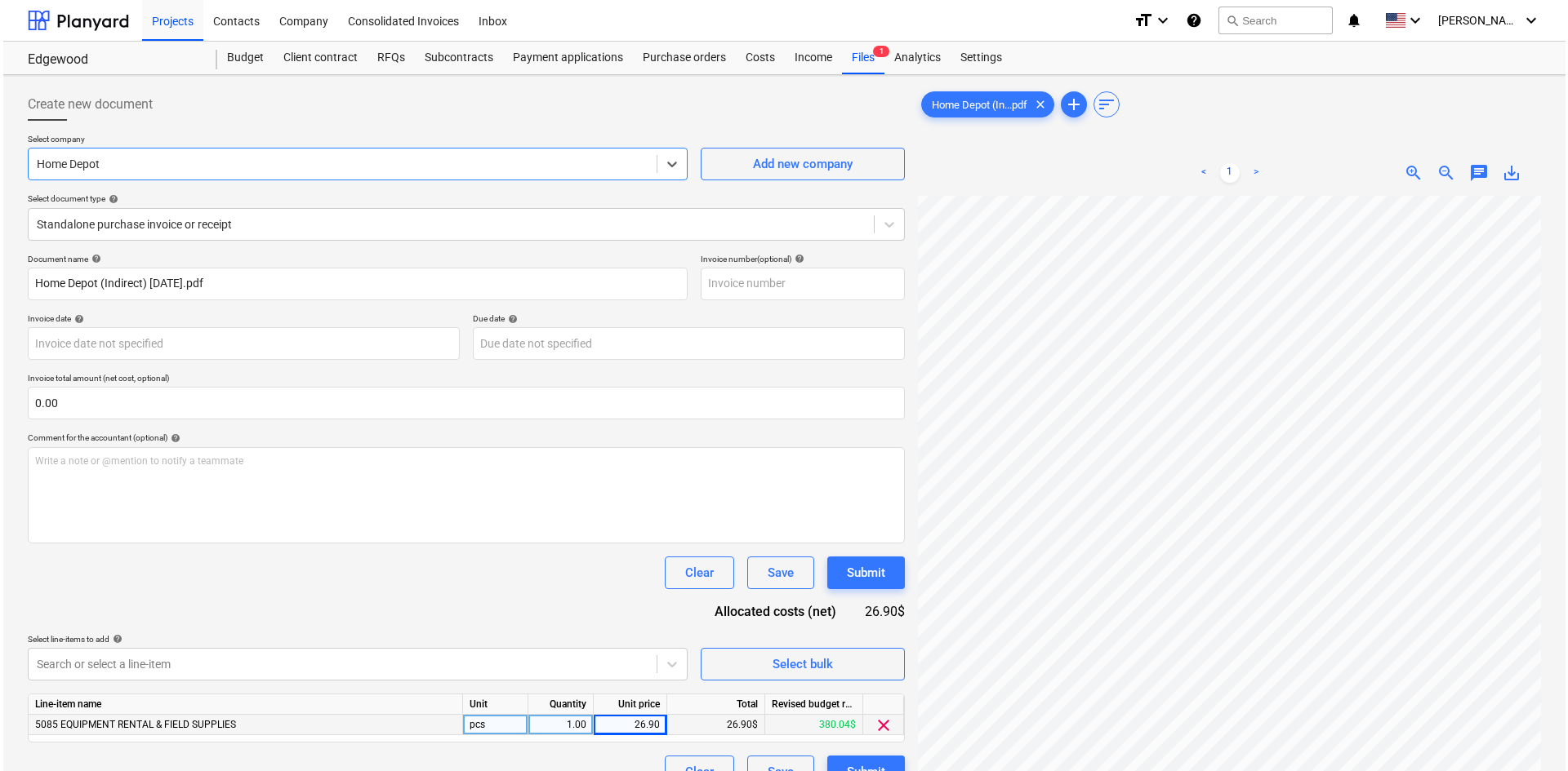
scroll to position [163, 0]
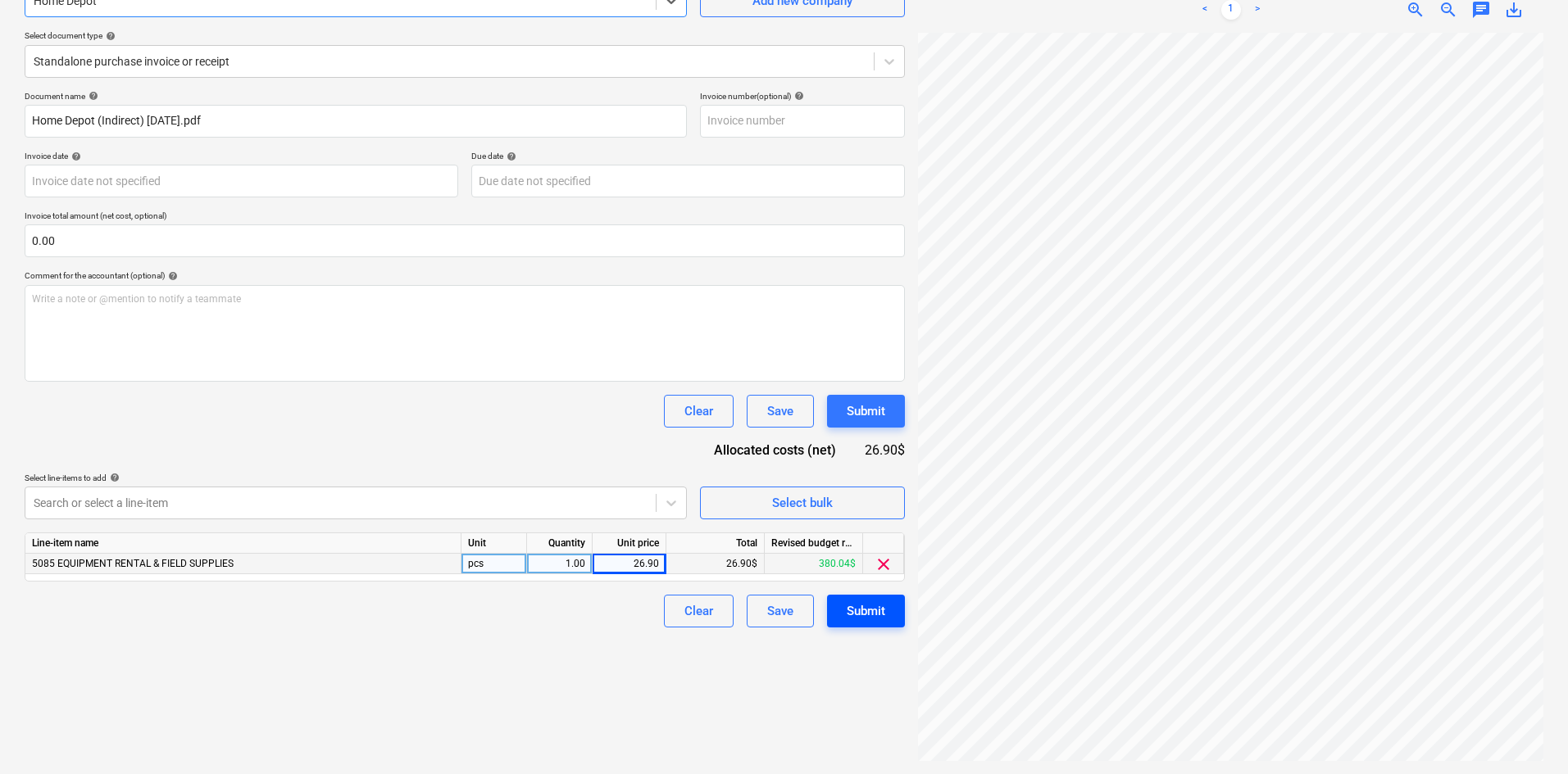
click at [853, 615] on div "Submit" at bounding box center [866, 611] width 38 height 21
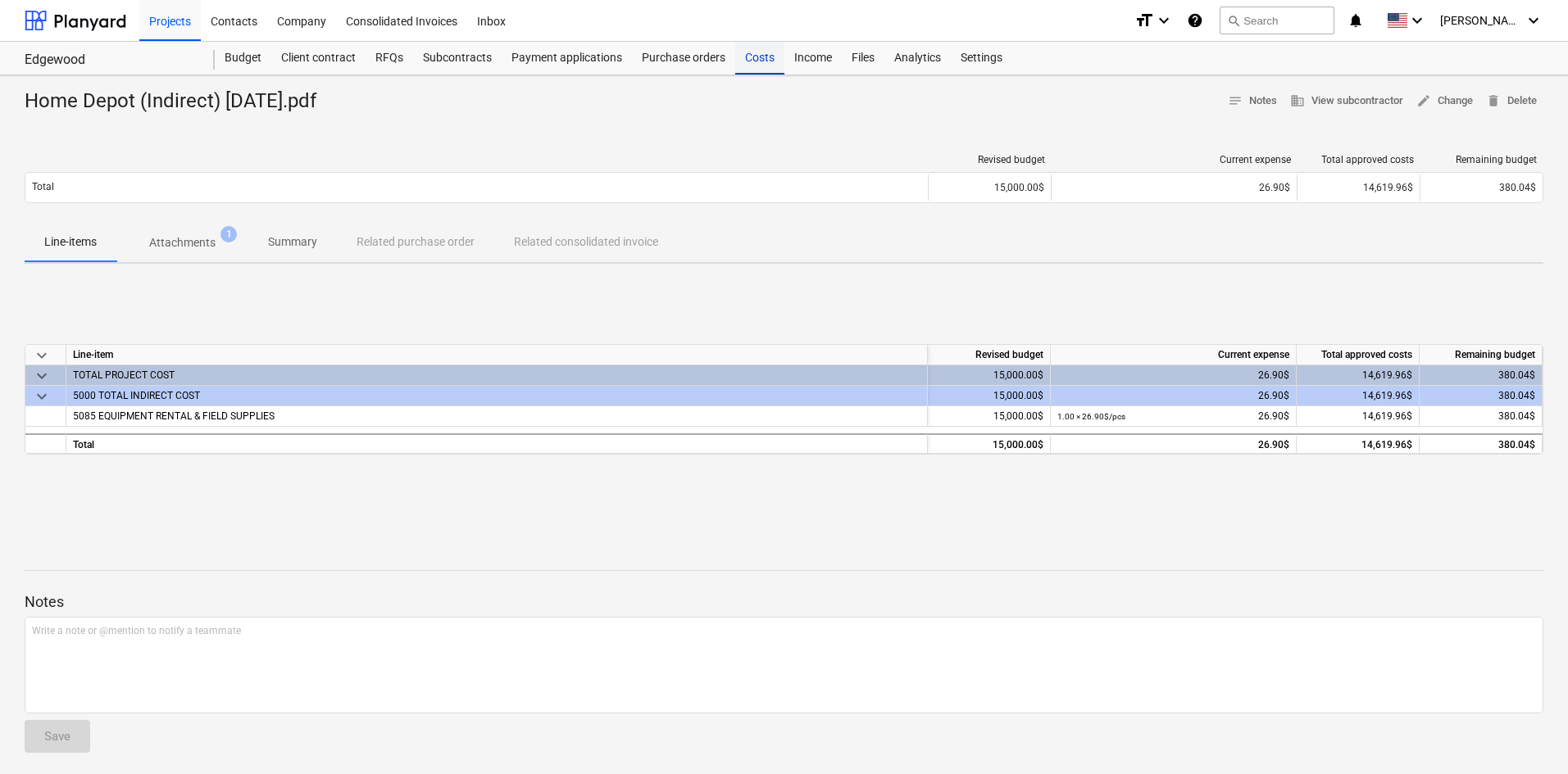
click at [751, 64] on div "Costs" at bounding box center [759, 58] width 49 height 33
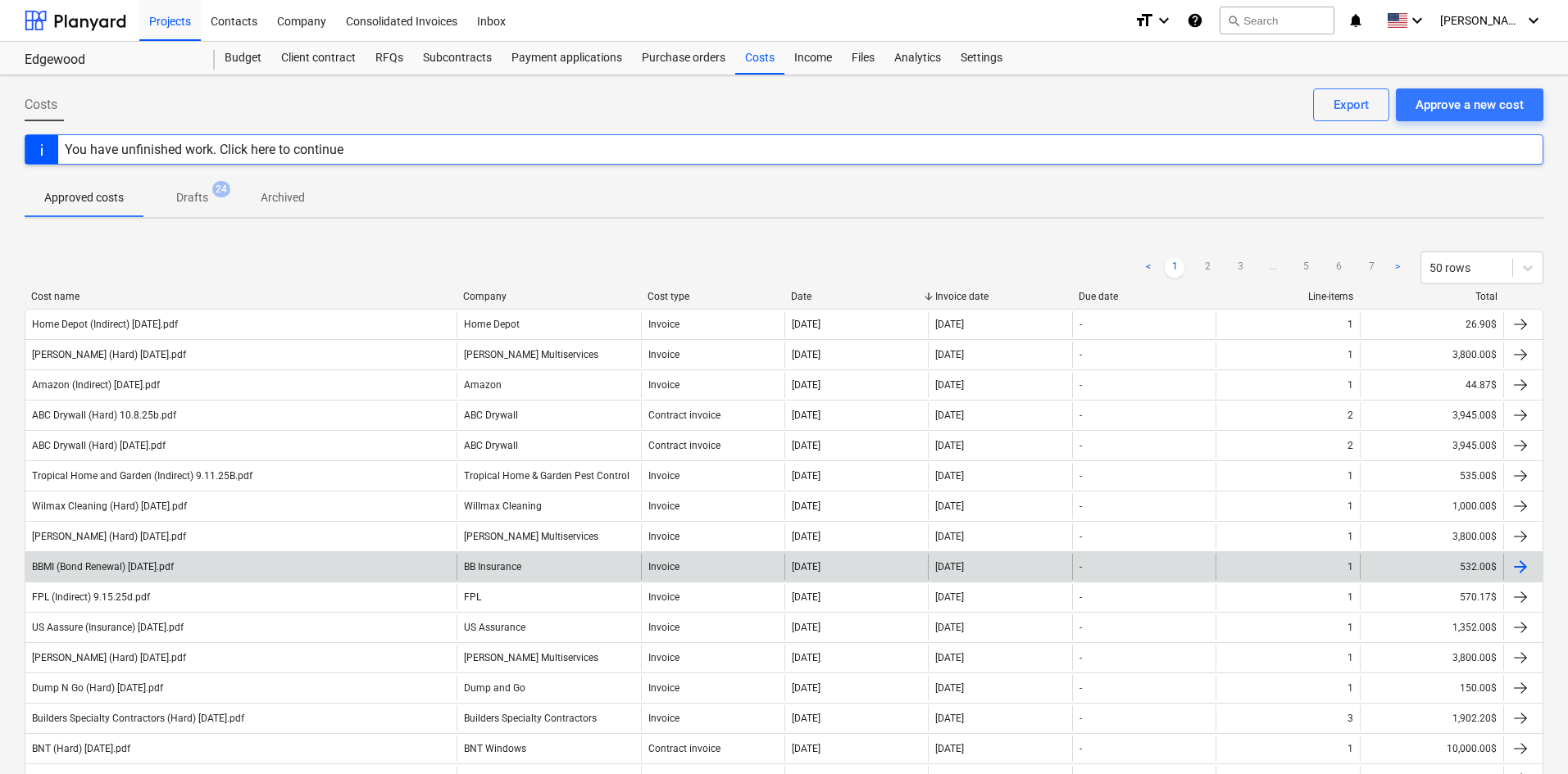
click at [313, 570] on div "BBMI (Bond Renewal) [DATE].pdf" at bounding box center [241, 567] width 431 height 26
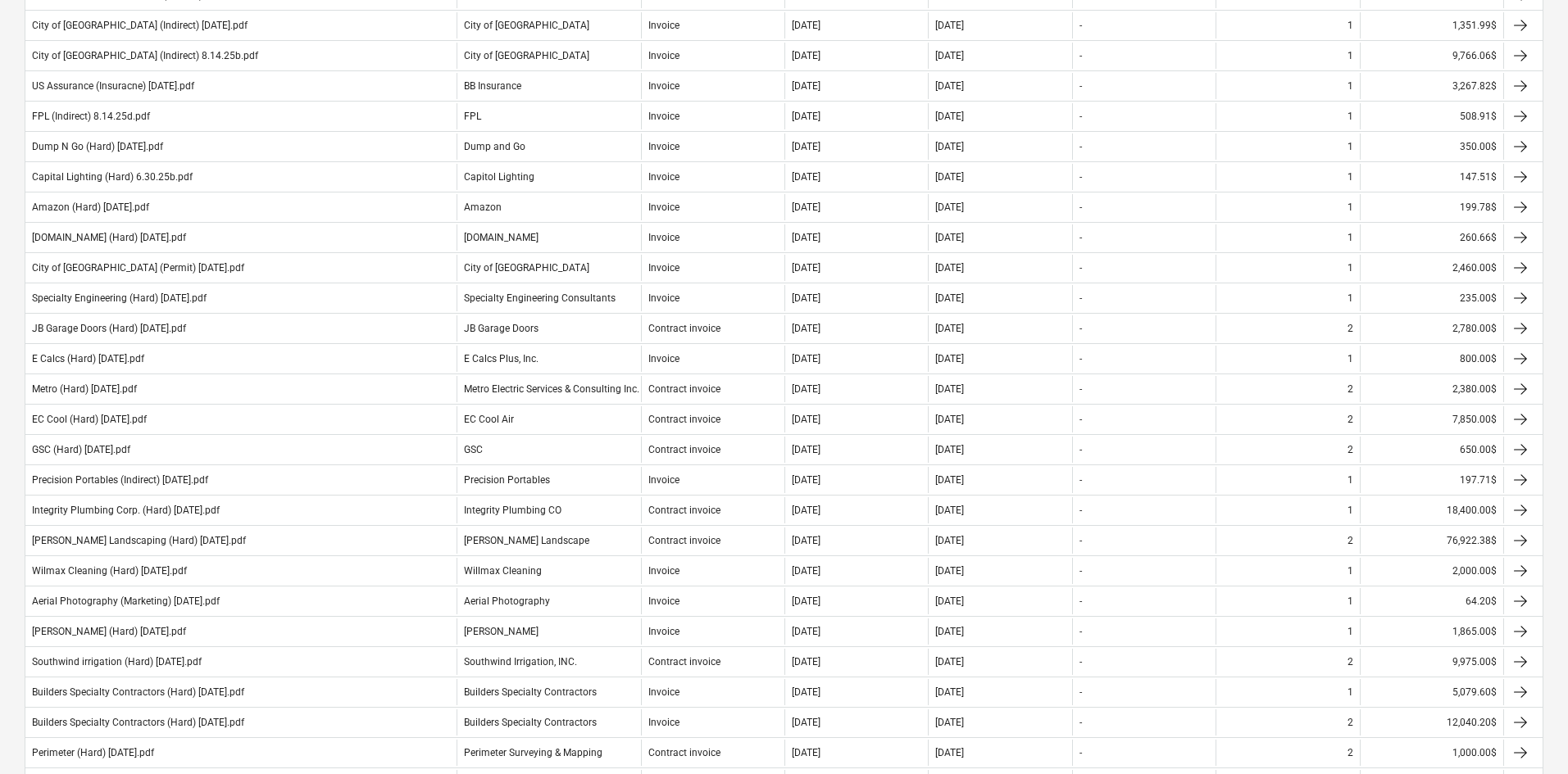
scroll to position [1143, 0]
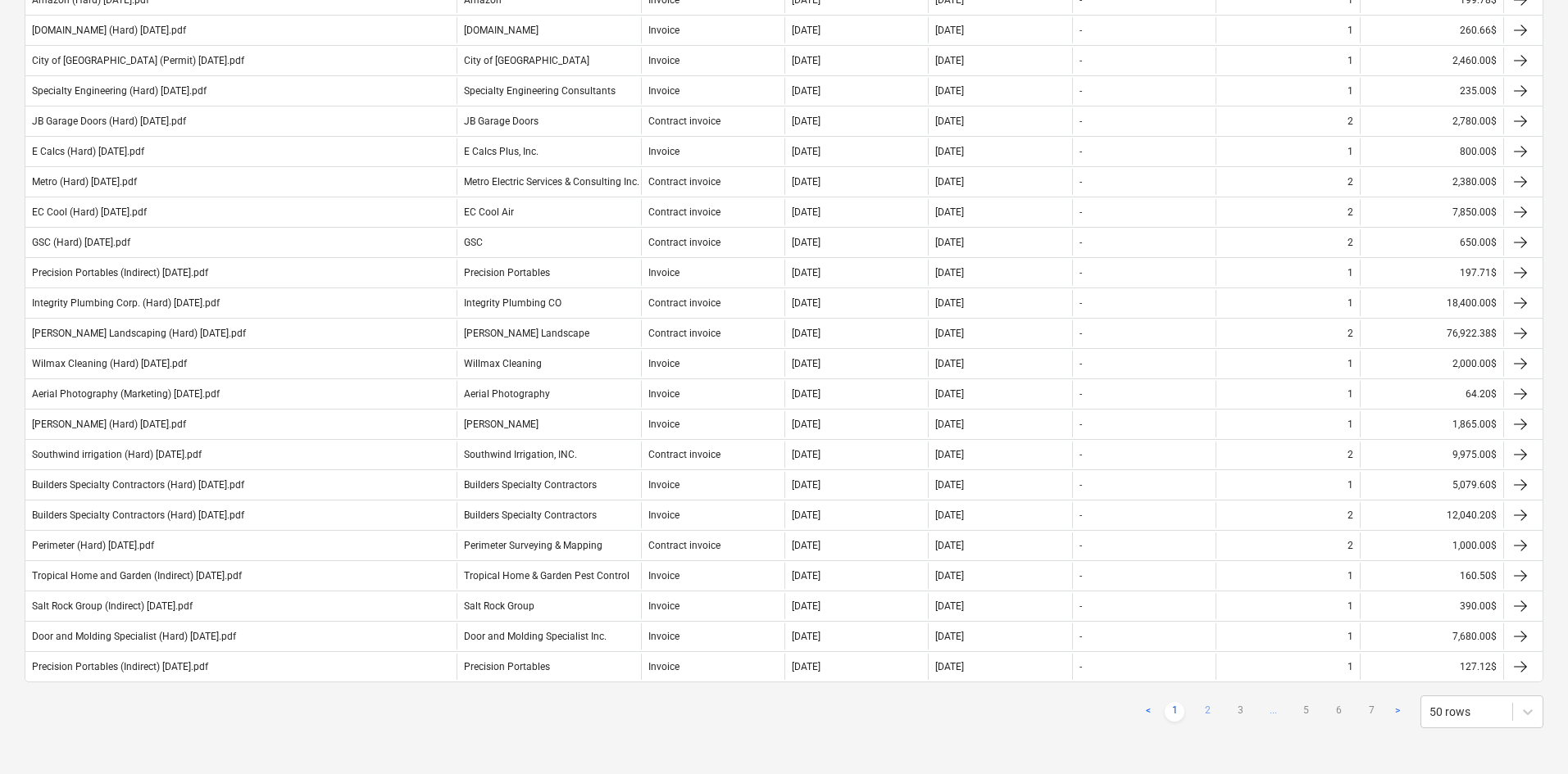
click at [1214, 712] on link "2" at bounding box center [1207, 712] width 20 height 20
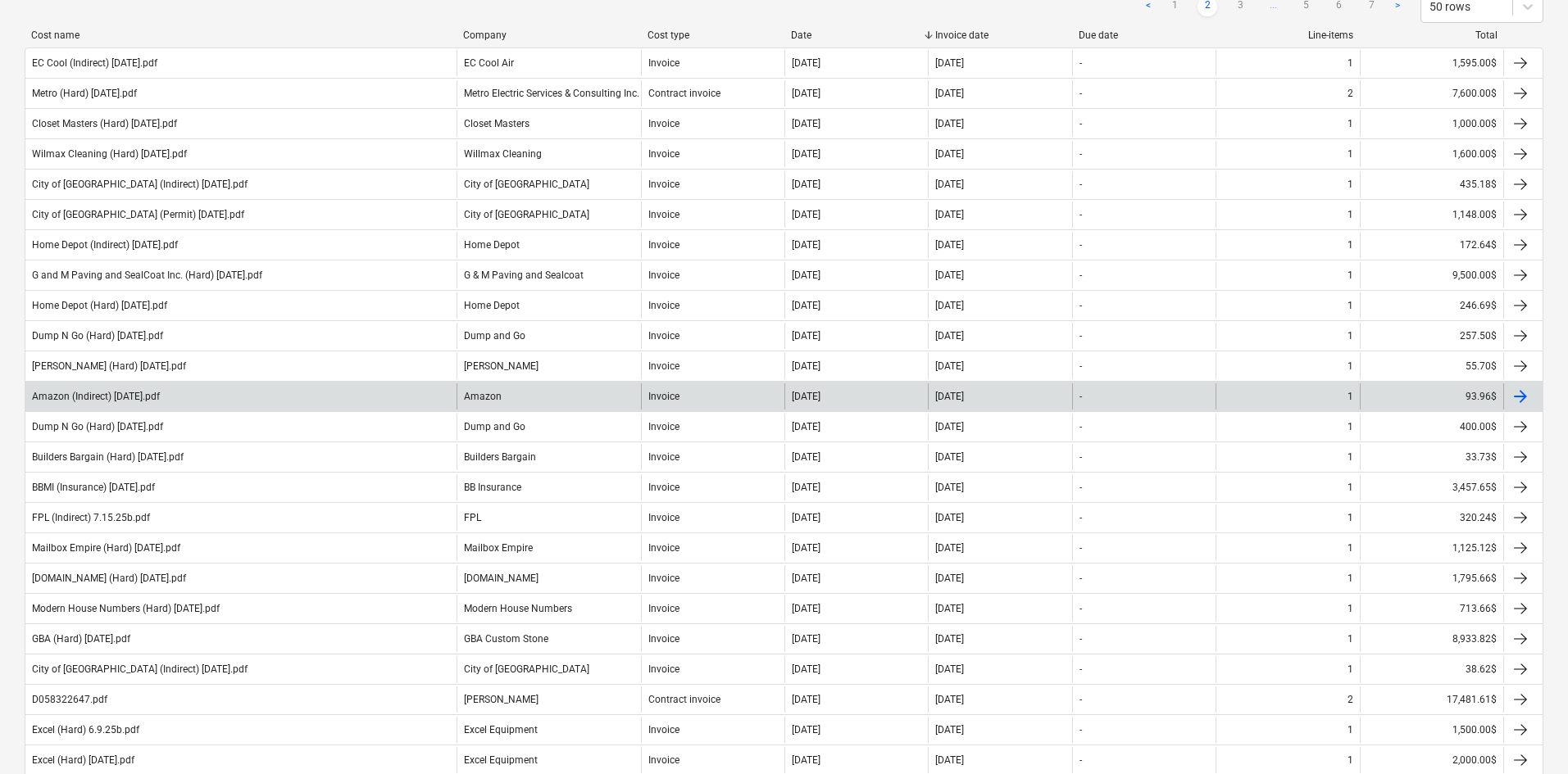
scroll to position [328, 0]
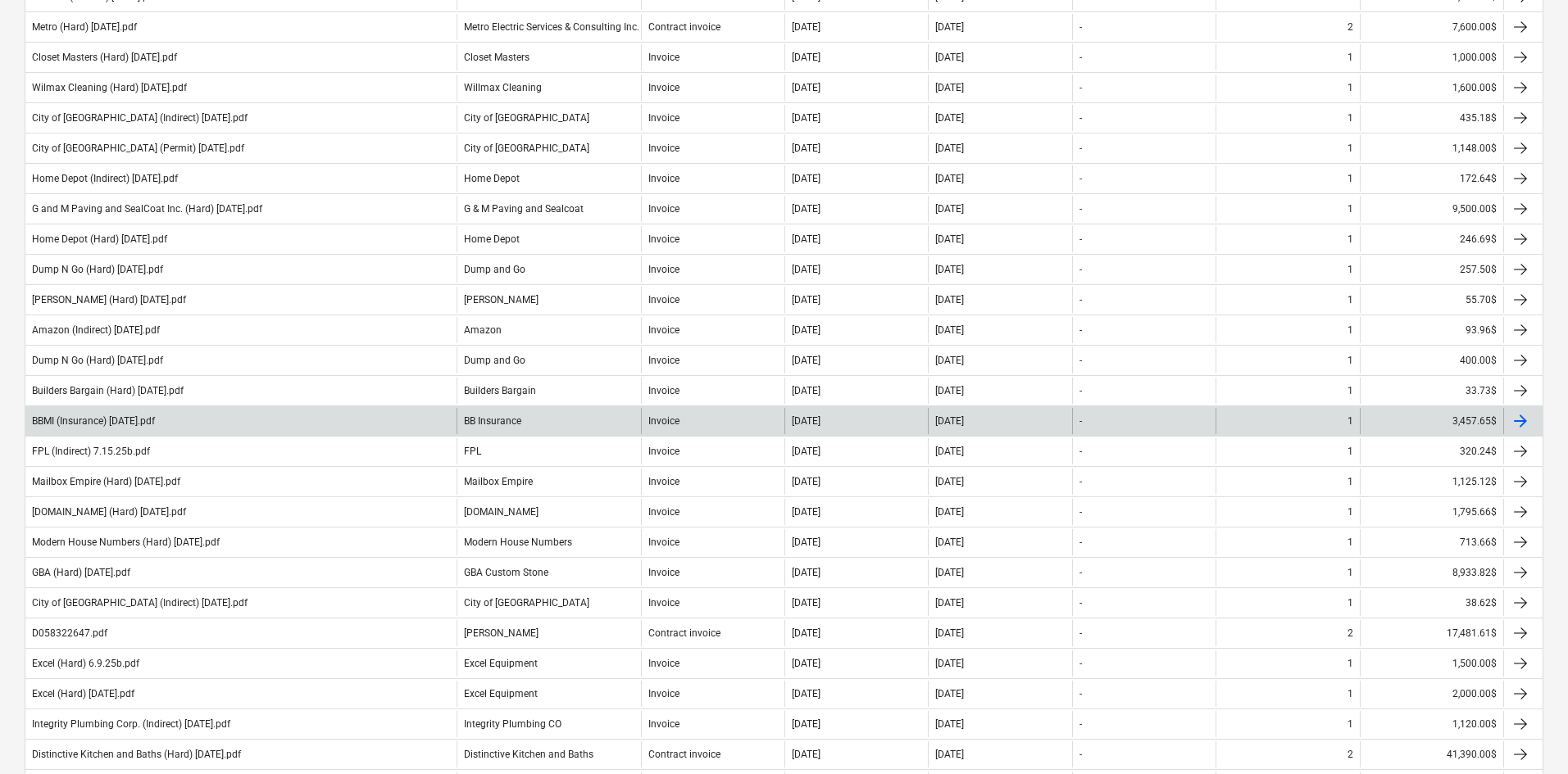
click at [280, 422] on div "BBMI (Insurance) [DATE].pdf" at bounding box center [241, 422] width 431 height 26
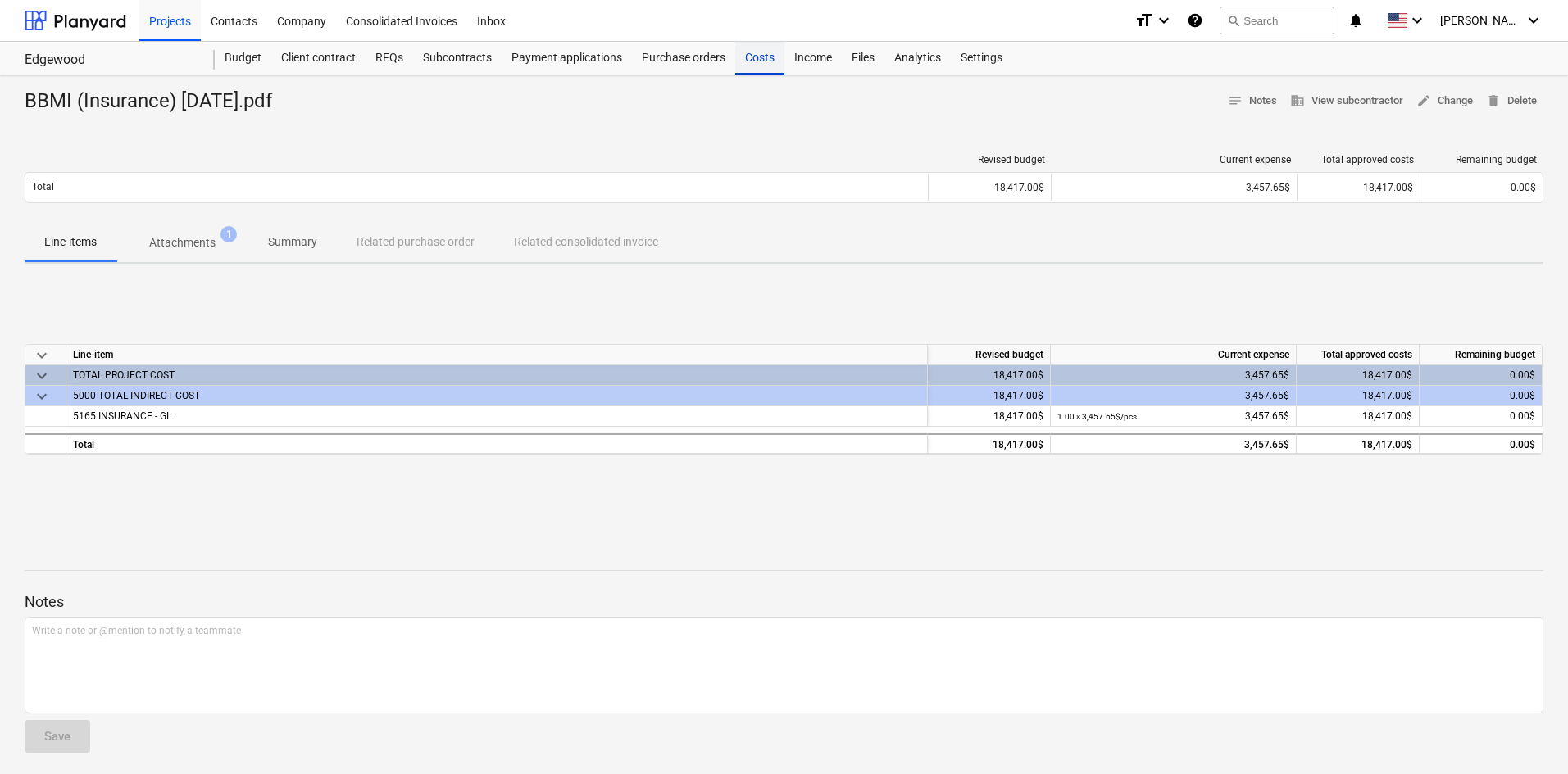
click at [745, 71] on div "Costs" at bounding box center [759, 58] width 49 height 33
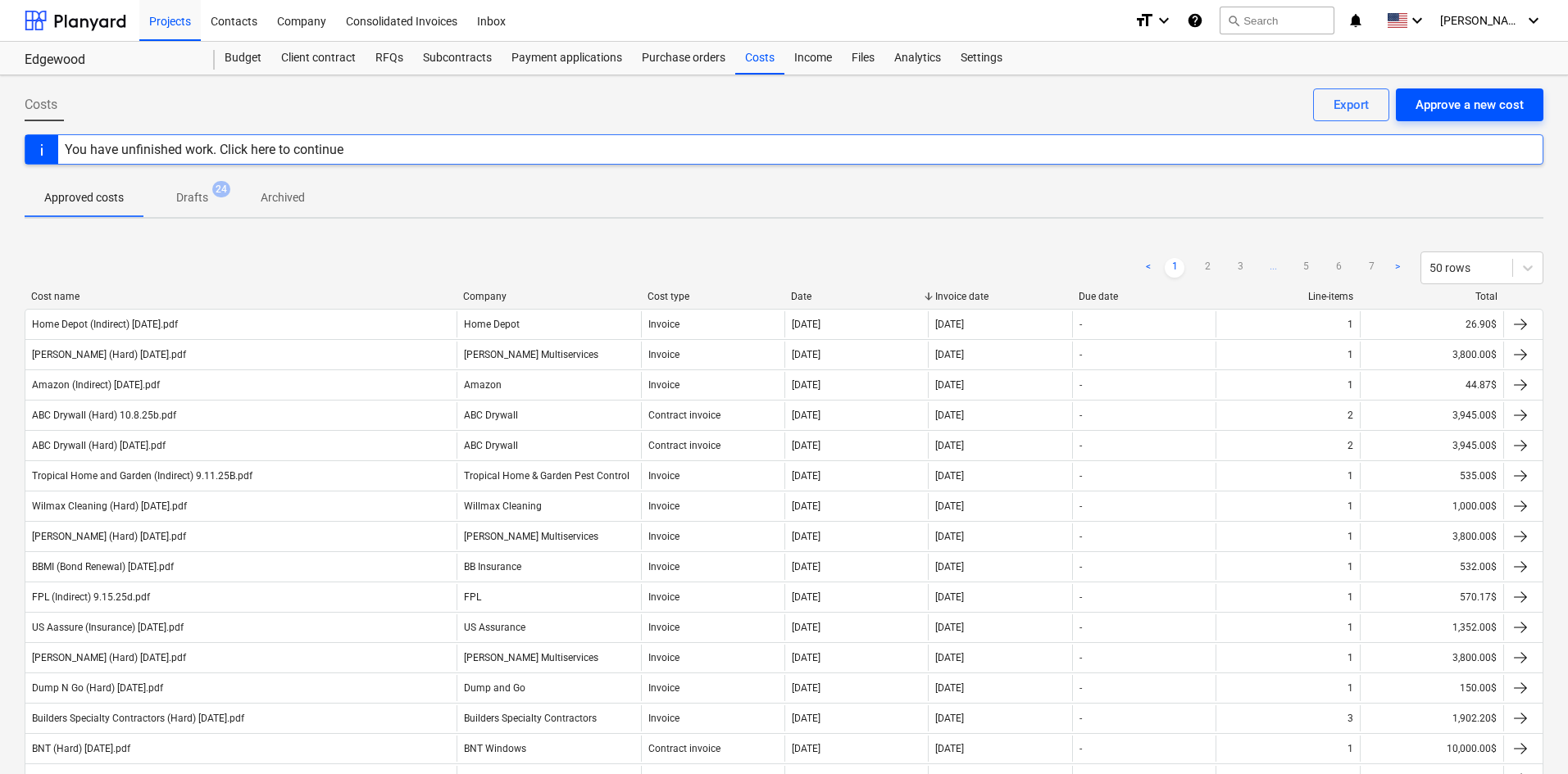
click at [1440, 109] on div "Approve a new cost" at bounding box center [1470, 104] width 108 height 21
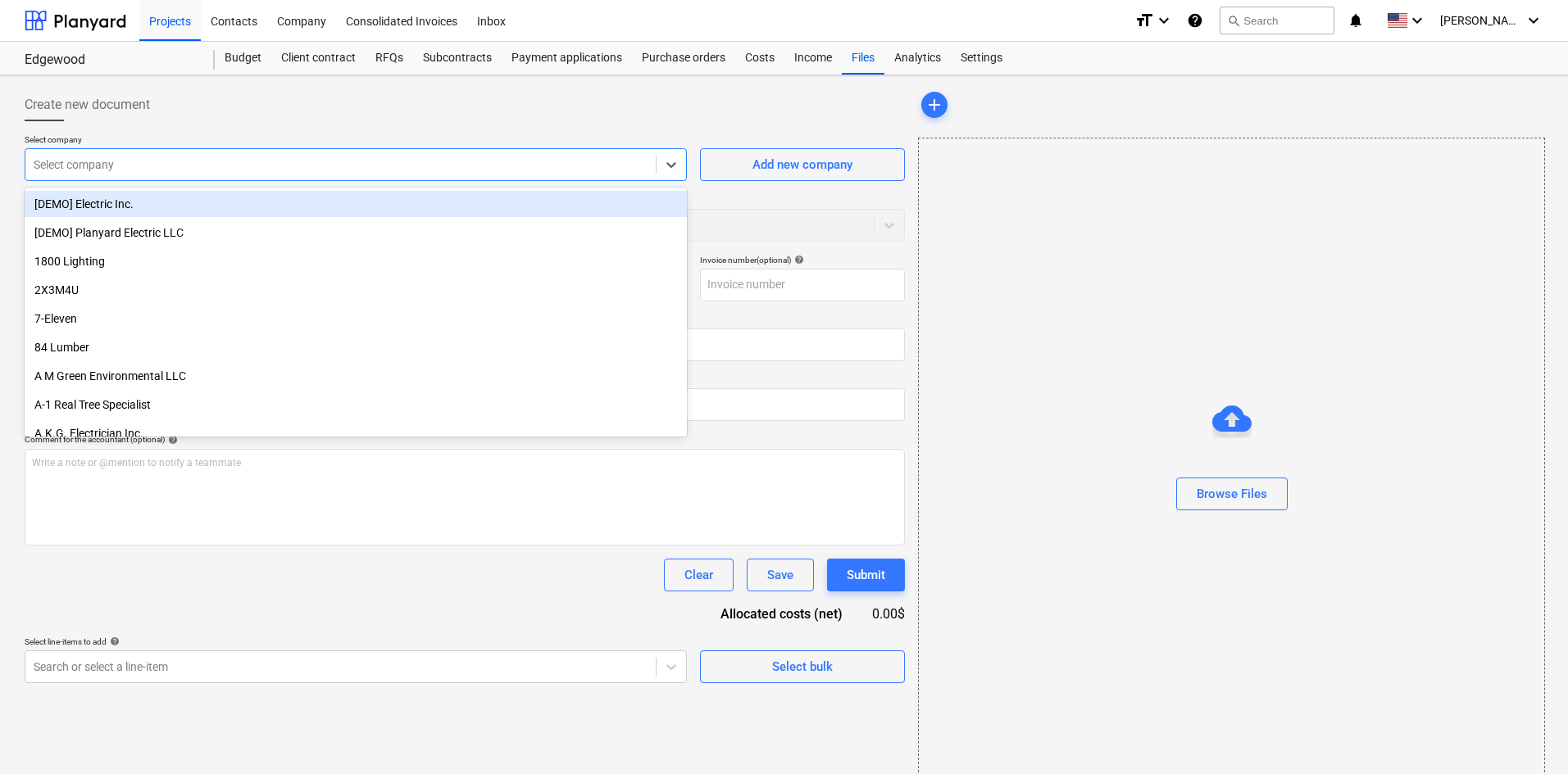
click at [185, 159] on div at bounding box center [340, 165] width 614 height 17
type input "bb"
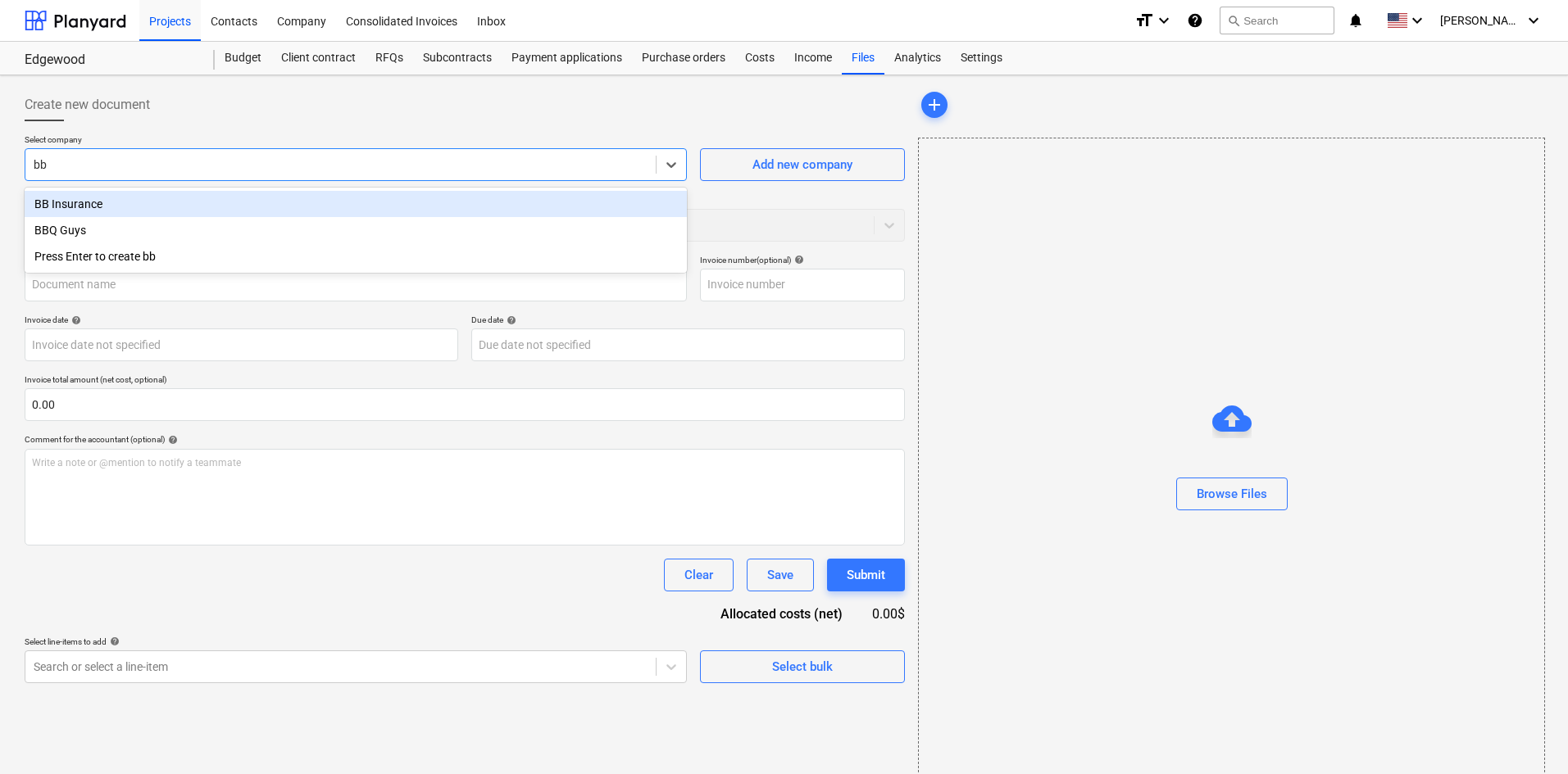
click at [196, 198] on div "BB Insurance" at bounding box center [355, 204] width 662 height 26
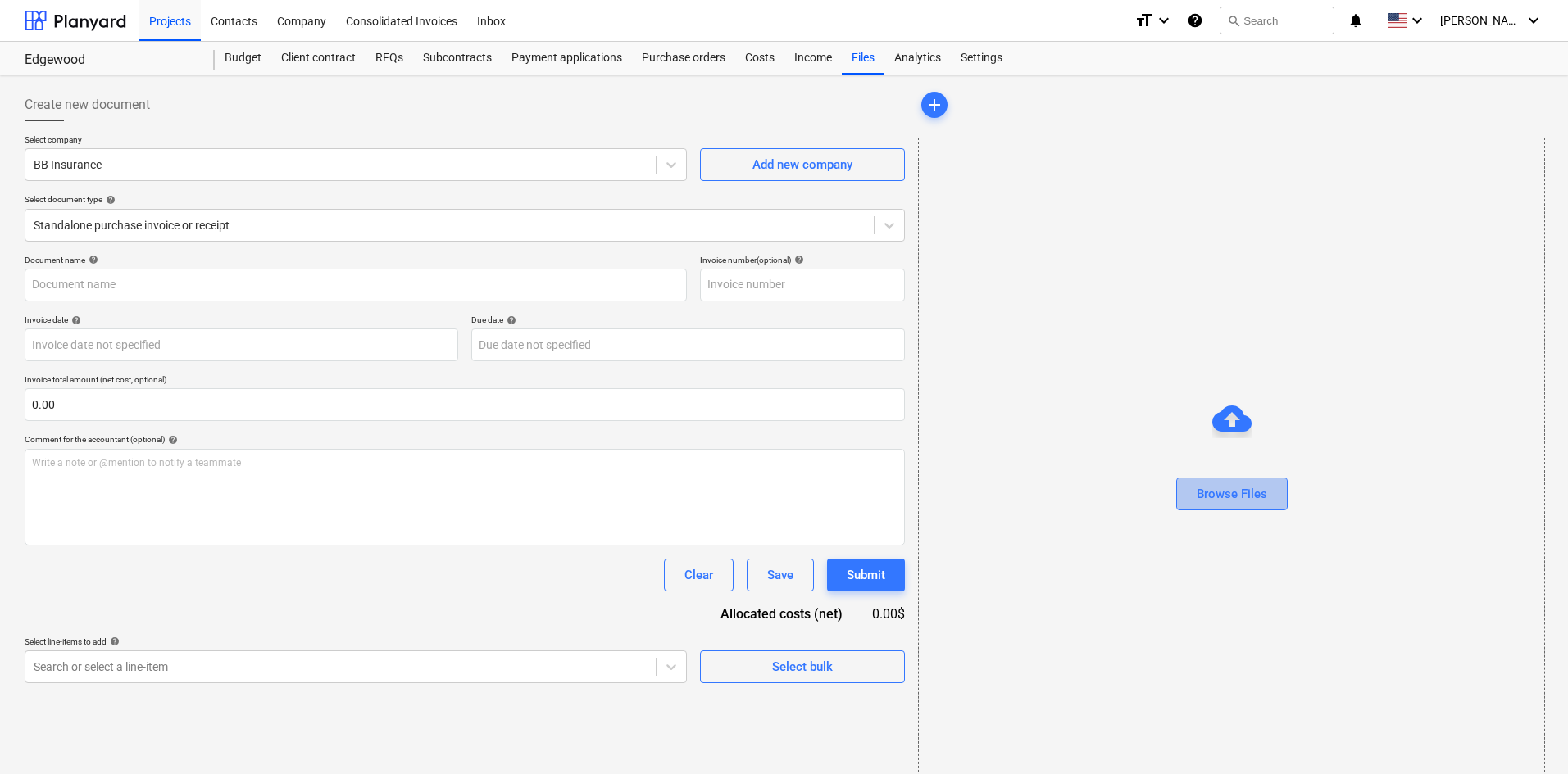
click at [1192, 498] on button "Browse Files" at bounding box center [1232, 493] width 112 height 33
click at [1259, 489] on div "Browse Files" at bounding box center [1232, 494] width 71 height 21
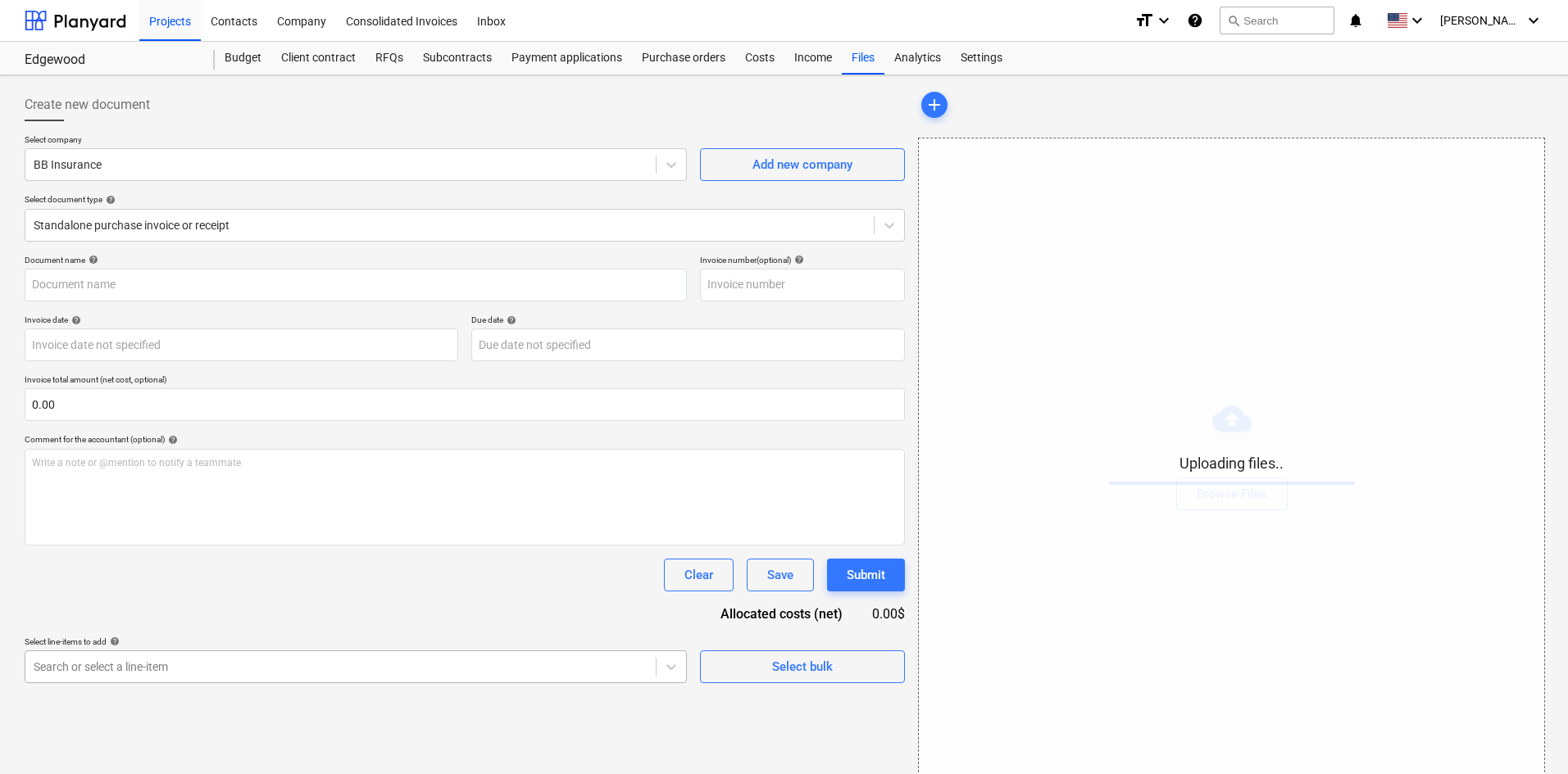
scroll to position [165, 0]
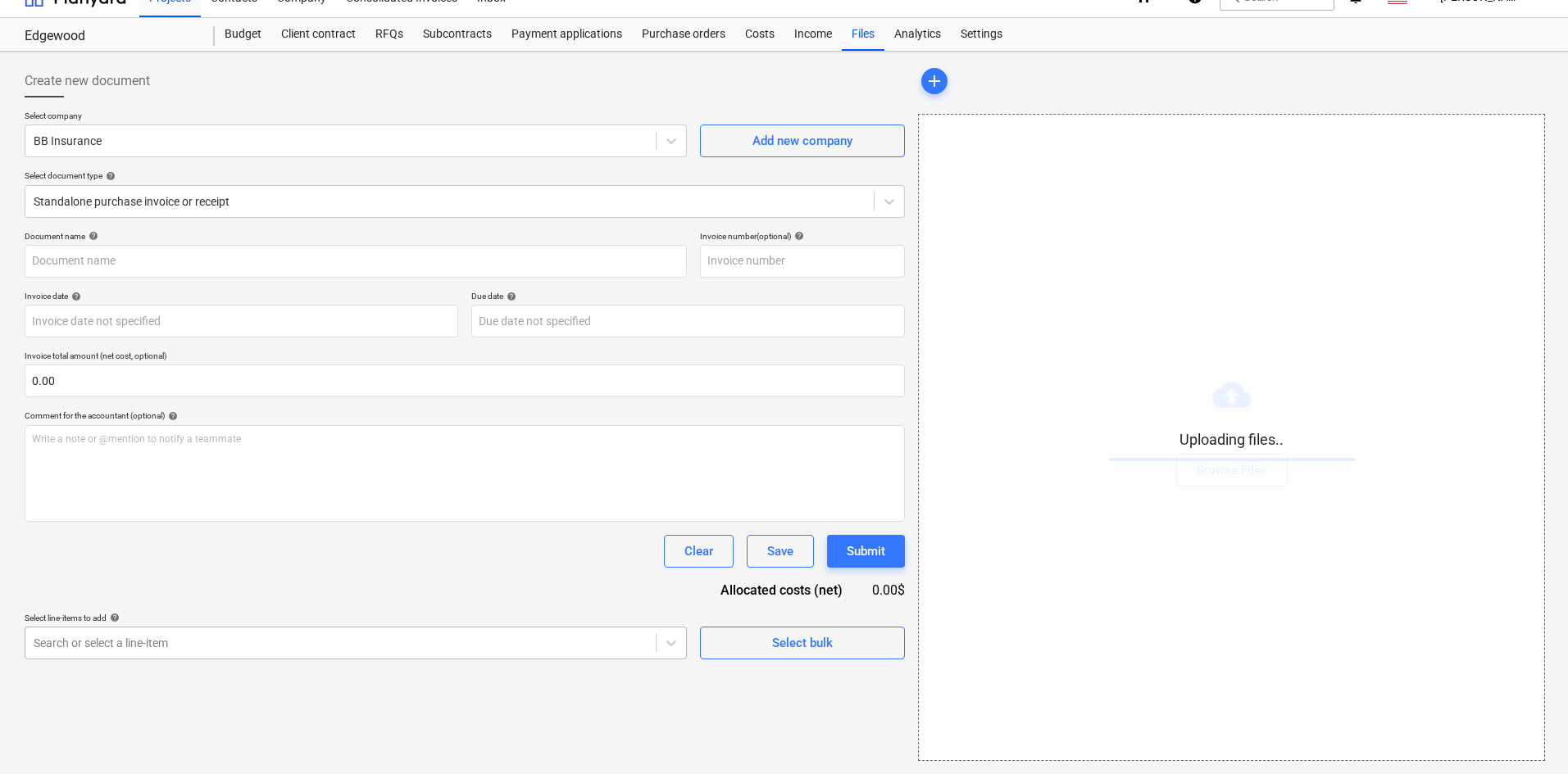
click at [241, 666] on body "Projects Contacts Company Consolidated Invoices Inbox format_size keyboard_arro…" at bounding box center [784, 364] width 1568 height 774
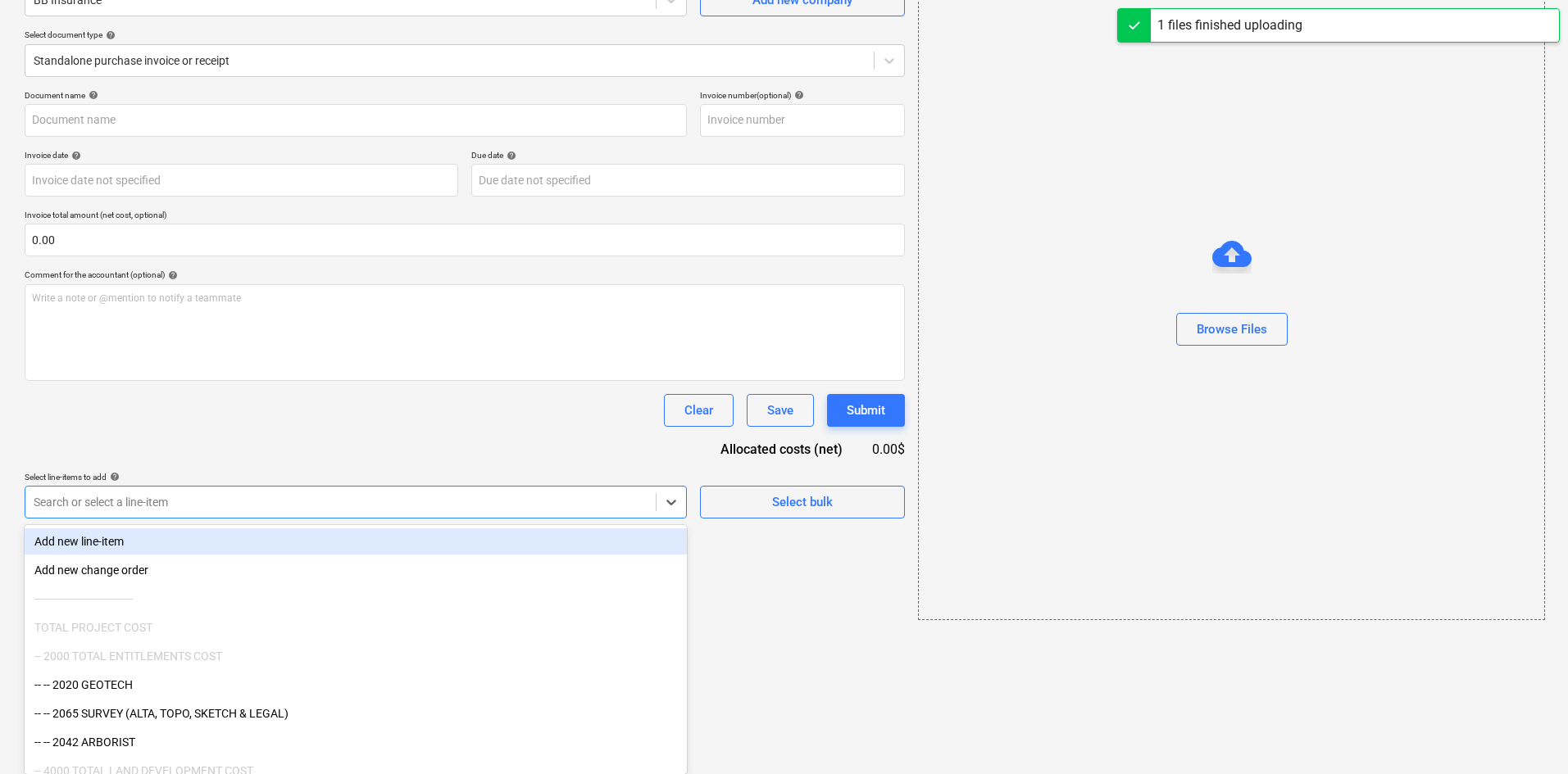
type input "i"
type input "US Assure (Insurance) [DATE].pdf"
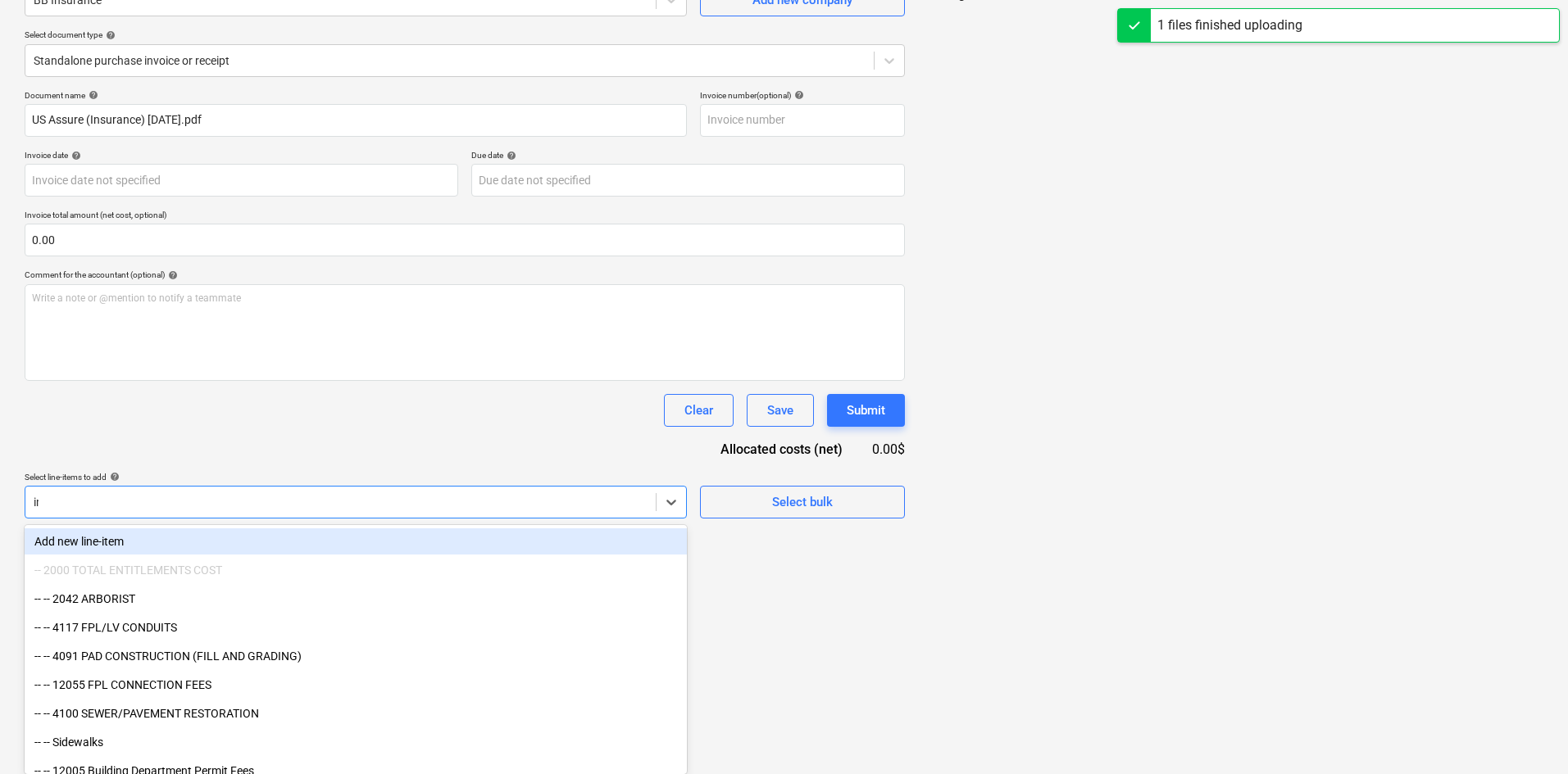
type input "insu"
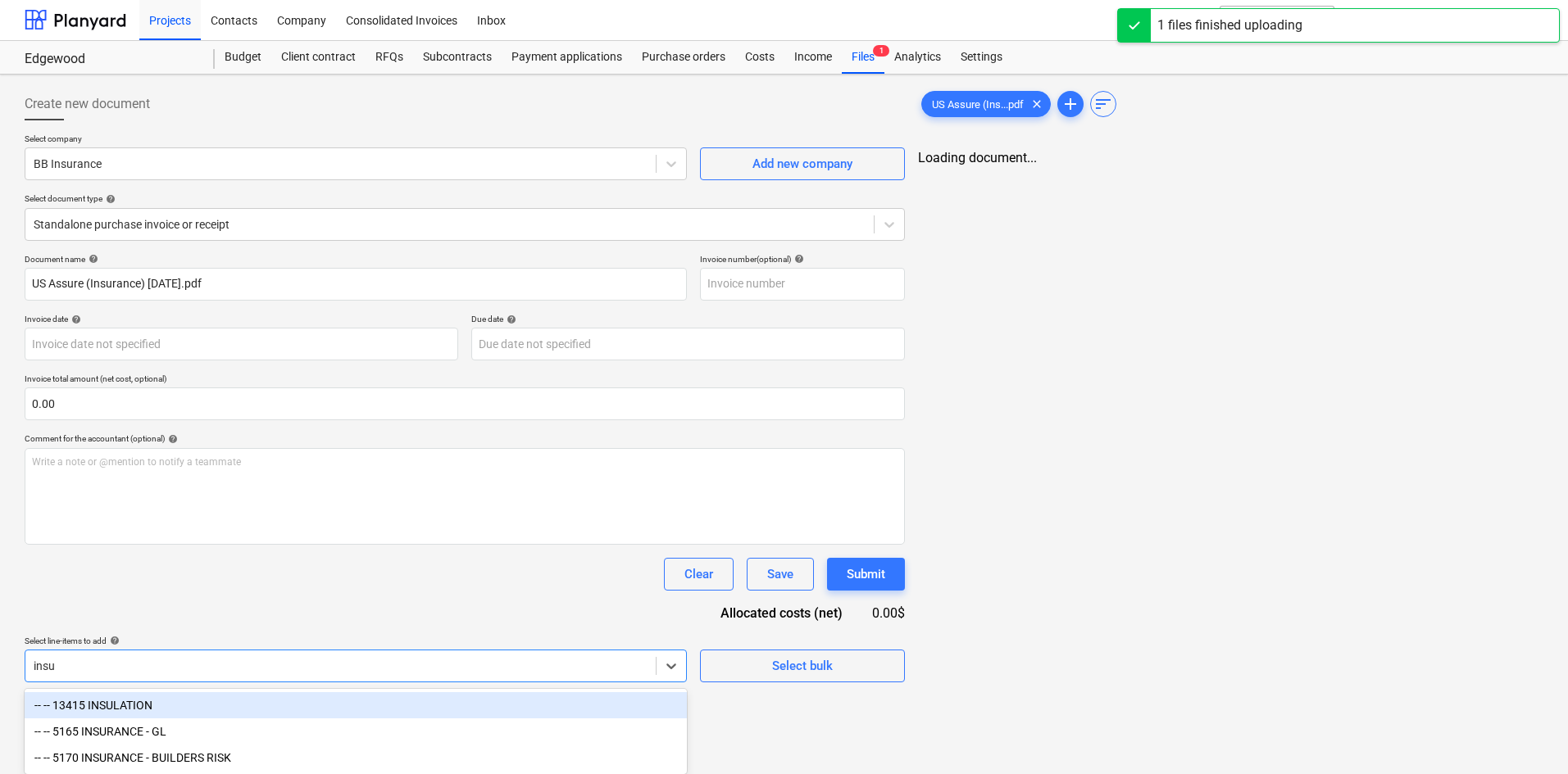
scroll to position [4, 0]
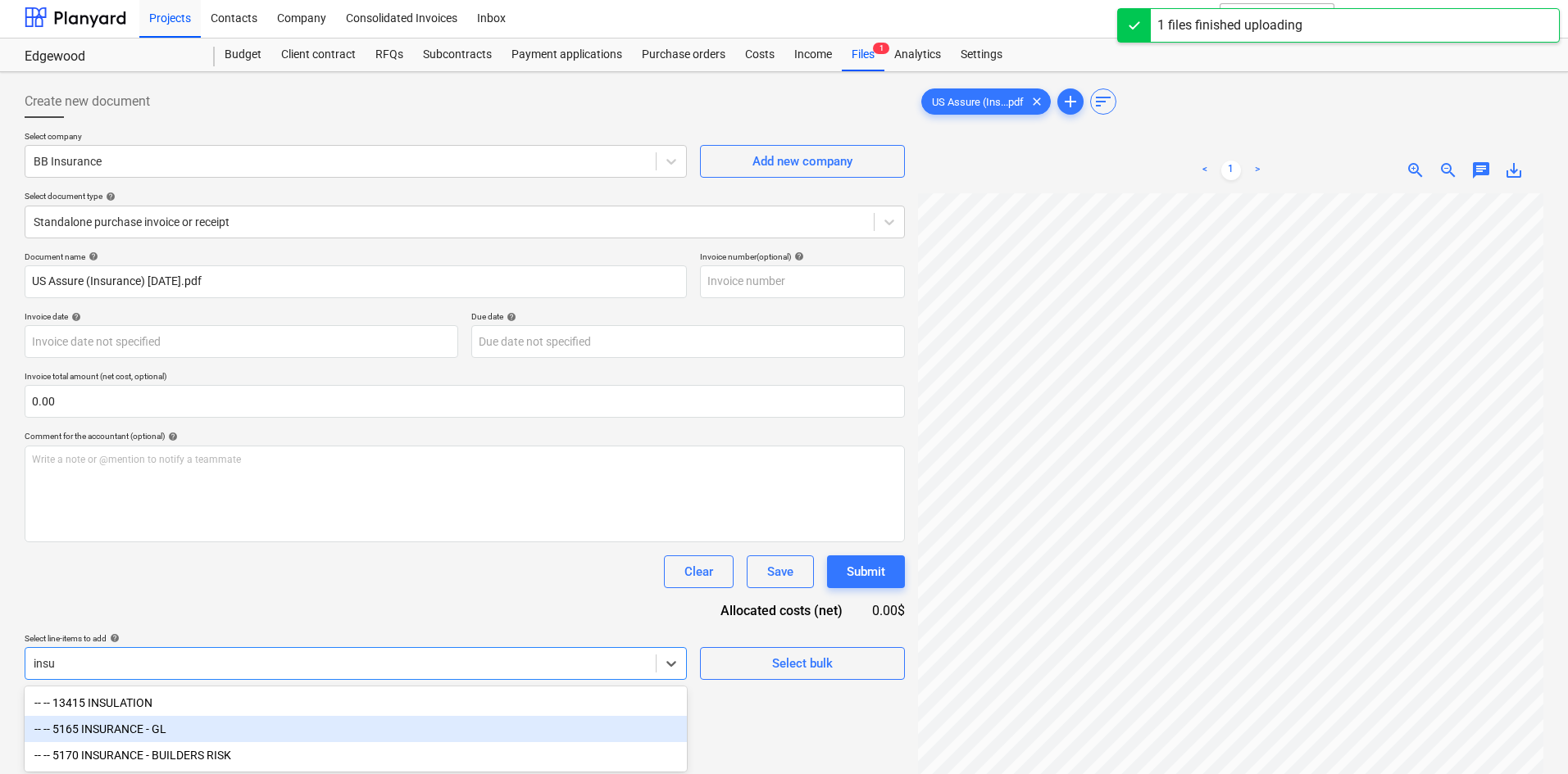
click at [243, 725] on div "-- -- 5165 INSURANCE - GL" at bounding box center [355, 729] width 662 height 26
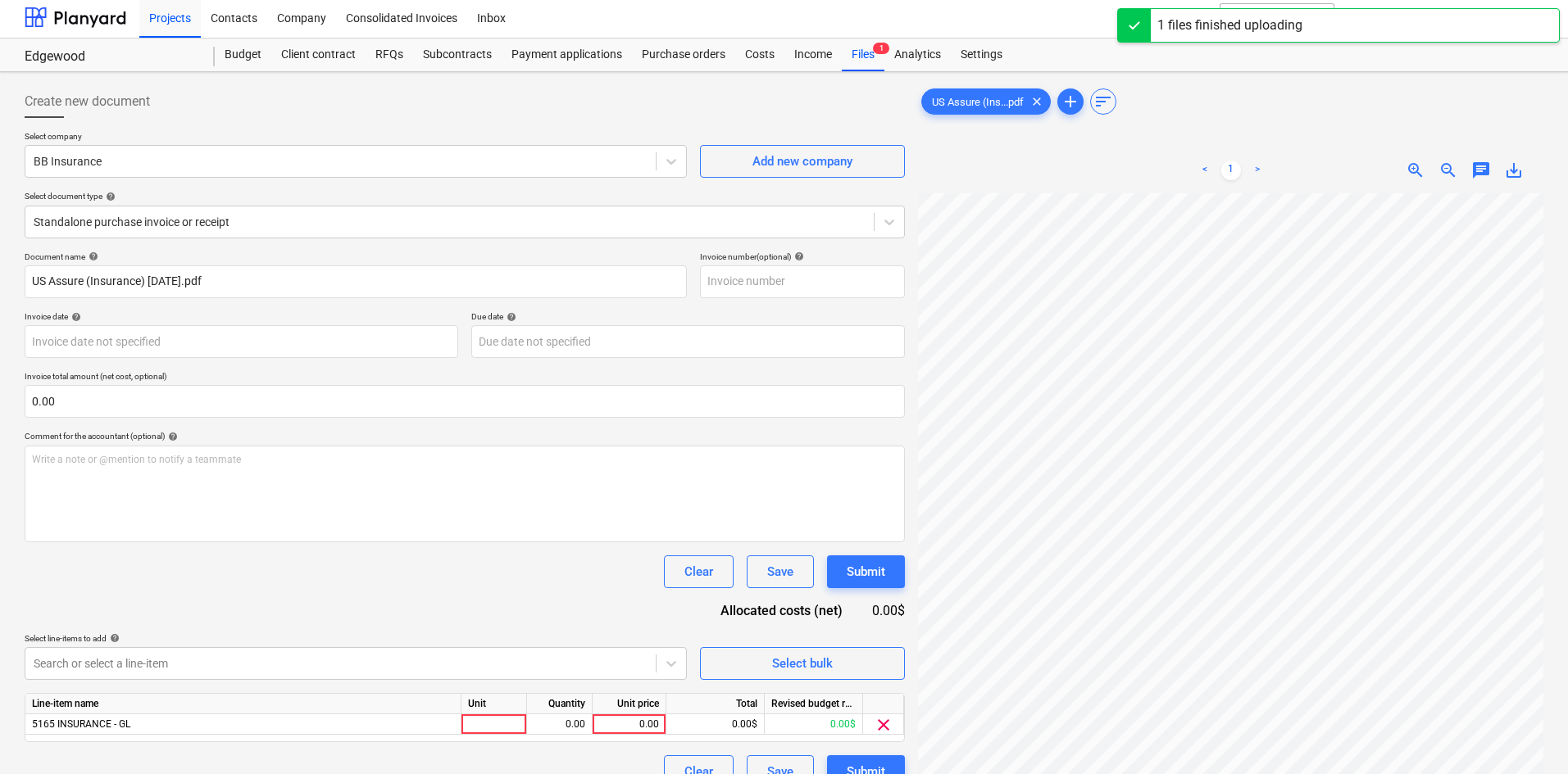
click at [293, 633] on div "Select line-items to add help" at bounding box center [355, 638] width 662 height 10
click at [616, 722] on div "0.00" at bounding box center [629, 725] width 60 height 21
type input "1352"
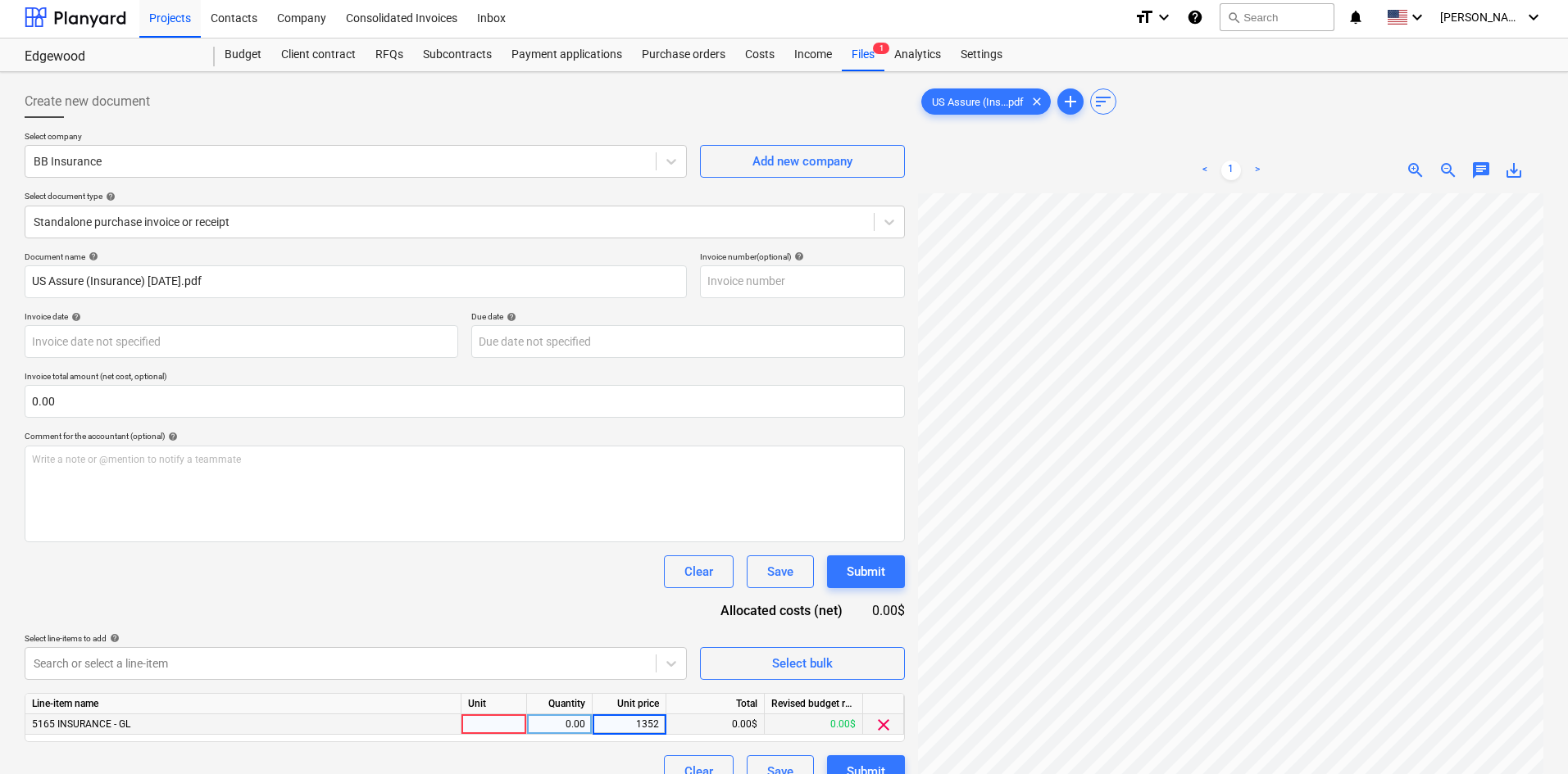
click at [475, 592] on div "Document name help US Assure (Insurance) [DATE].pdf Invoice number (optional) h…" at bounding box center [465, 520] width 881 height 537
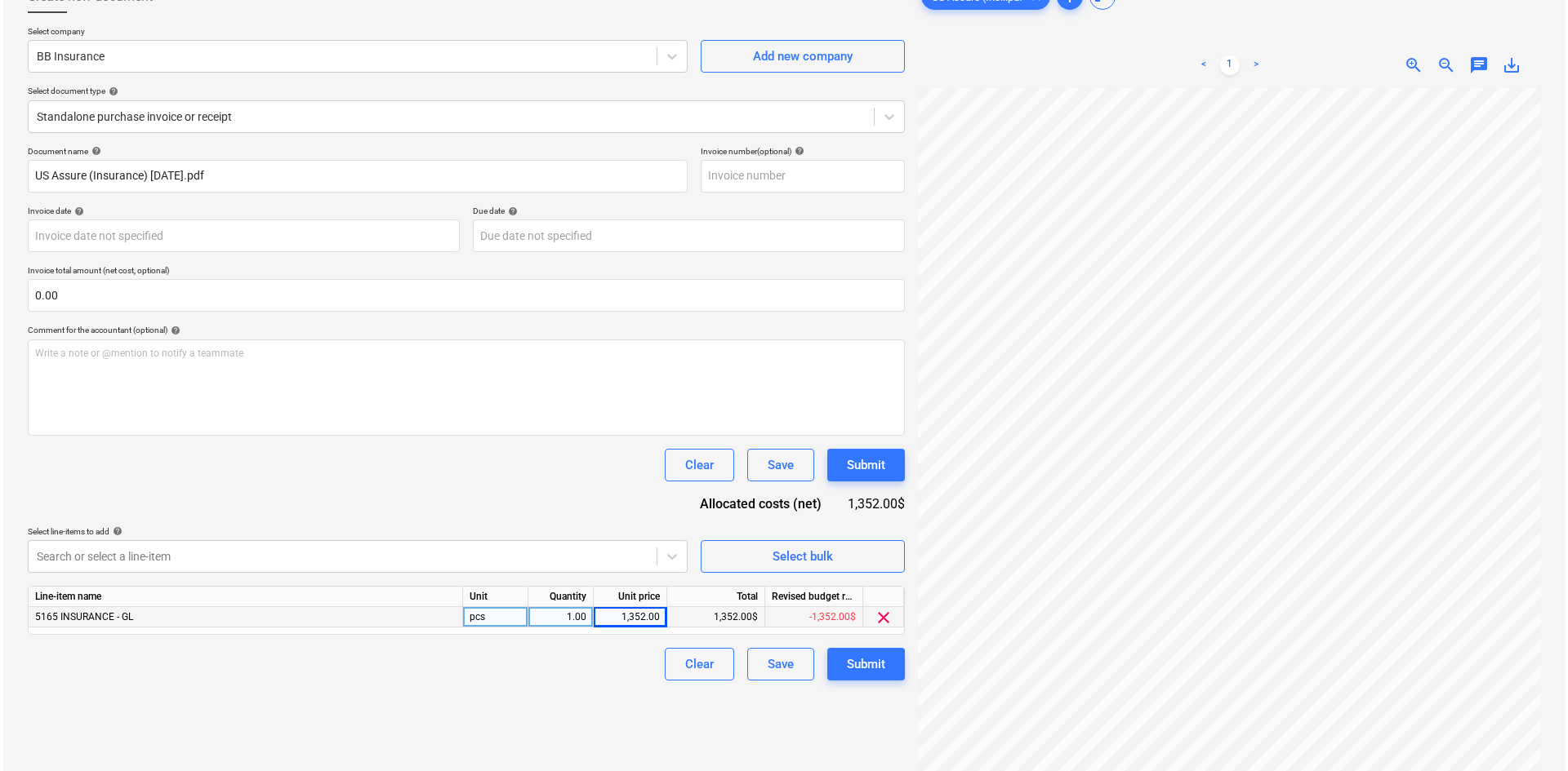
scroll to position [163, 0]
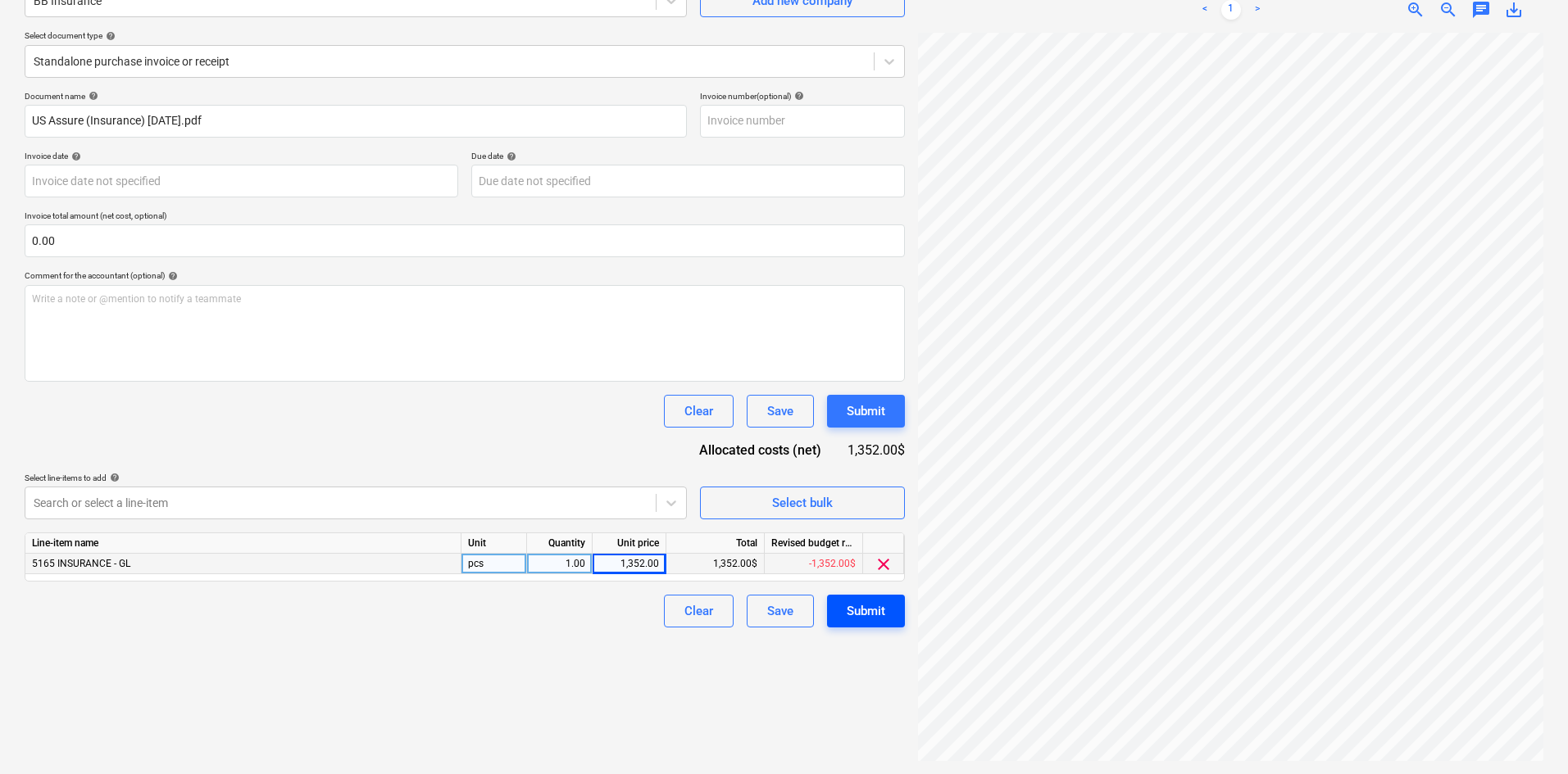
click at [855, 611] on div "Submit" at bounding box center [866, 611] width 38 height 21
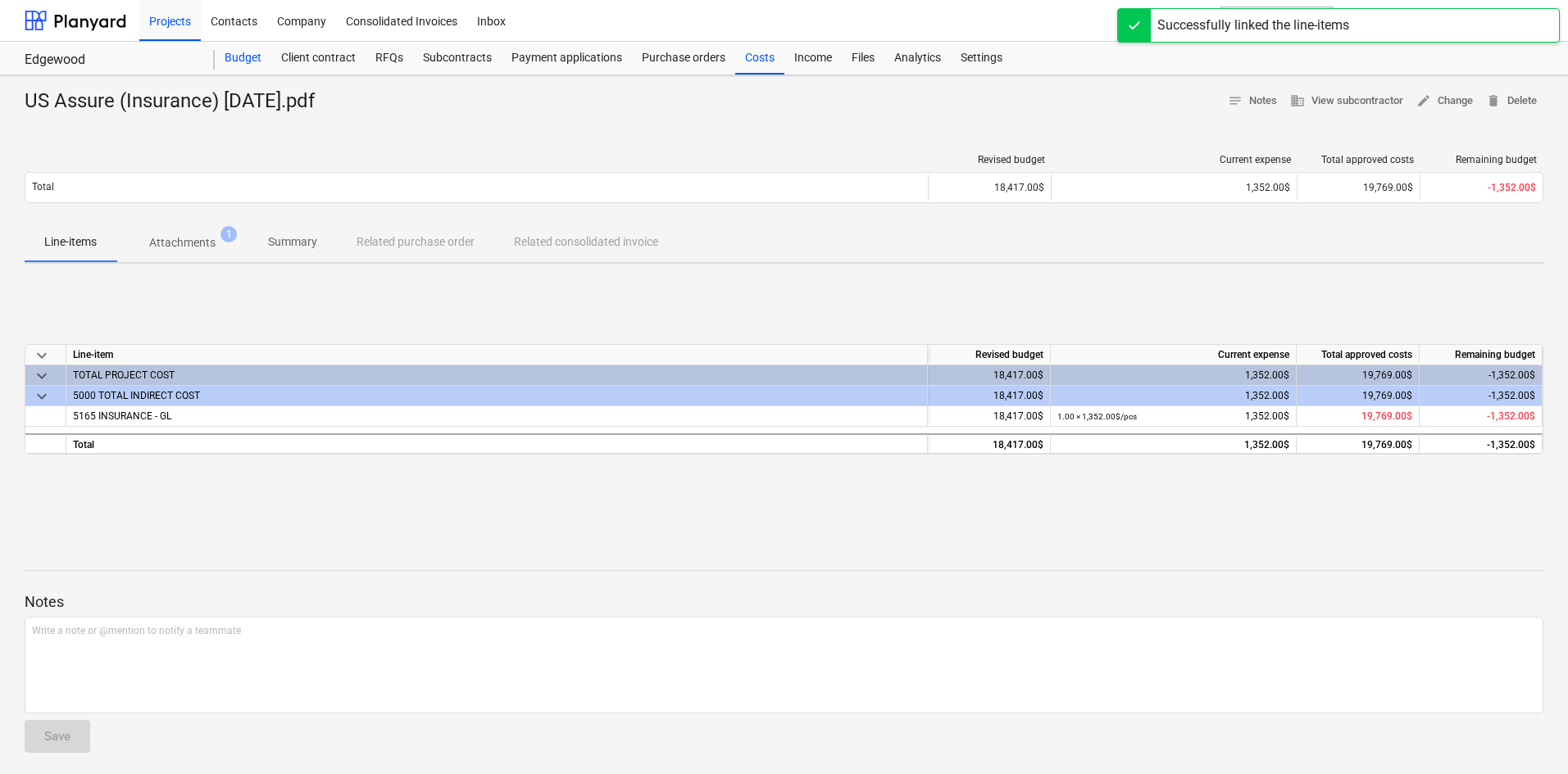
click at [254, 54] on div "Budget" at bounding box center [243, 58] width 57 height 33
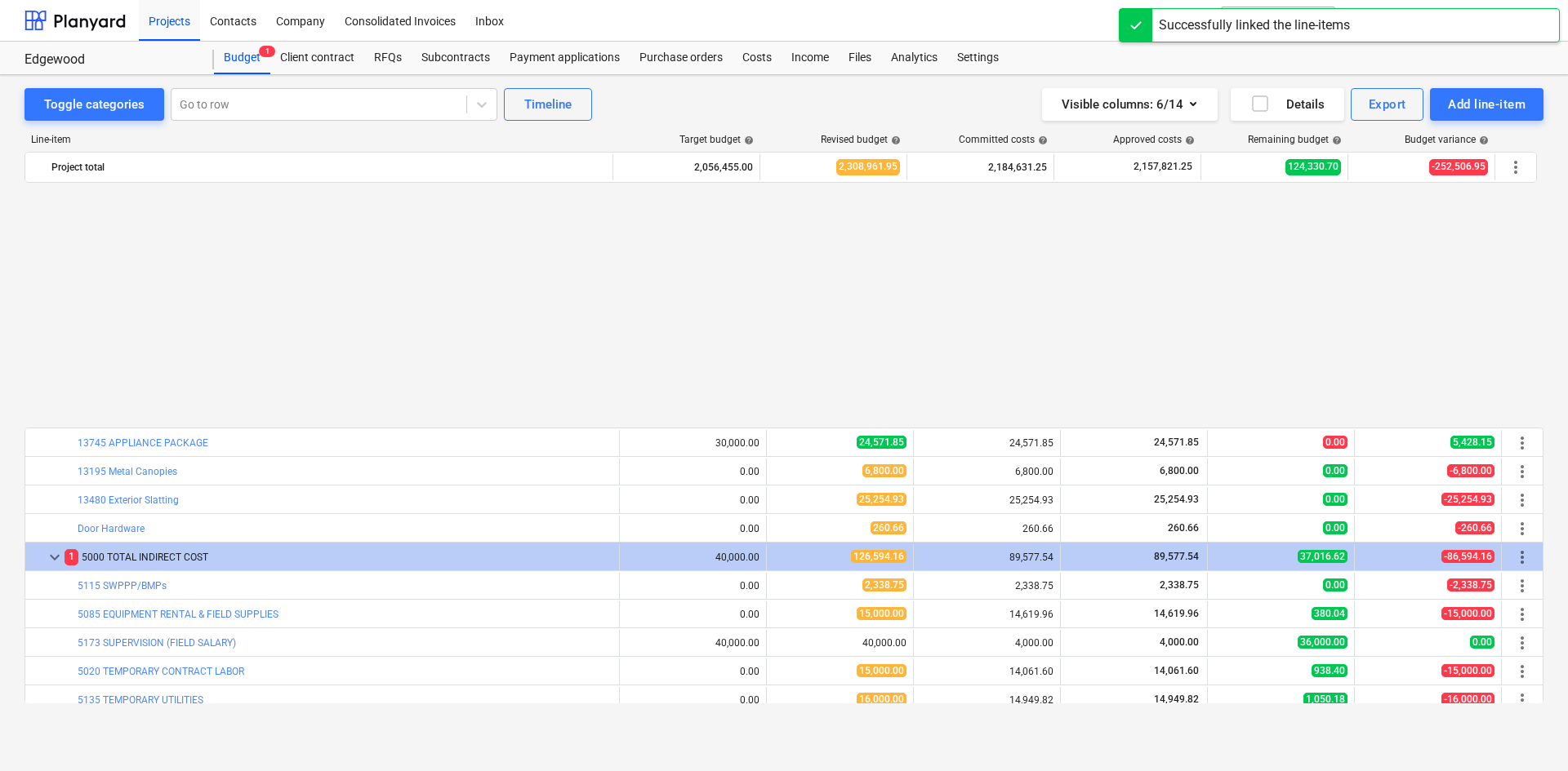
scroll to position [1771, 0]
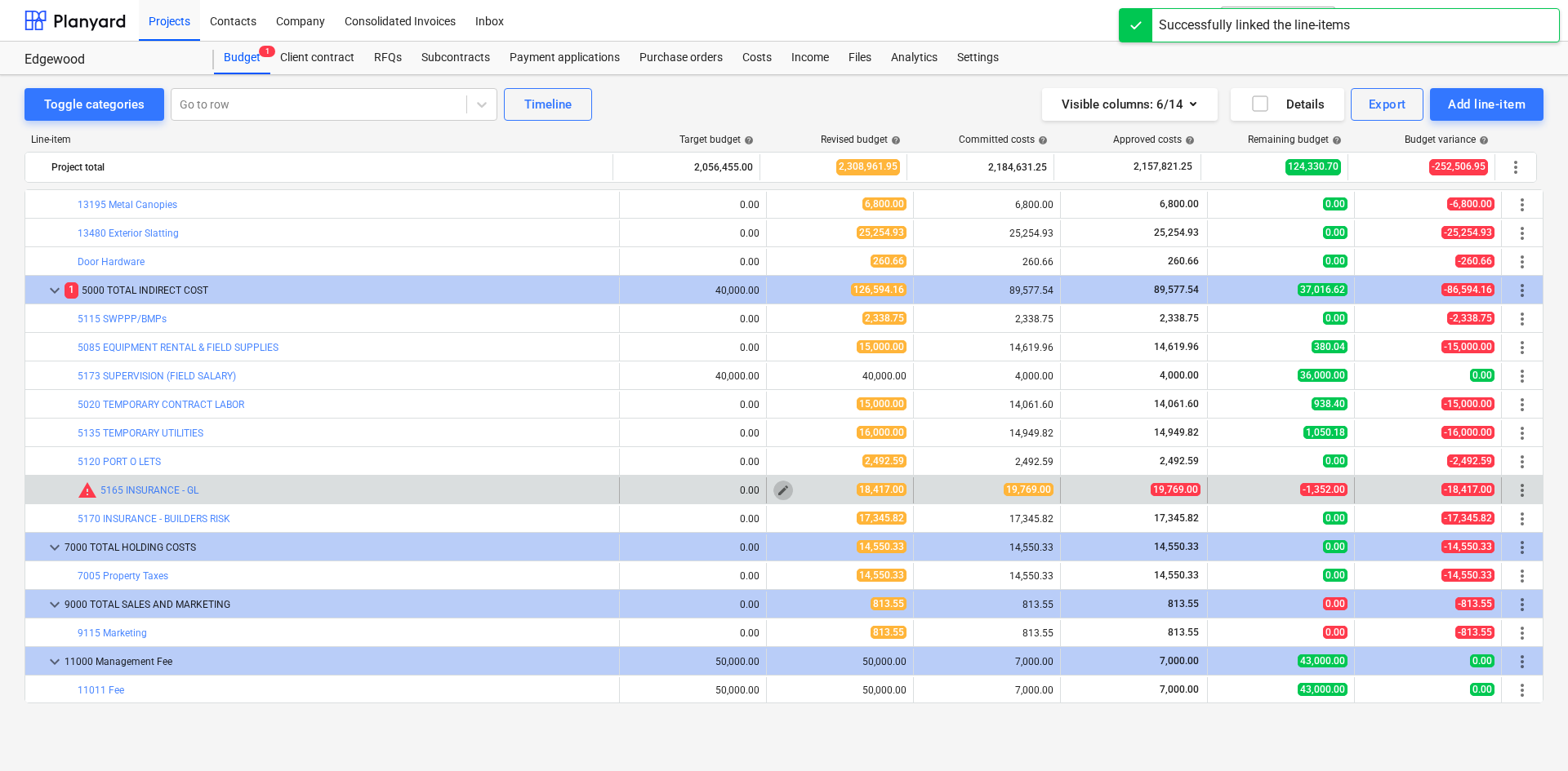
click at [783, 493] on span "edit" at bounding box center [784, 490] width 13 height 13
type textarea "x"
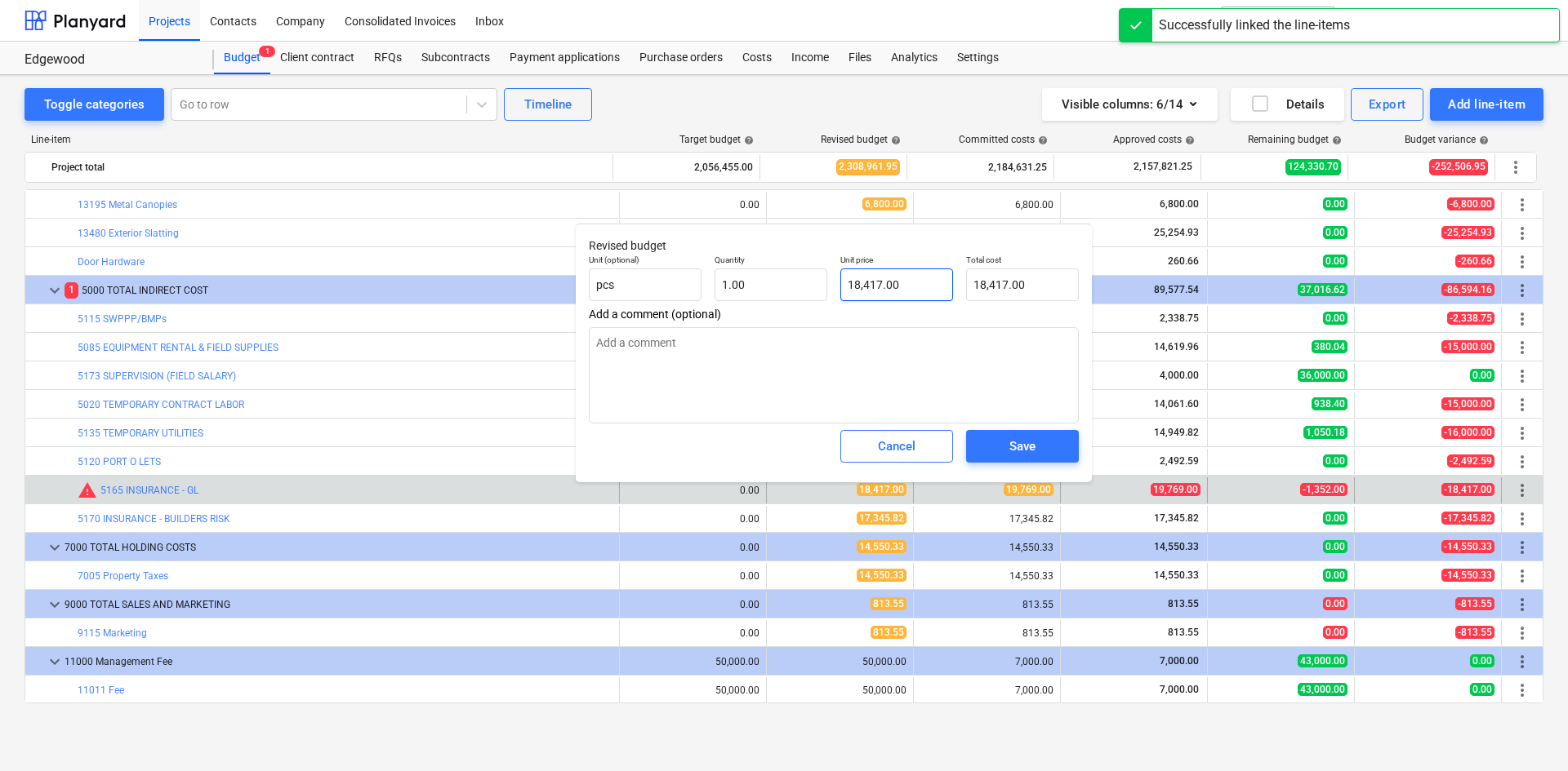
type input "18417"
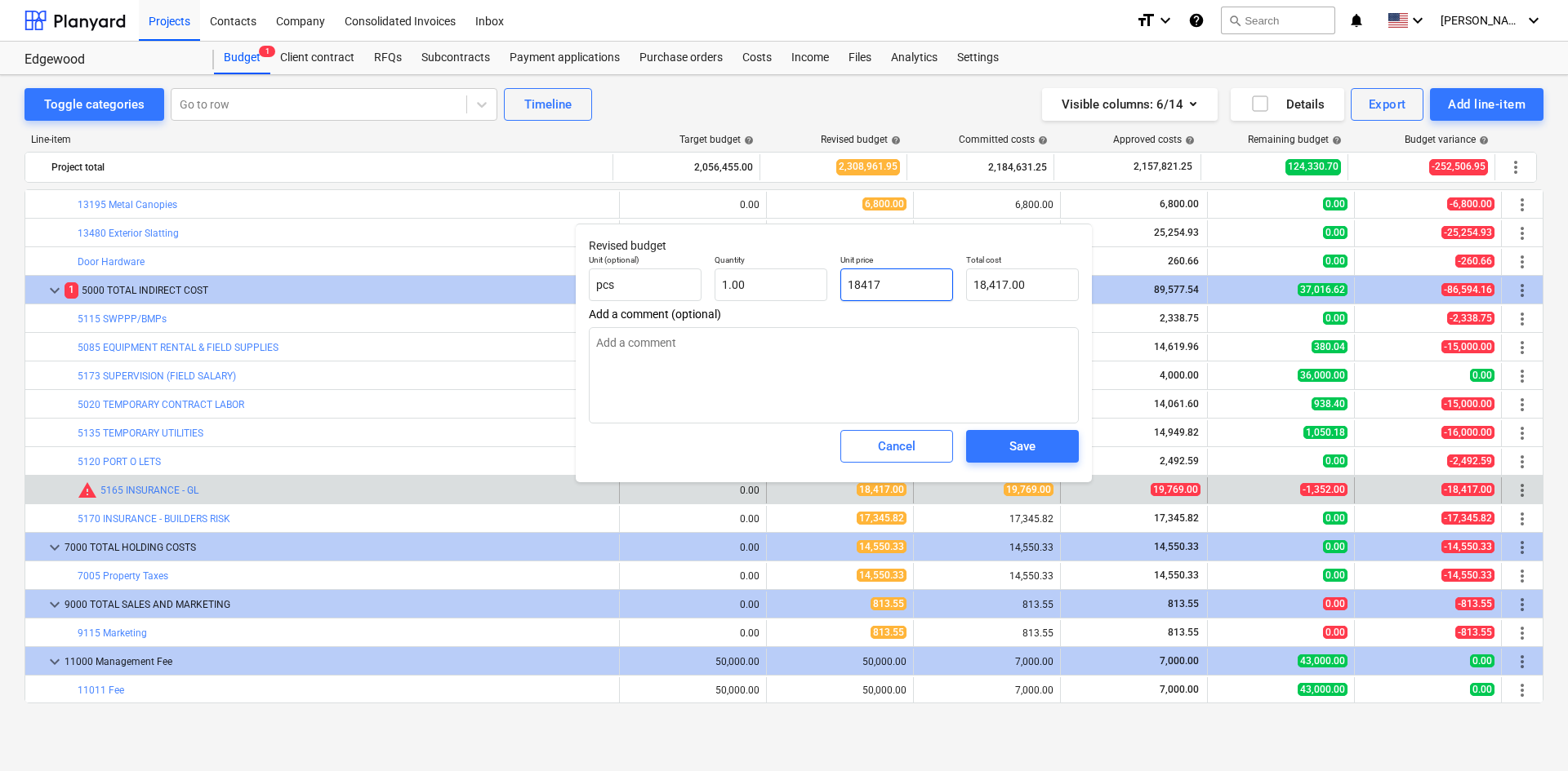
drag, startPoint x: 929, startPoint y: 281, endPoint x: 744, endPoint y: 307, distance: 186.8
click at [744, 307] on div "Revised budget Unit (optional) pcs Quantity 1.00 Unit price 18417 Total cost 18…" at bounding box center [834, 353] width 516 height 259
type textarea "x"
type input "1"
type input "1.00"
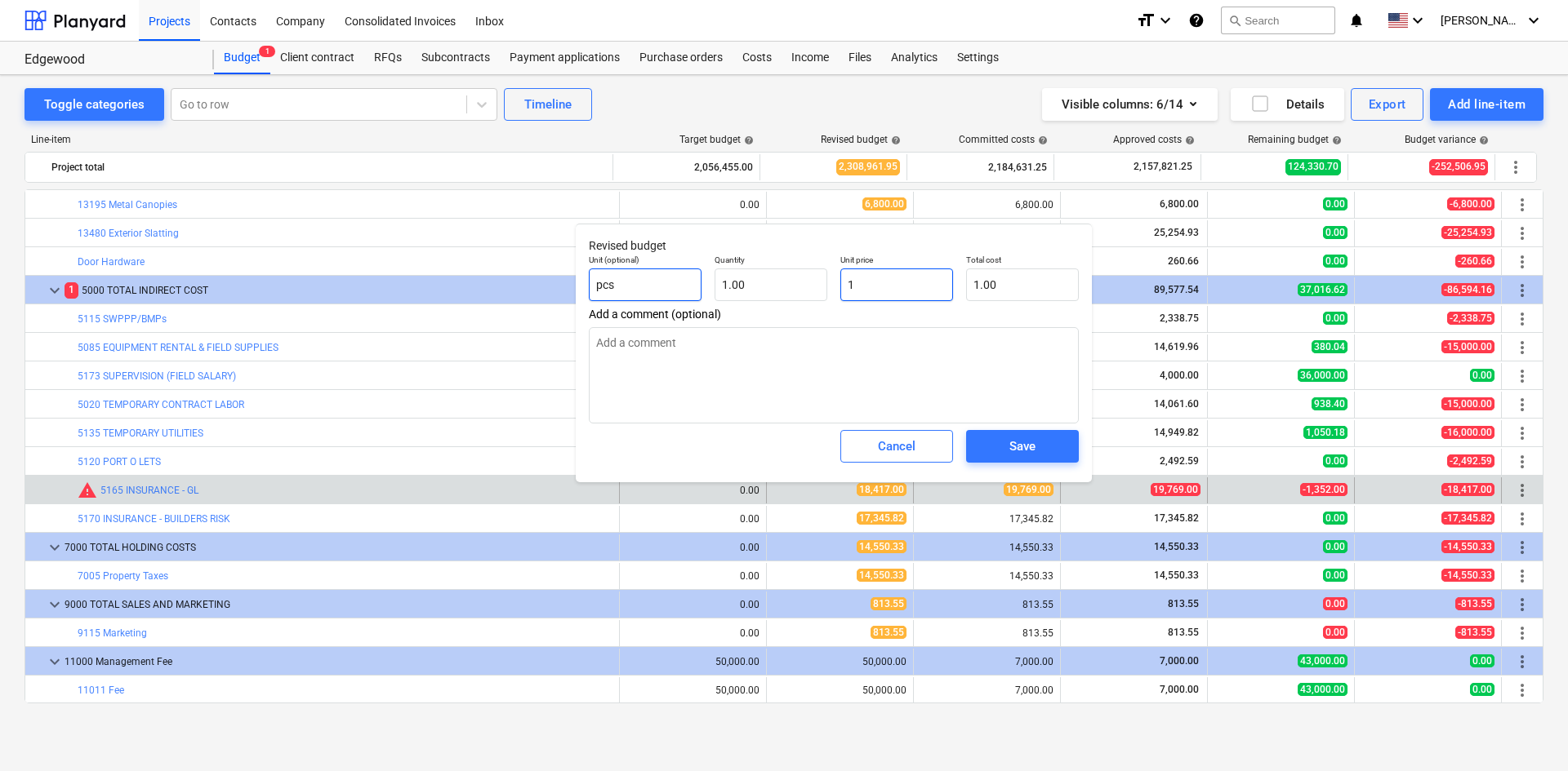
type textarea "x"
type input "19"
type input "19.00"
type textarea "x"
type input "197"
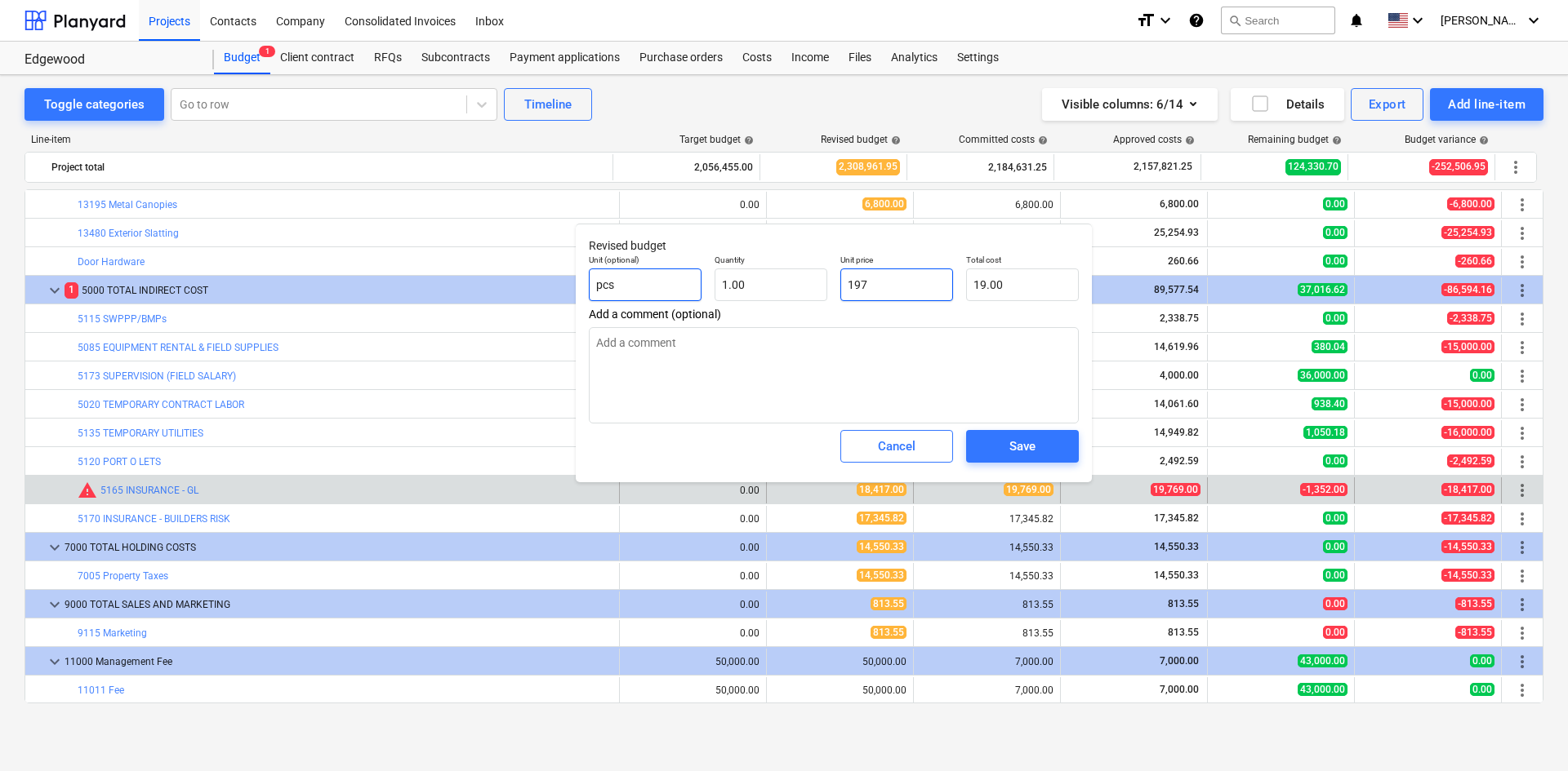
type input "197.00"
type textarea "x"
type input "1976"
type input "1,976.00"
type textarea "x"
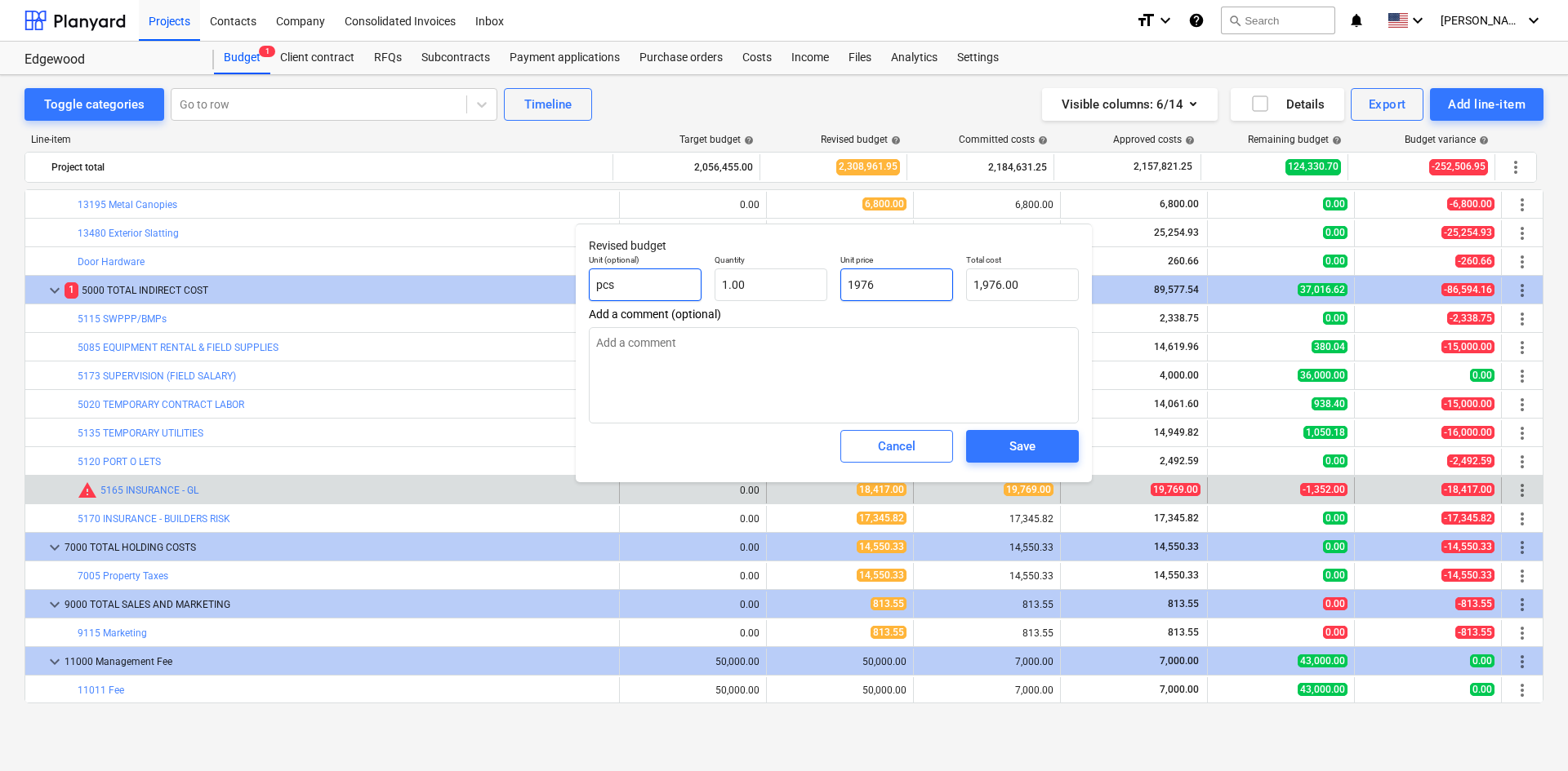
type input "19769"
type input "19,769.00"
type input "19769"
type textarea "x"
type input "19,769.00"
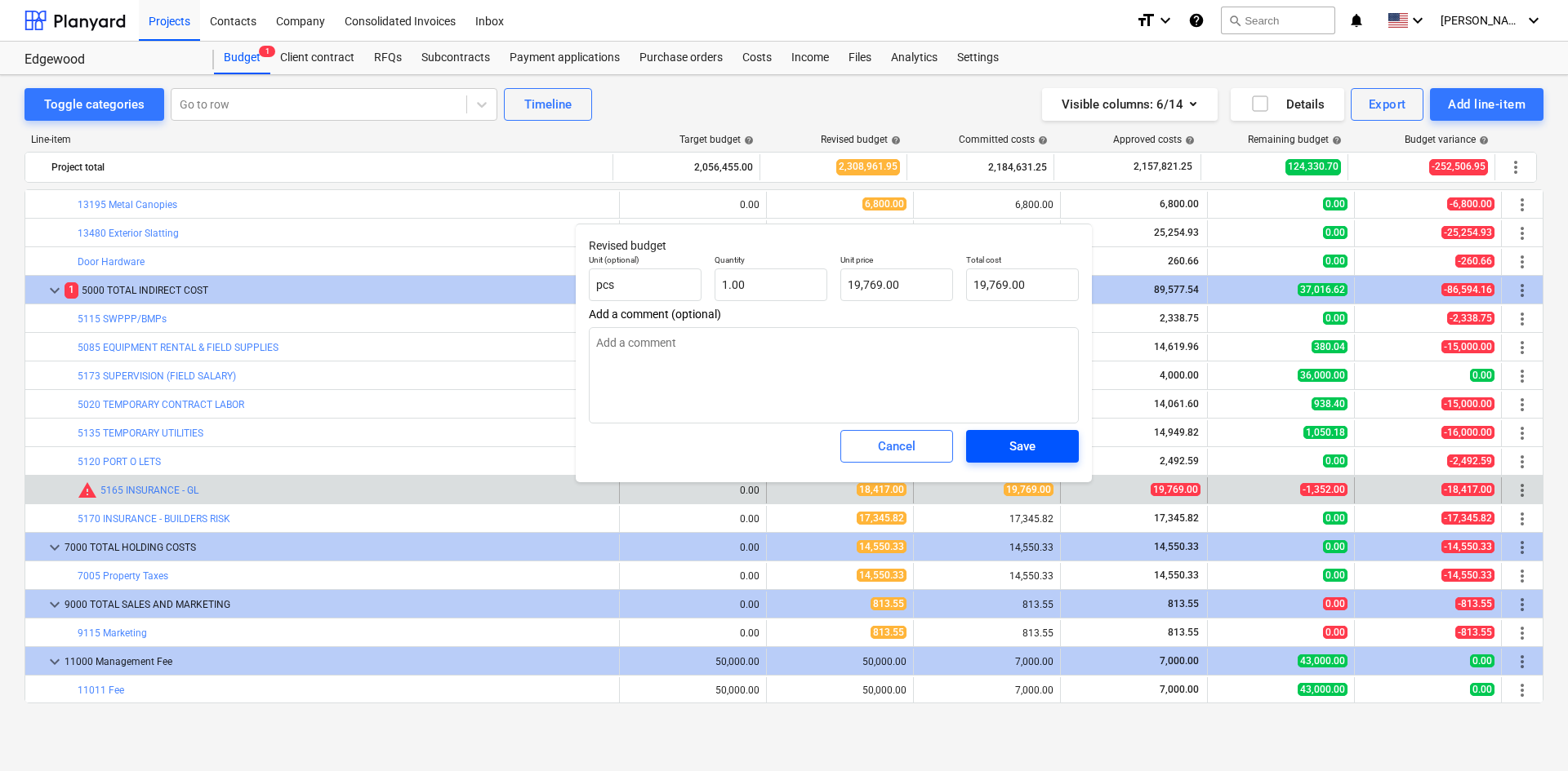
click at [1032, 448] on div "Save" at bounding box center [1022, 446] width 26 height 21
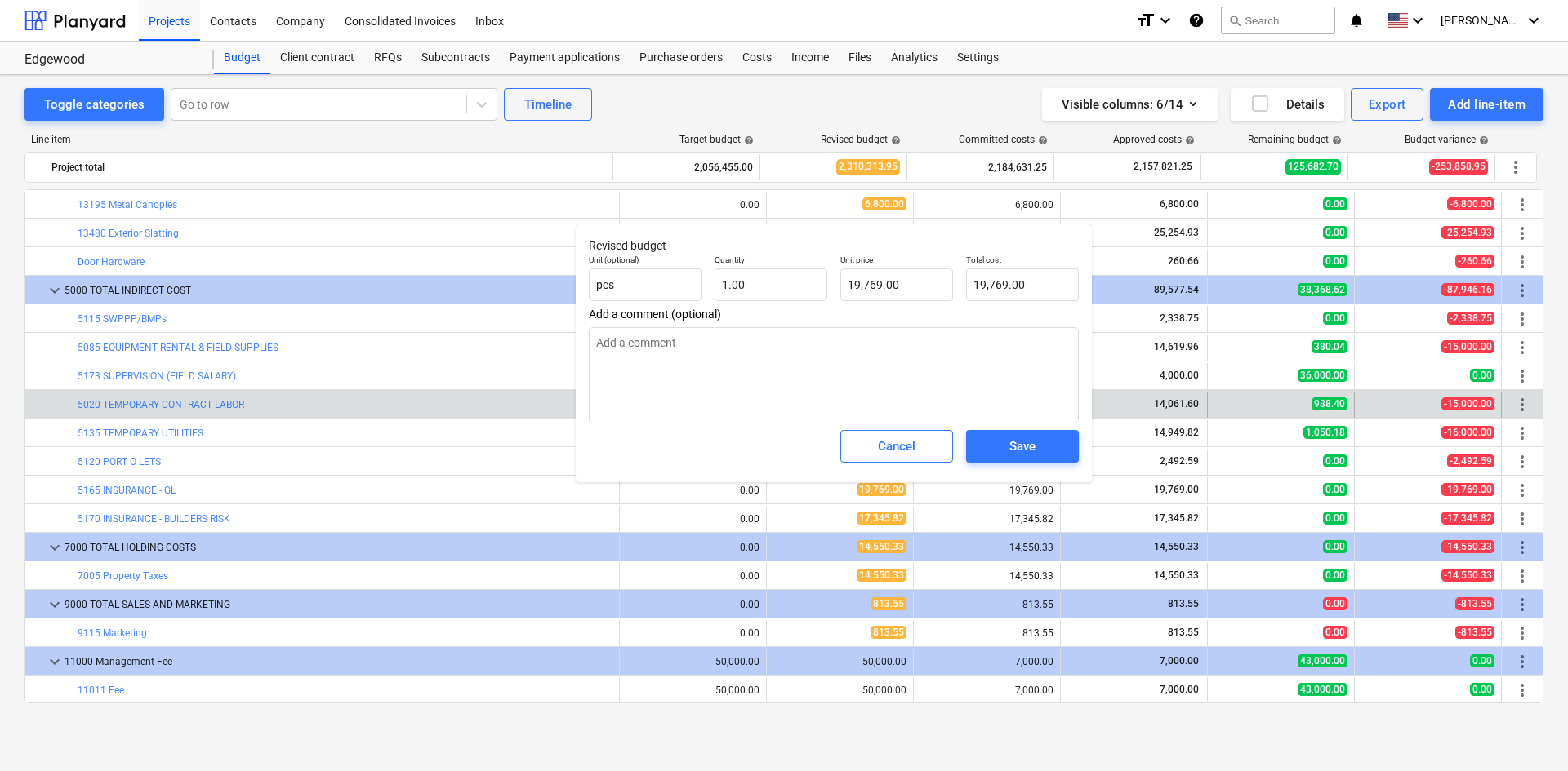
type textarea "x"
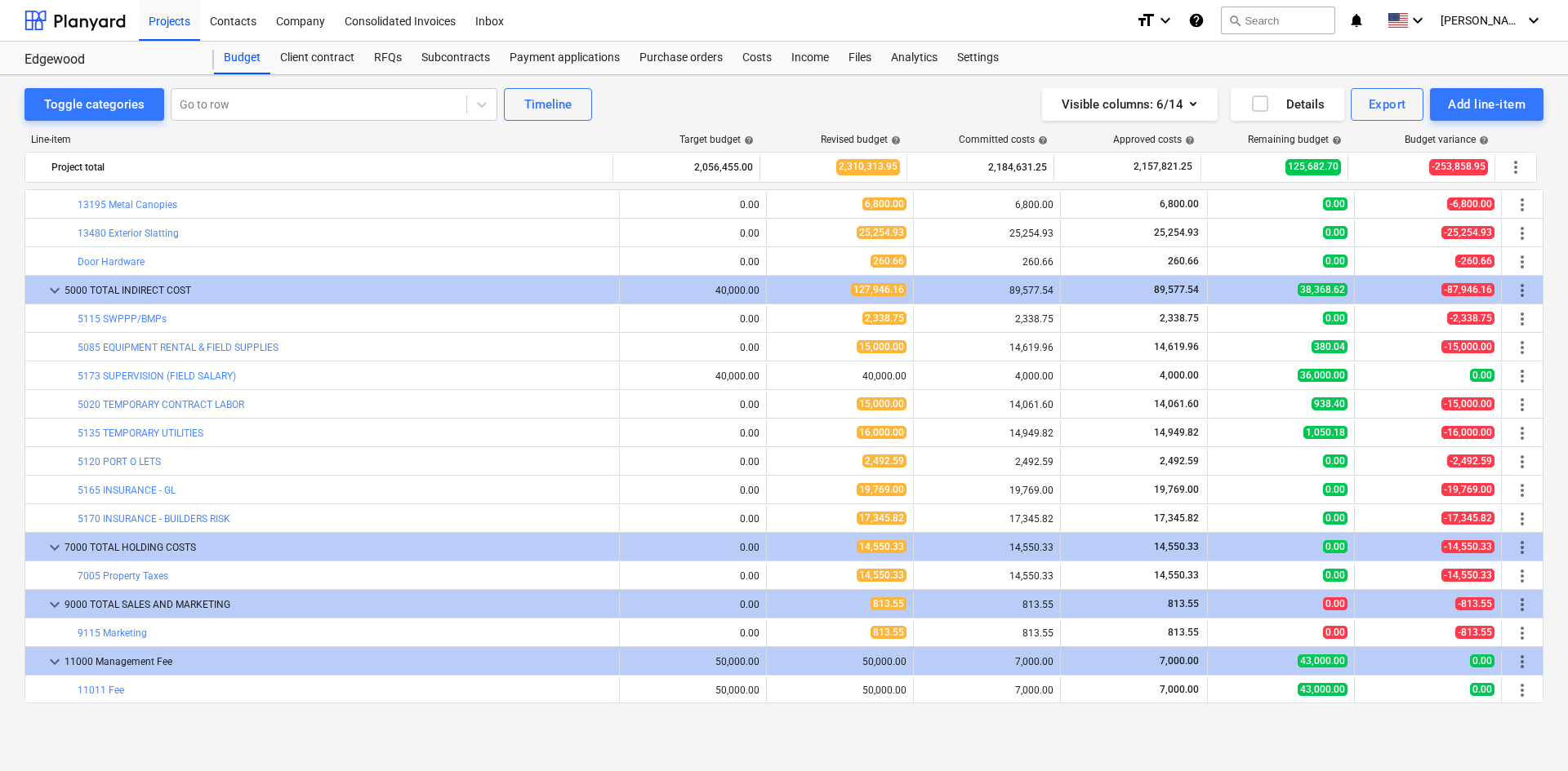
click at [1085, 752] on div "Toggle categories Go to row Timeline Visible columns : 6/14 Details Export Add …" at bounding box center [784, 424] width 1568 height 697
click at [84, 30] on div at bounding box center [74, 20] width 101 height 41
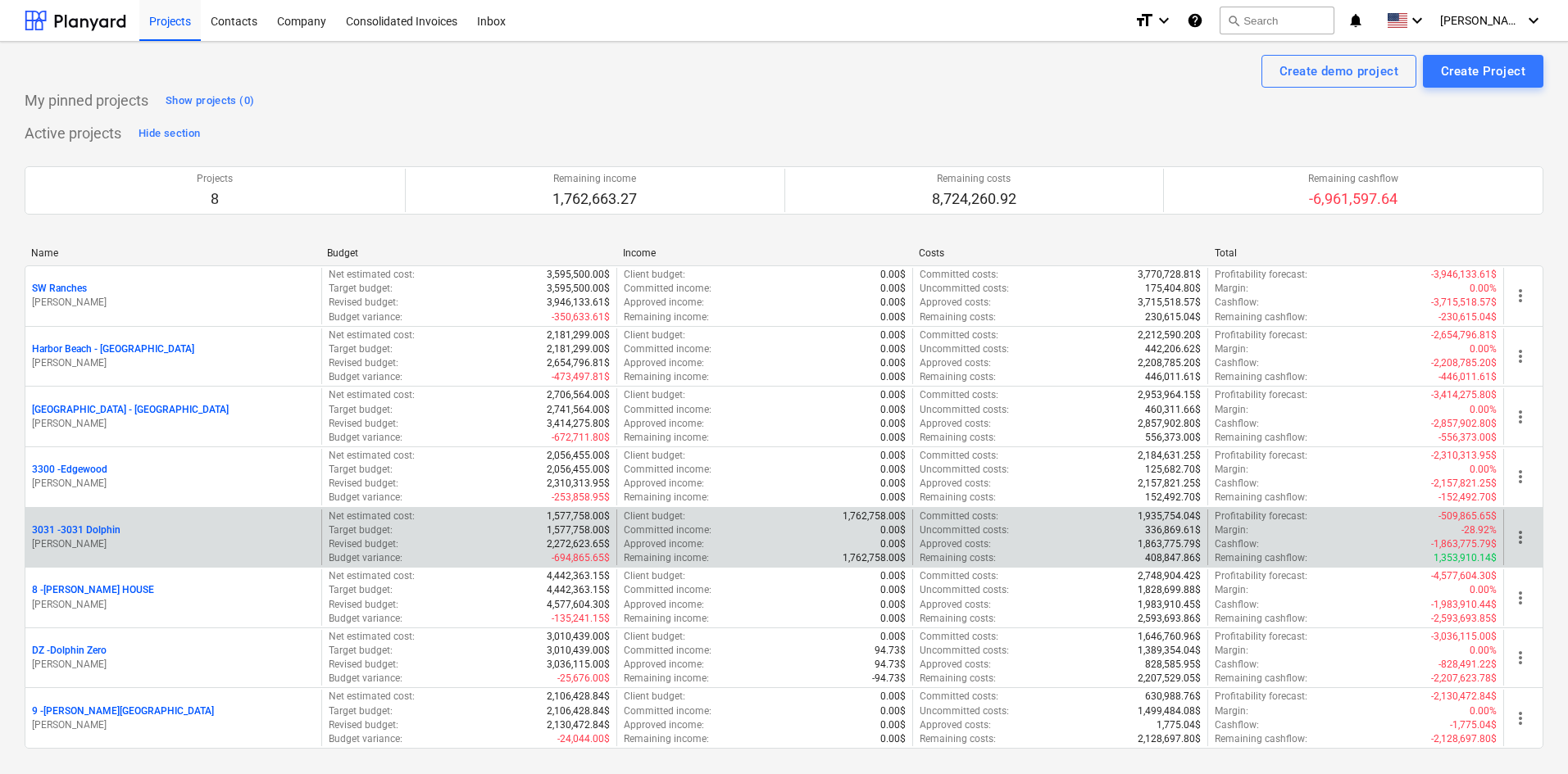
click at [91, 524] on p "3031 - 3031 Dolphin" at bounding box center [76, 531] width 89 height 14
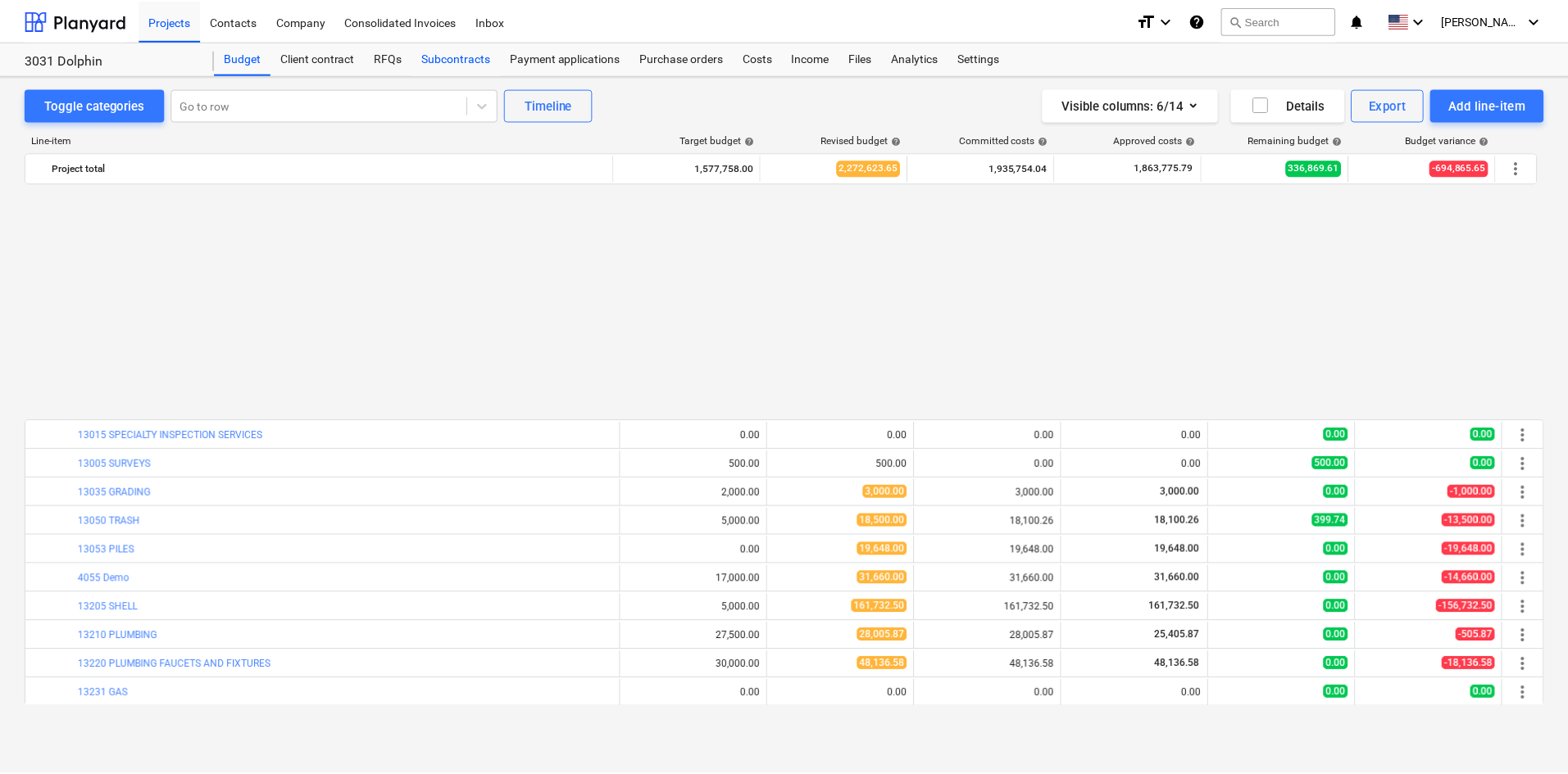
scroll to position [820, 0]
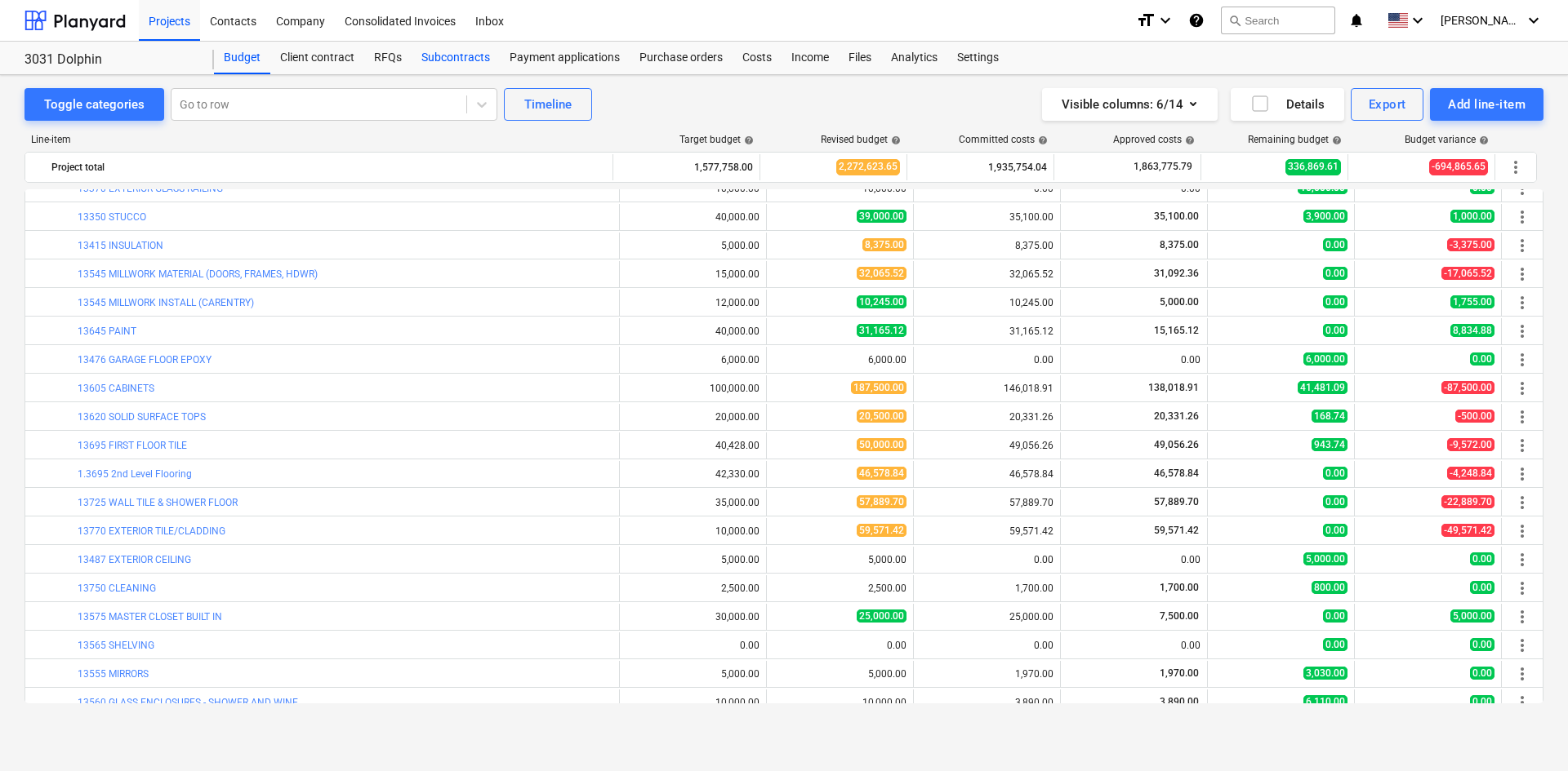
click at [455, 62] on div "Subcontracts" at bounding box center [455, 58] width 88 height 33
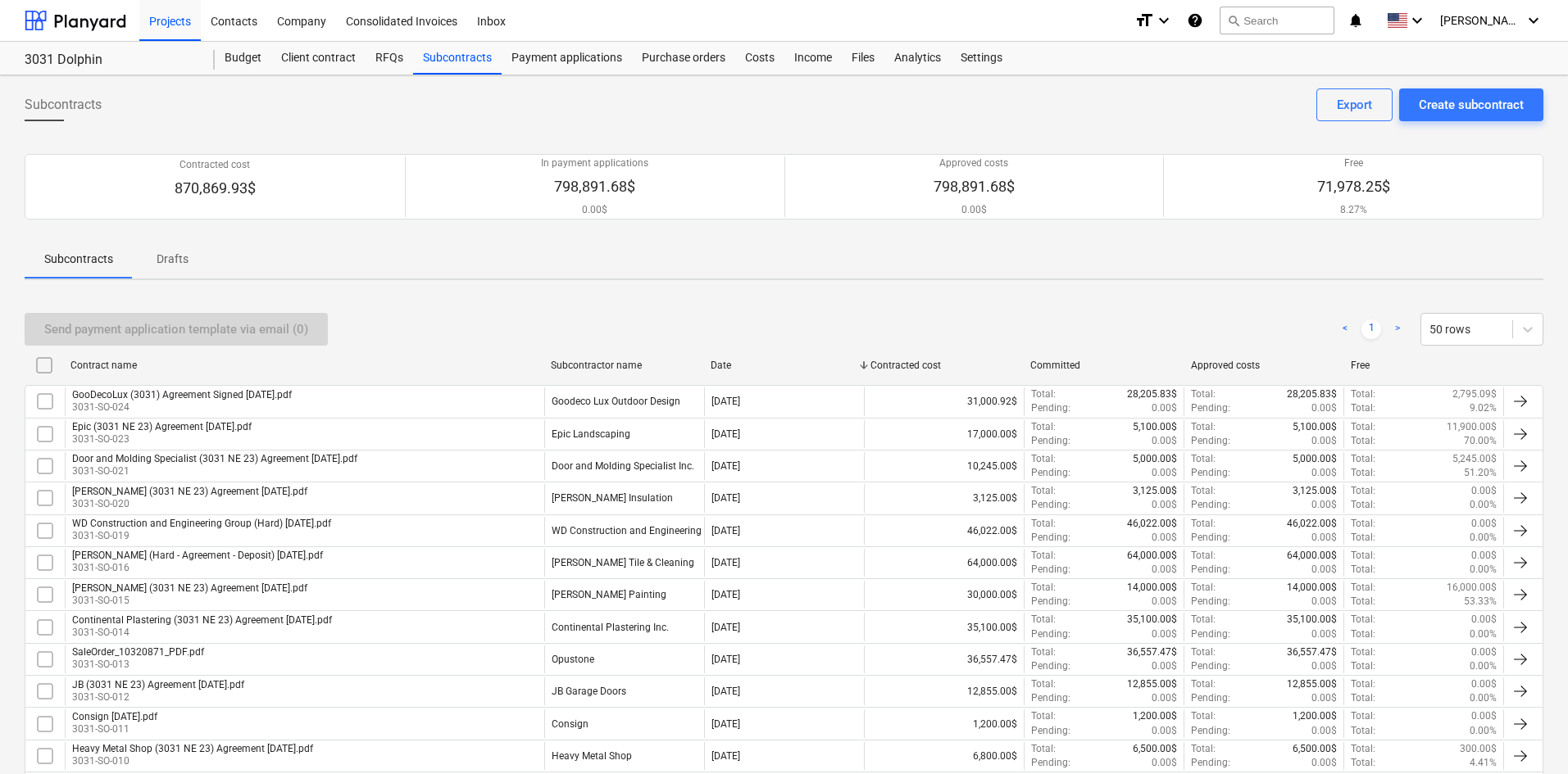
click at [745, 314] on div "Send payment application template via email (0) < 1 > 50 rows" at bounding box center [784, 329] width 1519 height 33
click at [53, 32] on div at bounding box center [75, 21] width 102 height 41
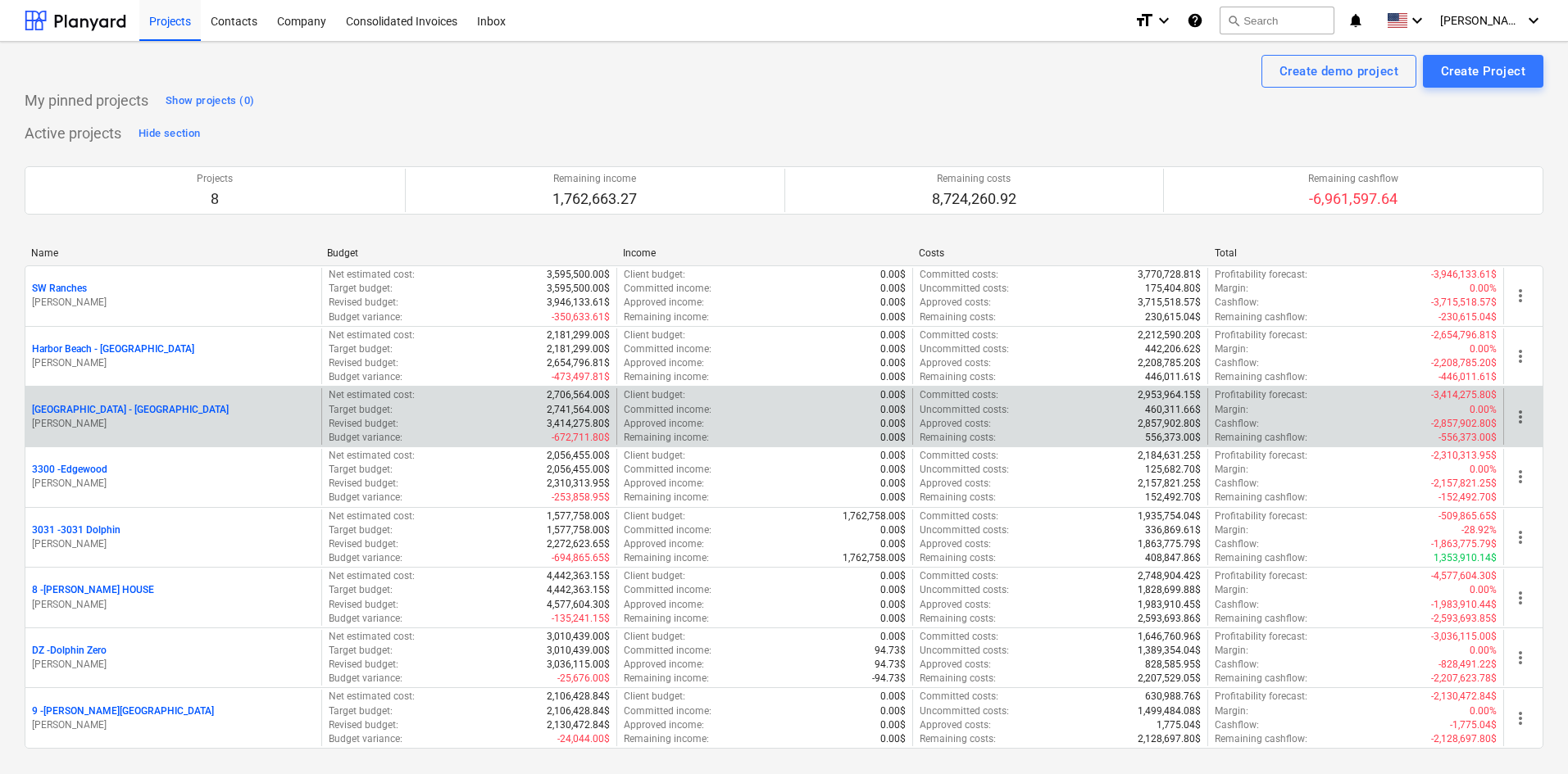
click at [111, 413] on p "[GEOGRAPHIC_DATA] - [GEOGRAPHIC_DATA]" at bounding box center [130, 409] width 197 height 14
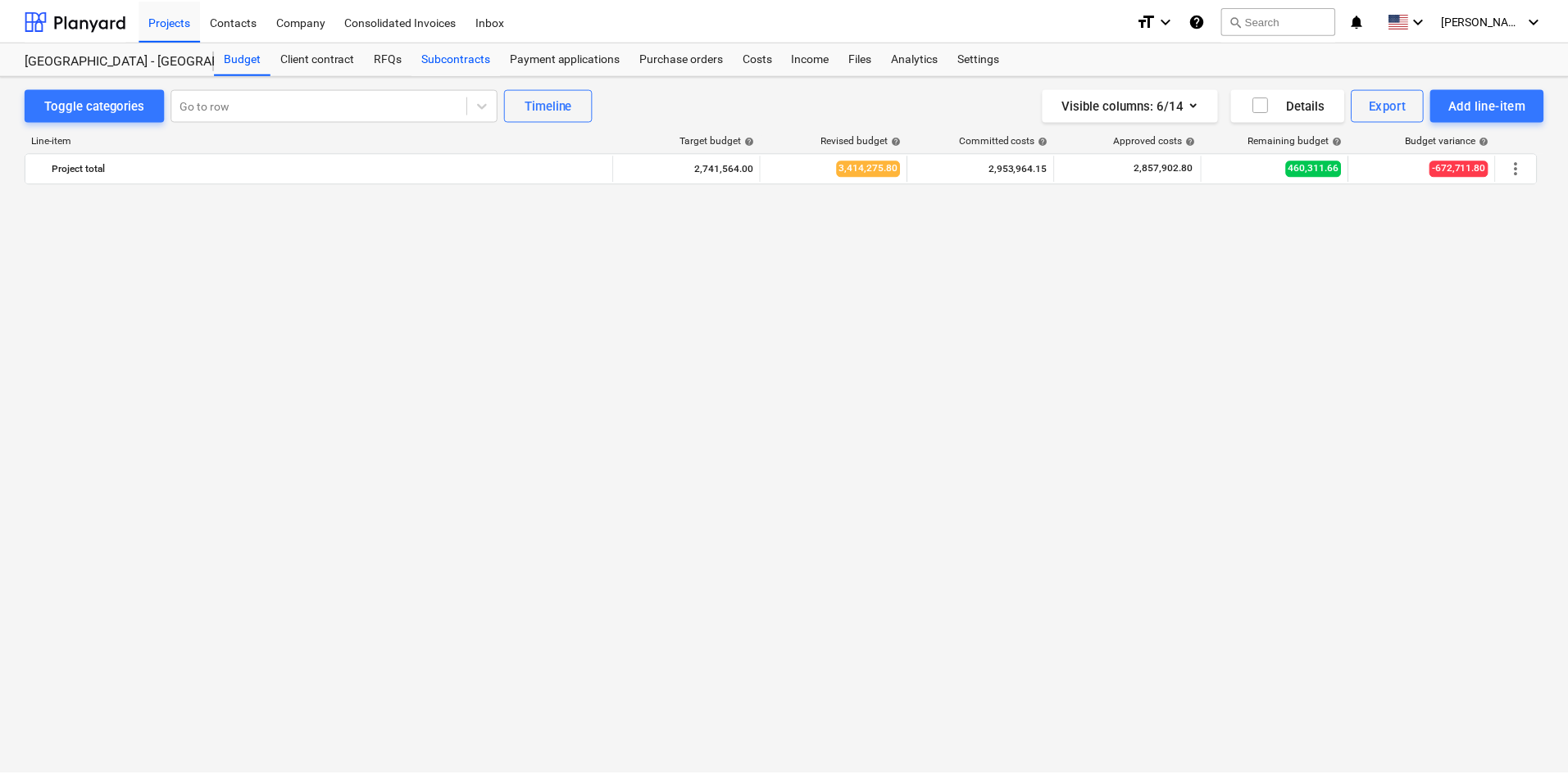
scroll to position [2151, 0]
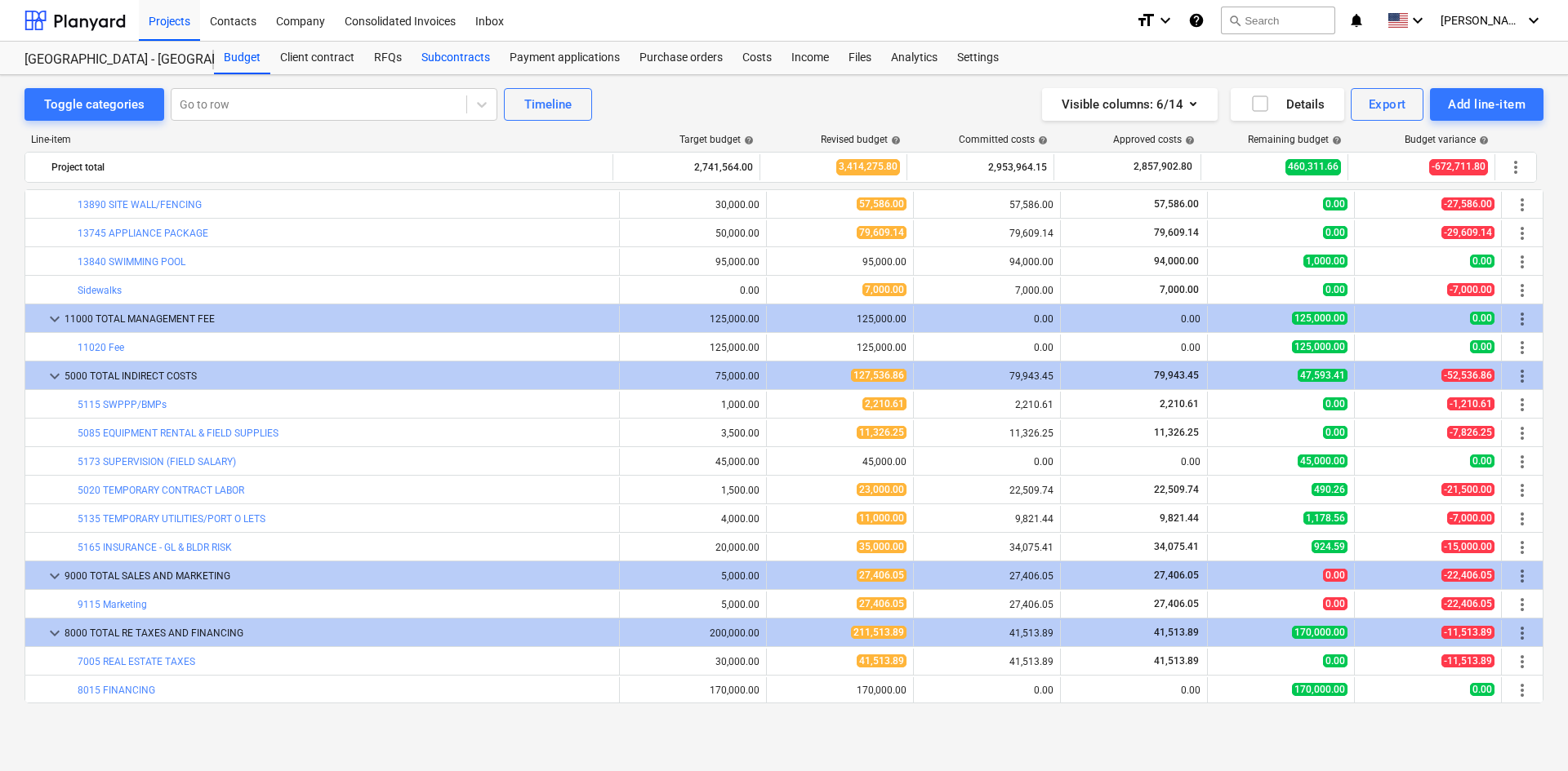
click at [440, 65] on div "Subcontracts" at bounding box center [455, 58] width 88 height 33
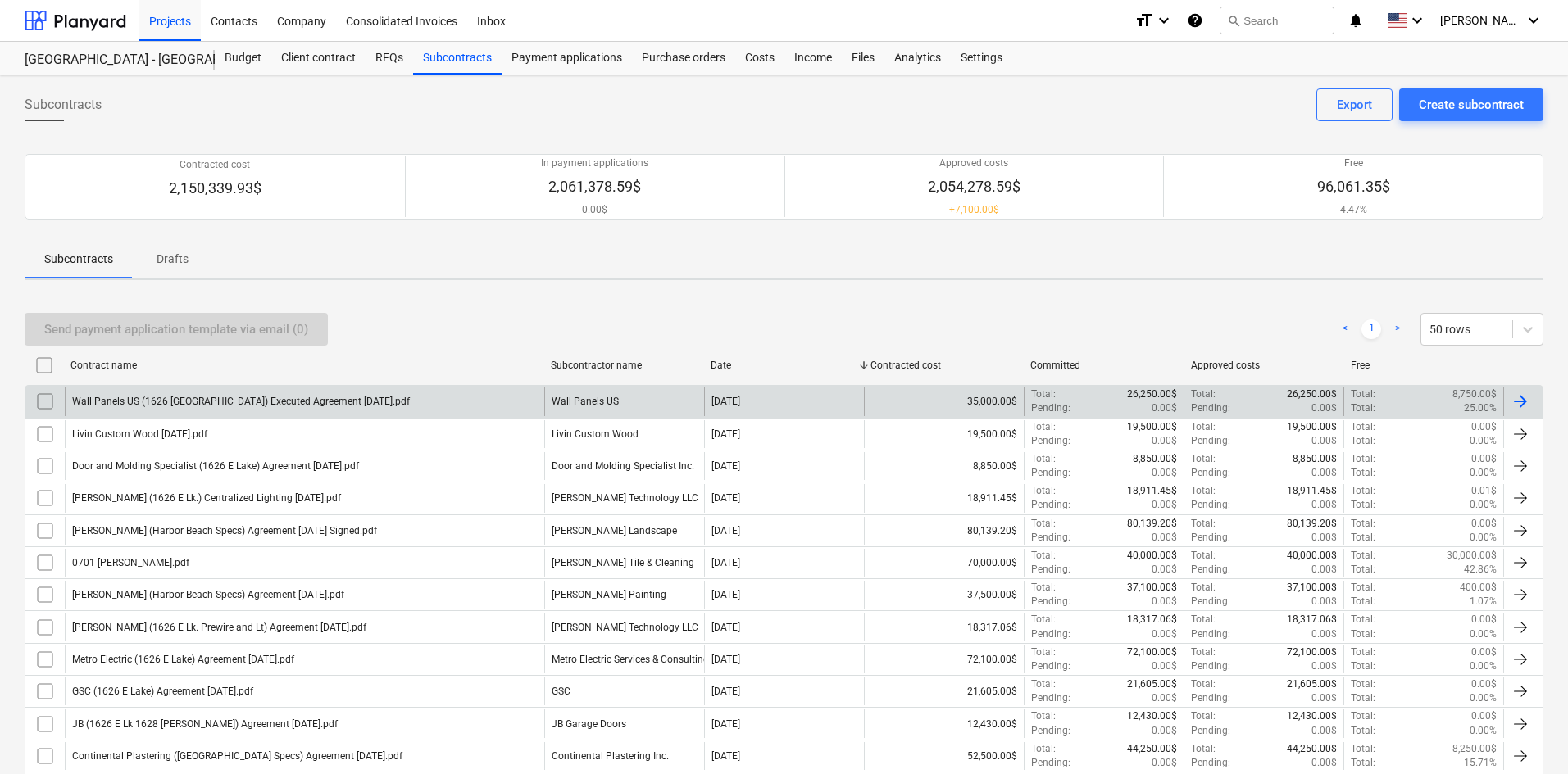
click at [434, 402] on div "Wall Panels US (1626 [GEOGRAPHIC_DATA]) Executed Agreement [DATE].pdf" at bounding box center [304, 402] width 479 height 28
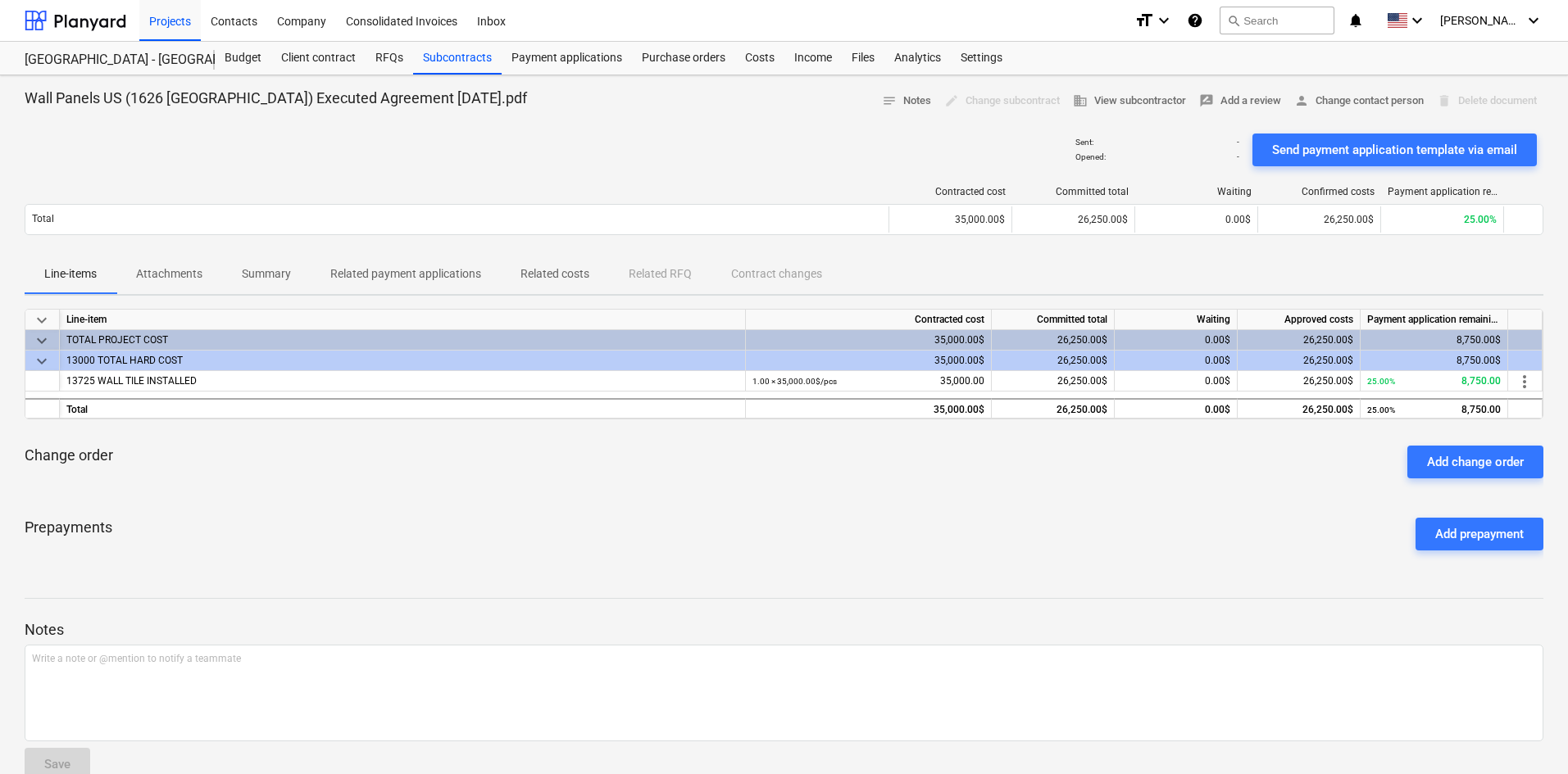
click at [1371, 555] on div "Prepayments Add prepayment" at bounding box center [784, 533] width 1519 height 59
click at [1325, 472] on div "Change order Add change order" at bounding box center [784, 462] width 1519 height 59
click at [1305, 545] on div "Prepayments Add prepayment" at bounding box center [784, 533] width 1519 height 59
click at [563, 275] on p "Related costs" at bounding box center [555, 274] width 69 height 17
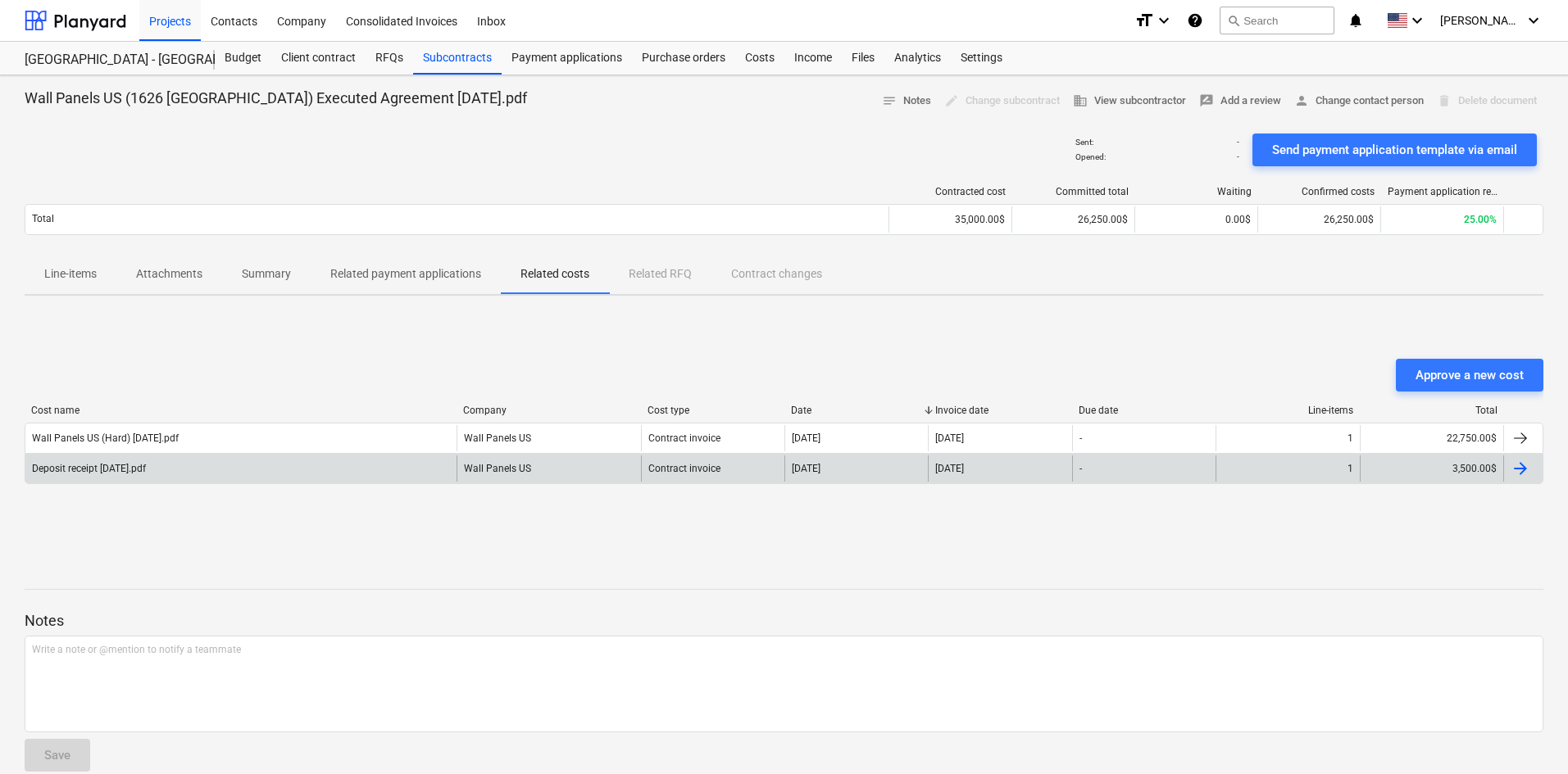
click at [354, 459] on div "Deposit receipt [DATE].pdf" at bounding box center [241, 469] width 431 height 26
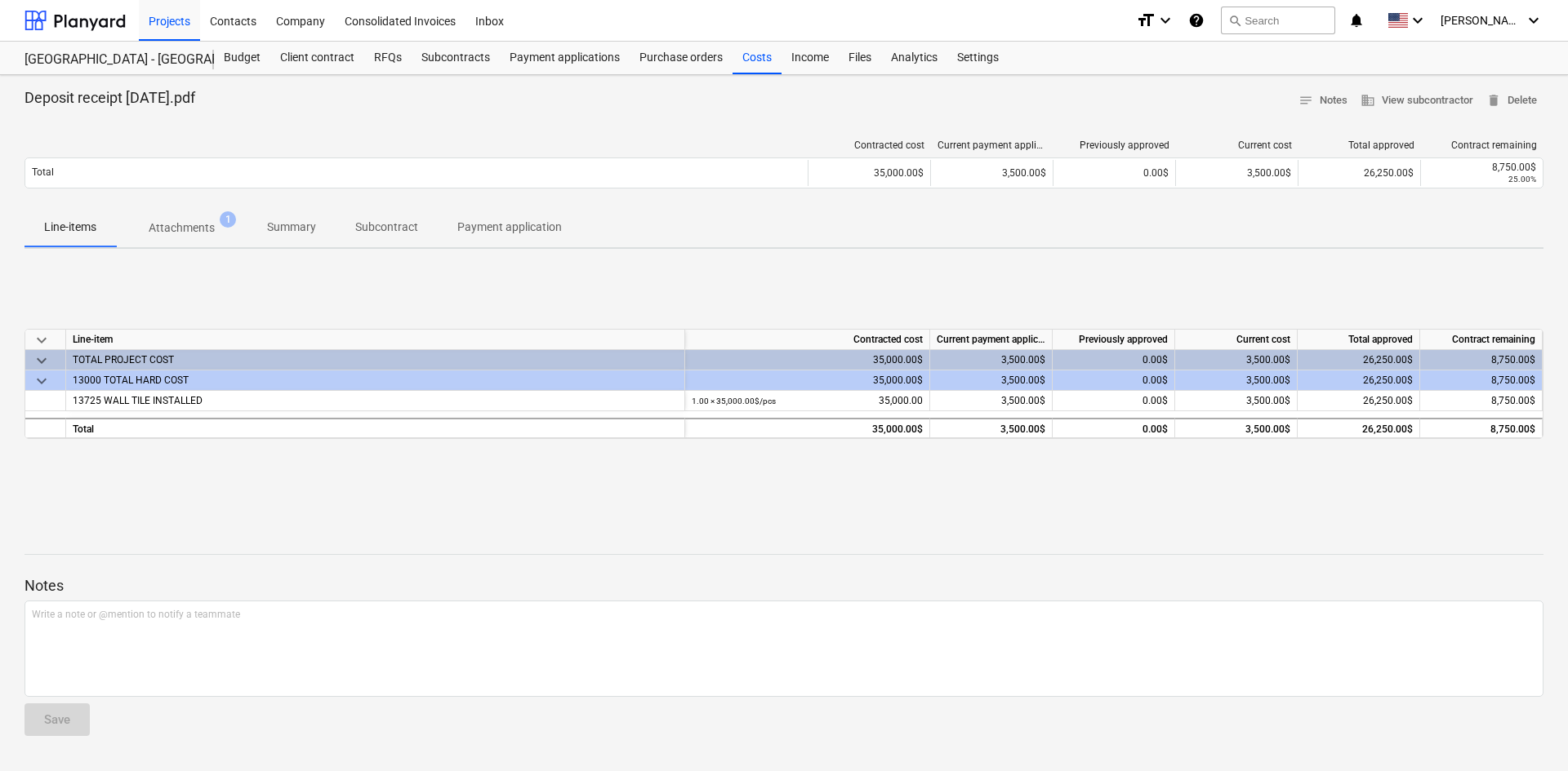
click at [185, 232] on p "Attachments" at bounding box center [181, 228] width 66 height 17
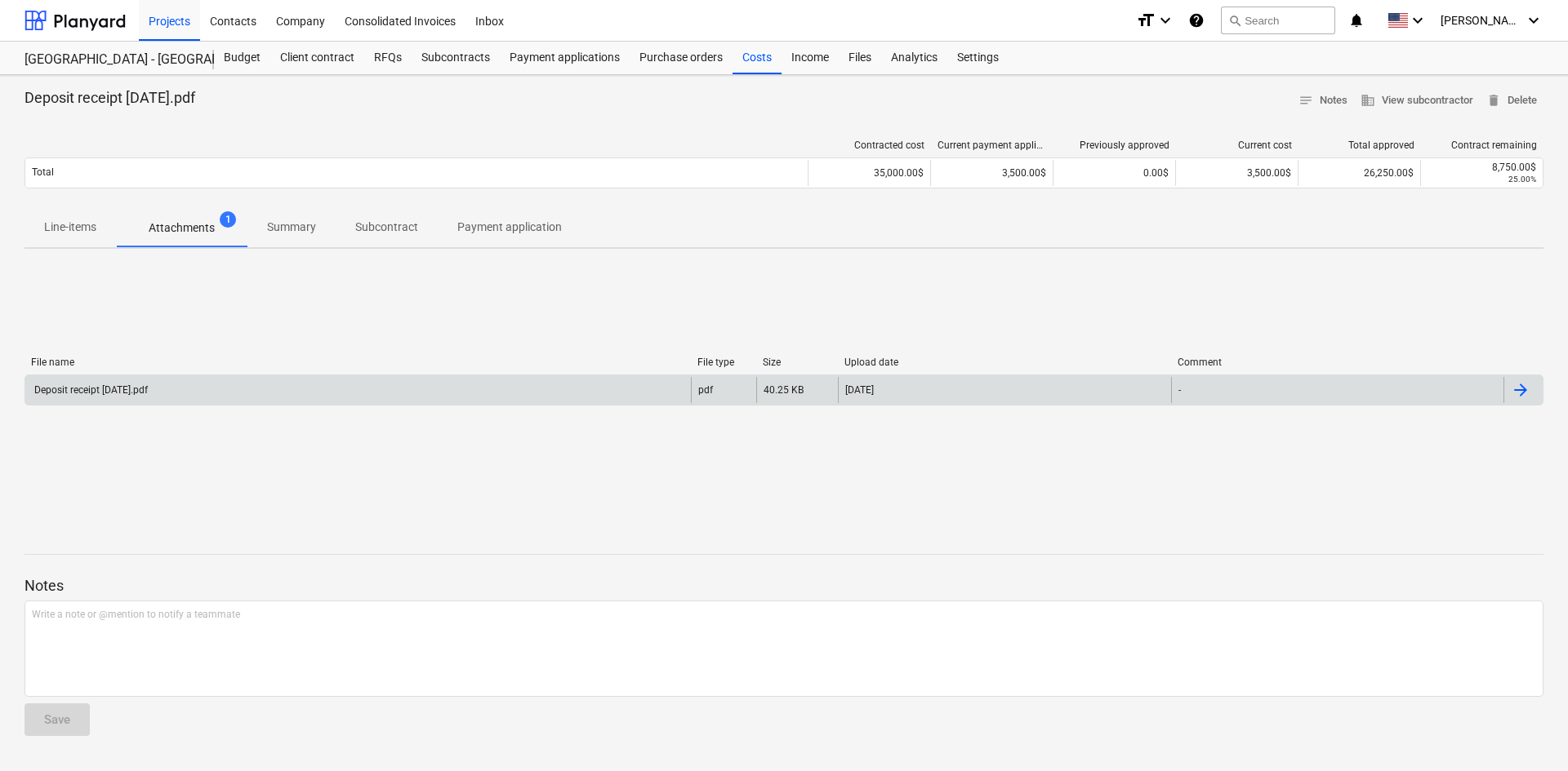
click at [282, 386] on div "Deposit receipt [DATE].pdf" at bounding box center [358, 390] width 665 height 26
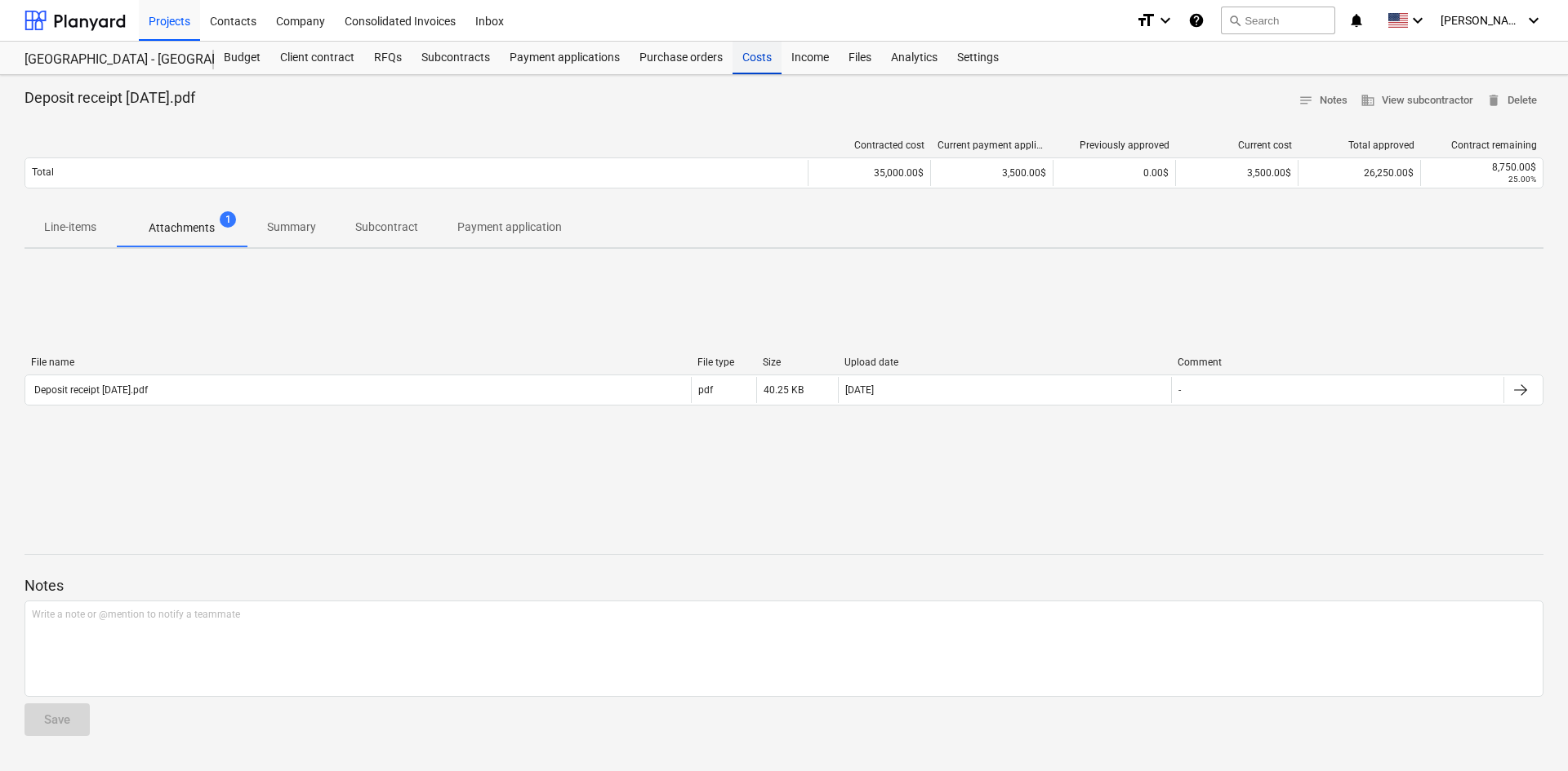
click at [760, 64] on div "Costs" at bounding box center [757, 58] width 49 height 33
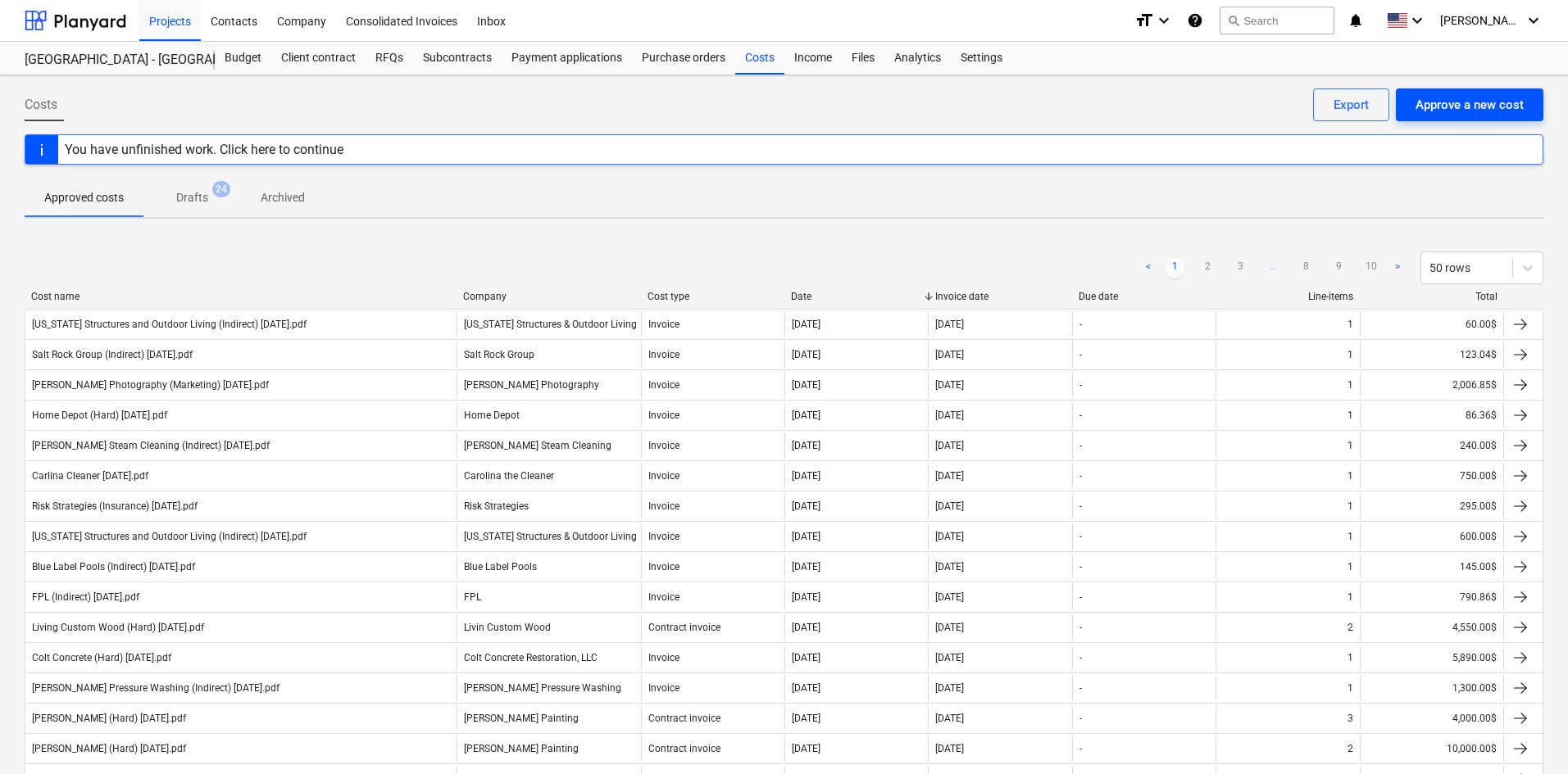
click at [1459, 107] on div "Approve a new cost" at bounding box center [1470, 104] width 108 height 21
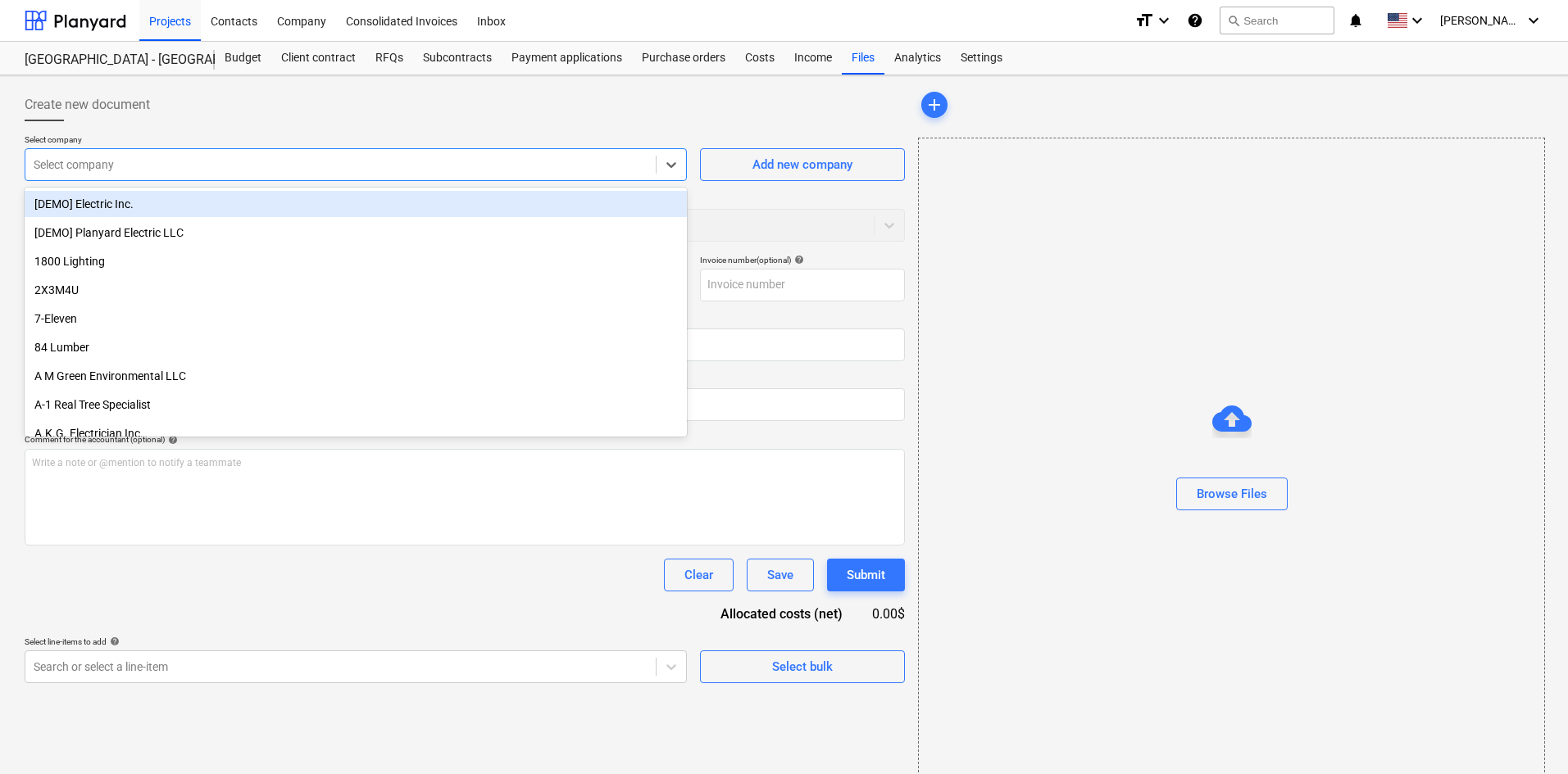
click at [143, 167] on div at bounding box center [340, 165] width 614 height 17
type input "wall"
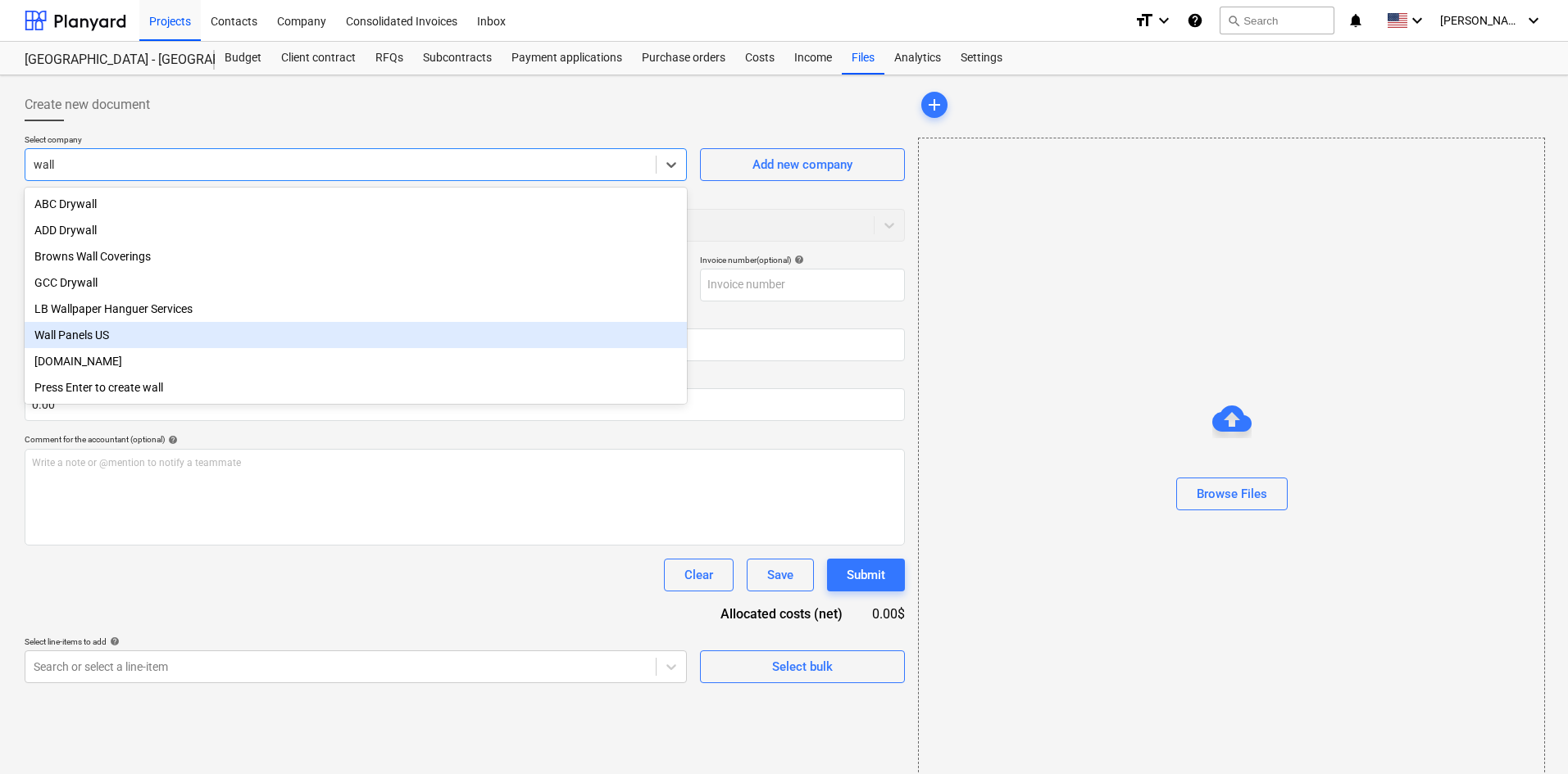
drag, startPoint x: 155, startPoint y: 355, endPoint x: 159, endPoint y: 345, distance: 10.8
click at [159, 345] on div "ABC Drywall ADD Drywall Browns Wall Coverings GCC Drywall LB Wallpaper Hanguer …" at bounding box center [355, 296] width 662 height 216
click at [159, 345] on div "Wall Panels US" at bounding box center [355, 335] width 662 height 26
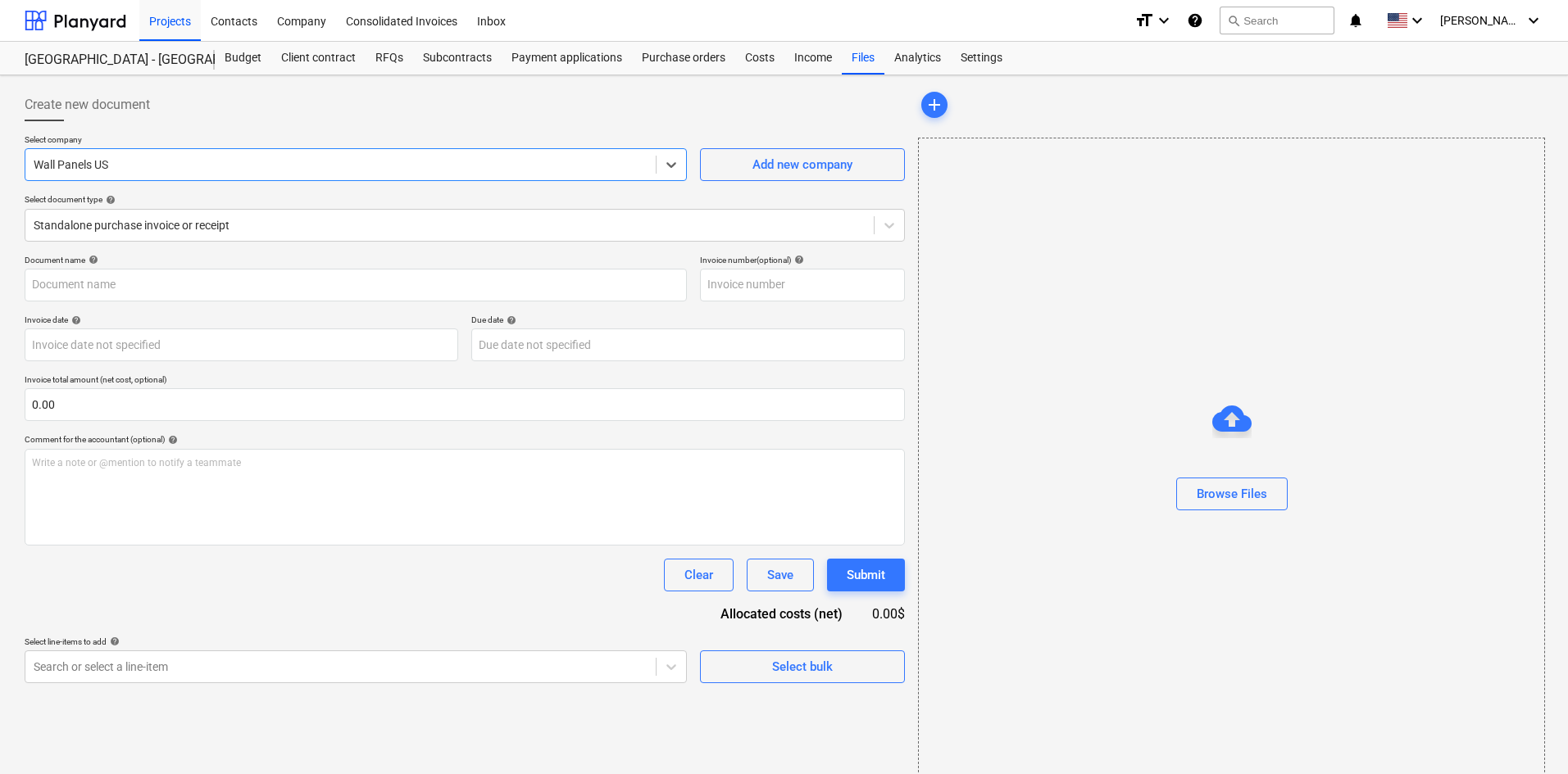
drag, startPoint x: 358, startPoint y: 117, endPoint x: 762, endPoint y: 184, distance: 409.5
click at [371, 131] on div "Create new document Select company option Wall Panels US , selected. Select is …" at bounding box center [465, 386] width 881 height 595
click at [1216, 486] on div "Browse Files" at bounding box center [1232, 494] width 71 height 21
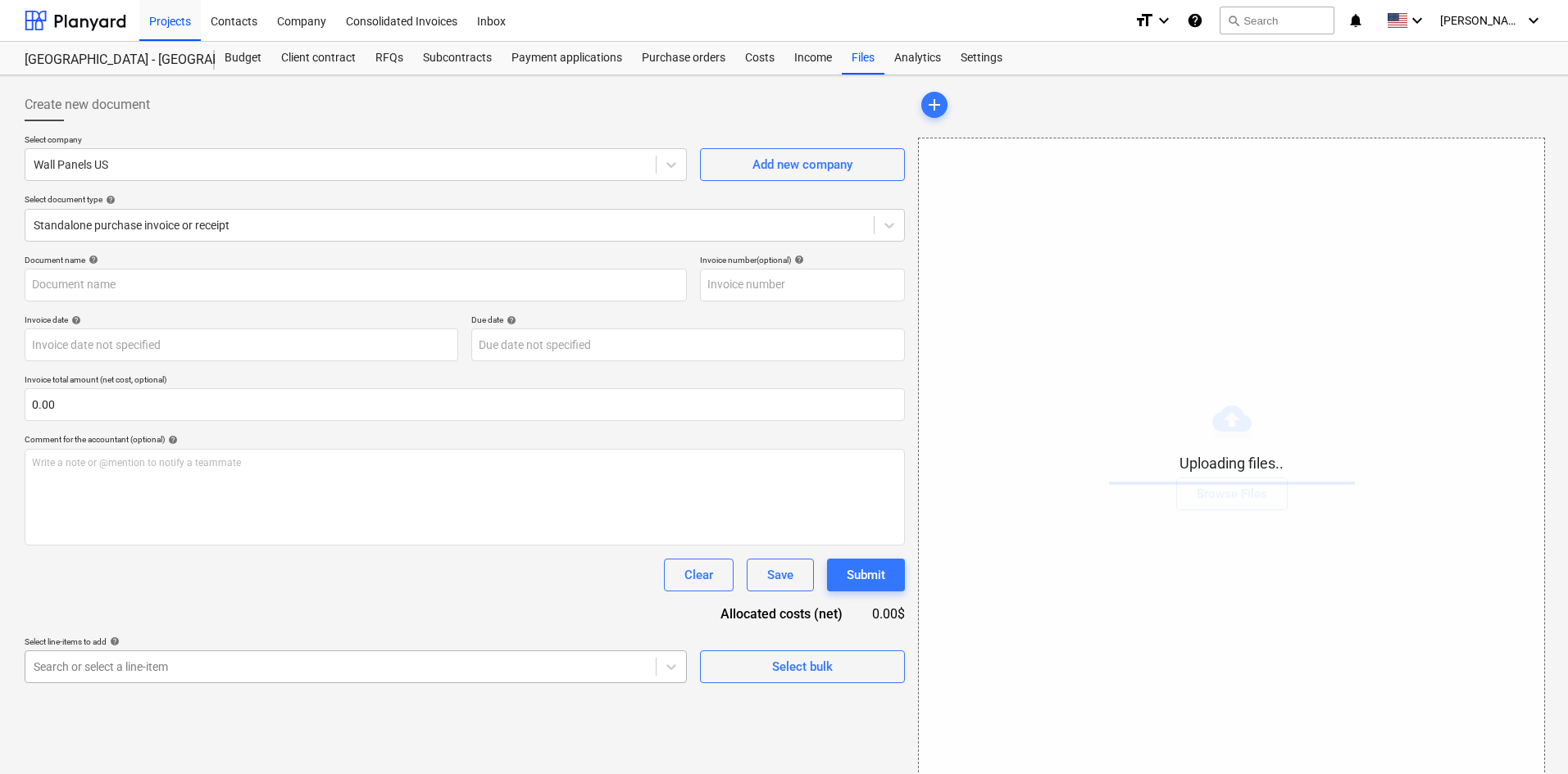
click at [244, 671] on body "Projects Contacts Company Consolidated Invoices Inbox format_size keyboard_arro…" at bounding box center [784, 387] width 1568 height 774
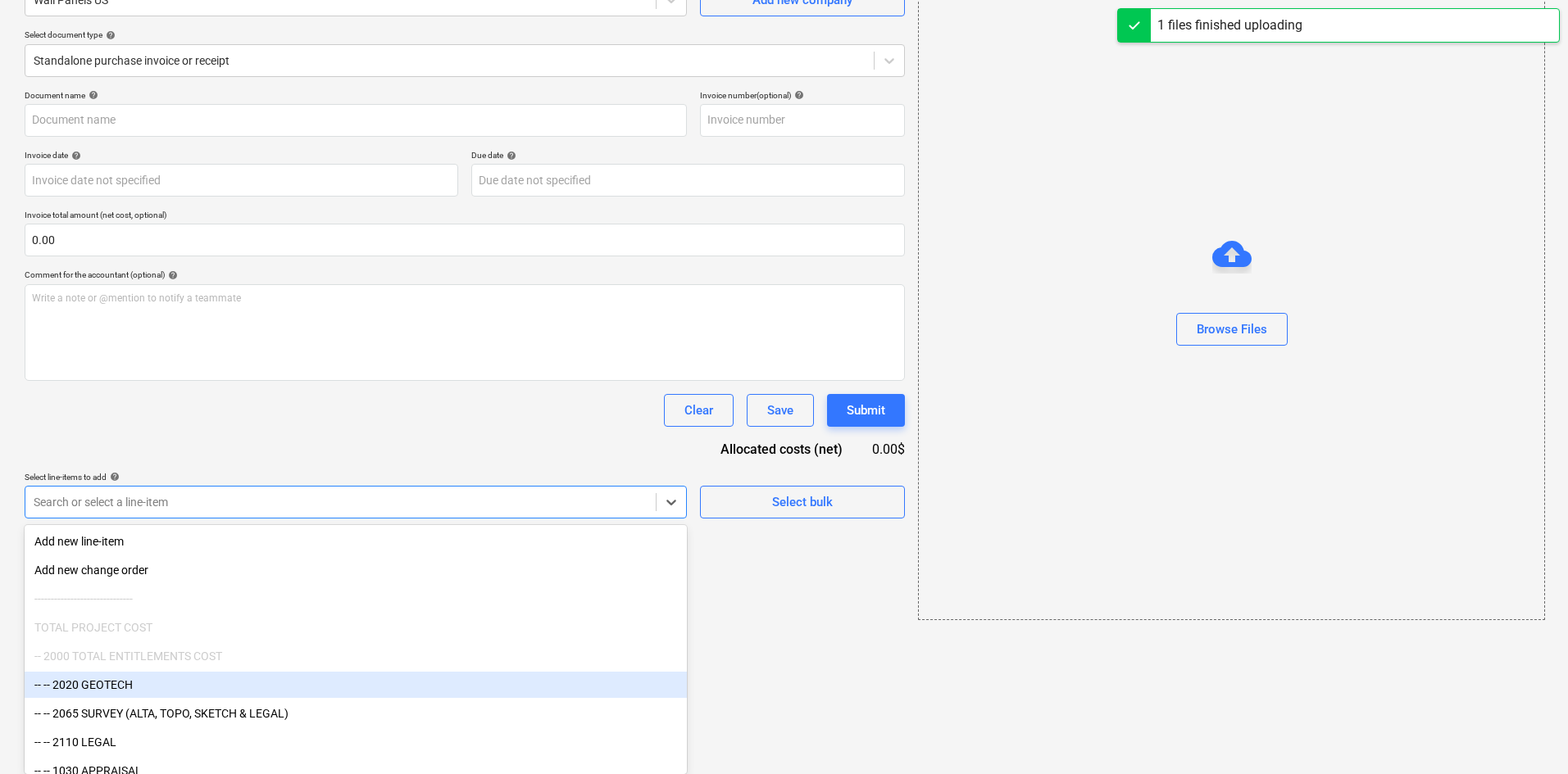
type input "Wall Panels US (Hard) [DATE].pdf"
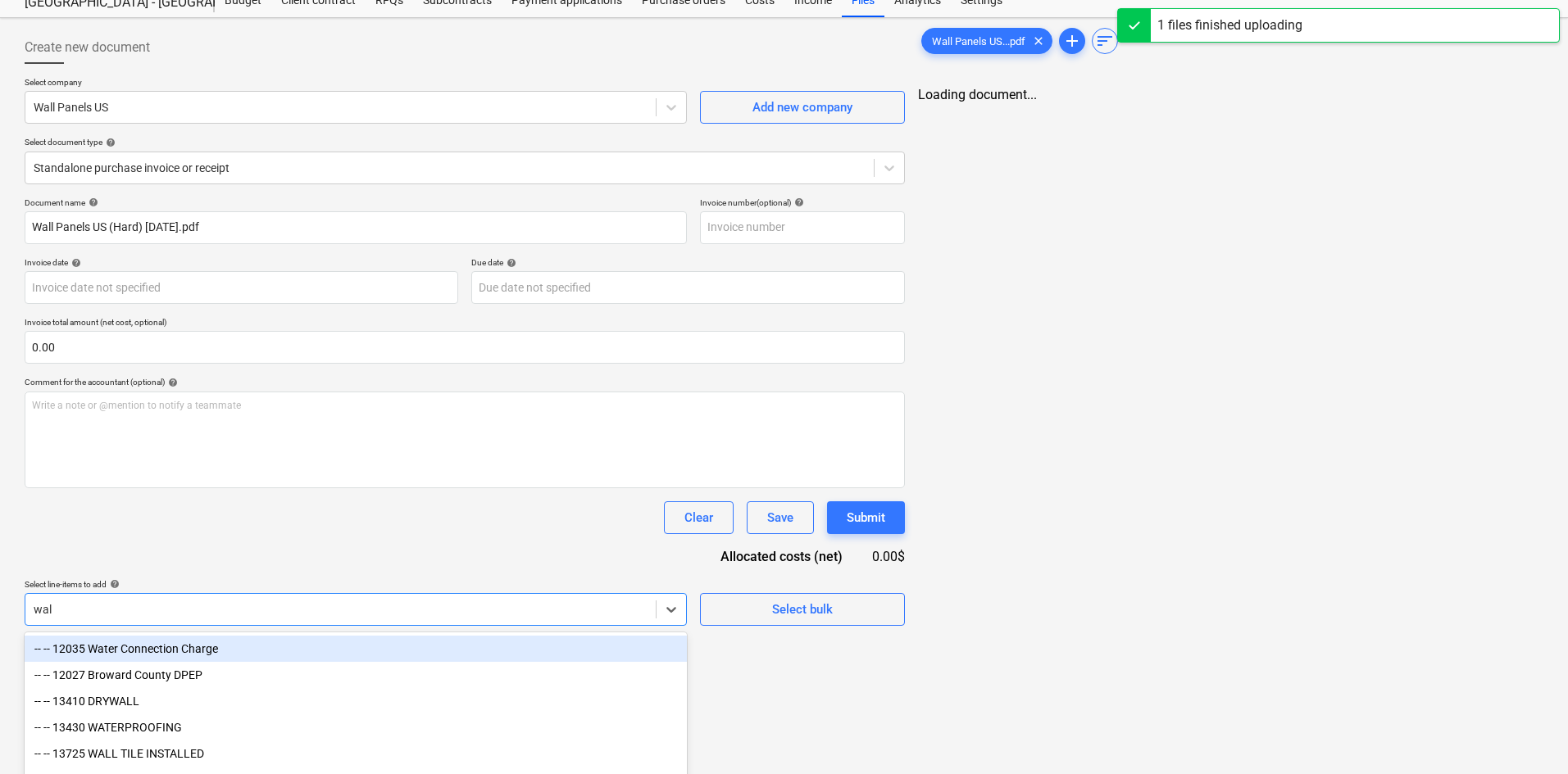
type input "wall"
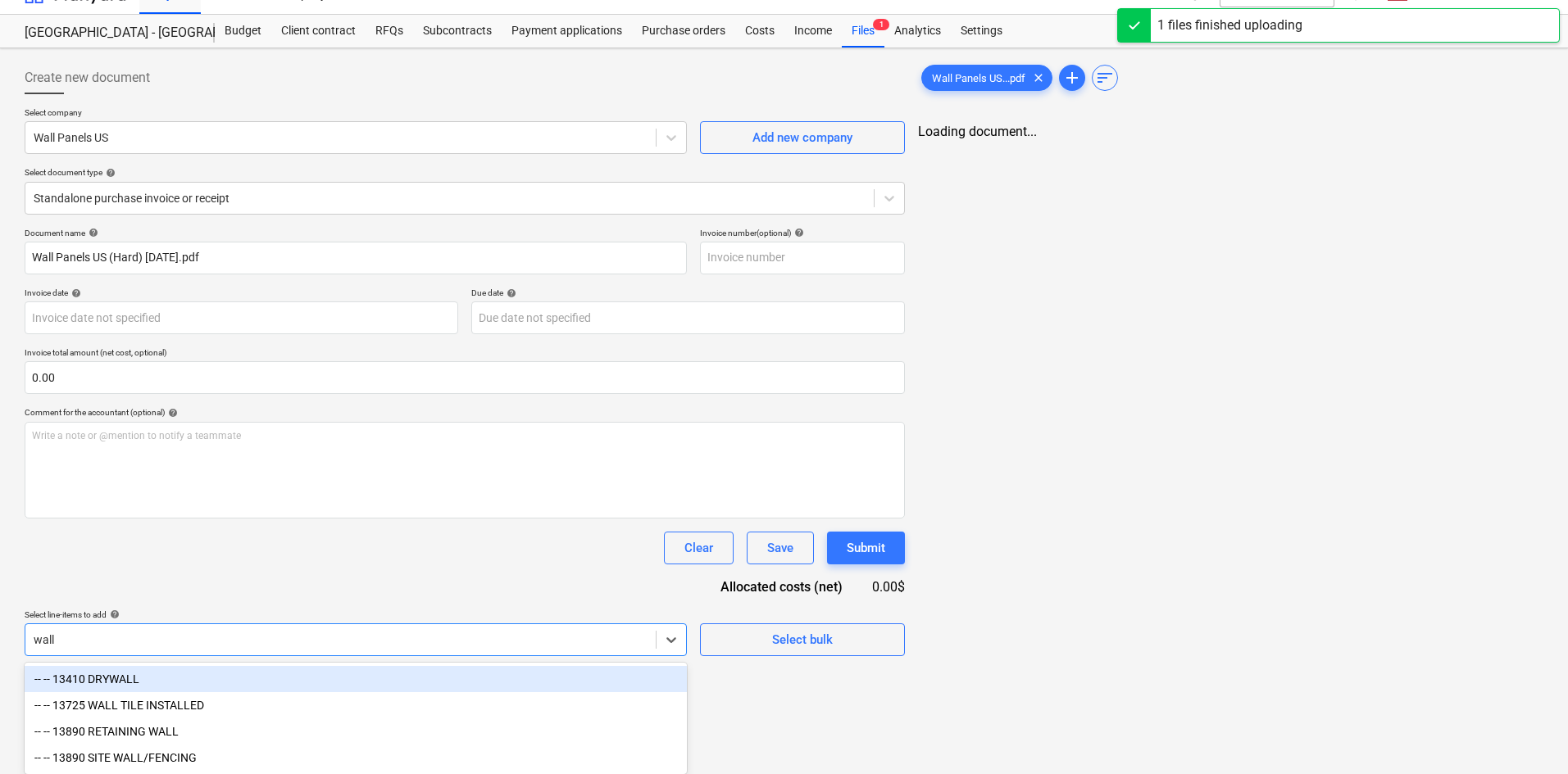
scroll to position [58, 0]
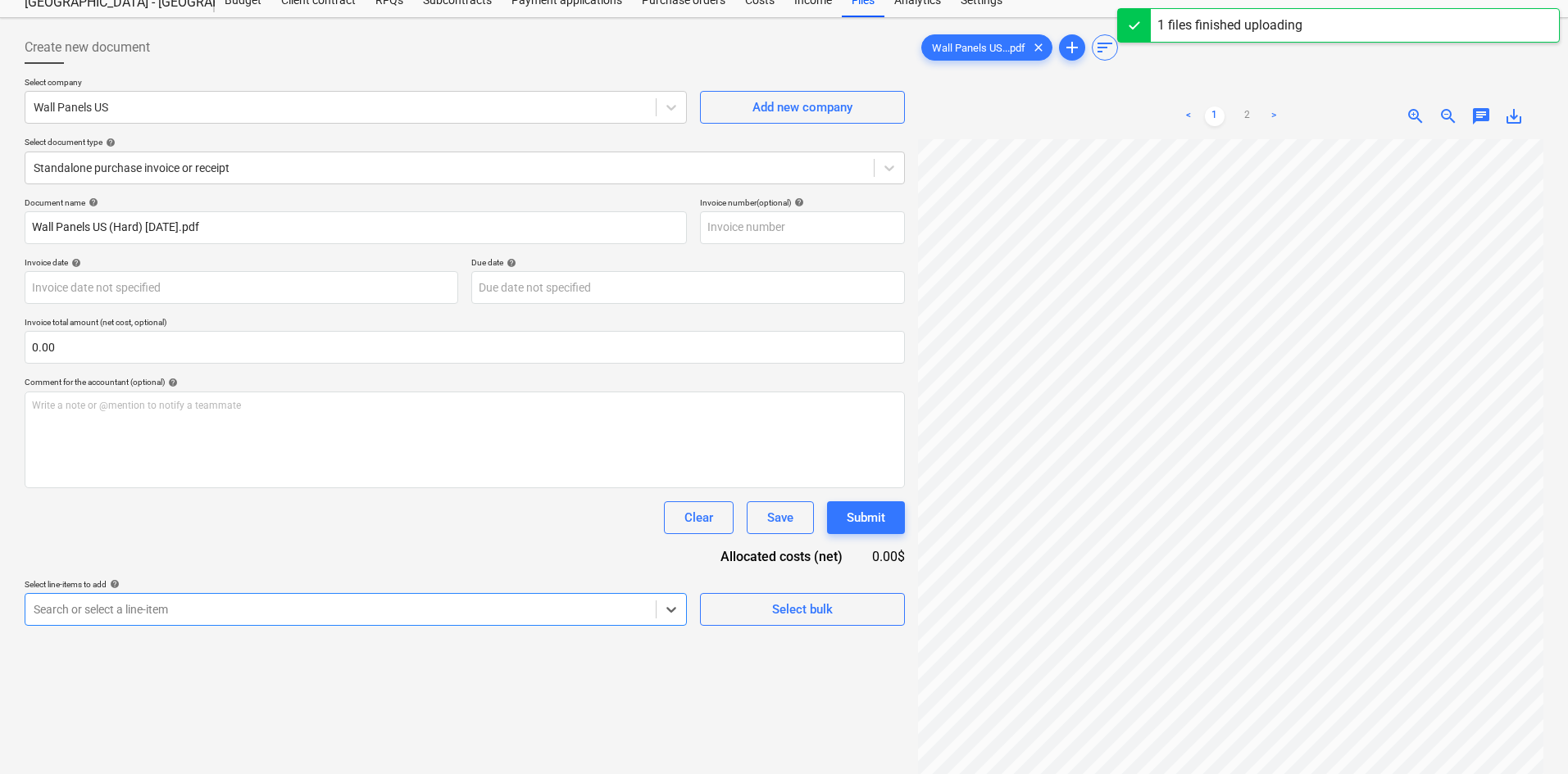
drag, startPoint x: 203, startPoint y: 611, endPoint x: 5, endPoint y: 610, distance: 198.0
click at [10, 610] on div "Create new document Select company Wall Panels US Add new company Select docume…" at bounding box center [784, 449] width 1568 height 863
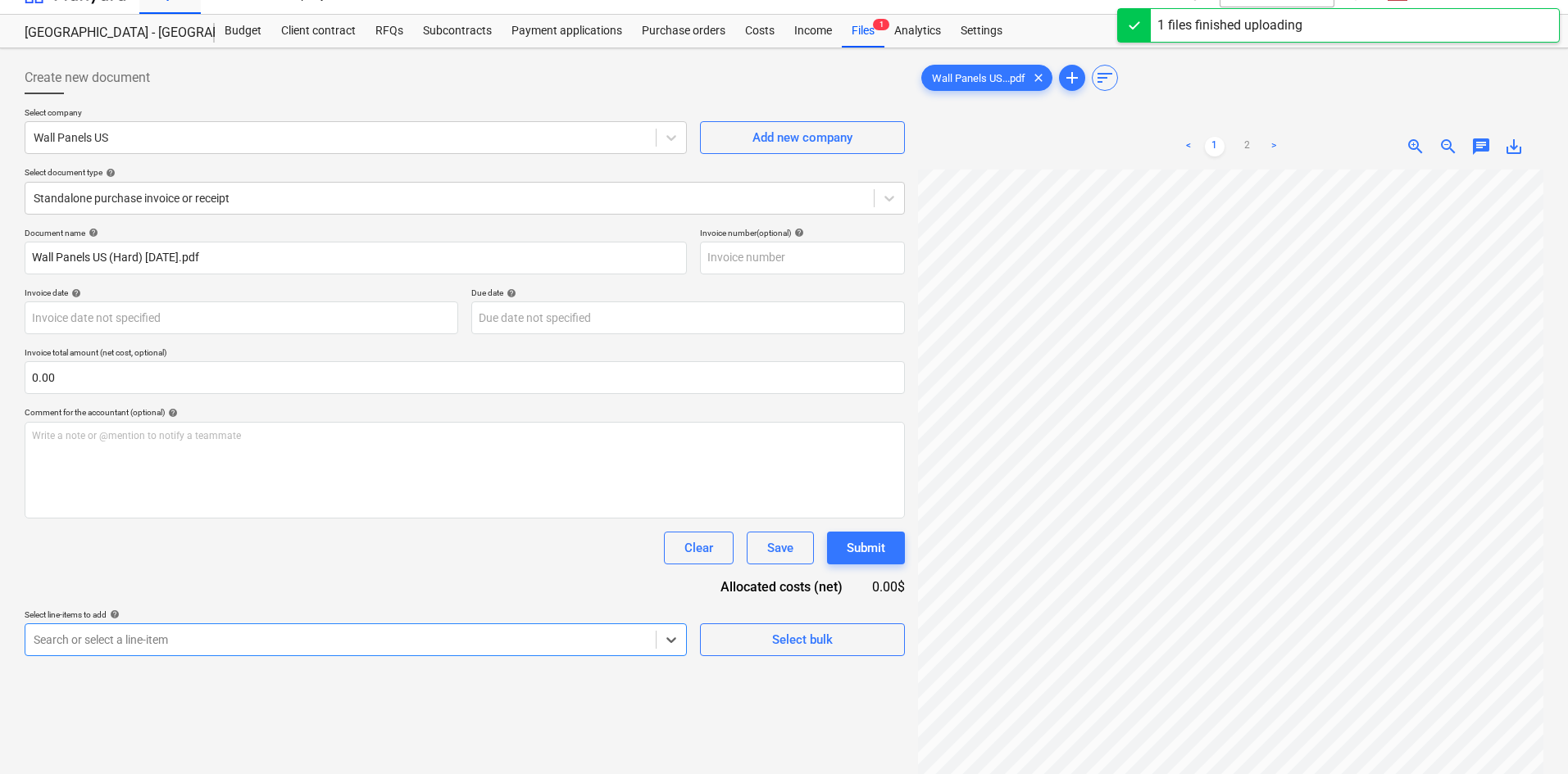
scroll to position [0, 0]
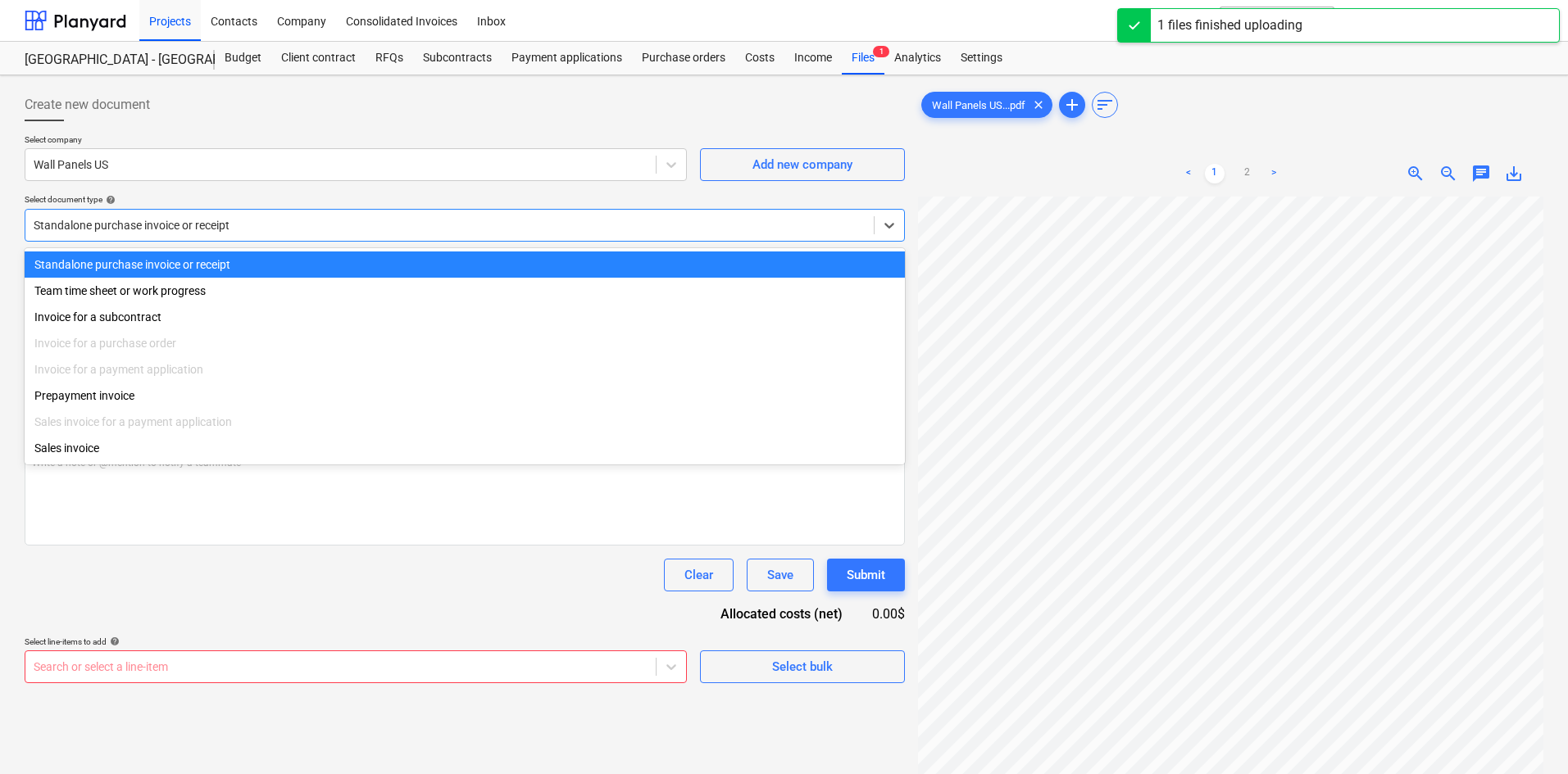
click at [186, 220] on div at bounding box center [450, 226] width 832 height 17
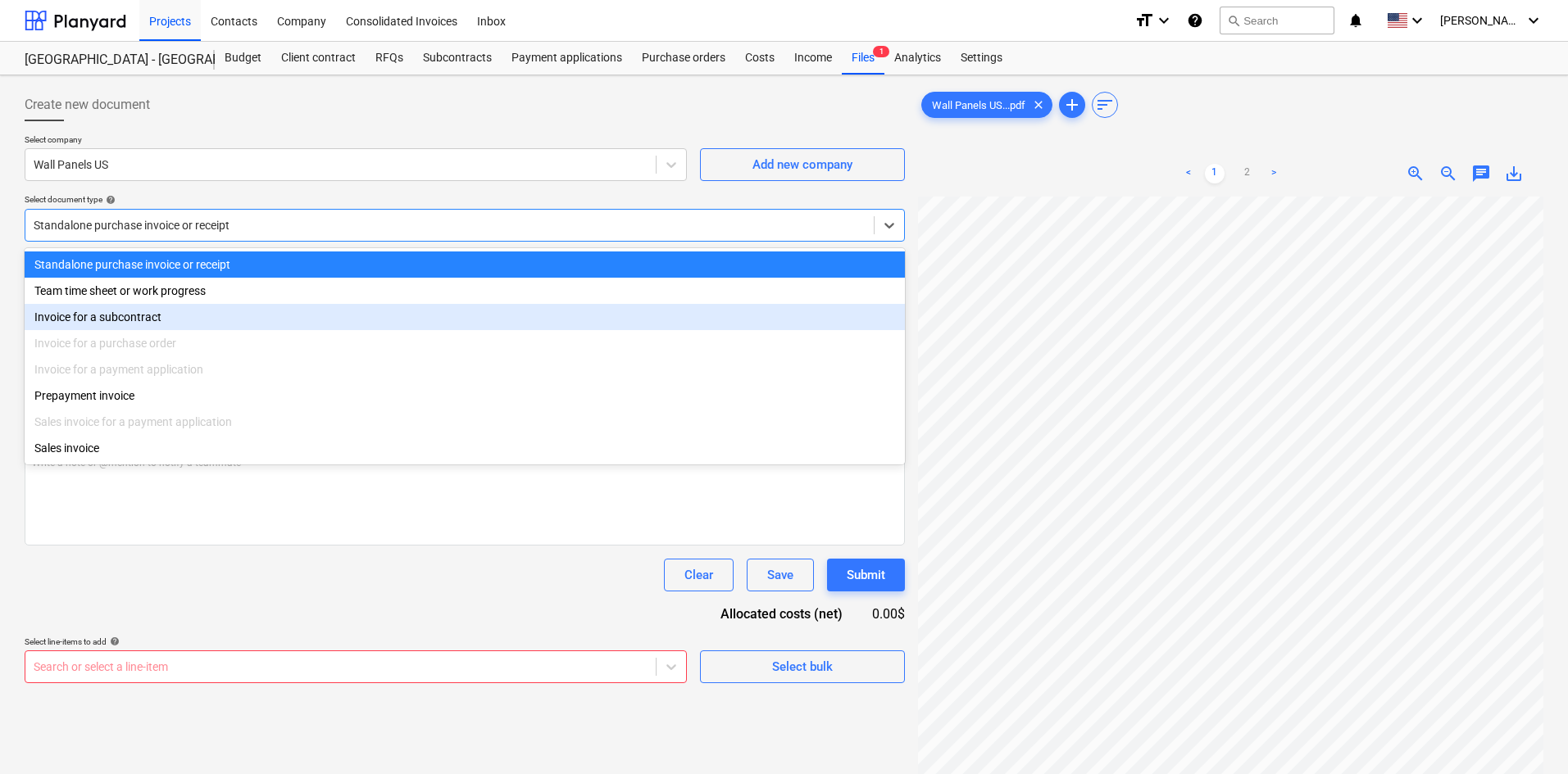
click at [122, 325] on div "Invoice for a subcontract" at bounding box center [465, 317] width 881 height 26
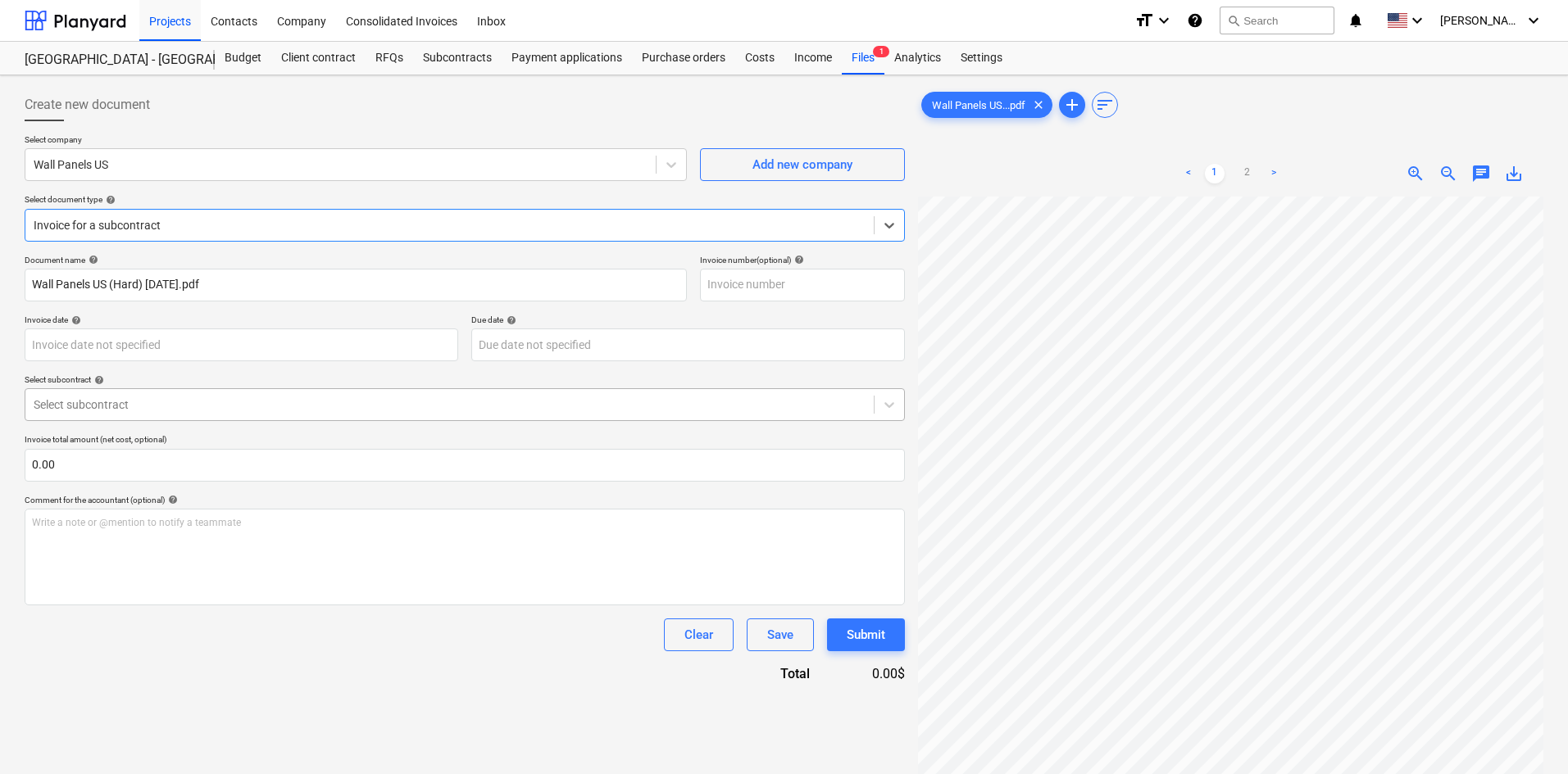
click at [166, 399] on div at bounding box center [450, 405] width 832 height 17
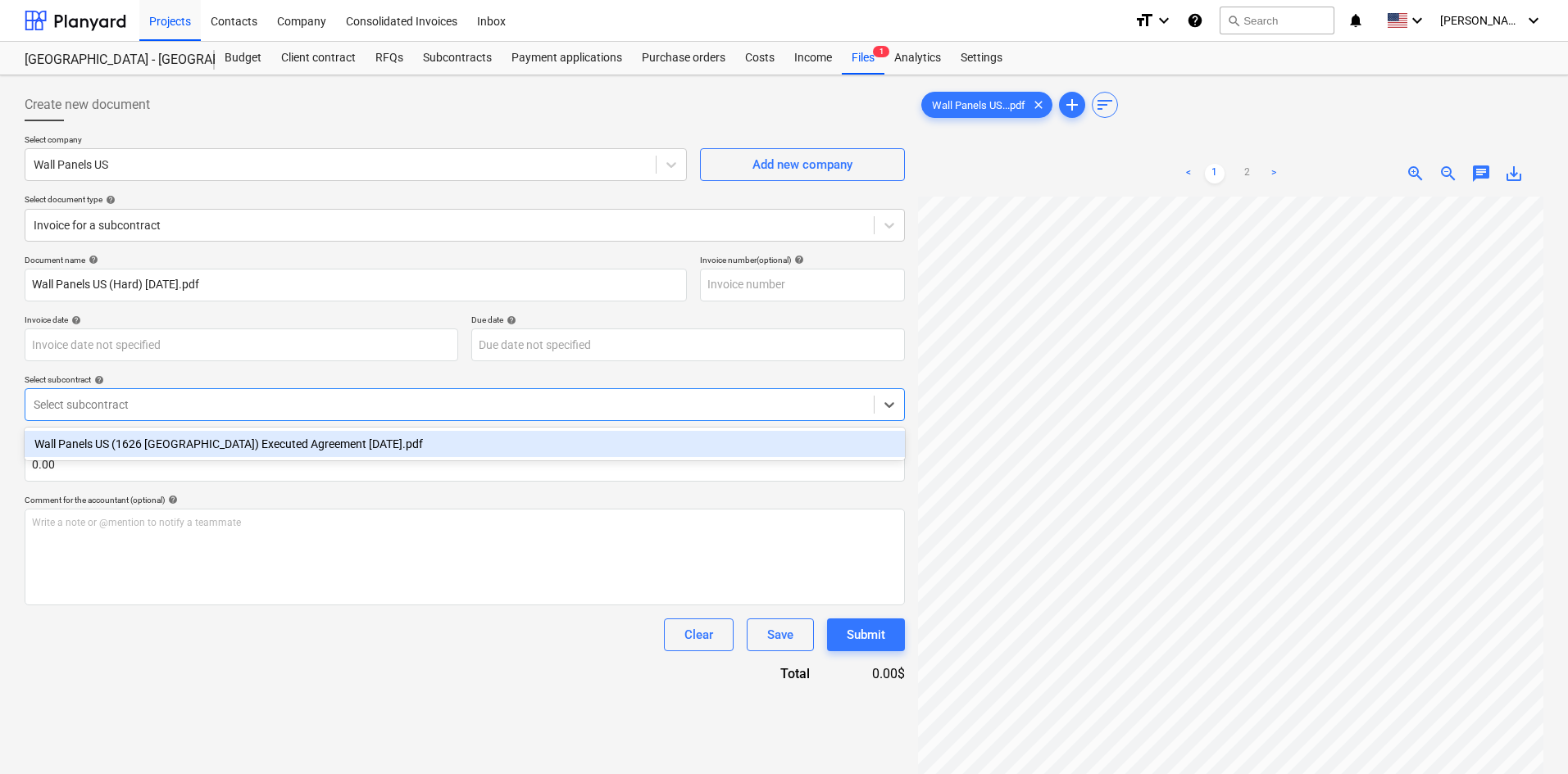
click at [181, 449] on div "Wall Panels US (1626 [GEOGRAPHIC_DATA]) Executed Agreement [DATE].pdf" at bounding box center [465, 444] width 881 height 26
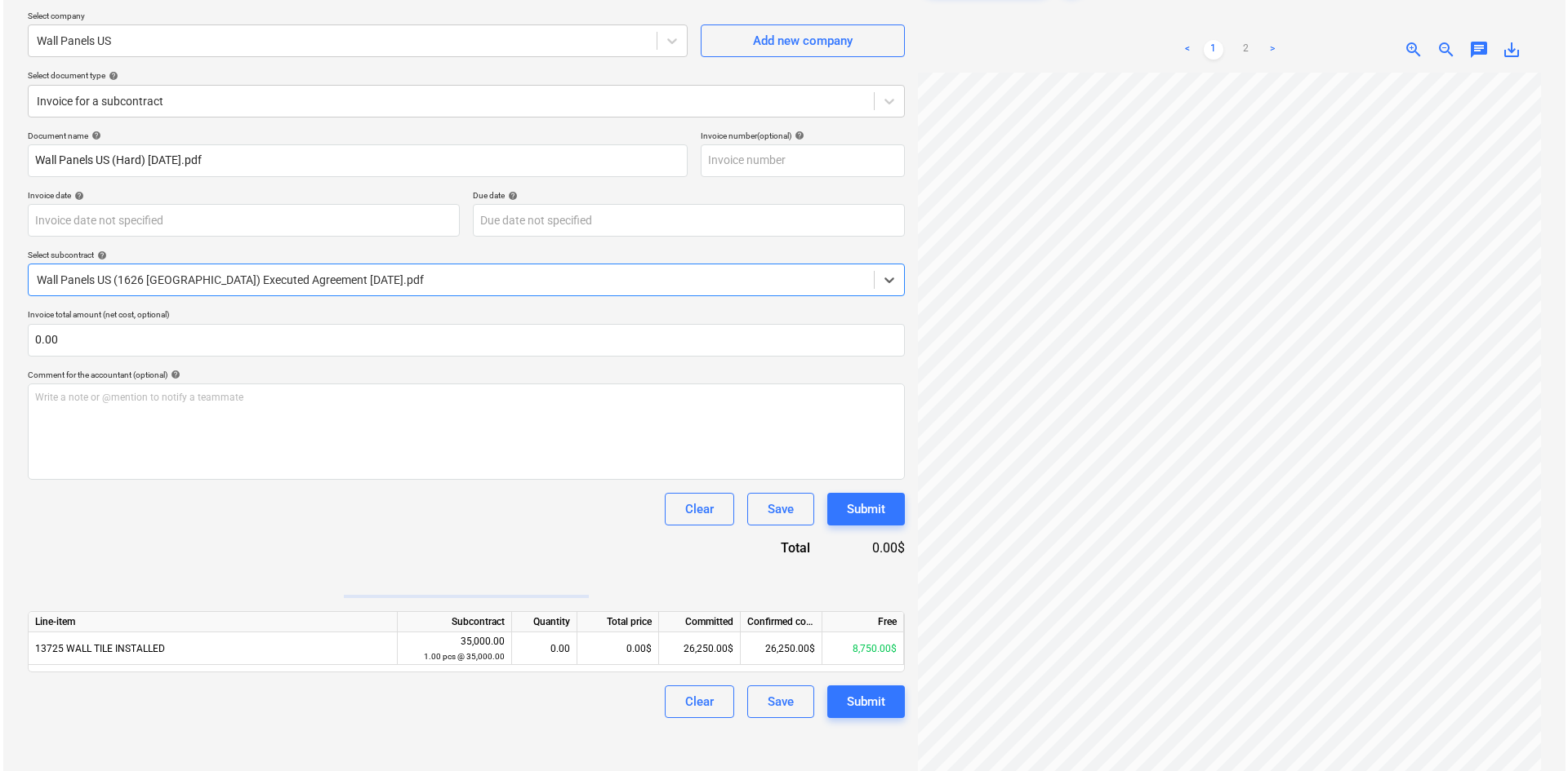
scroll to position [163, 0]
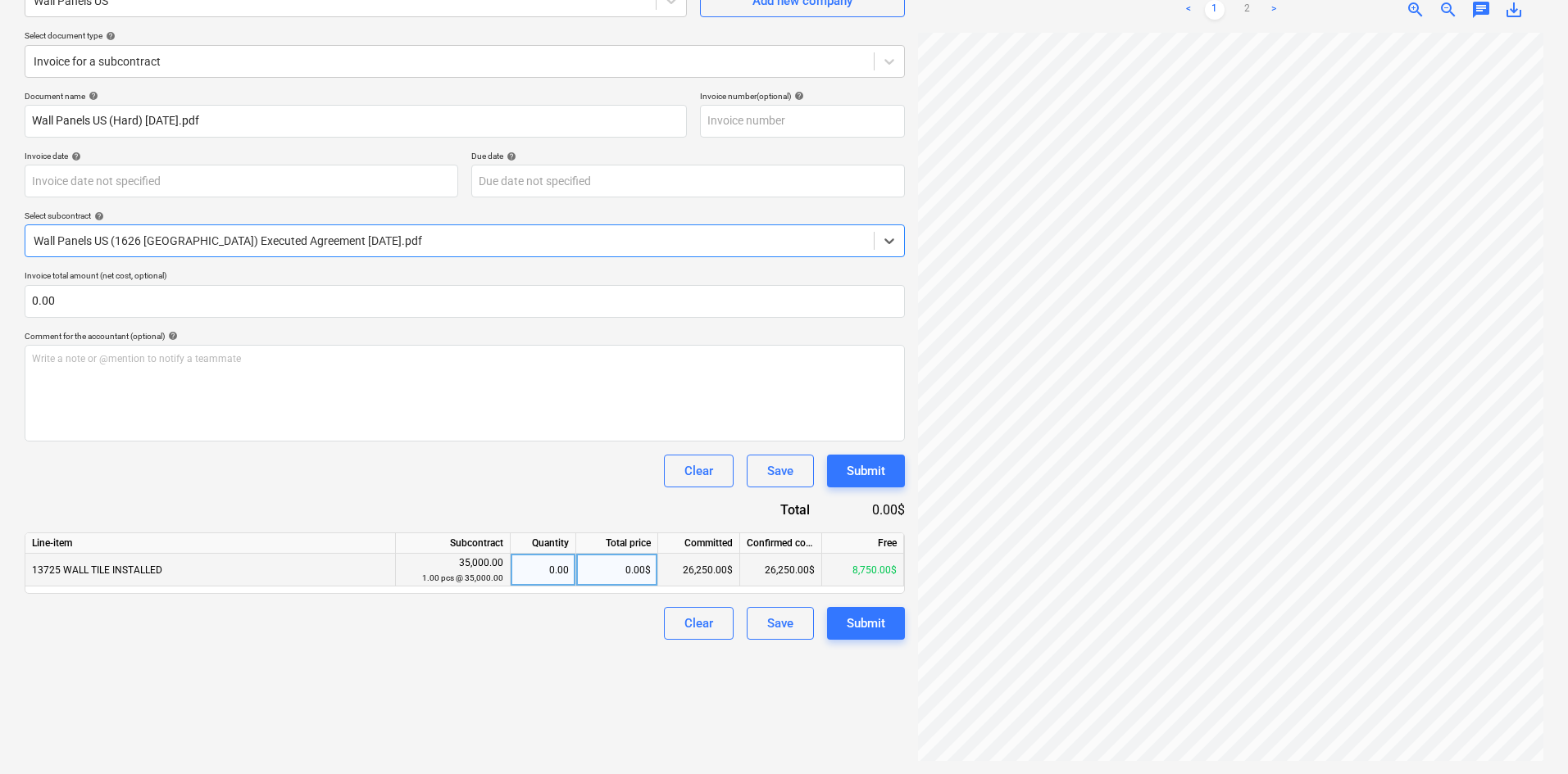
click at [590, 586] on div "0.00$" at bounding box center [617, 570] width 82 height 33
click at [604, 581] on input "8750" at bounding box center [617, 570] width 81 height 32
click at [604, 579] on input "8750" at bounding box center [617, 570] width 81 height 32
type input "7750"
click at [450, 674] on div "Create new document Select company Wall Panels US Add new company Select docume…" at bounding box center [465, 342] width 894 height 850
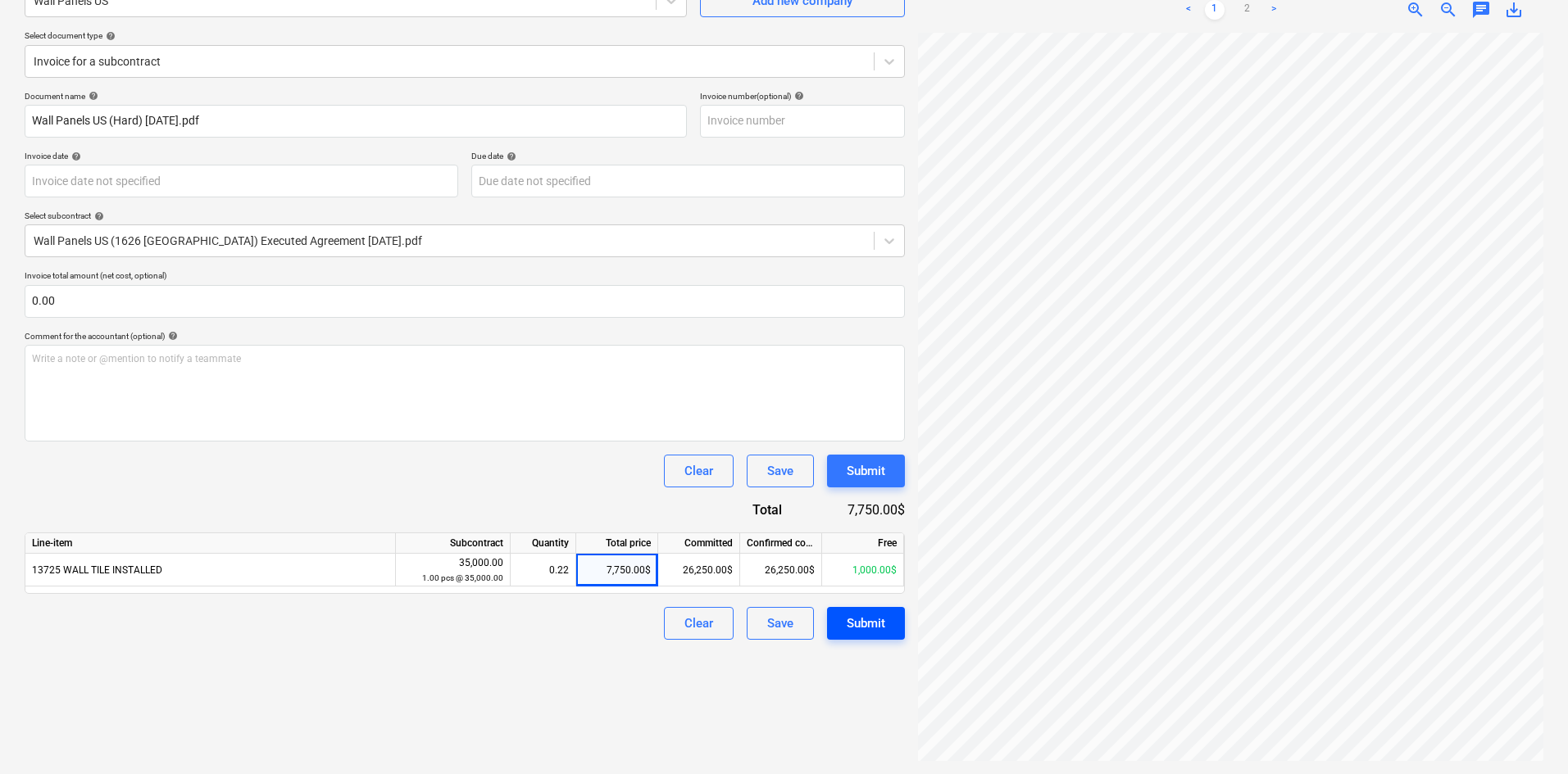
click at [864, 624] on div "Submit" at bounding box center [866, 623] width 38 height 21
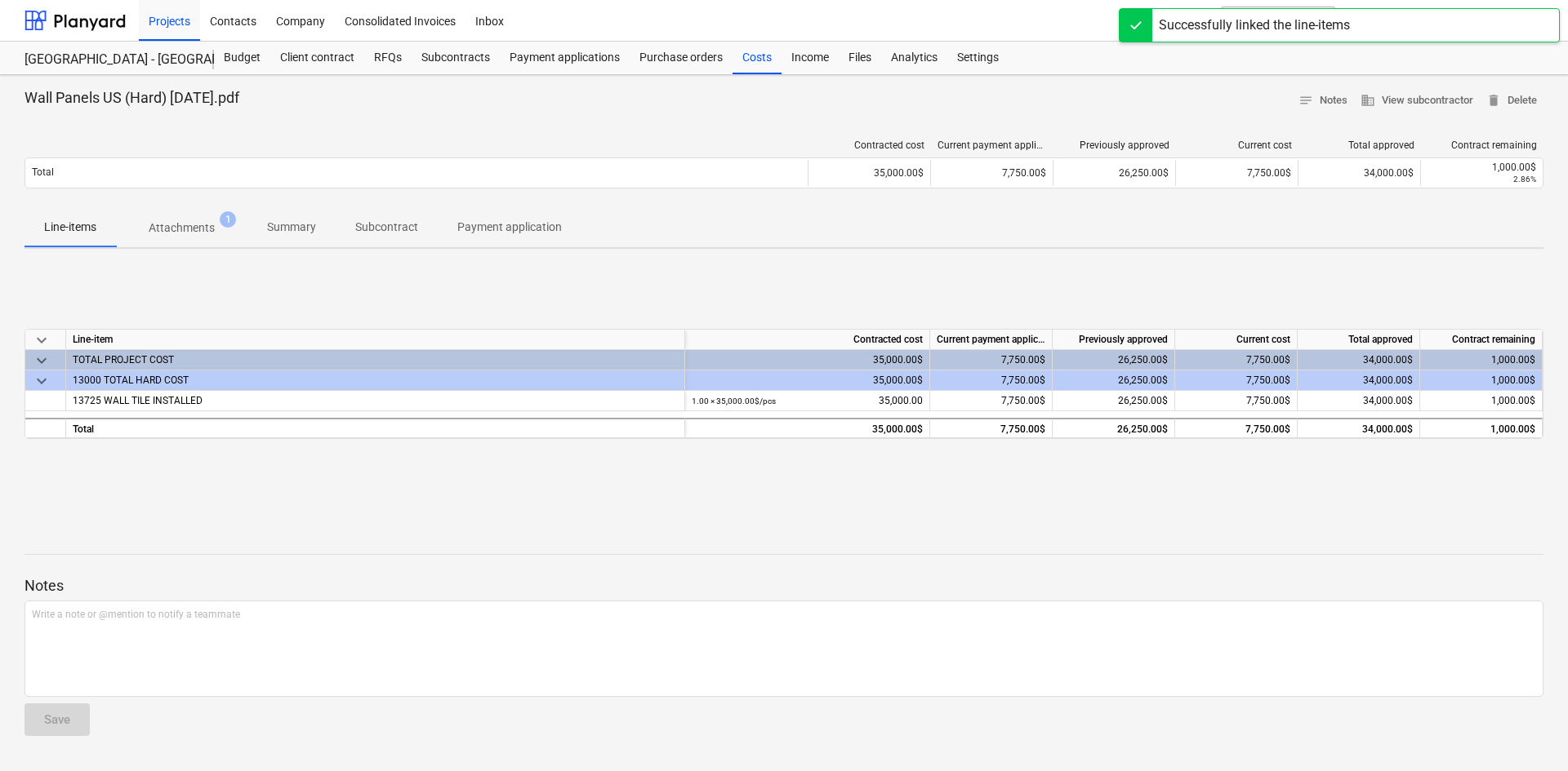
click at [1323, 524] on div at bounding box center [784, 527] width 1520 height 13
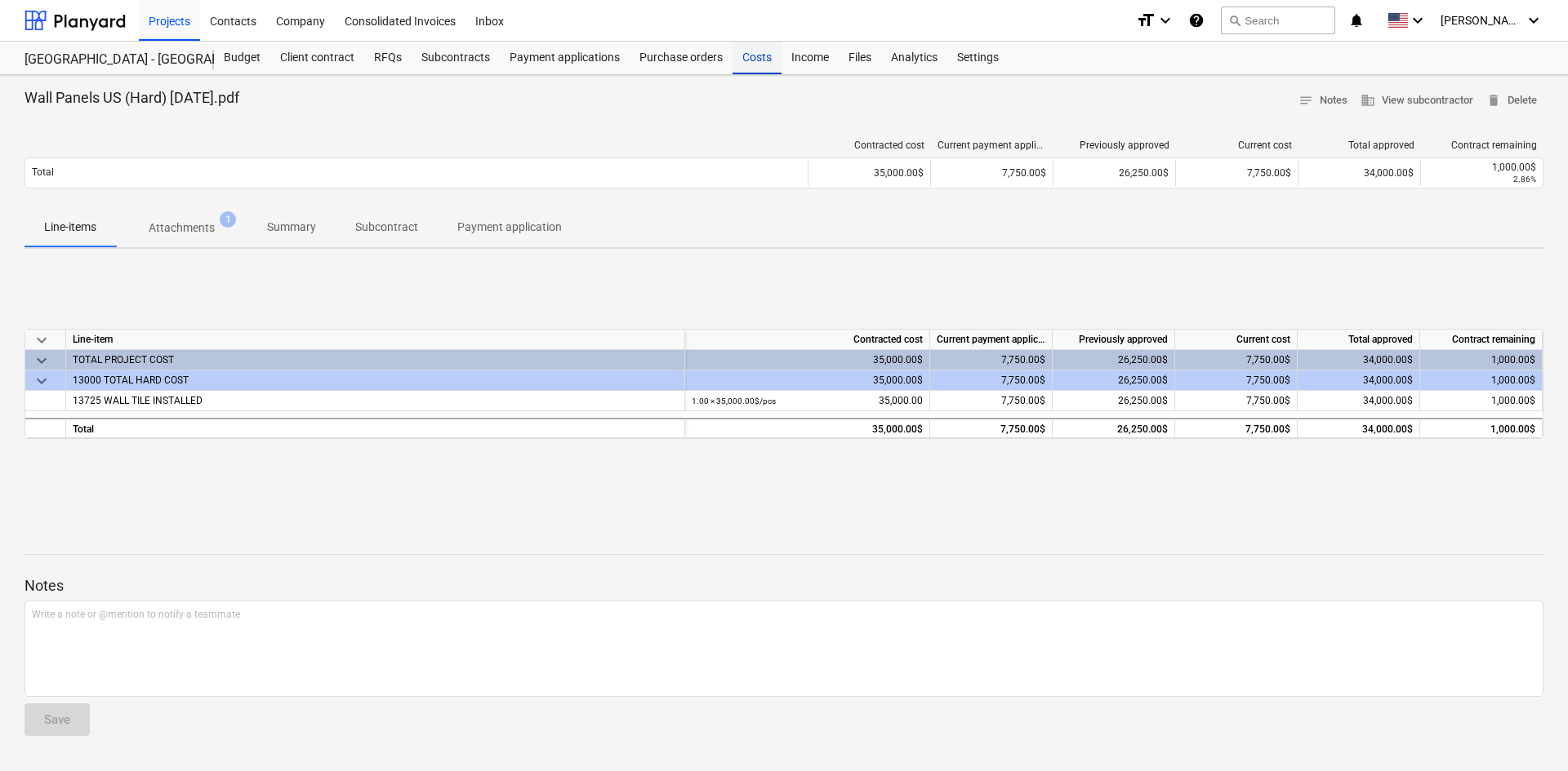
click at [746, 65] on div "Costs" at bounding box center [757, 58] width 49 height 33
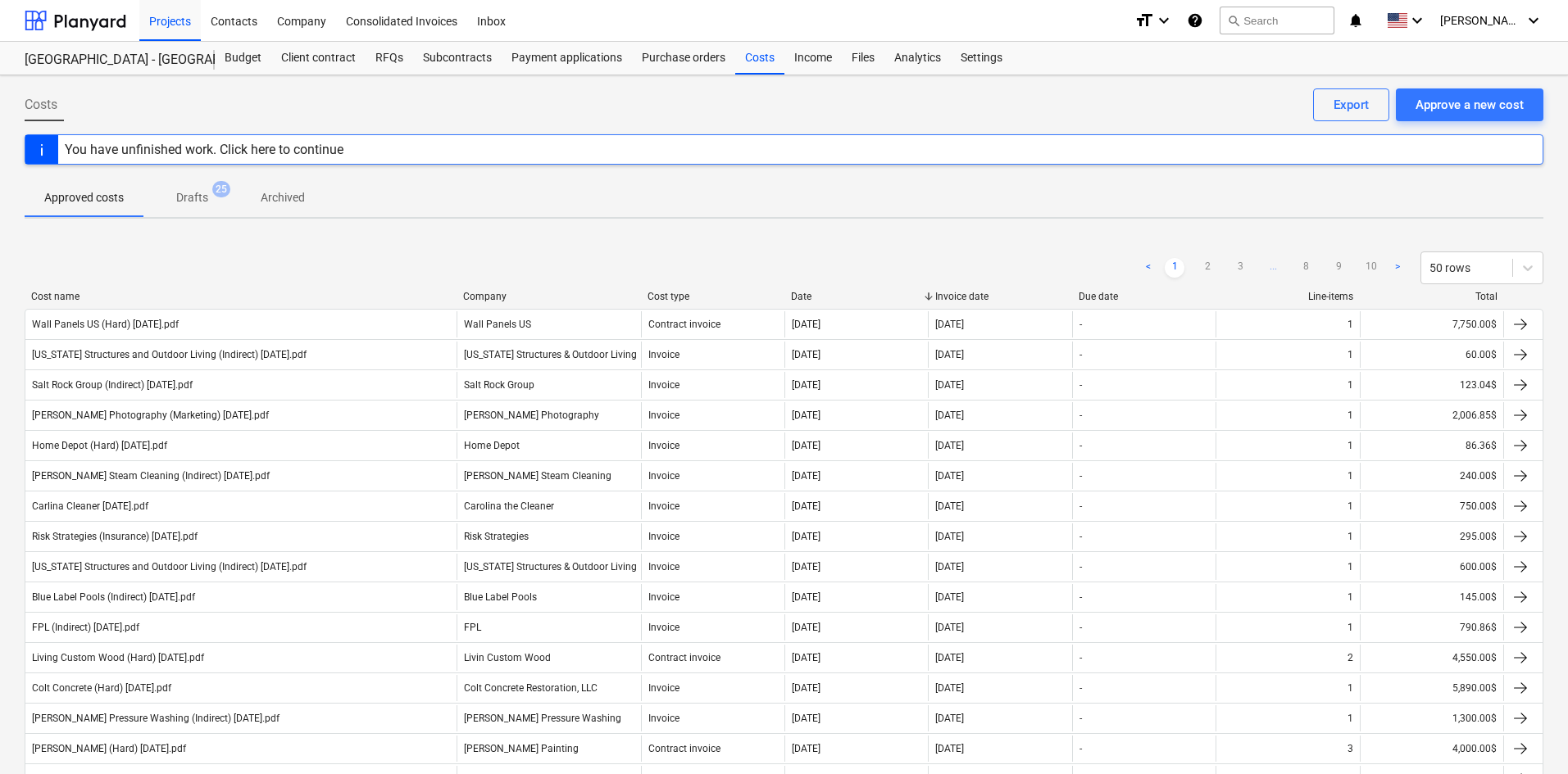
click at [497, 293] on div "Company" at bounding box center [549, 297] width 172 height 11
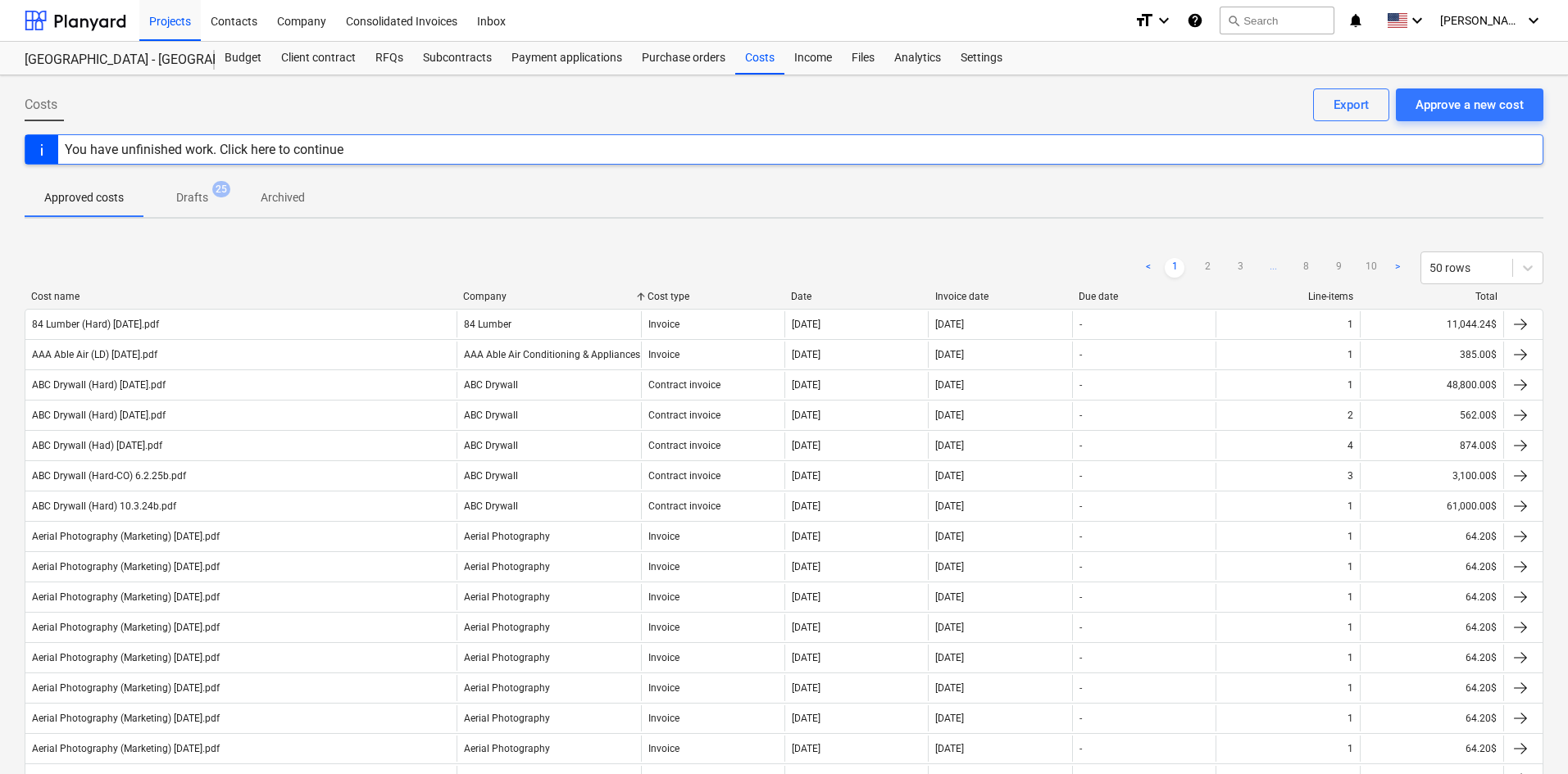
click at [504, 297] on div "Company" at bounding box center [549, 297] width 172 height 11
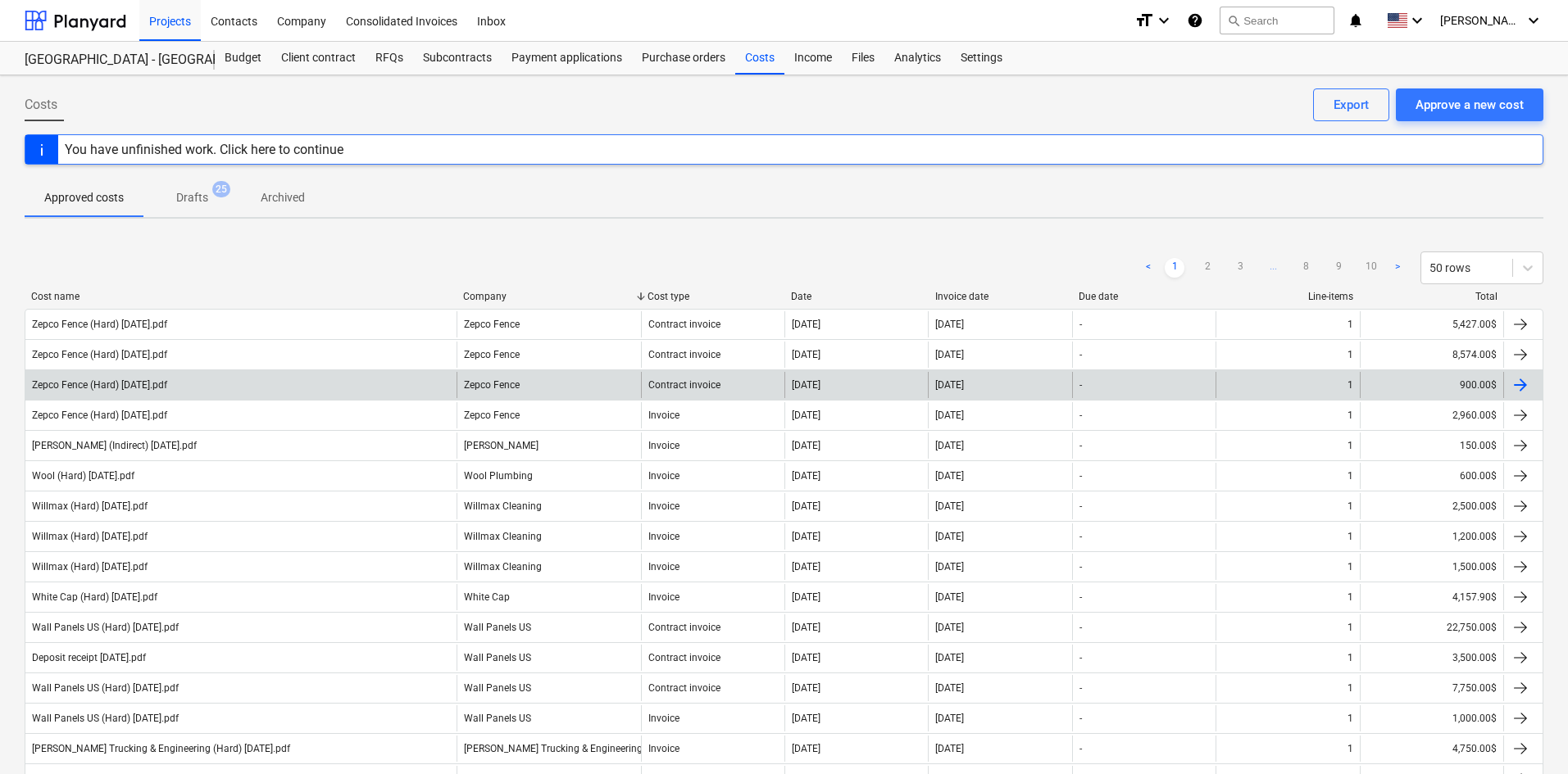
scroll to position [164, 0]
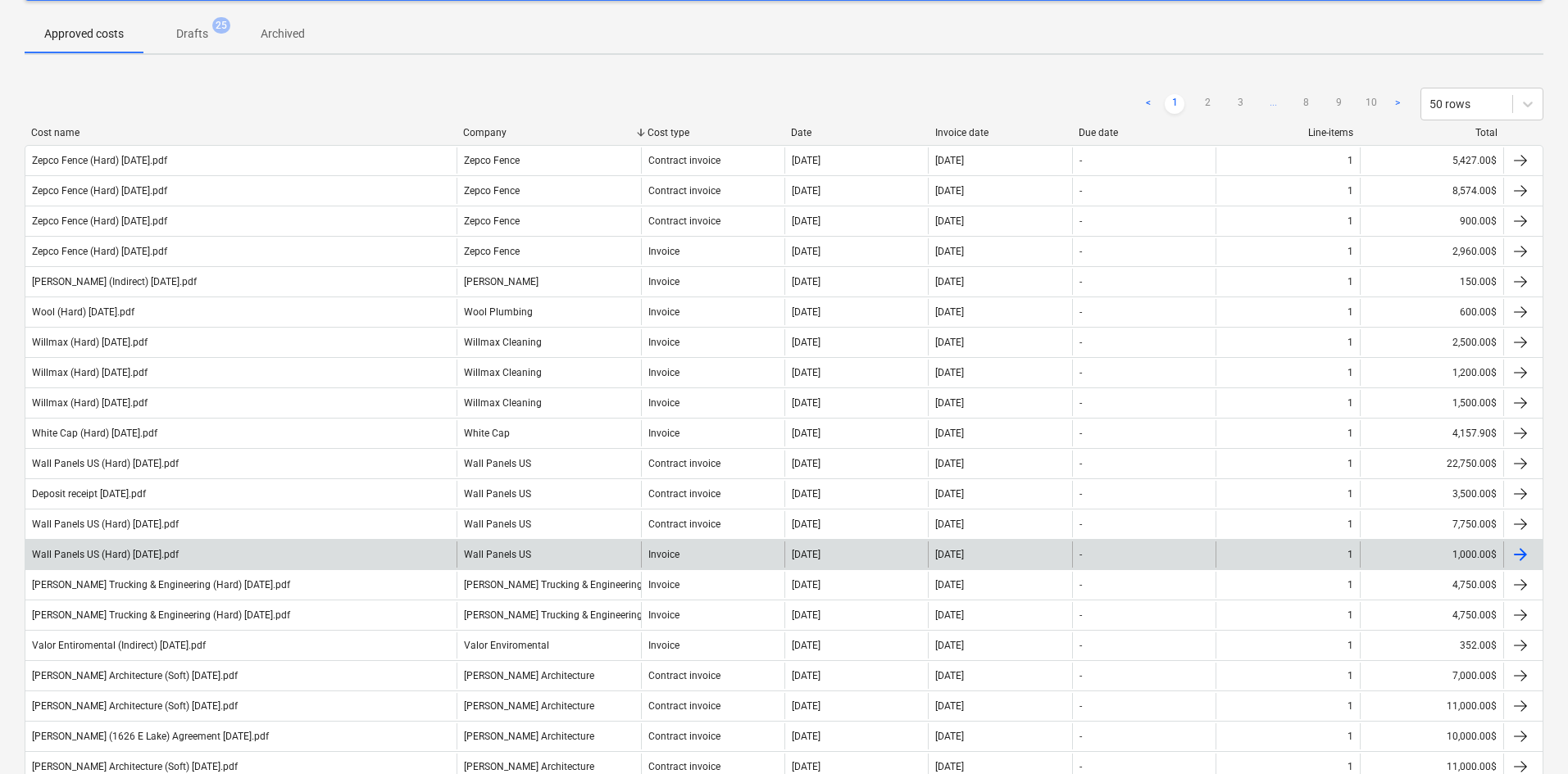
click at [312, 555] on div "Wall Panels US (Hard) [DATE].pdf" at bounding box center [241, 555] width 431 height 26
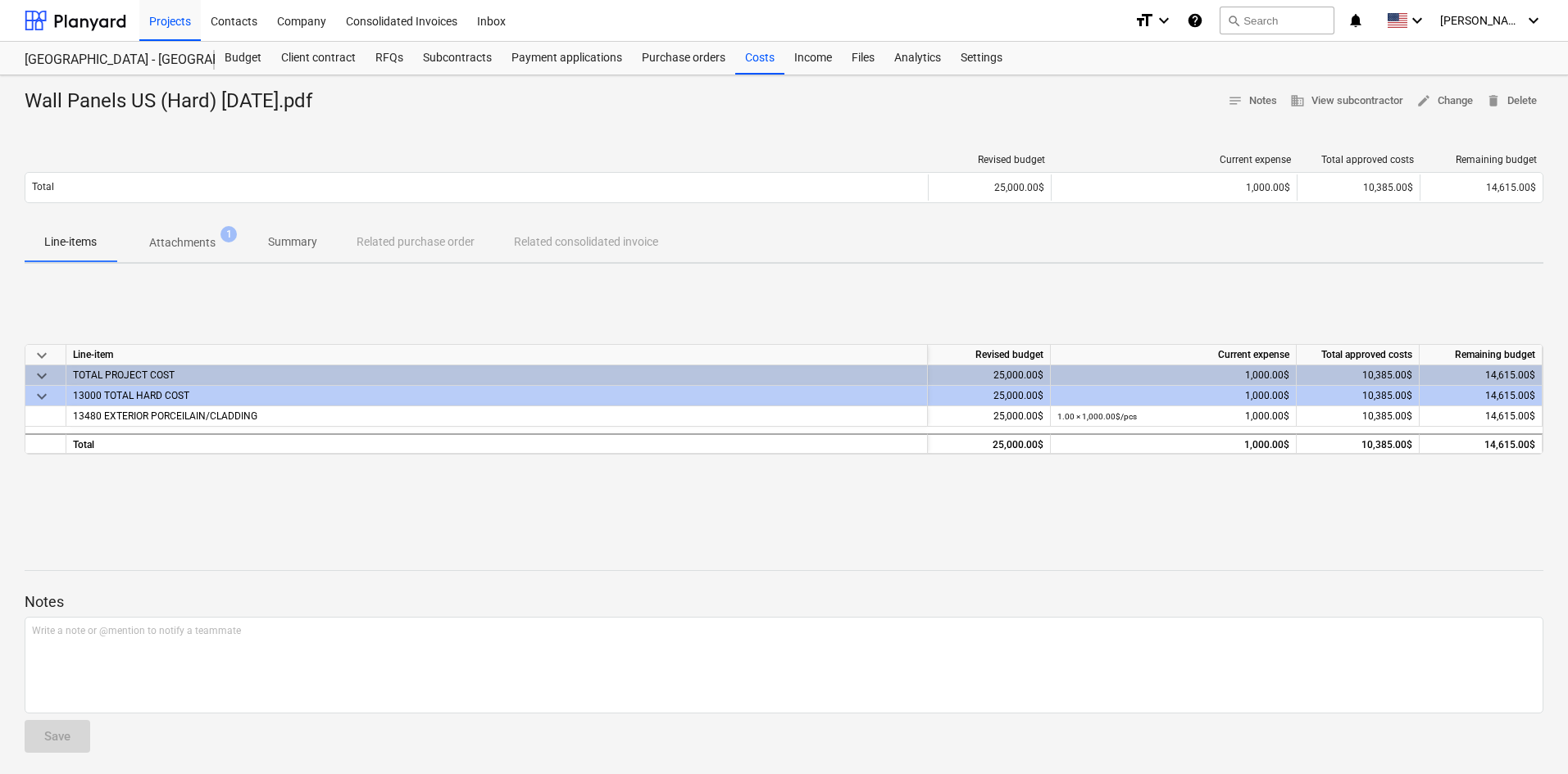
click at [547, 549] on div at bounding box center [784, 556] width 1519 height 13
click at [200, 234] on p "Attachments" at bounding box center [182, 242] width 66 height 17
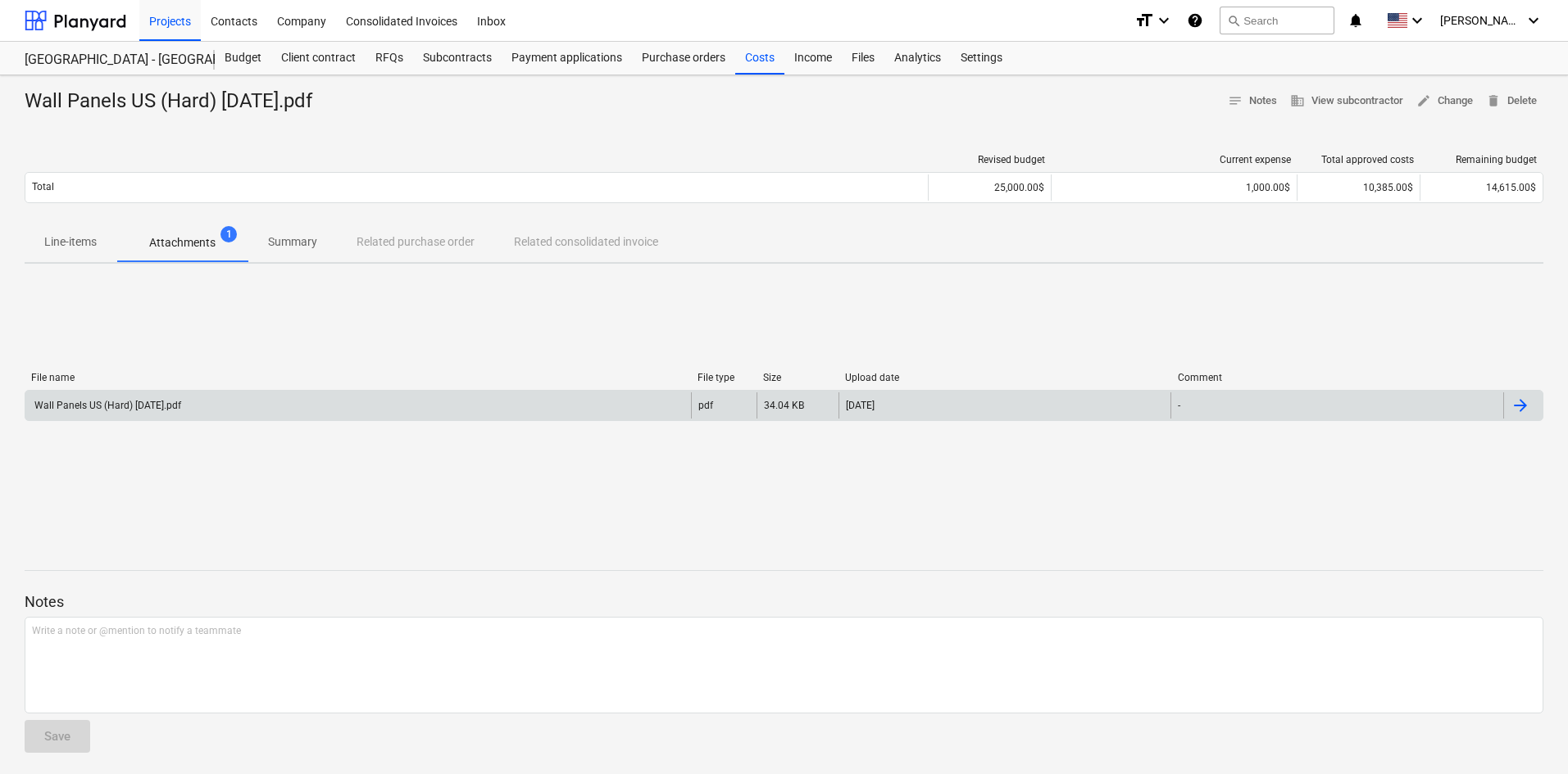
click at [238, 399] on div "Wall Panels US (Hard) [DATE].pdf" at bounding box center [358, 406] width 666 height 26
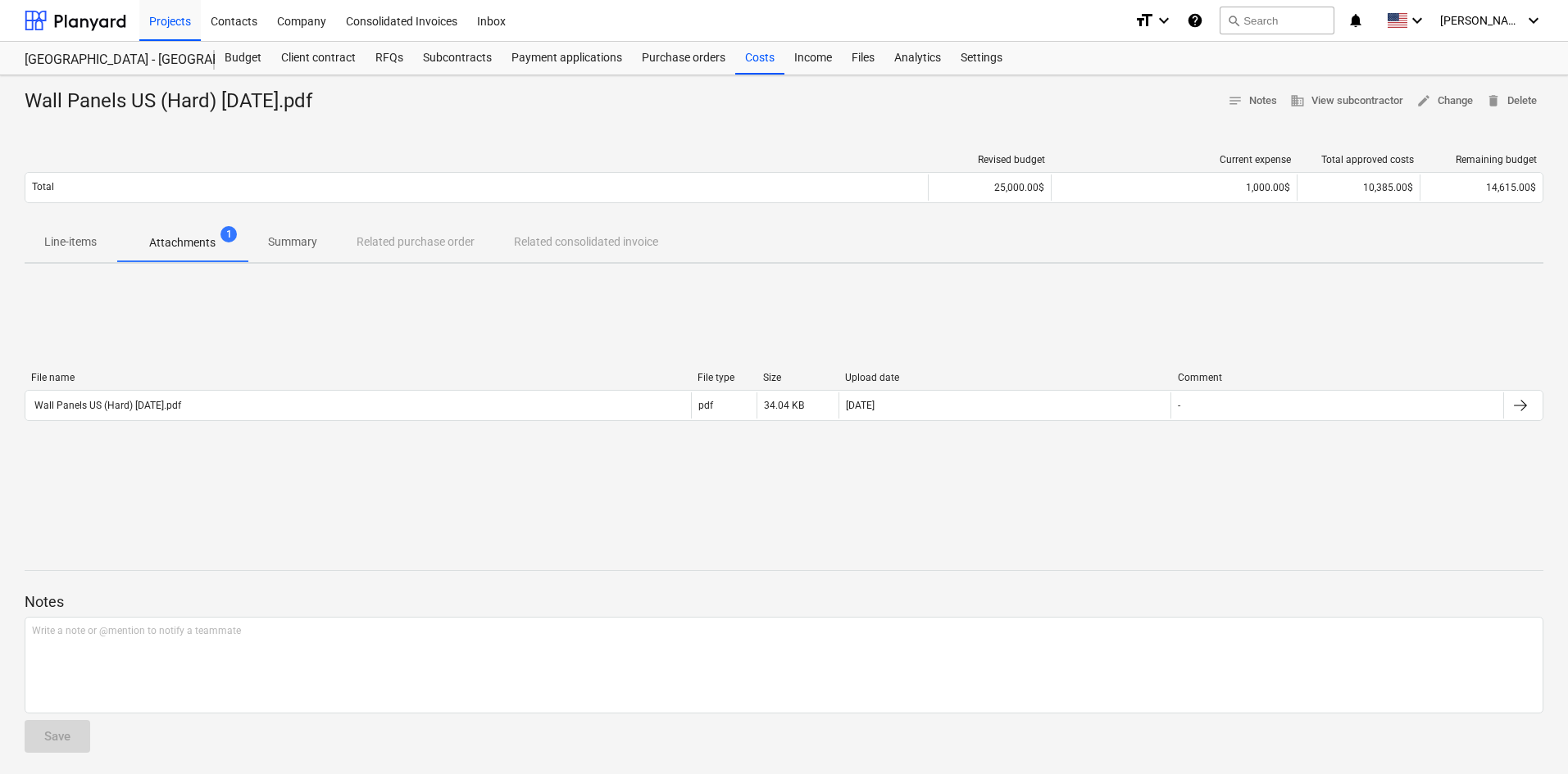
click at [1099, 328] on div "File name File type Size Upload date Comment Wall Panels US (Hard) [DATE].pdf p…" at bounding box center [784, 400] width 1519 height 246
click at [1428, 104] on span "edit" at bounding box center [1424, 101] width 15 height 15
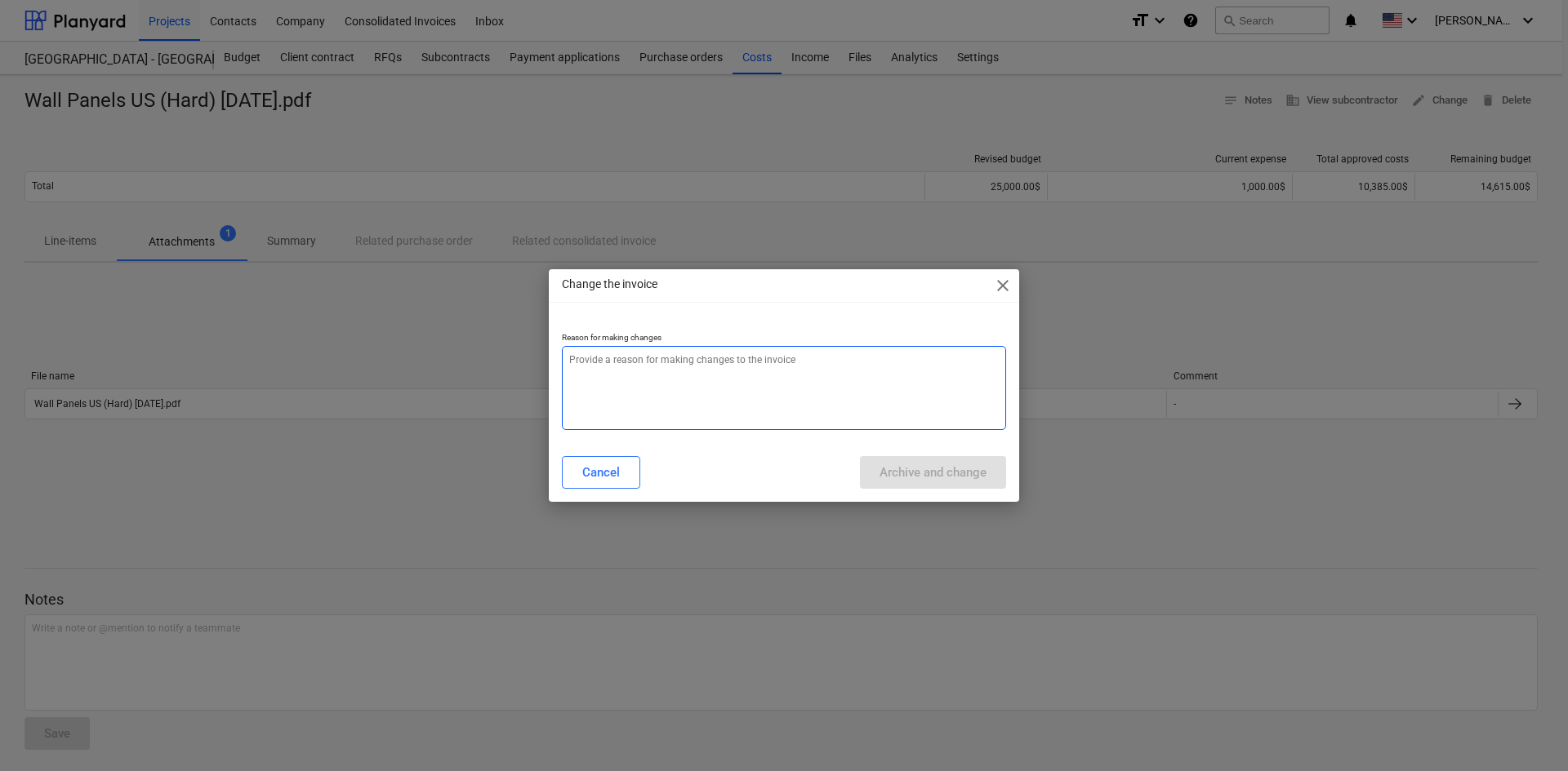
click at [715, 414] on textarea at bounding box center [784, 388] width 444 height 85
type textarea "x"
type textarea "d"
type textarea "x"
type textarea "di"
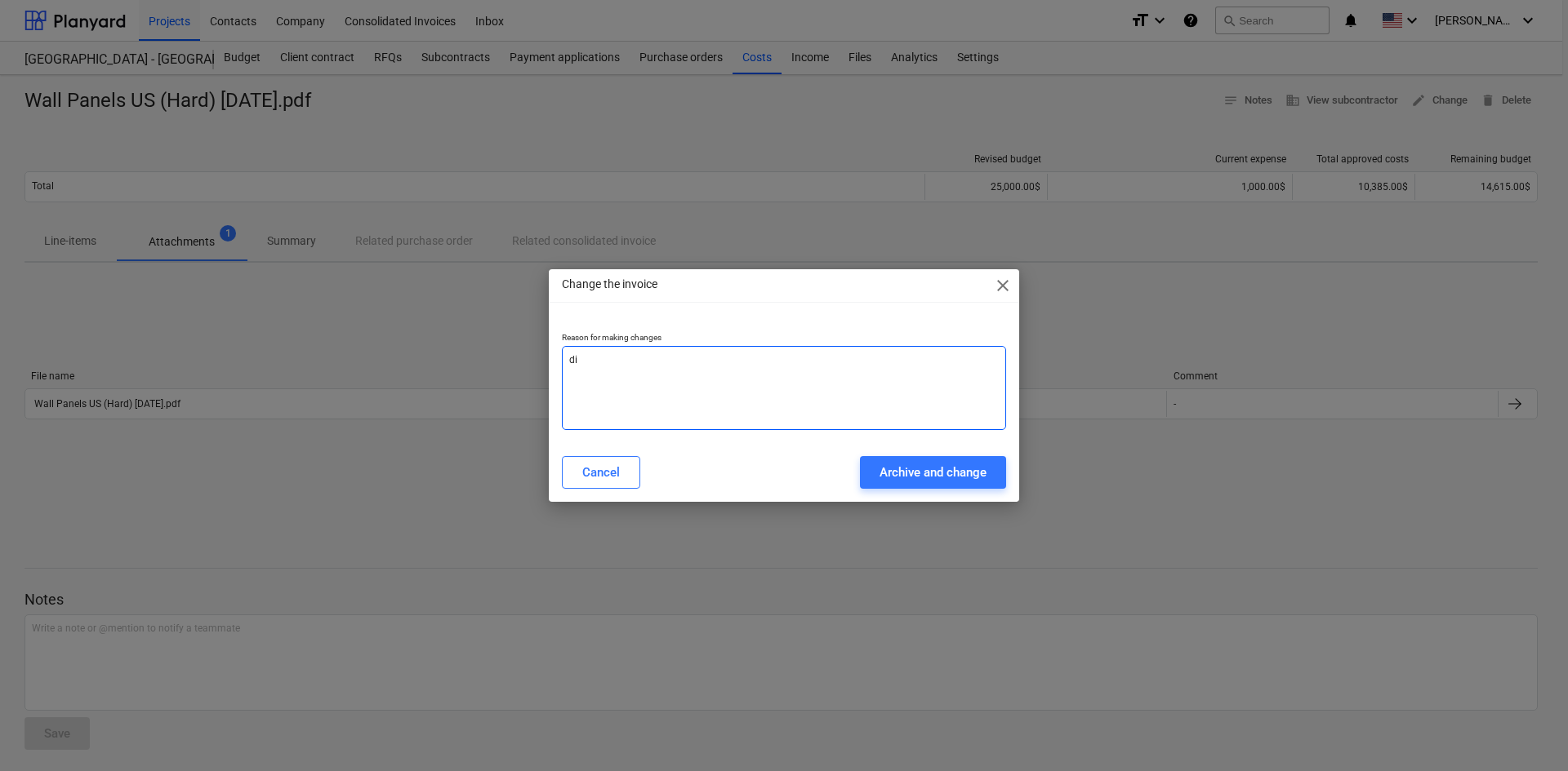
type textarea "x"
type textarea "did"
type textarea "x"
type textarea "didn"
type textarea "x"
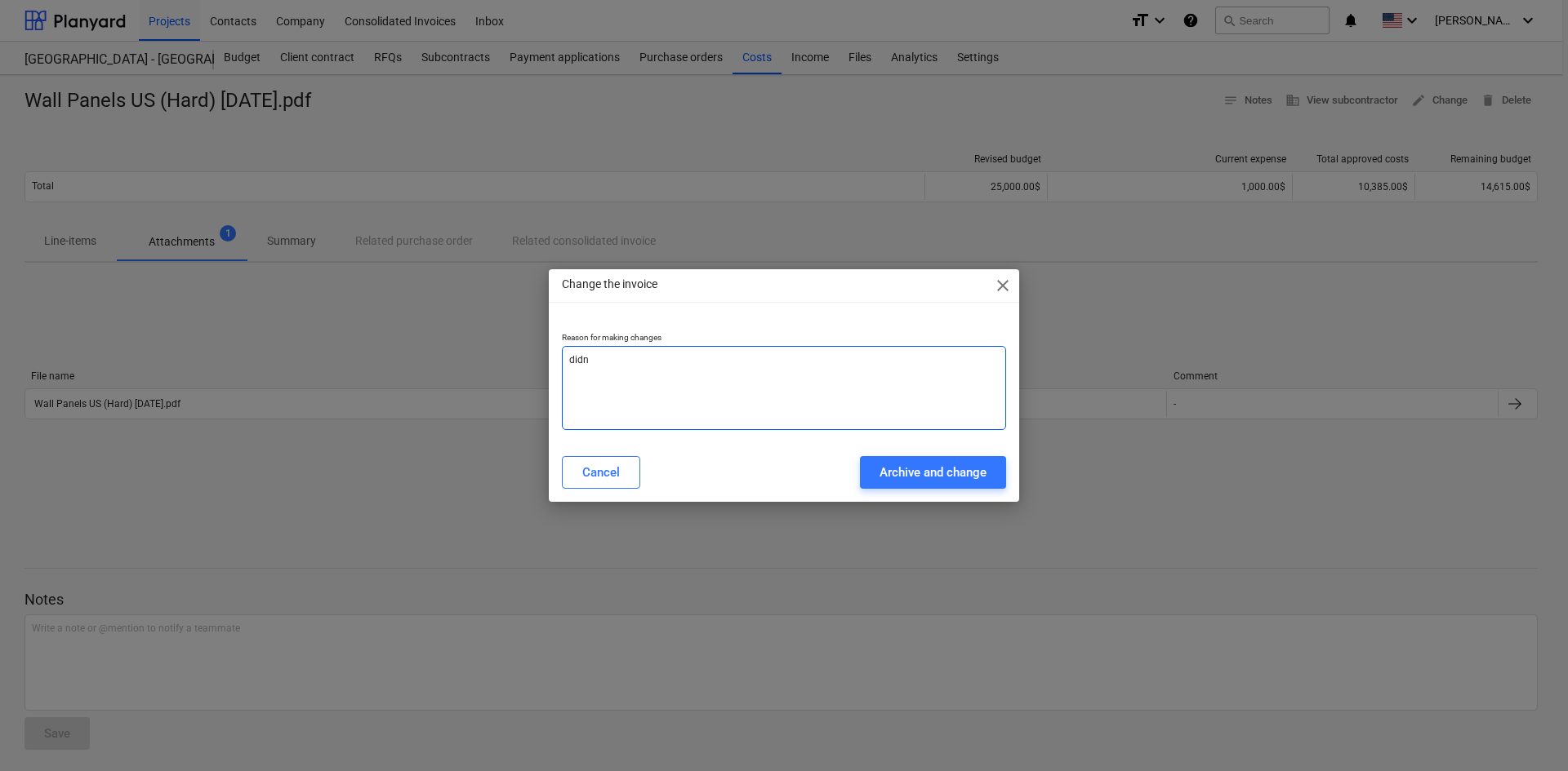
type textarea "didnt"
type textarea "x"
type textarea "didnt"
type textarea "x"
type textarea "didnt a"
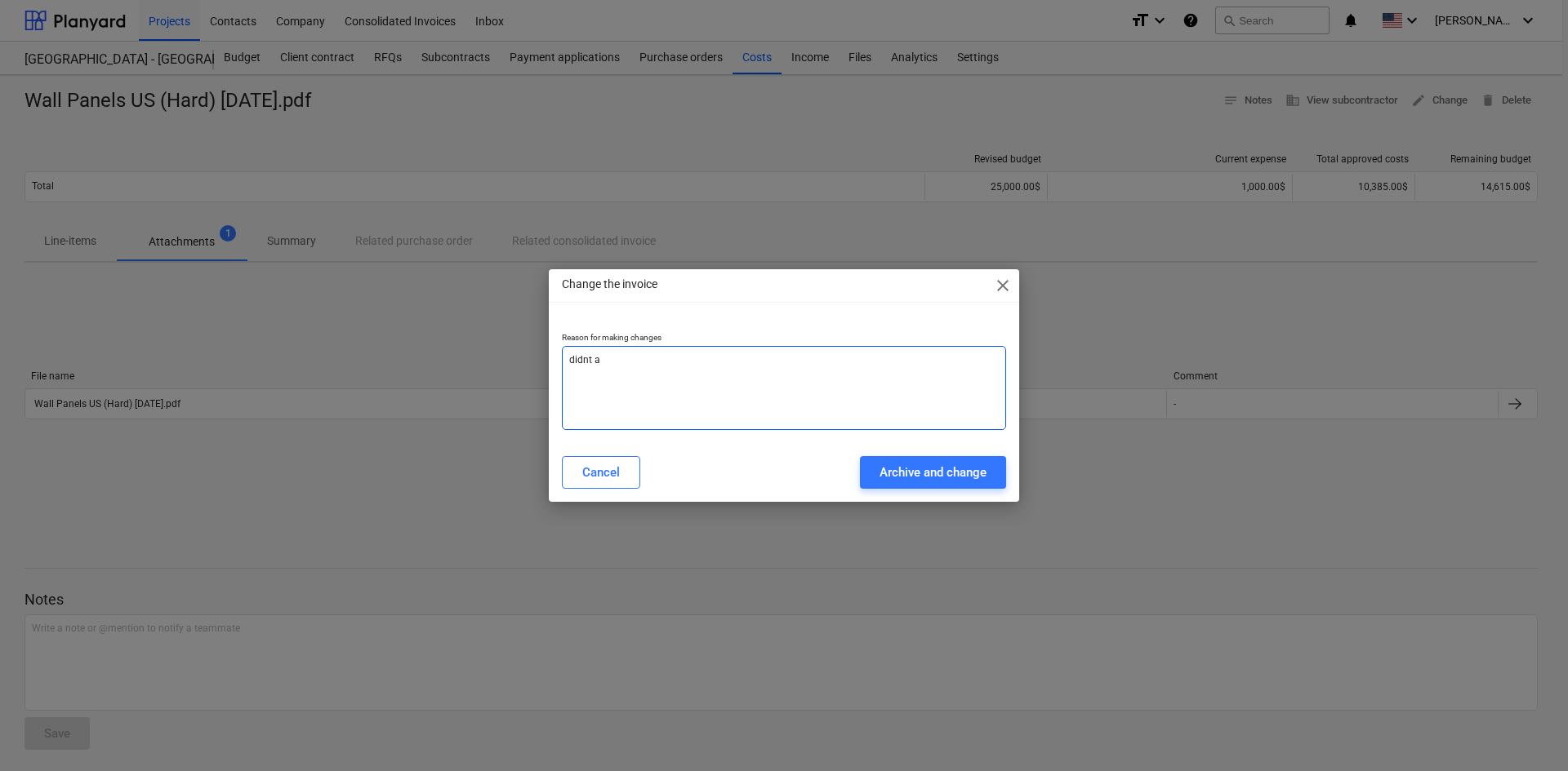
type textarea "x"
type textarea "didnt at"
type textarea "x"
type textarea "didnt att"
type textarea "x"
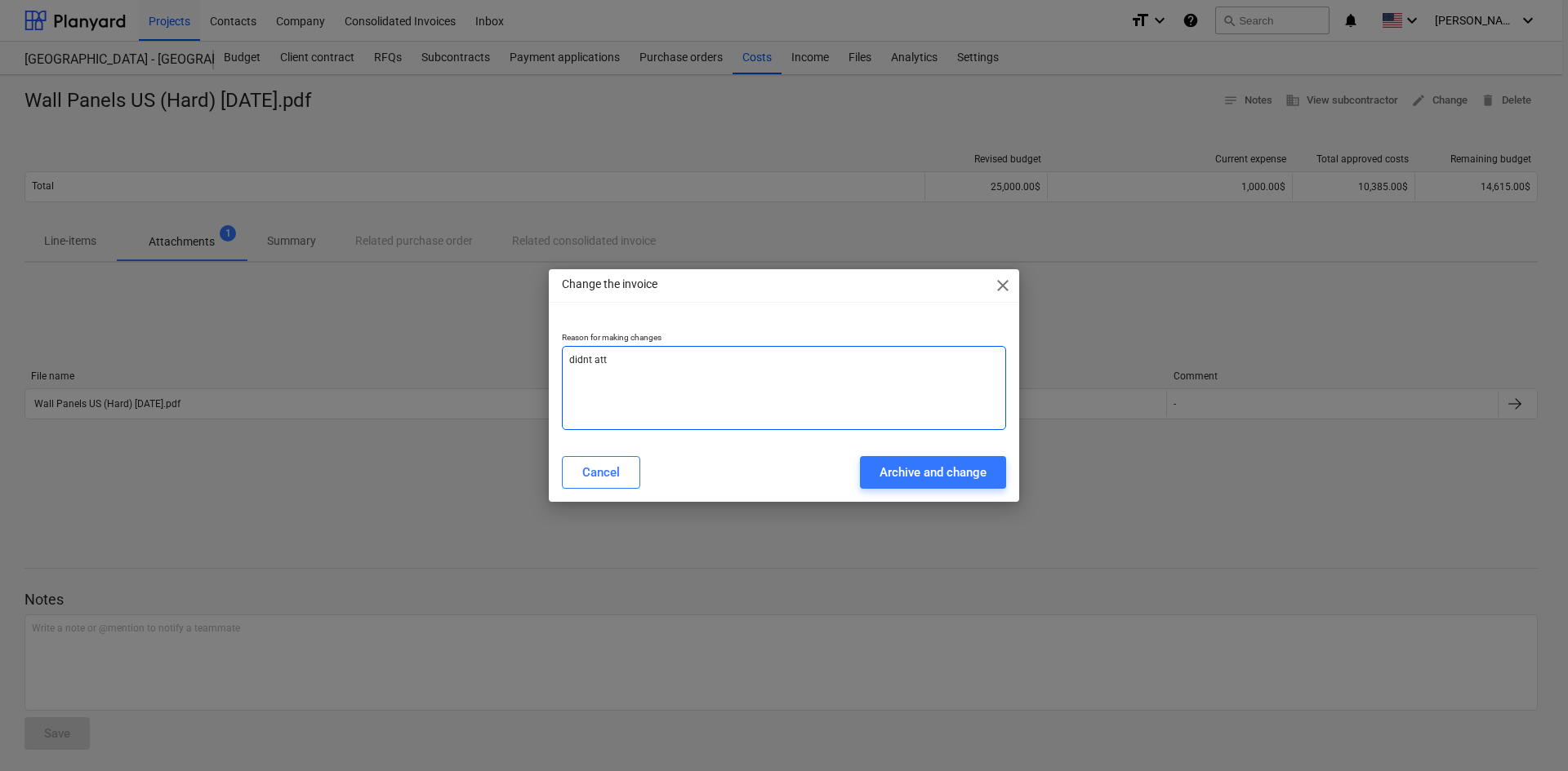
type textarea "didnt atta"
type textarea "x"
type textarea "didnt attac"
type textarea "x"
type textarea "didnt attach"
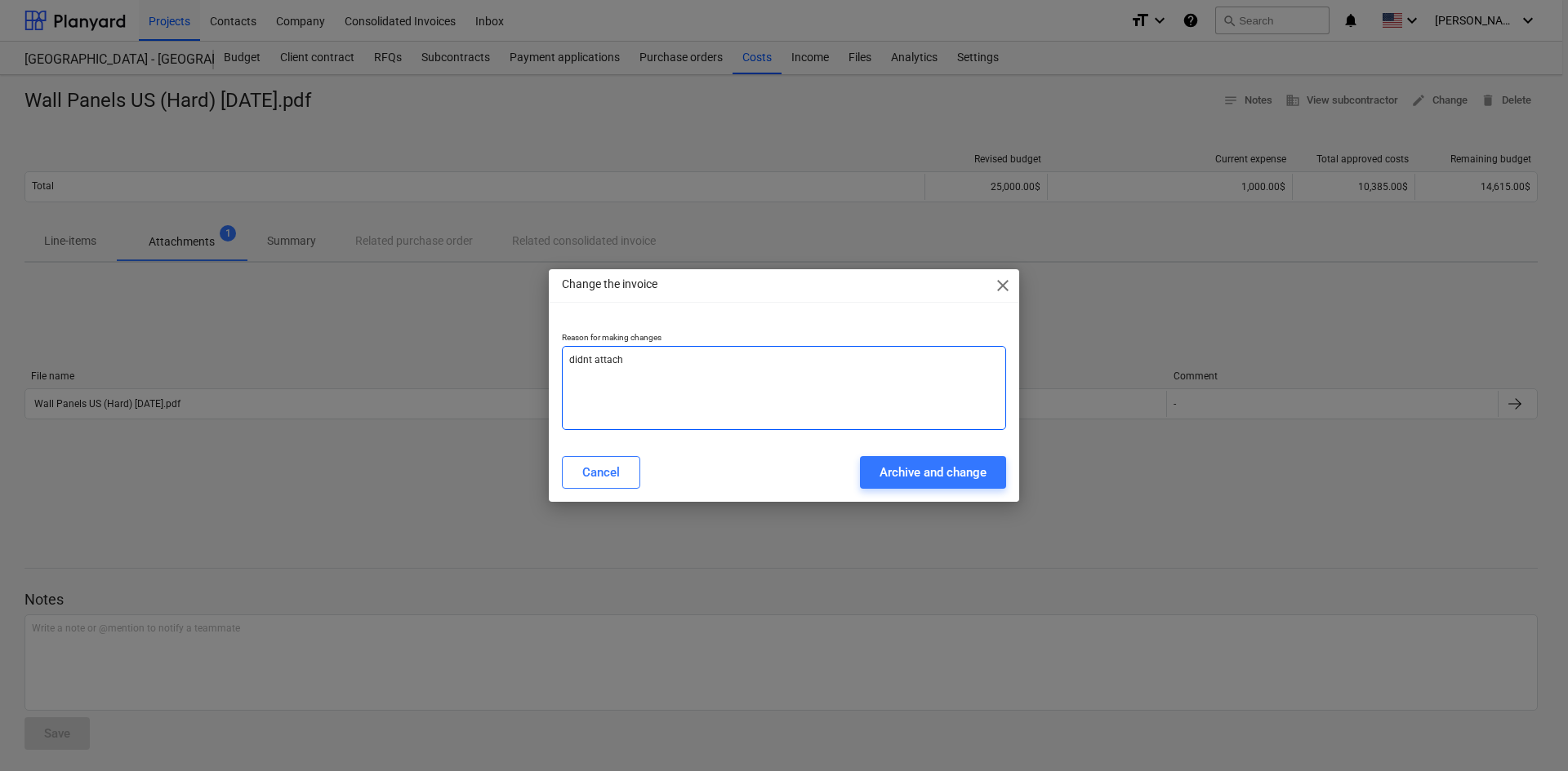
type textarea "x"
type textarea "didnt attache"
type textarea "x"
type textarea "didnt attach"
type textarea "x"
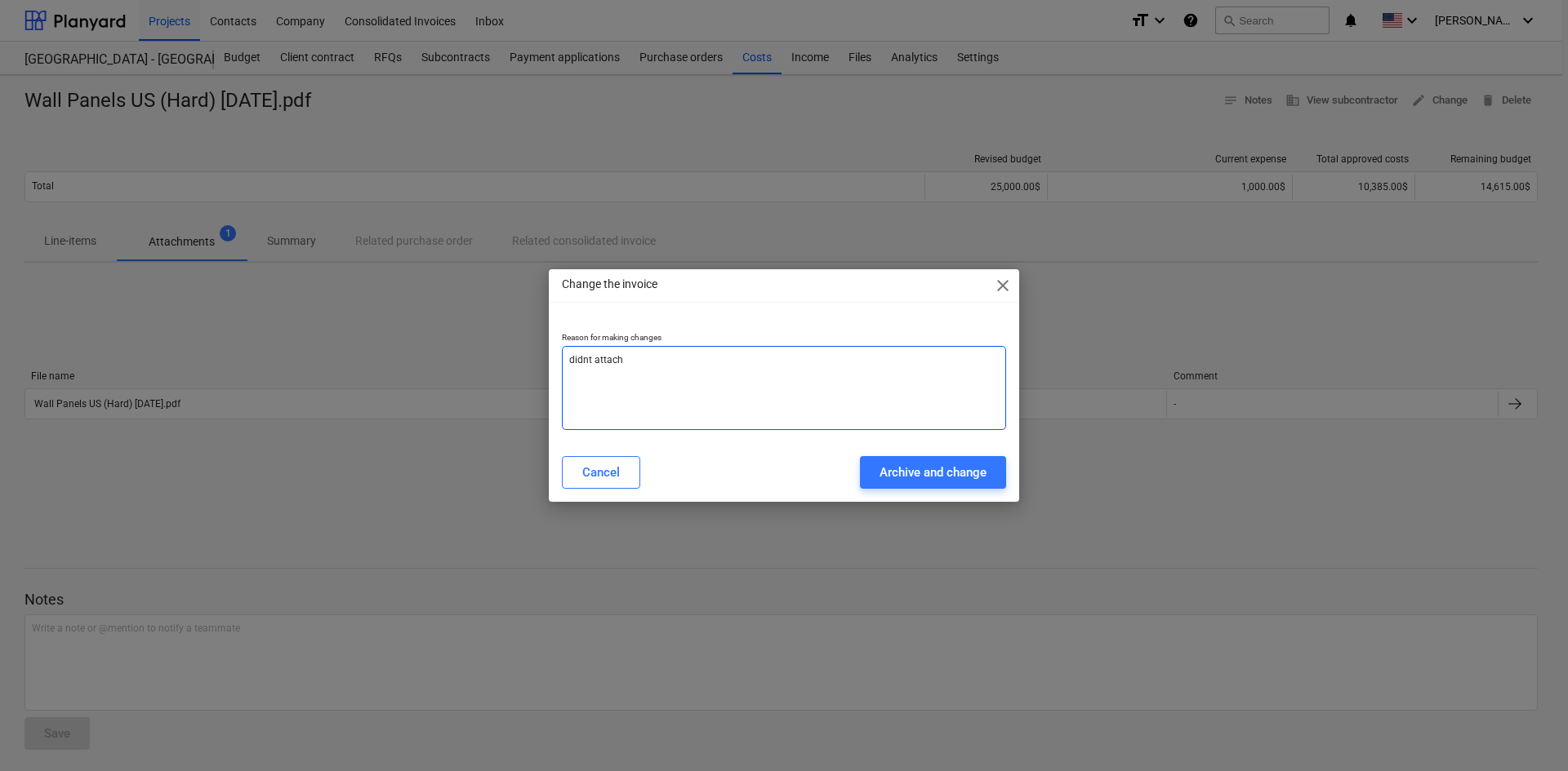
type textarea "didnt attach"
type textarea "x"
type textarea "didnt attach t"
type textarea "x"
type textarea "didnt attach to"
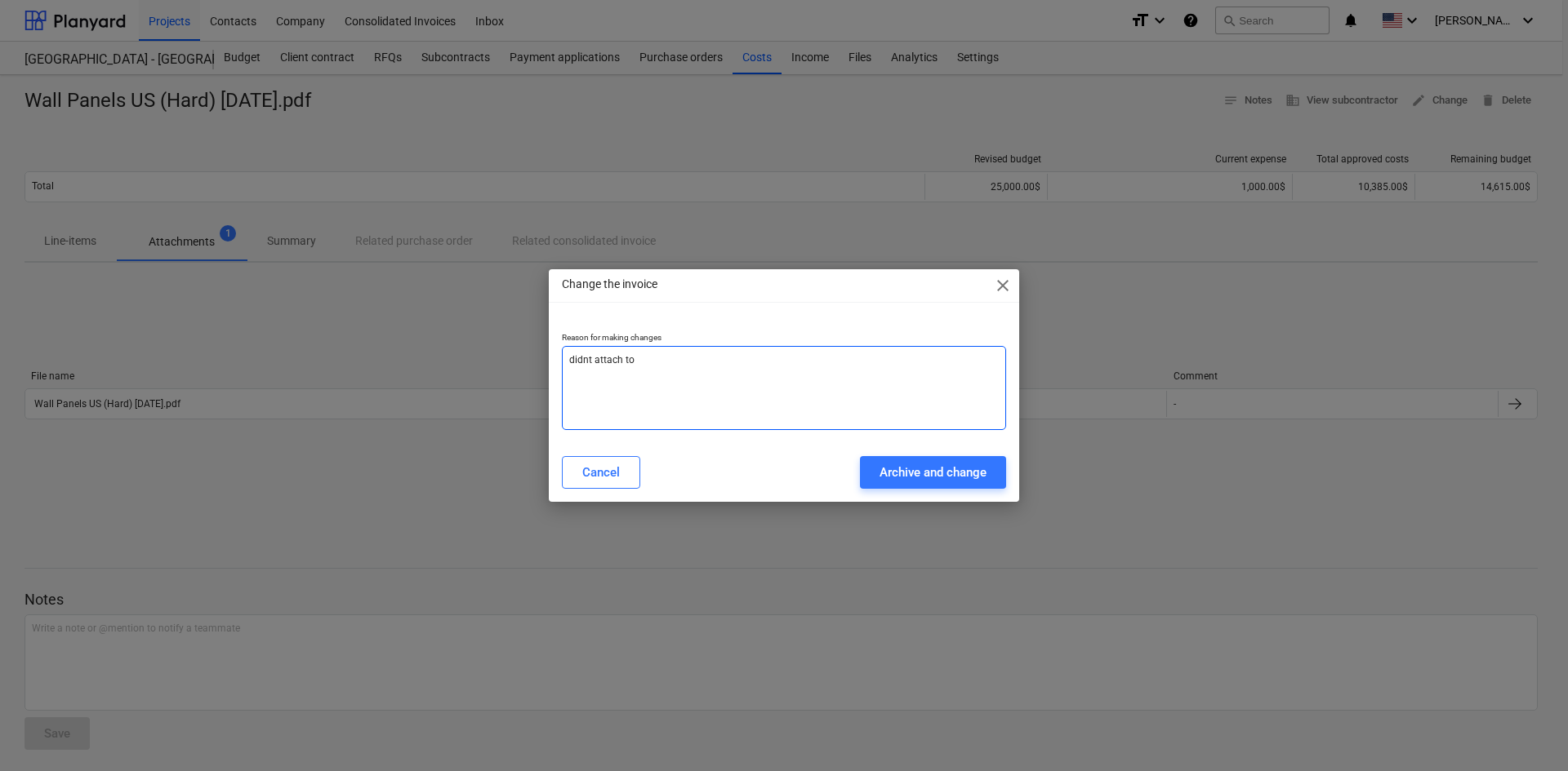
type textarea "x"
type textarea "didnt attach to"
type textarea "x"
type textarea "didnt attach to s"
type textarea "x"
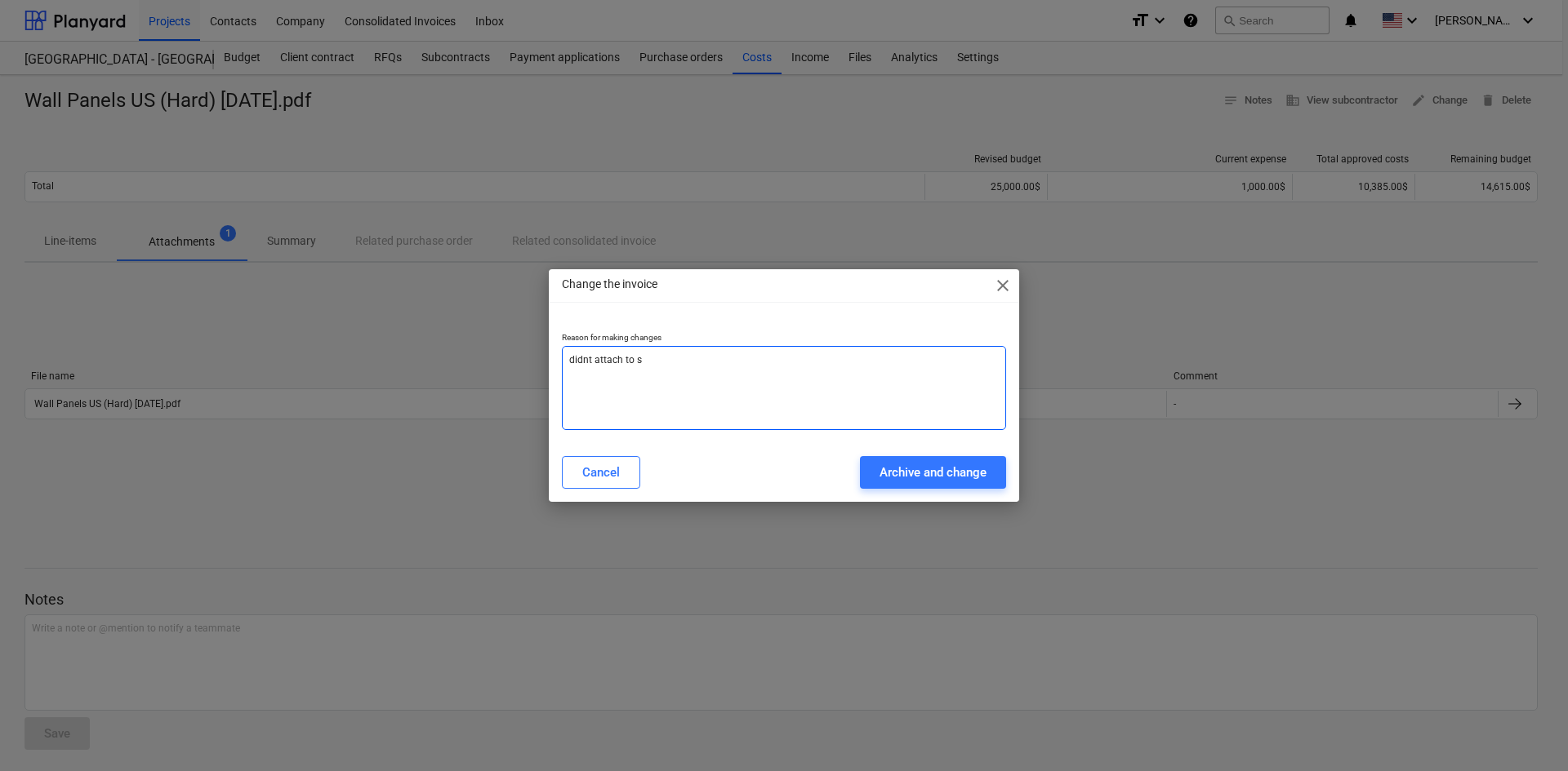
type textarea "didnt attach to su"
type textarea "x"
type textarea "didnt attach to sub"
click at [987, 471] on button "Archive and change" at bounding box center [932, 472] width 146 height 33
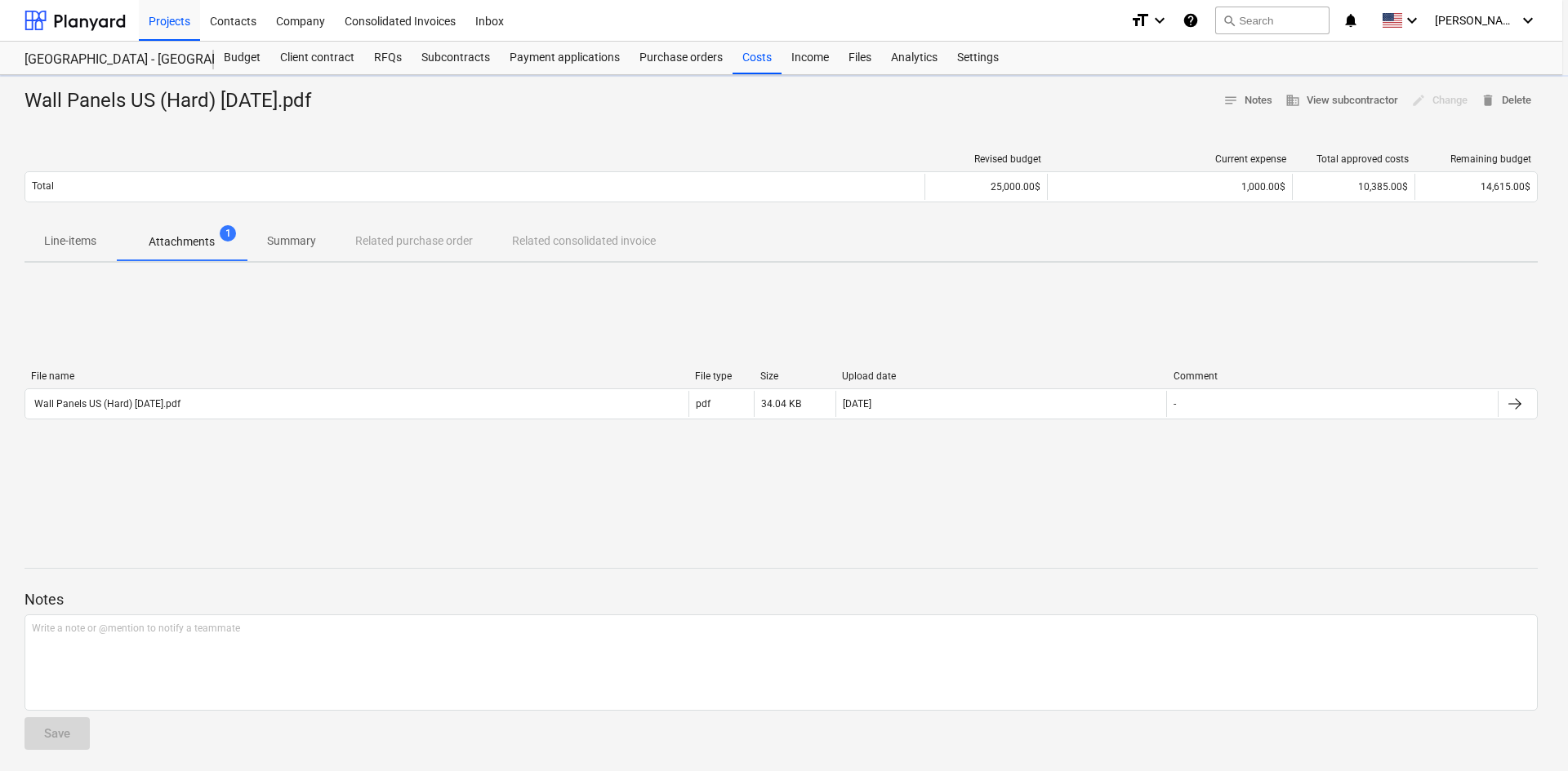
type textarea "x"
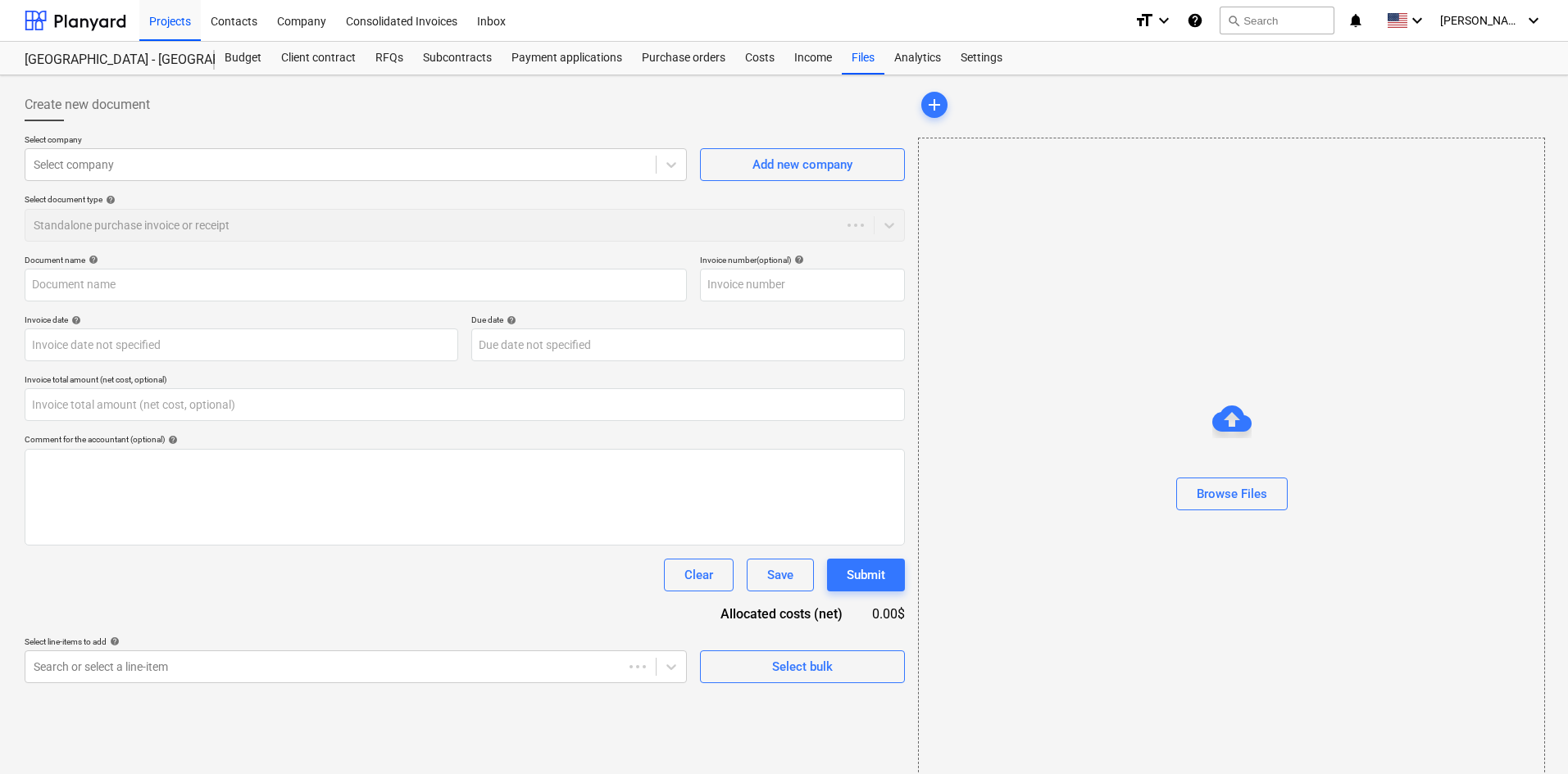
type input "0.00"
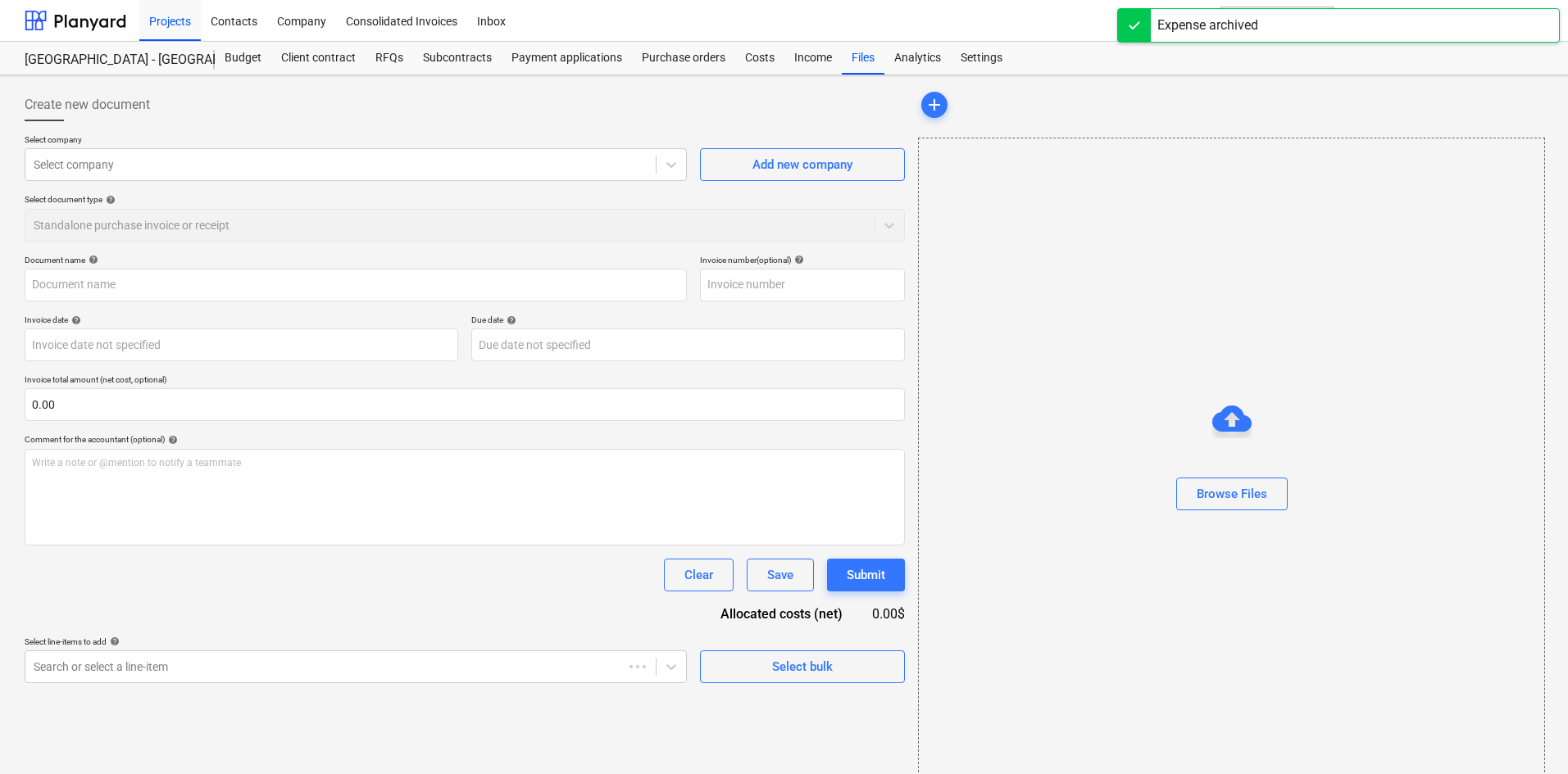
type input "Wall Panels US (Hard) [DATE].pdf"
type input "[DATE]"
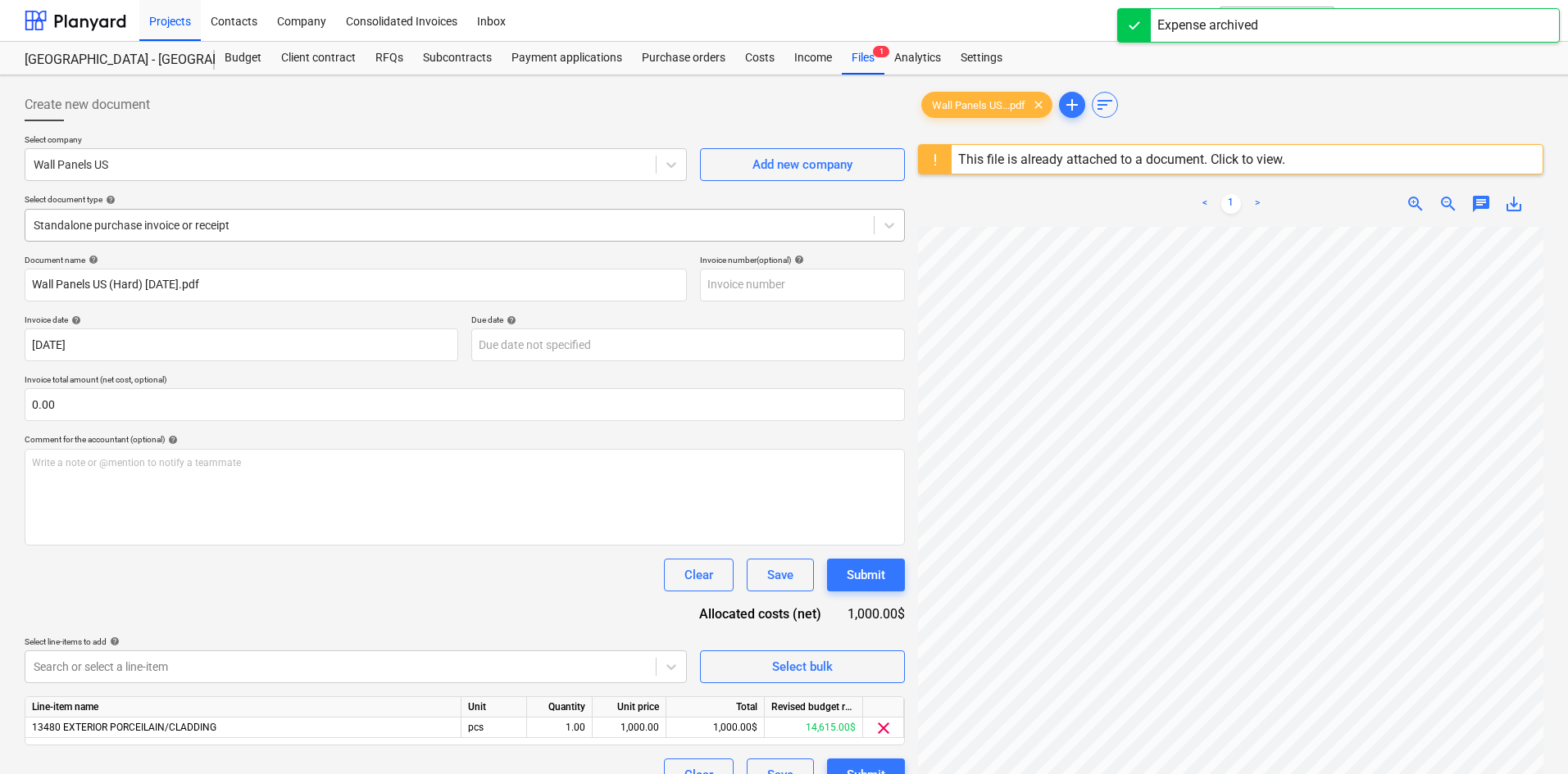
click at [206, 228] on div at bounding box center [450, 226] width 832 height 17
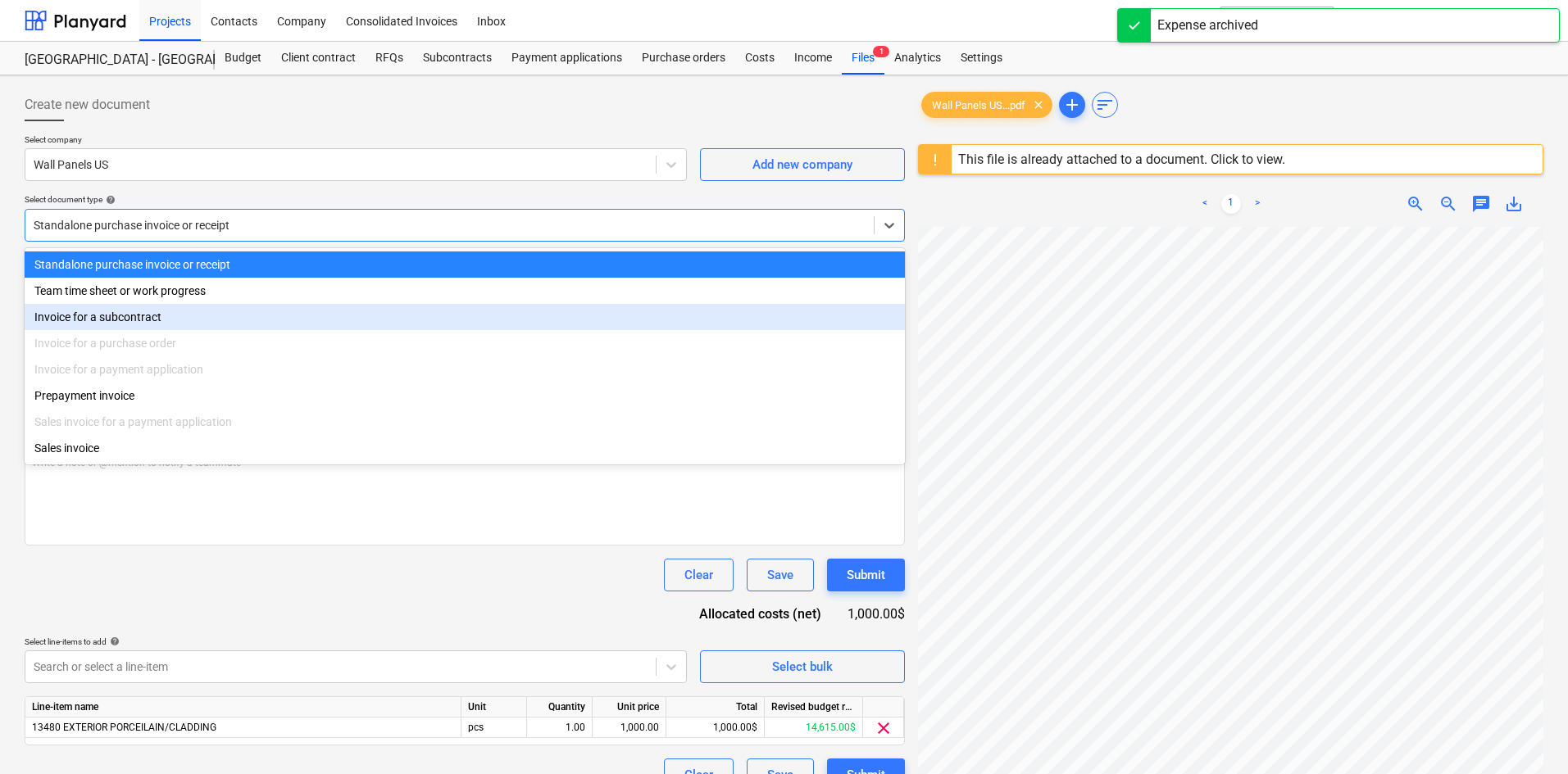
click at [152, 312] on div "Invoice for a subcontract" at bounding box center [465, 317] width 881 height 26
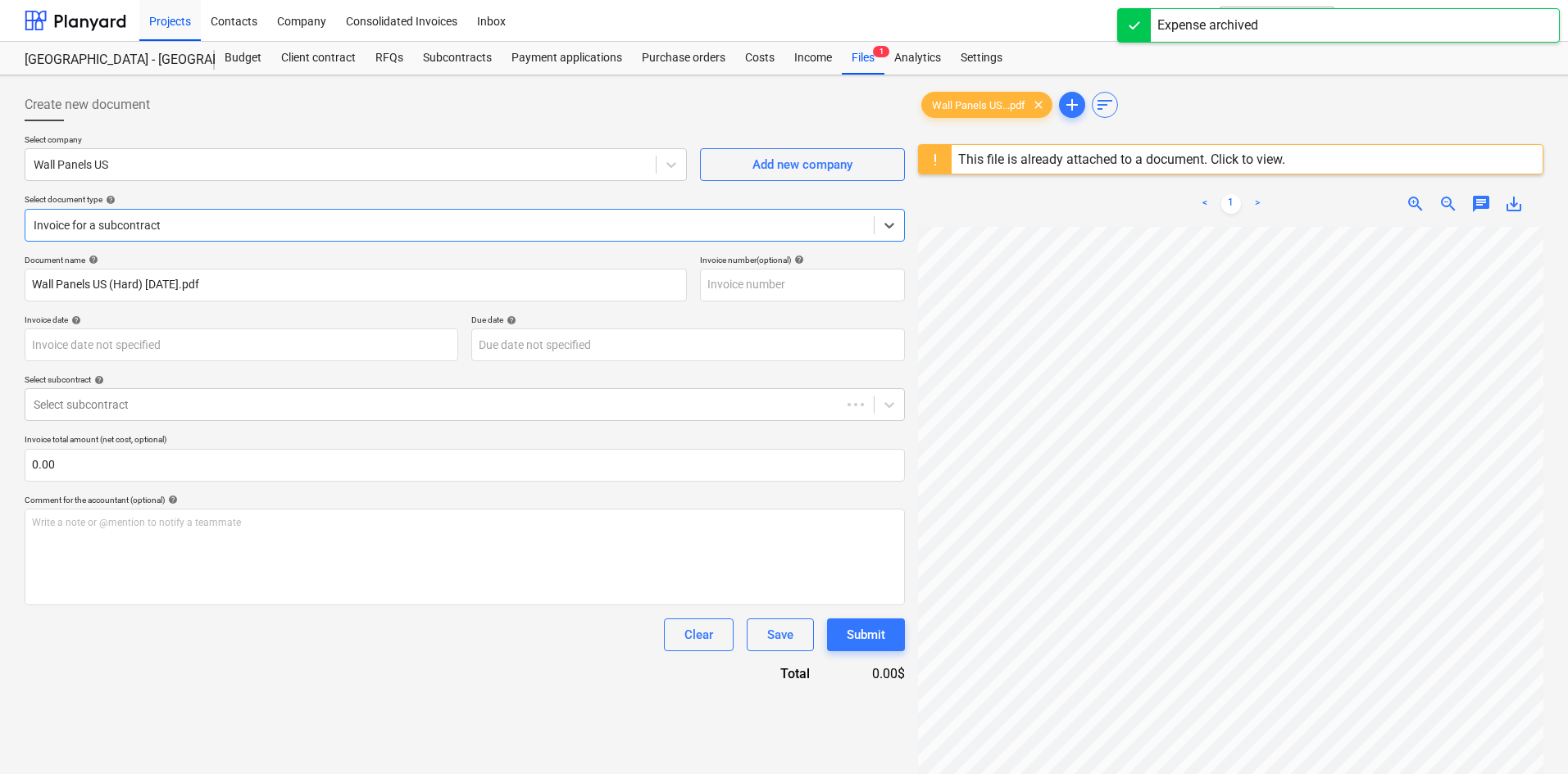
type input "[DATE]"
click at [186, 408] on div at bounding box center [450, 405] width 832 height 17
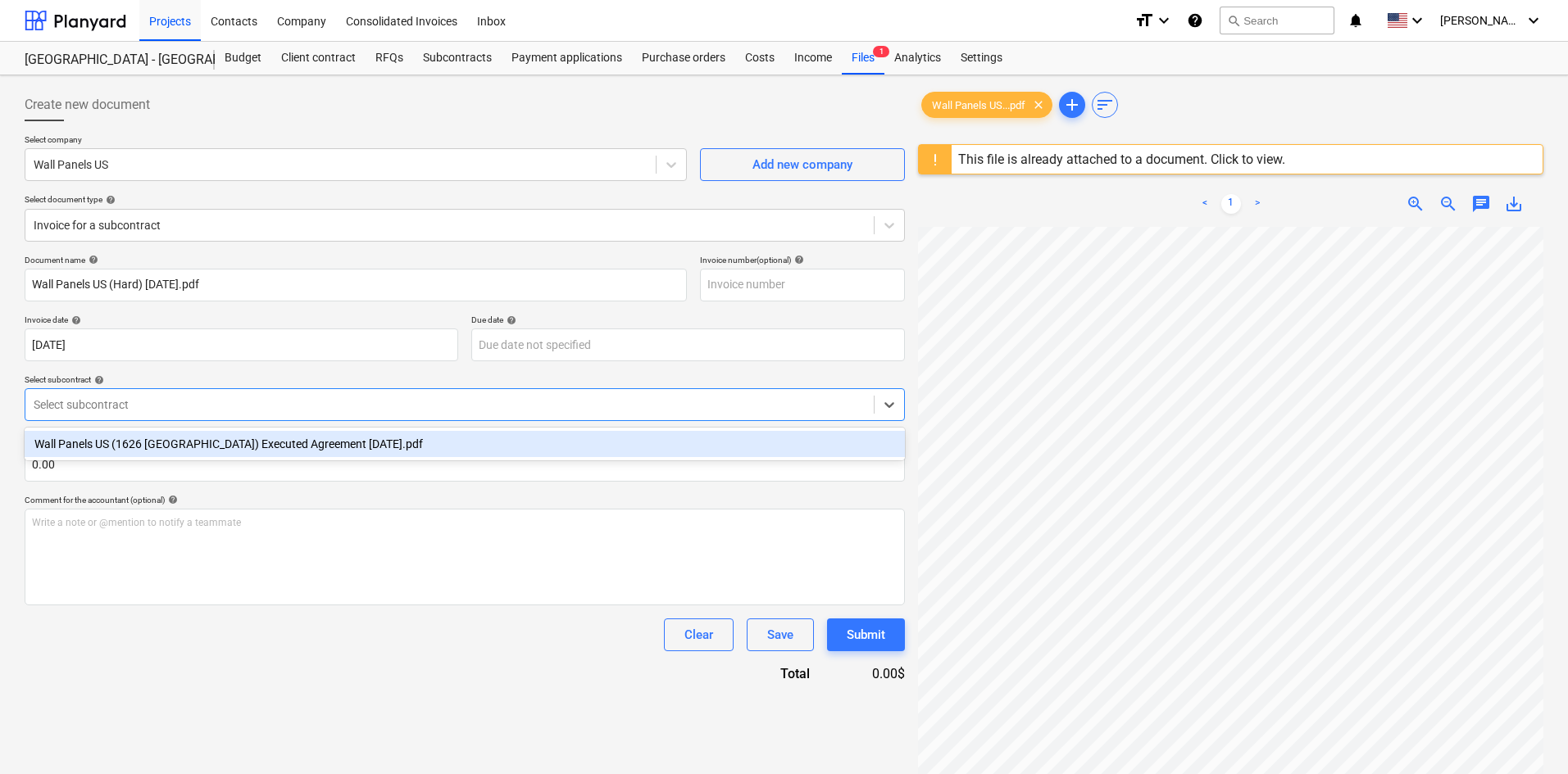
click at [186, 444] on div "Wall Panels US (1626 [GEOGRAPHIC_DATA]) Executed Agreement [DATE].pdf" at bounding box center [465, 444] width 881 height 26
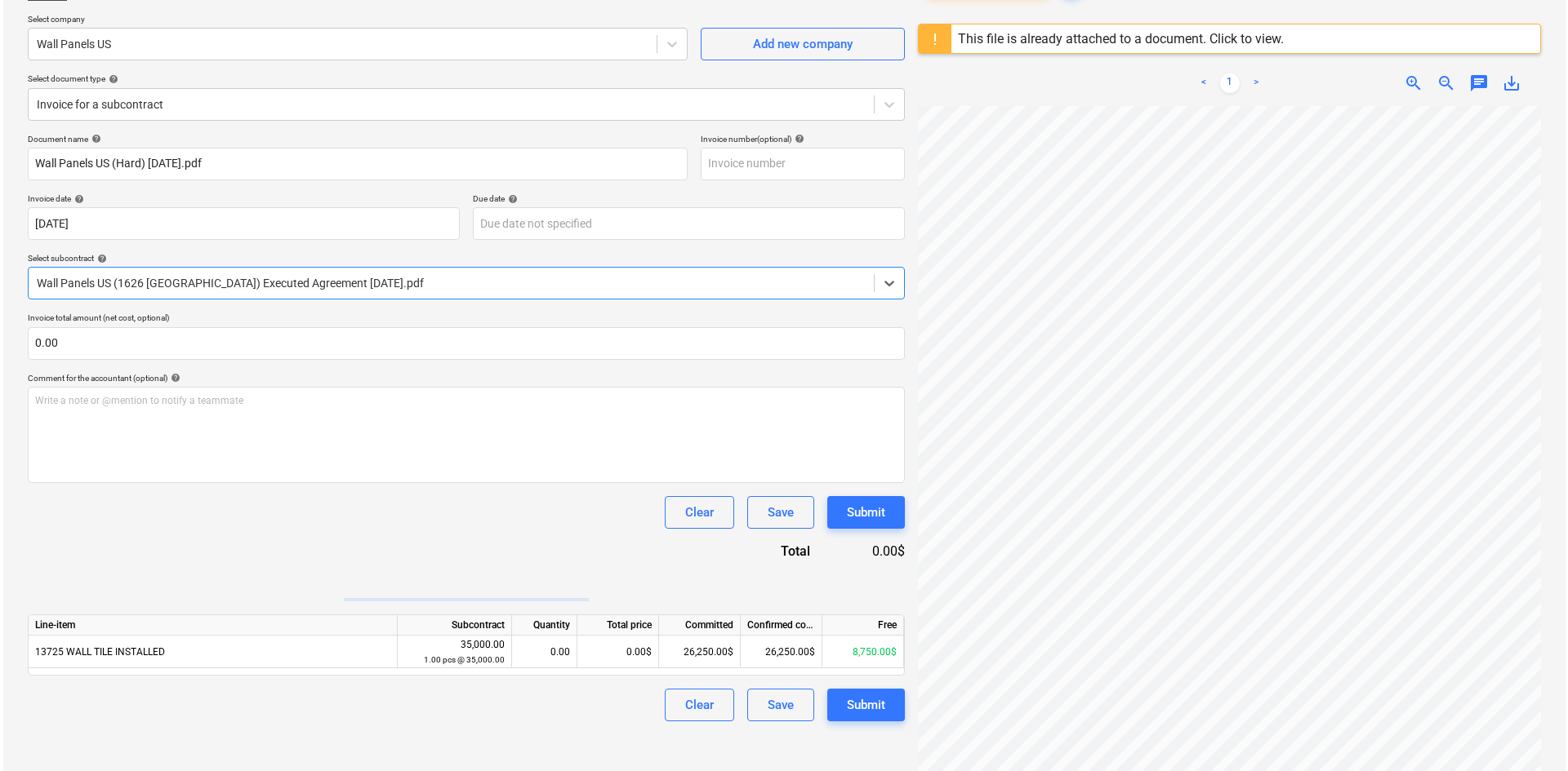
scroll to position [193, 0]
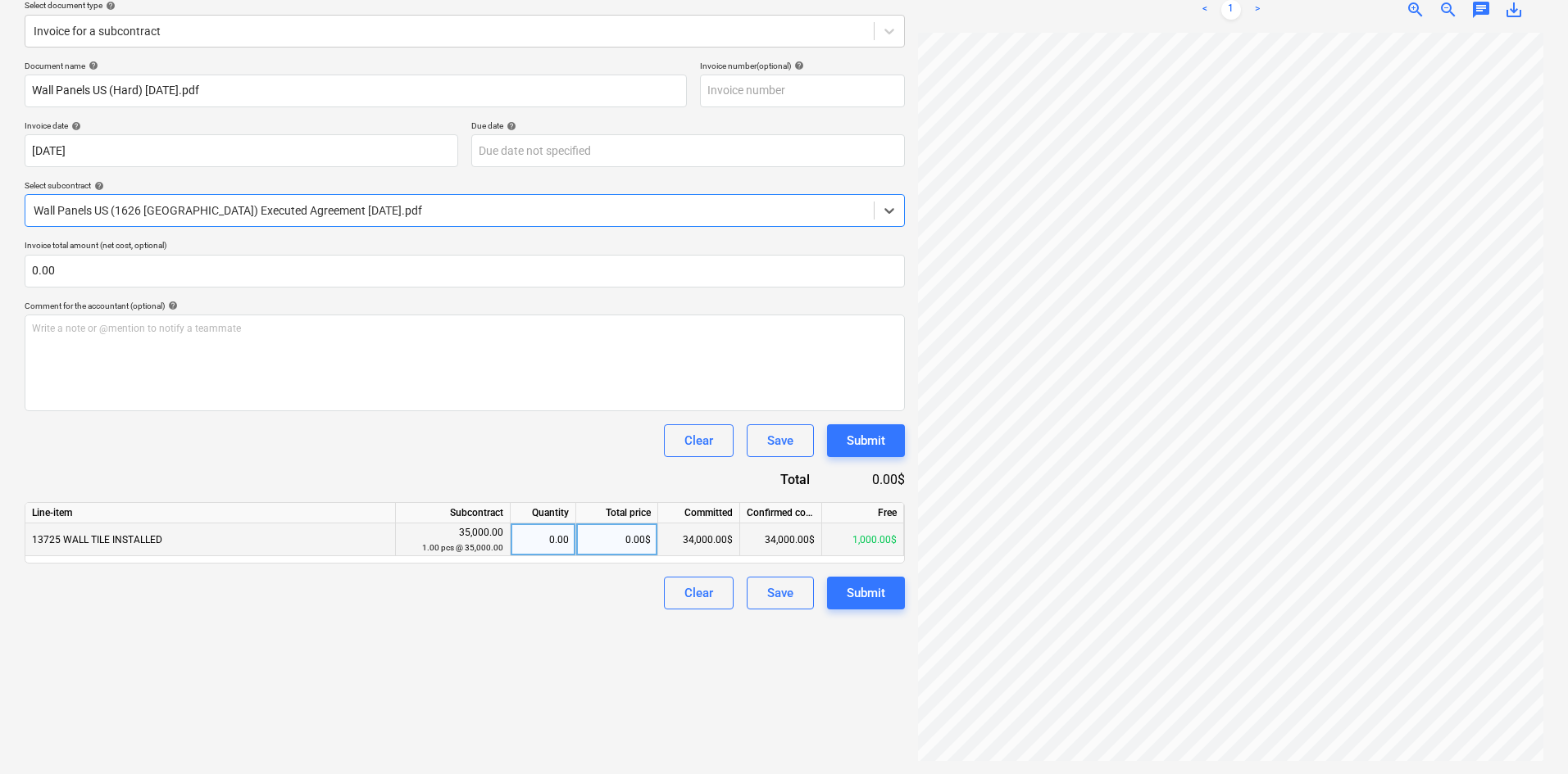
click at [602, 537] on div "0.00$" at bounding box center [617, 540] width 82 height 33
type input "1000"
click at [557, 643] on div "Create new document Select company Wall Panels US Add new company Select docume…" at bounding box center [465, 328] width 894 height 880
click at [876, 600] on div "Submit" at bounding box center [866, 593] width 38 height 21
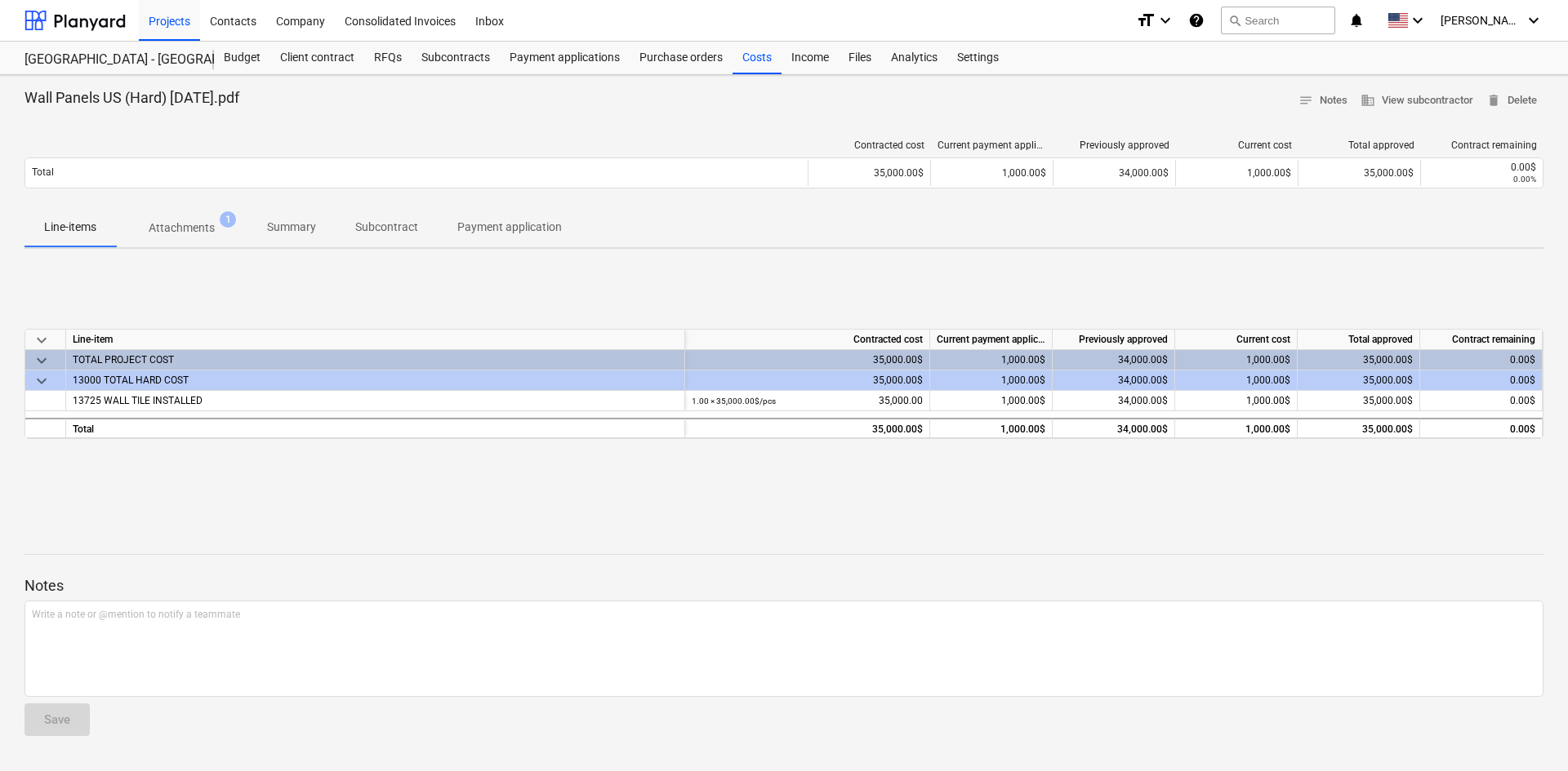
drag, startPoint x: 1476, startPoint y: 564, endPoint x: 1440, endPoint y: 562, distance: 36.1
click at [1476, 564] on div at bounding box center [784, 569] width 1520 height 13
